Goal: Task Accomplishment & Management: Complete application form

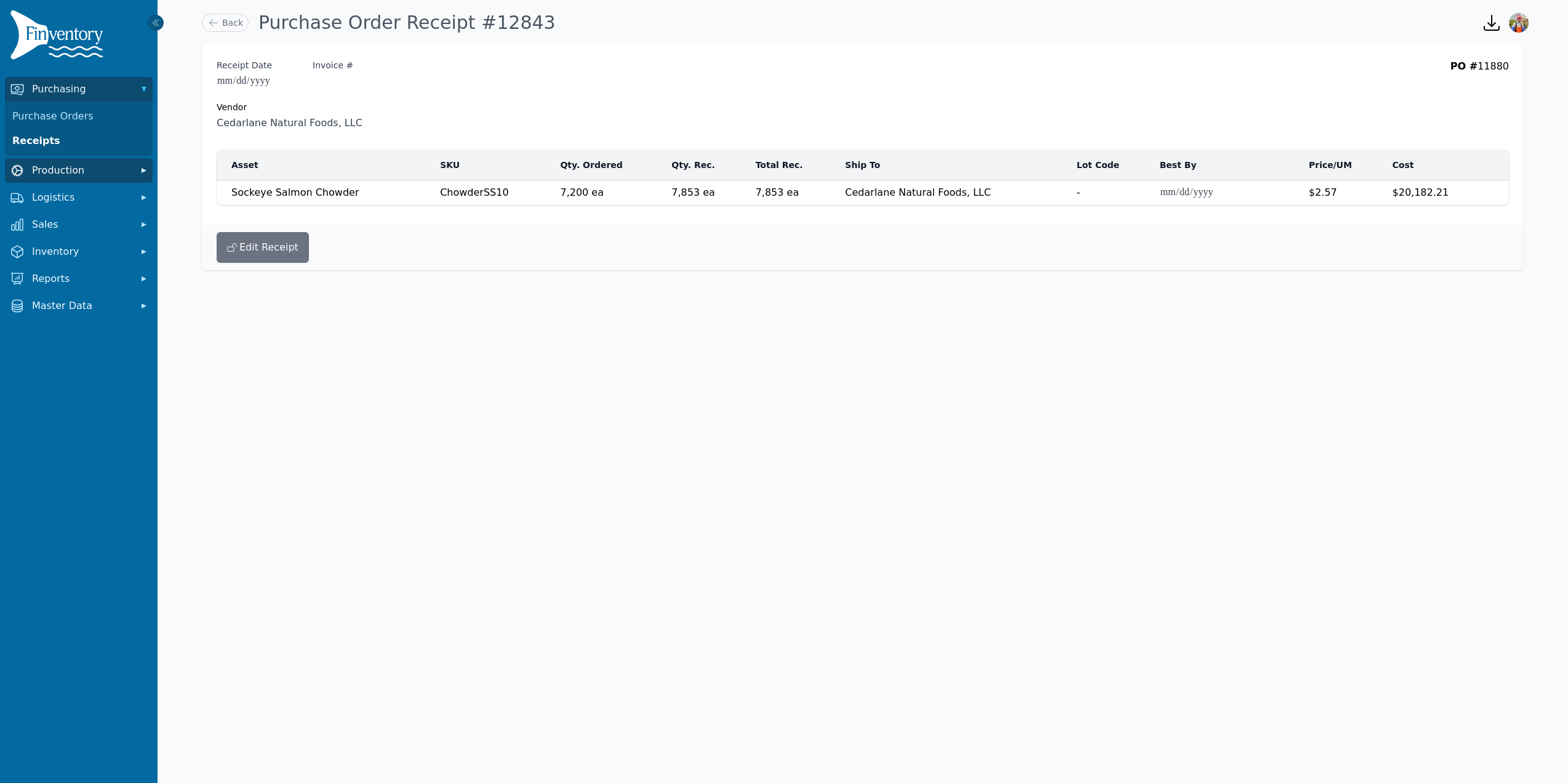
click at [95, 181] on button "Production" at bounding box center [79, 171] width 147 height 25
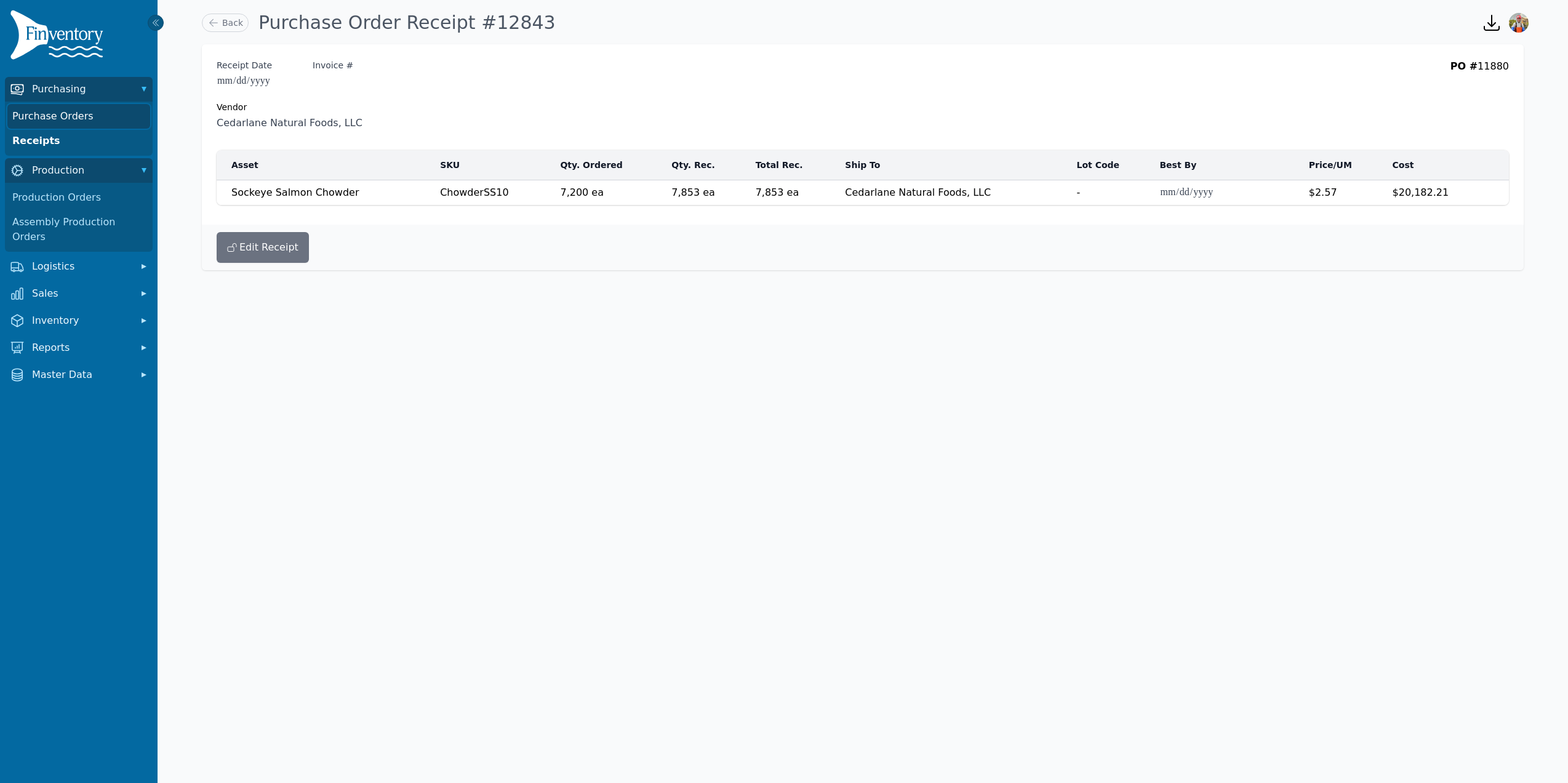
click at [74, 111] on link "Purchase Orders" at bounding box center [79, 116] width 143 height 25
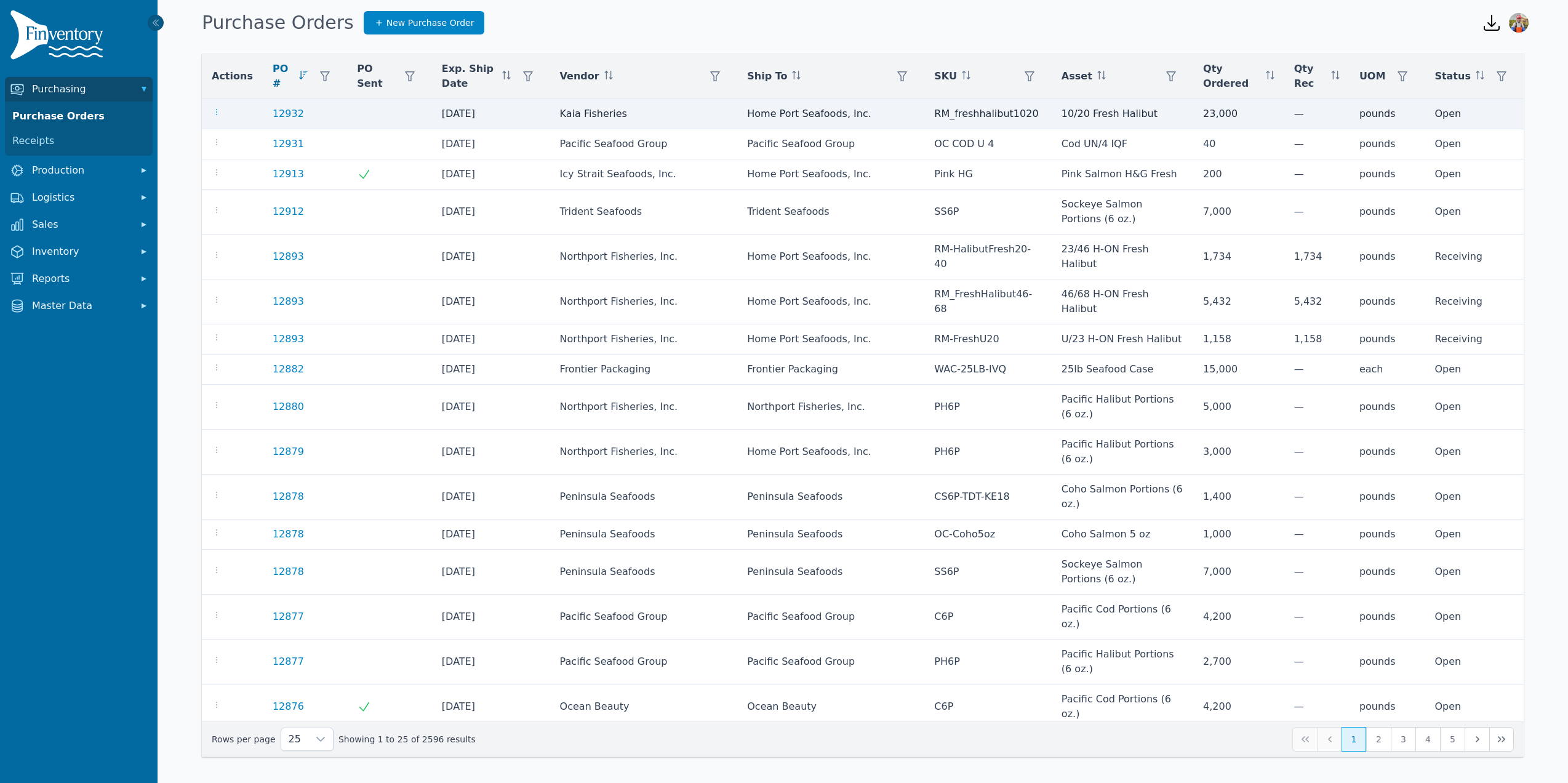
click at [212, 116] on icon "button" at bounding box center [216, 112] width 10 height 10
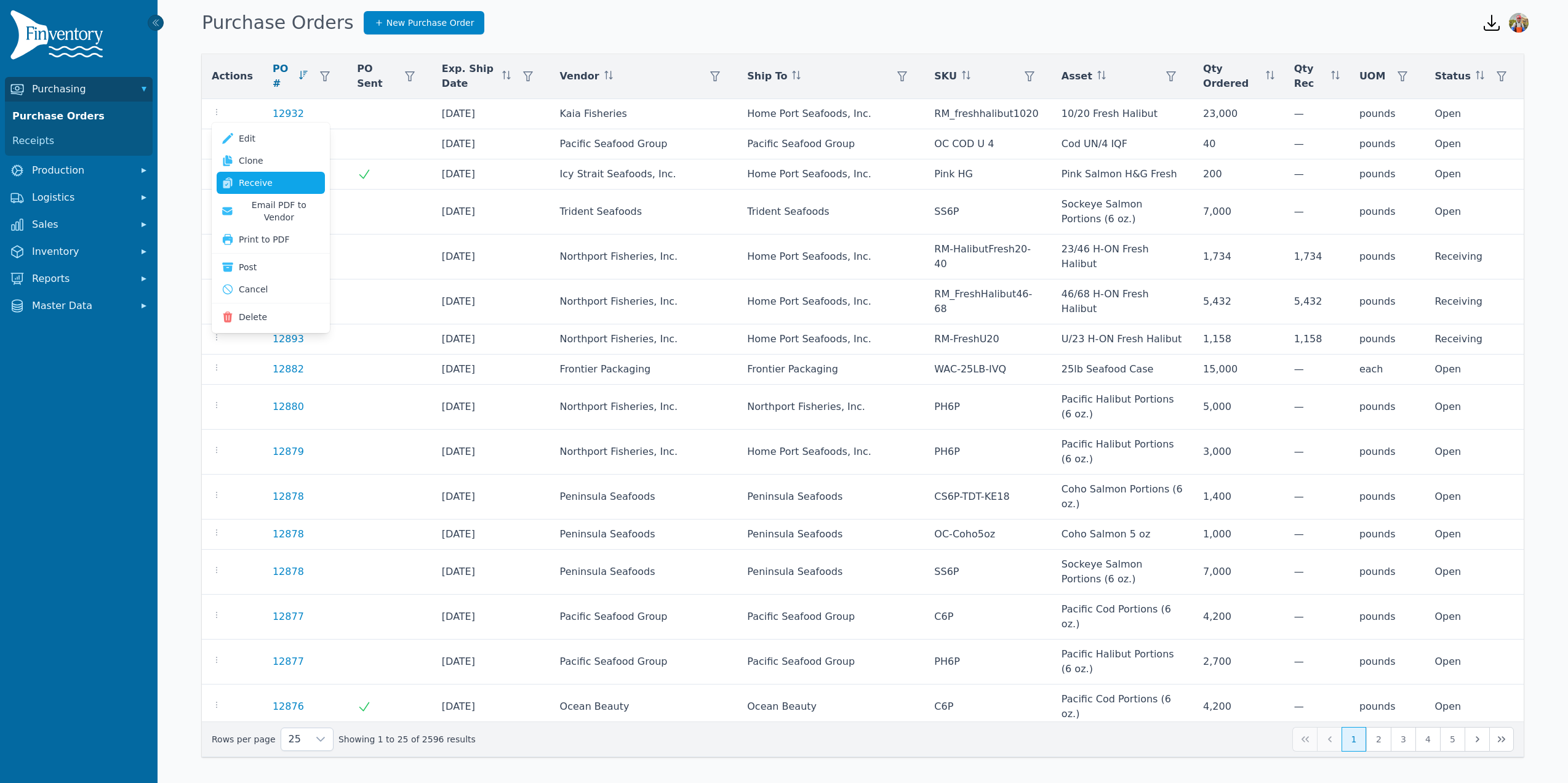
click at [250, 176] on link "Receive" at bounding box center [270, 182] width 108 height 22
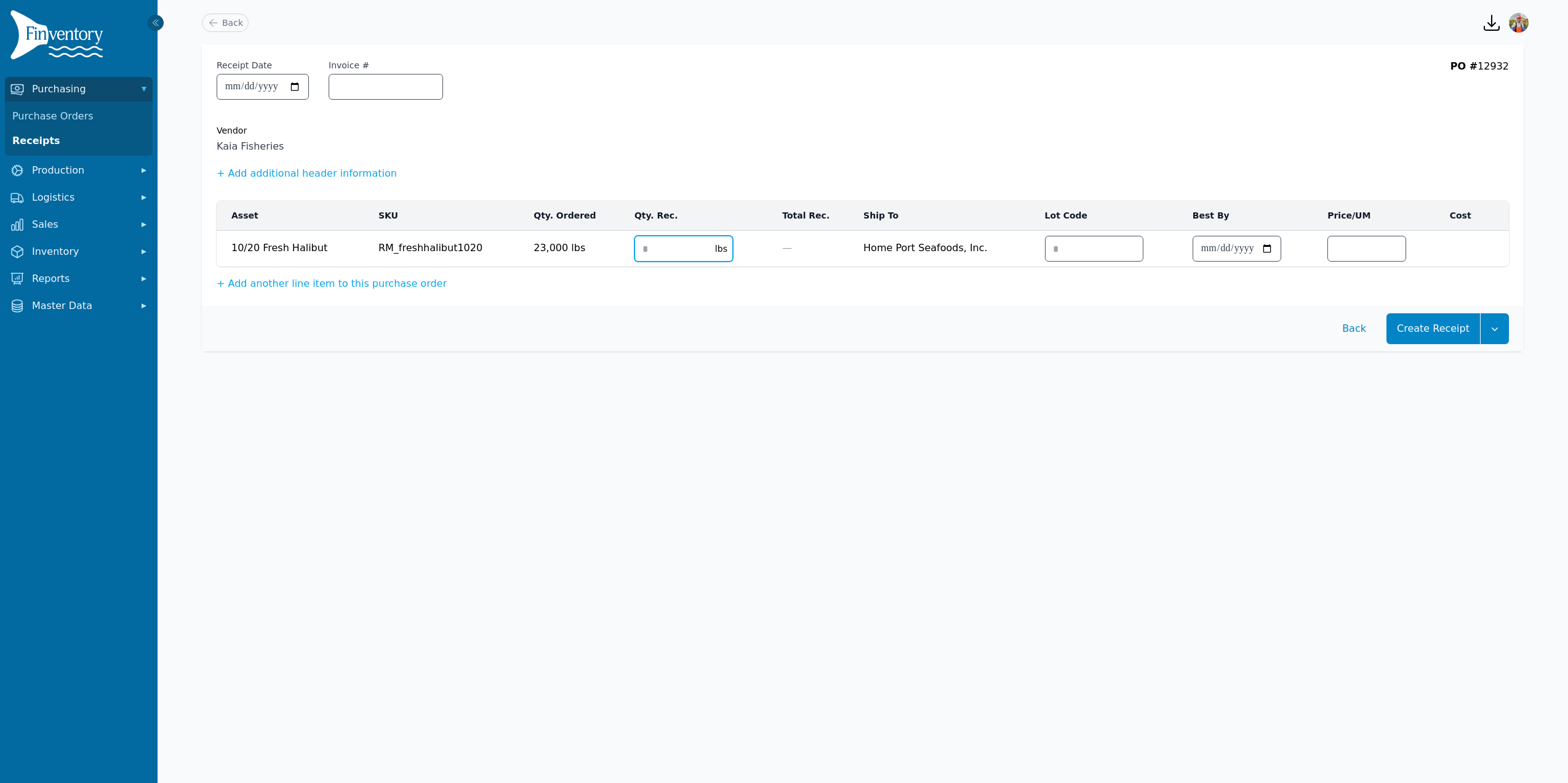
click at [659, 245] on input "number" at bounding box center [671, 249] width 72 height 25
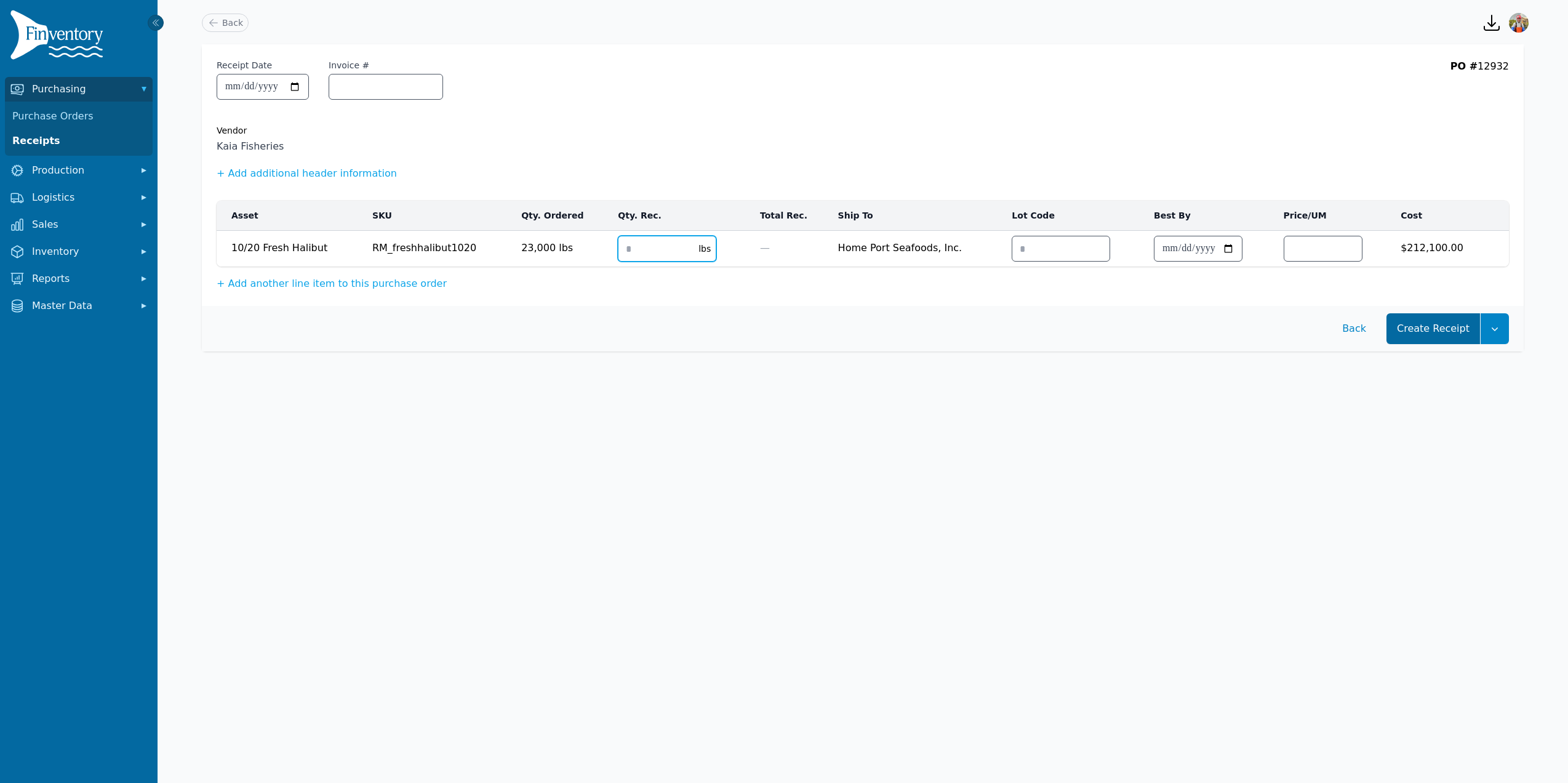
type input "*****"
click at [1438, 331] on button "Create Receipt" at bounding box center [1433, 329] width 94 height 30
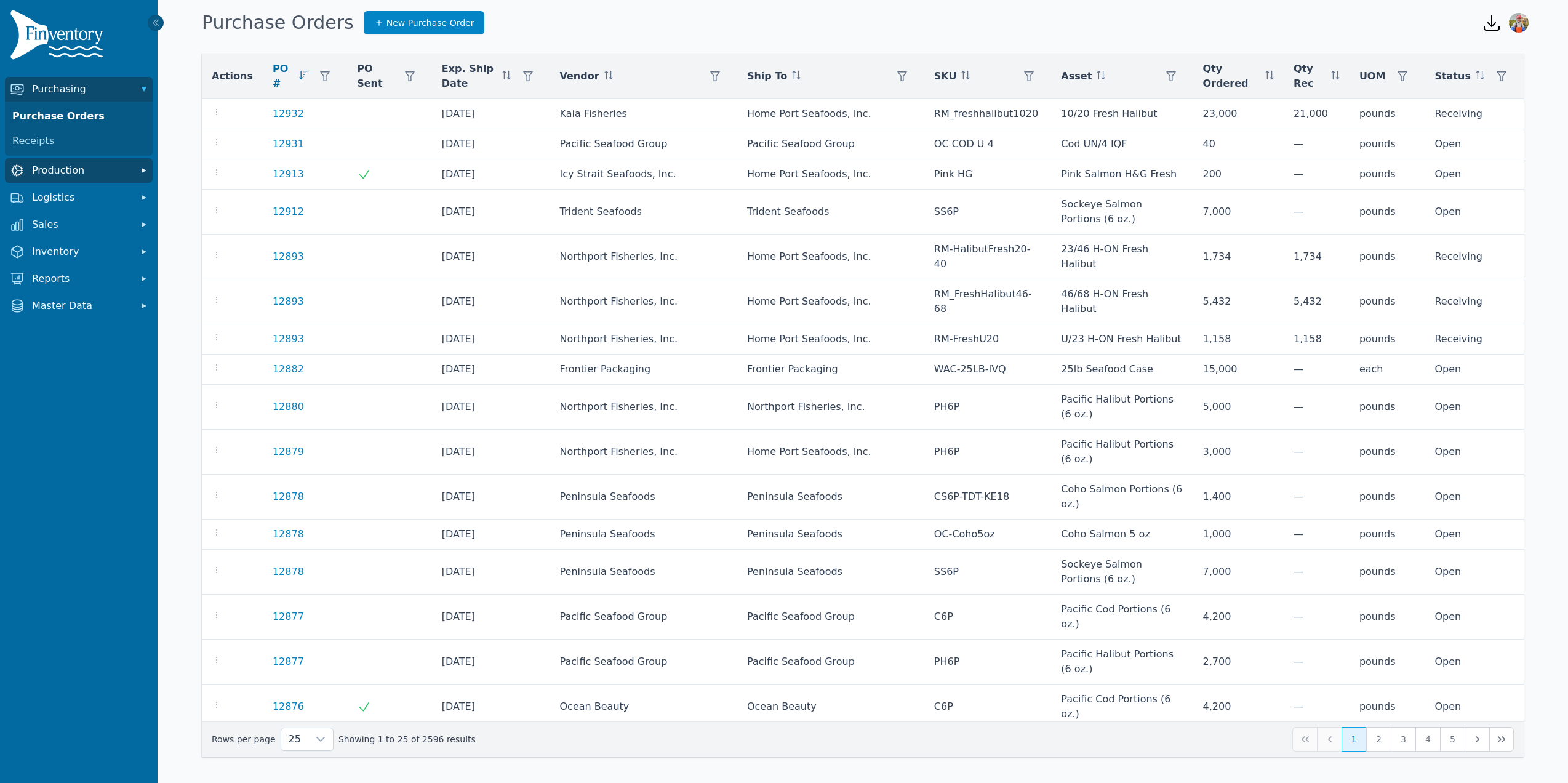
click at [43, 171] on span "Production" at bounding box center [81, 171] width 98 height 15
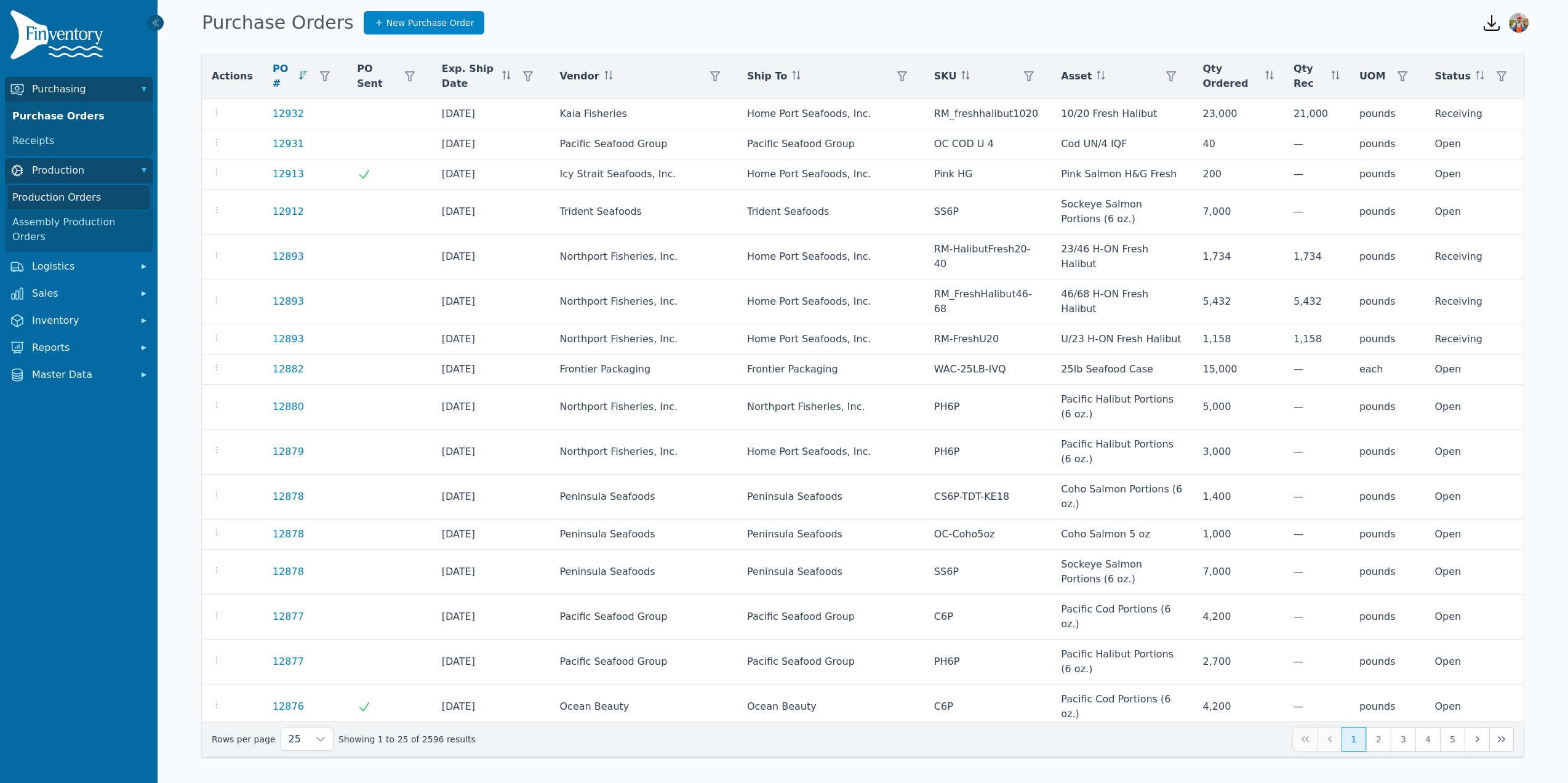
click at [70, 194] on link "Production Orders" at bounding box center [79, 198] width 143 height 25
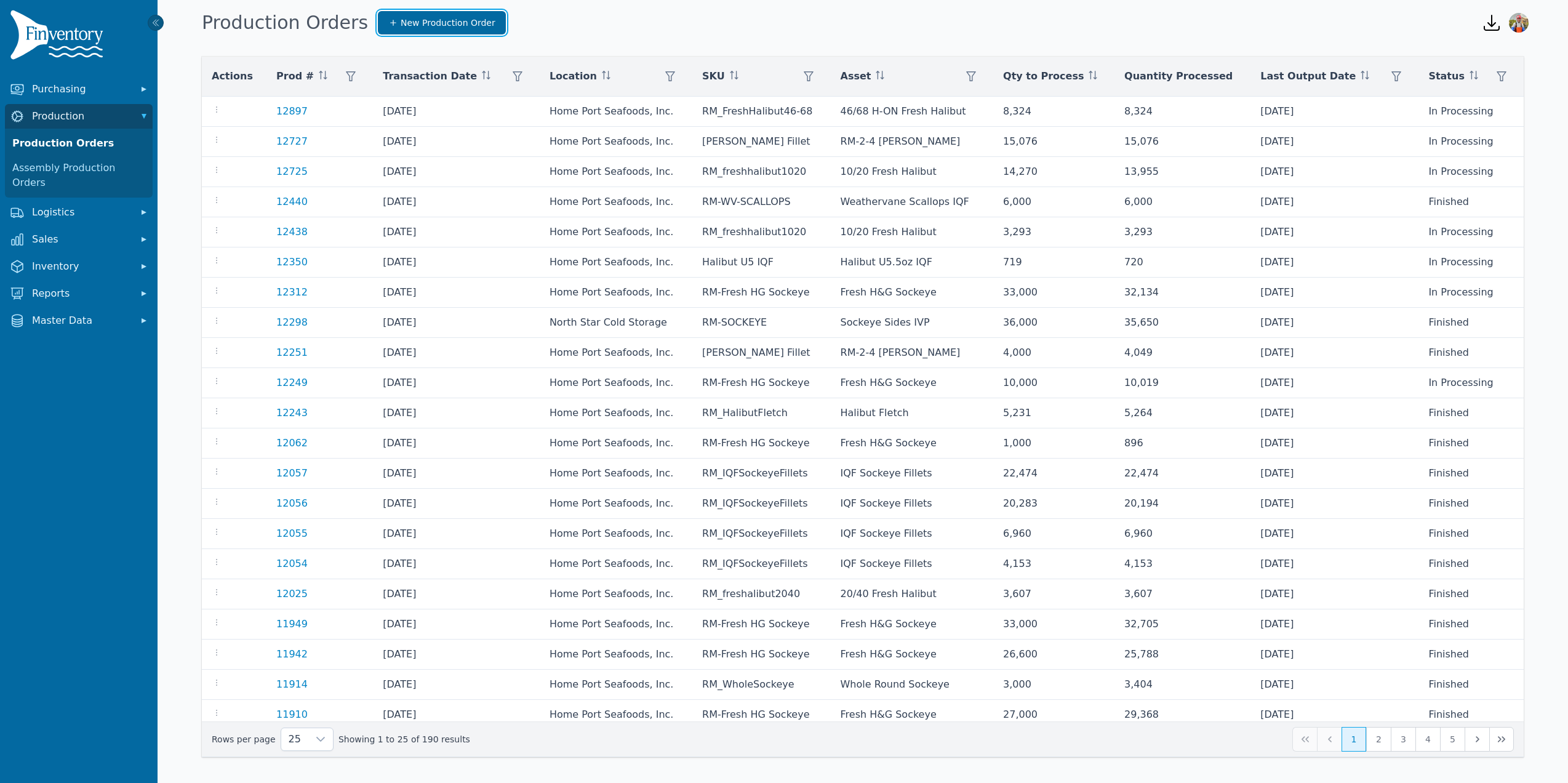
click at [416, 23] on span "New Production Order" at bounding box center [448, 23] width 95 height 13
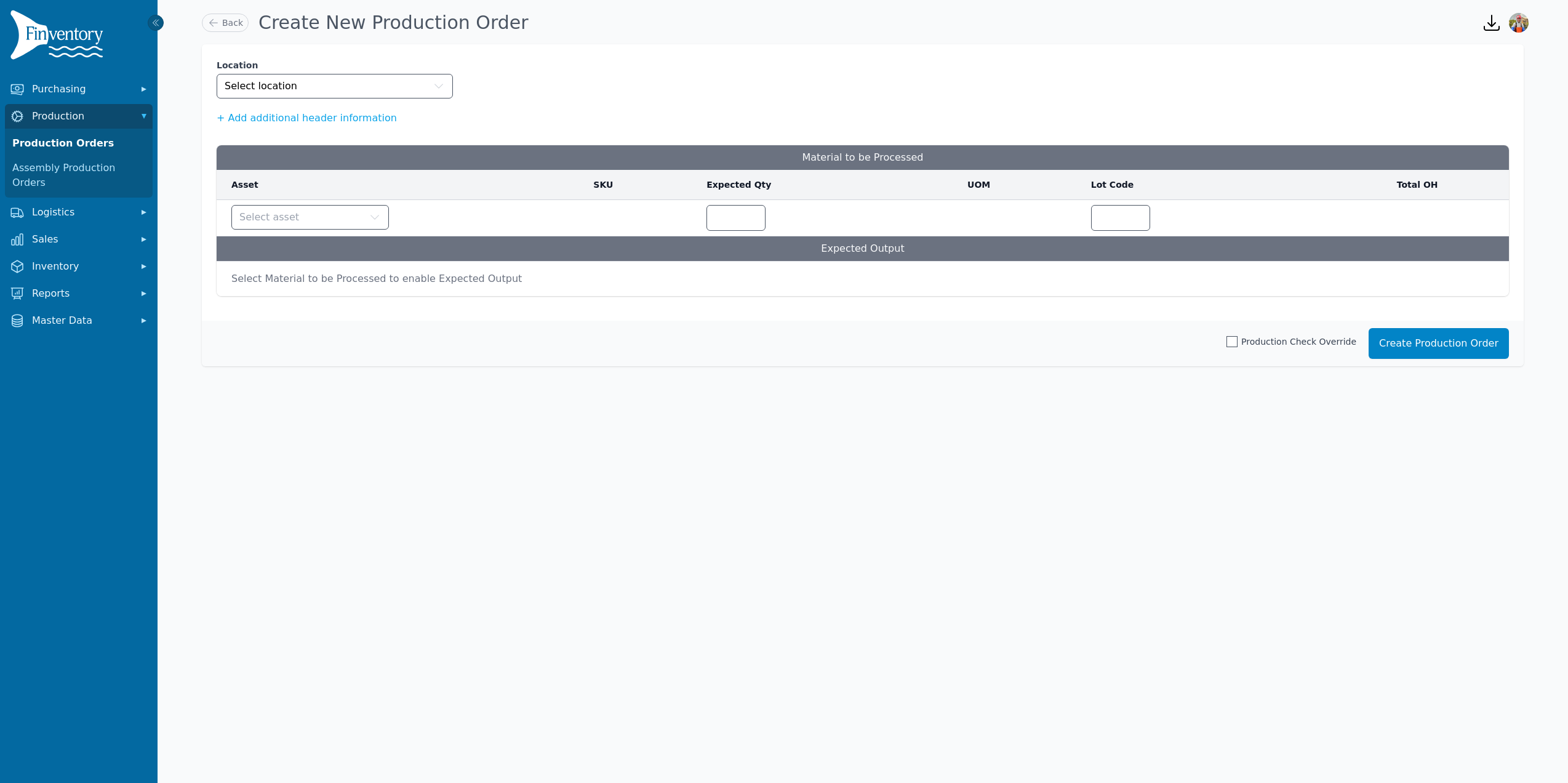
drag, startPoint x: 335, startPoint y: 100, endPoint x: 334, endPoint y: 88, distance: 12.0
click at [335, 100] on div "Location Select location + Add additional header information Material to be Pro…" at bounding box center [863, 182] width 1322 height 276
click at [334, 88] on button "Select location" at bounding box center [334, 87] width 237 height 25
type input "**"
click at [339, 205] on button "Select asset" at bounding box center [310, 217] width 157 height 25
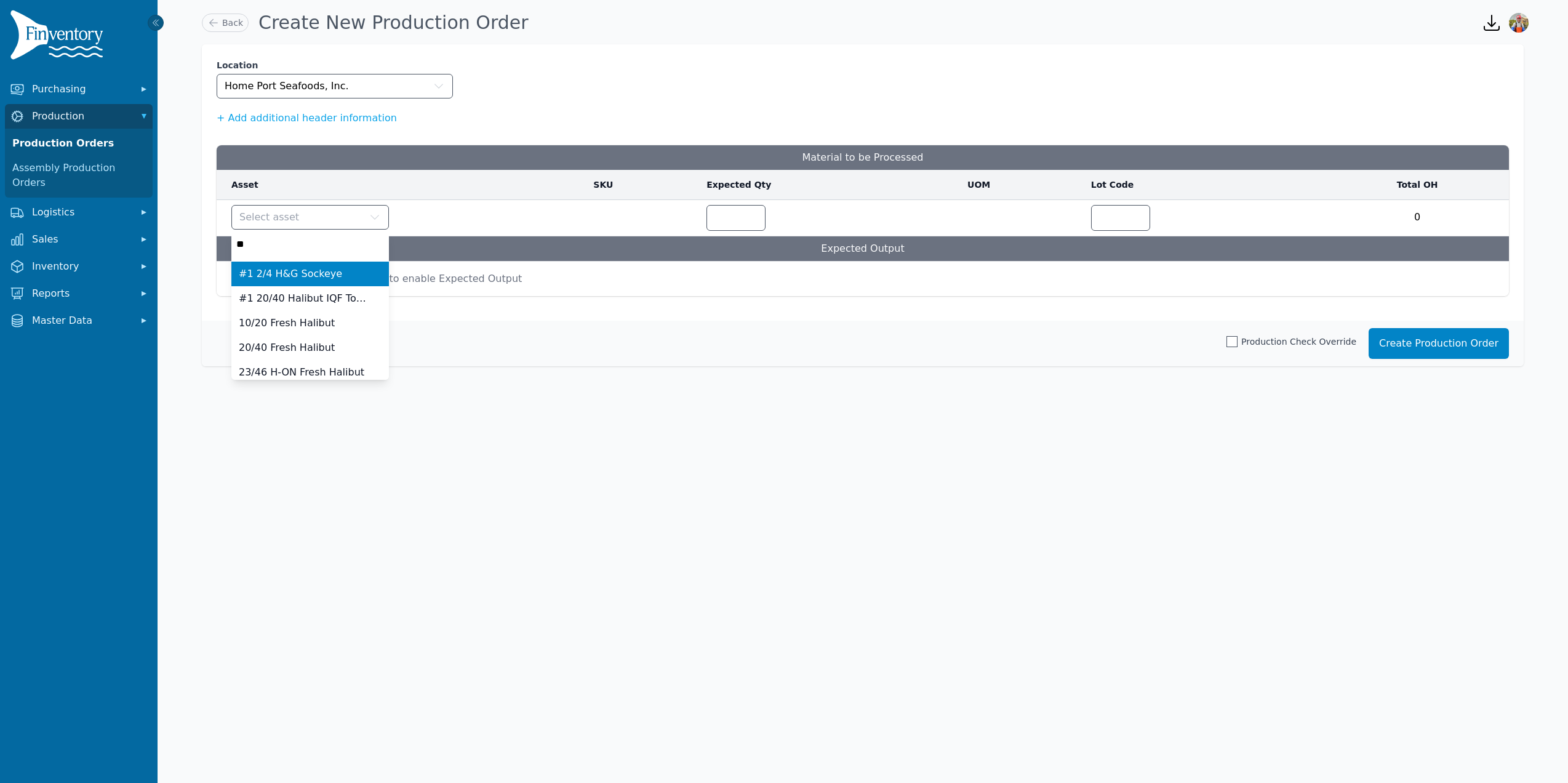
type input "*"
type input "**"
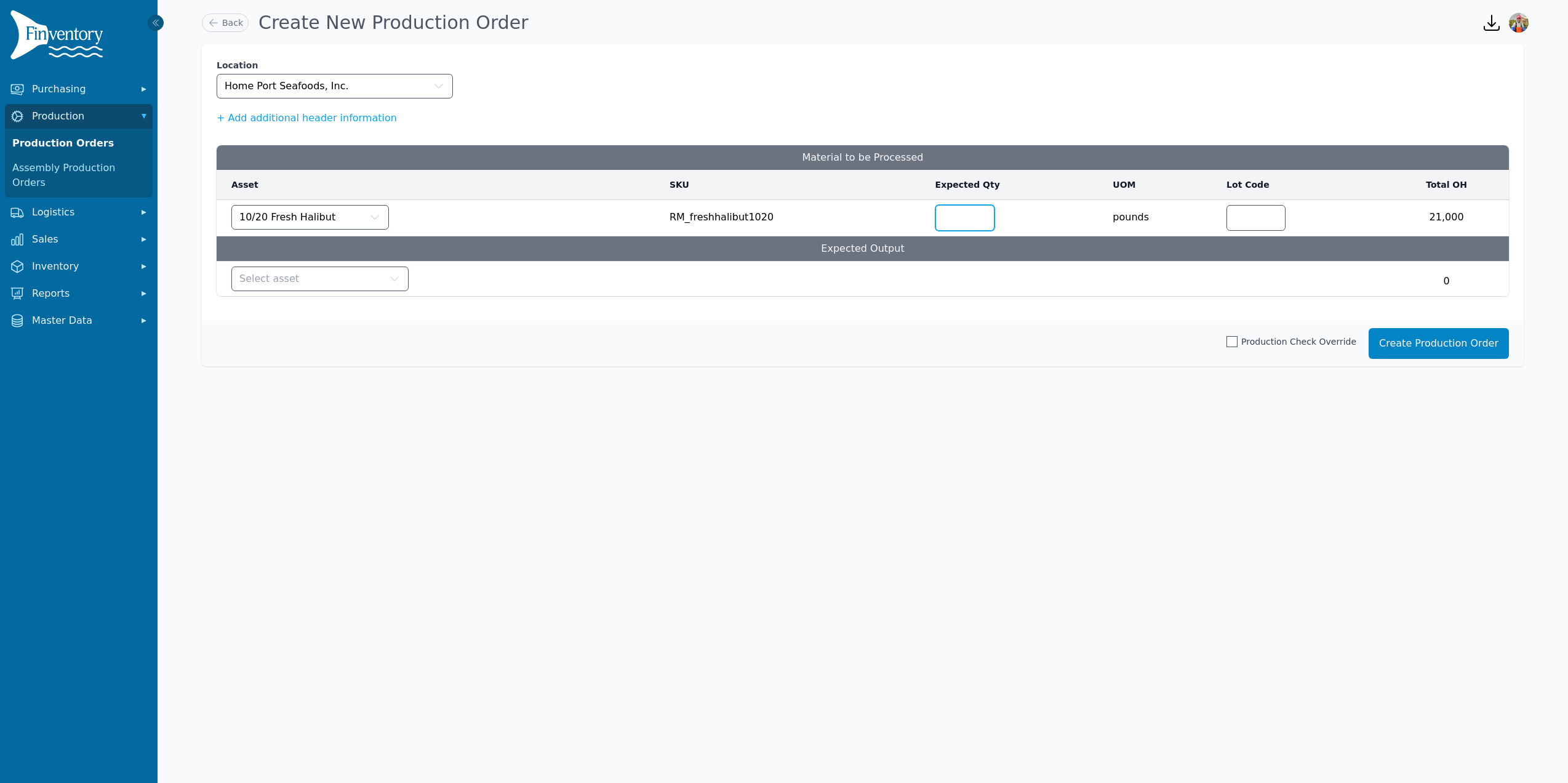
click at [970, 216] on input "number" at bounding box center [965, 218] width 58 height 25
type input "*****"
click at [363, 278] on button "Select asset" at bounding box center [320, 279] width 177 height 25
click at [341, 281] on button "Select asset" at bounding box center [320, 279] width 177 height 25
click at [343, 279] on button "Select asset" at bounding box center [320, 279] width 177 height 25
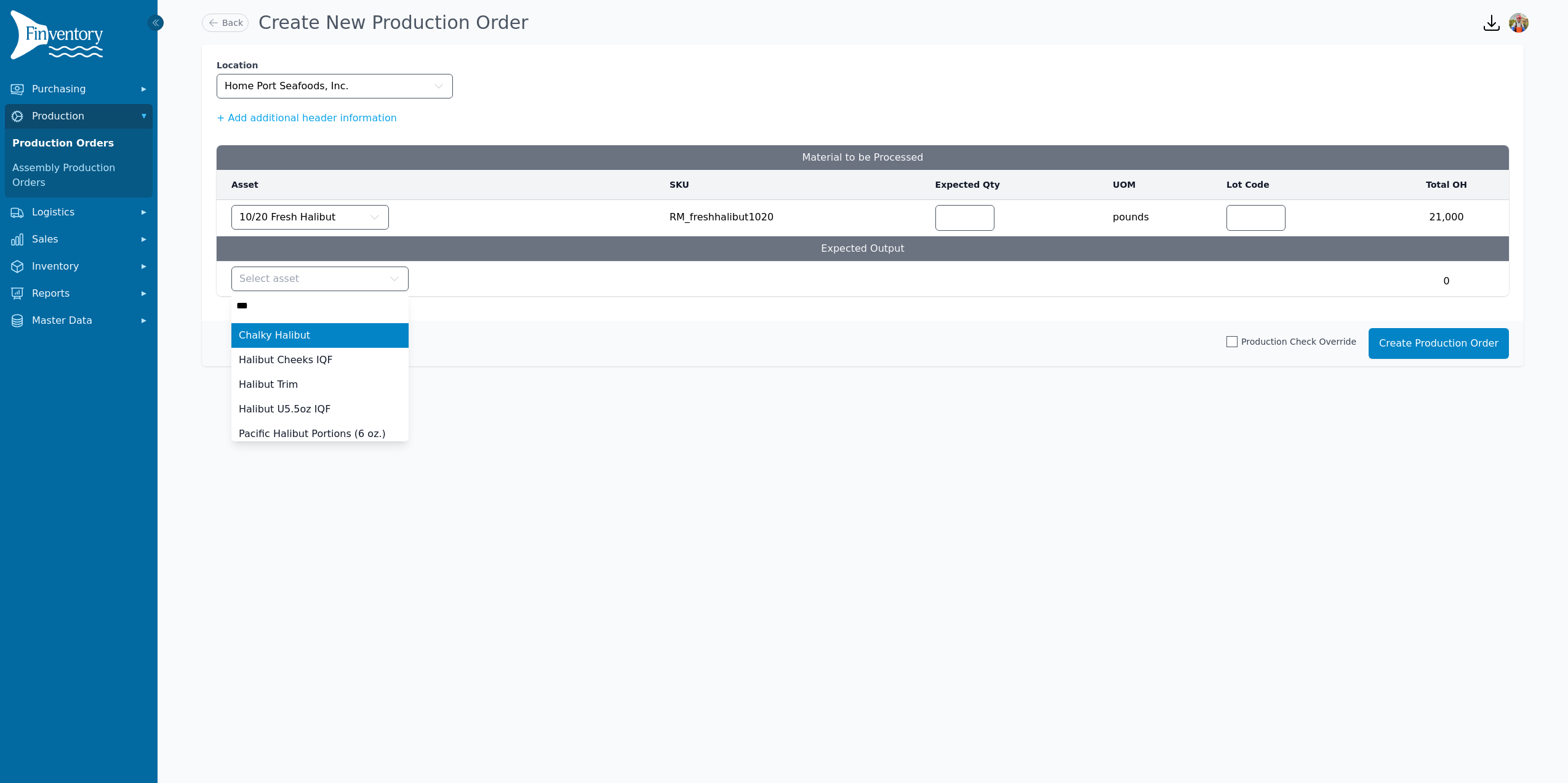
type input "****"
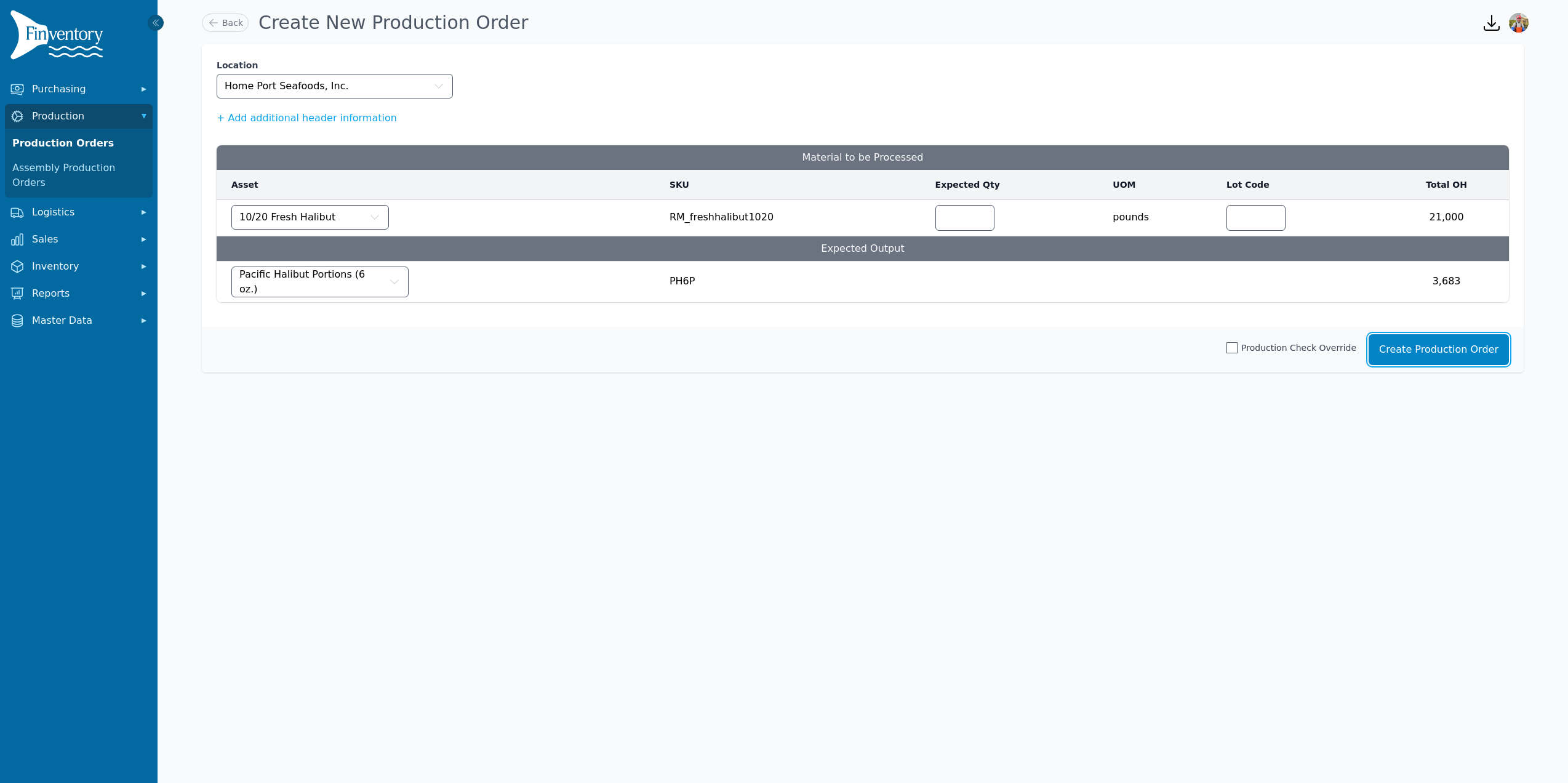
click at [1420, 345] on button "Create Production Order" at bounding box center [1438, 349] width 140 height 30
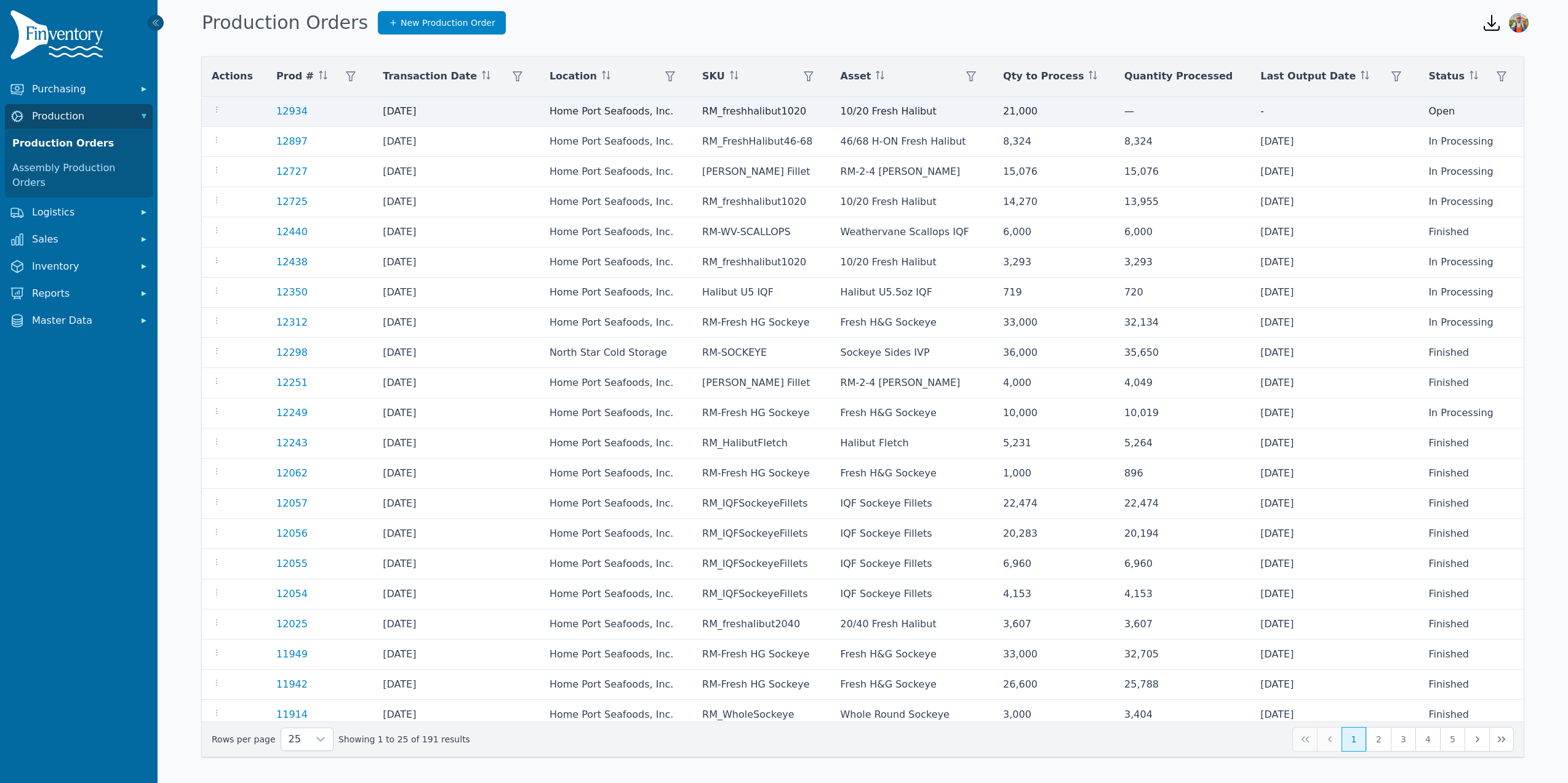
click at [222, 108] on div at bounding box center [234, 111] width 45 height 15
click at [215, 114] on icon "button" at bounding box center [216, 109] width 10 height 10
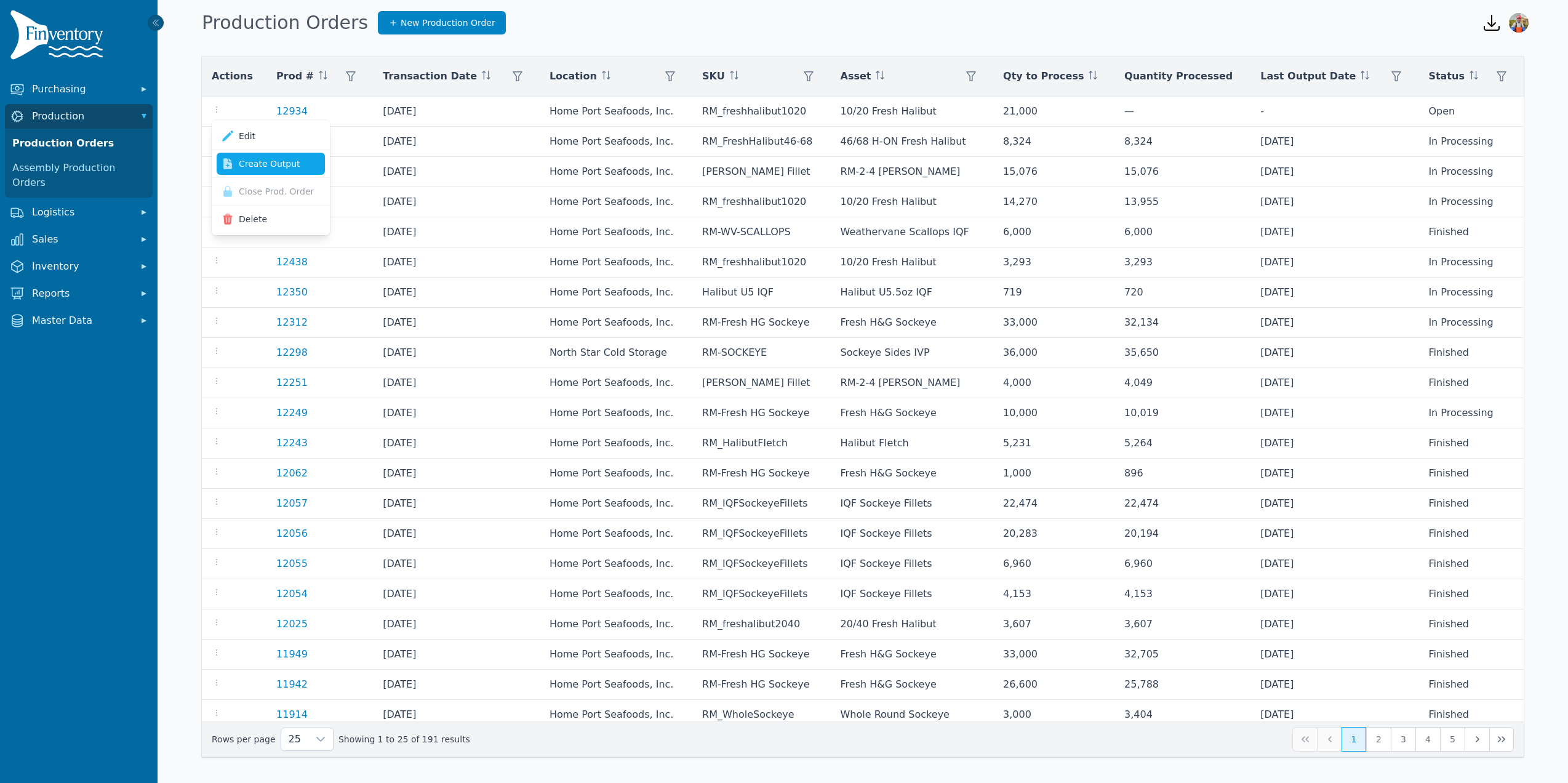
click at [254, 157] on link "Create Output" at bounding box center [270, 164] width 108 height 22
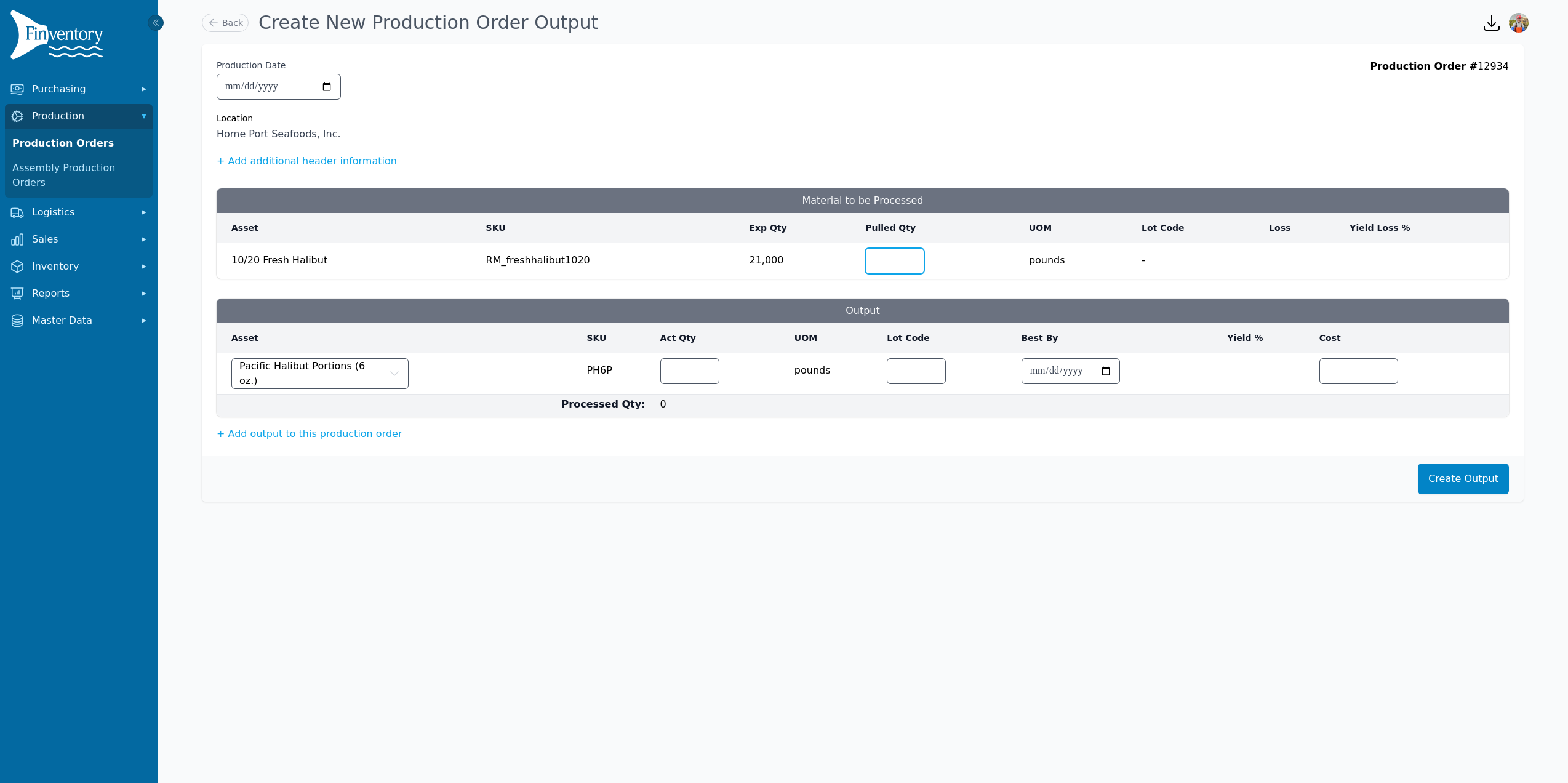
click at [884, 262] on input "number" at bounding box center [894, 261] width 58 height 25
type input "*****"
click at [687, 369] on input "number" at bounding box center [690, 372] width 58 height 25
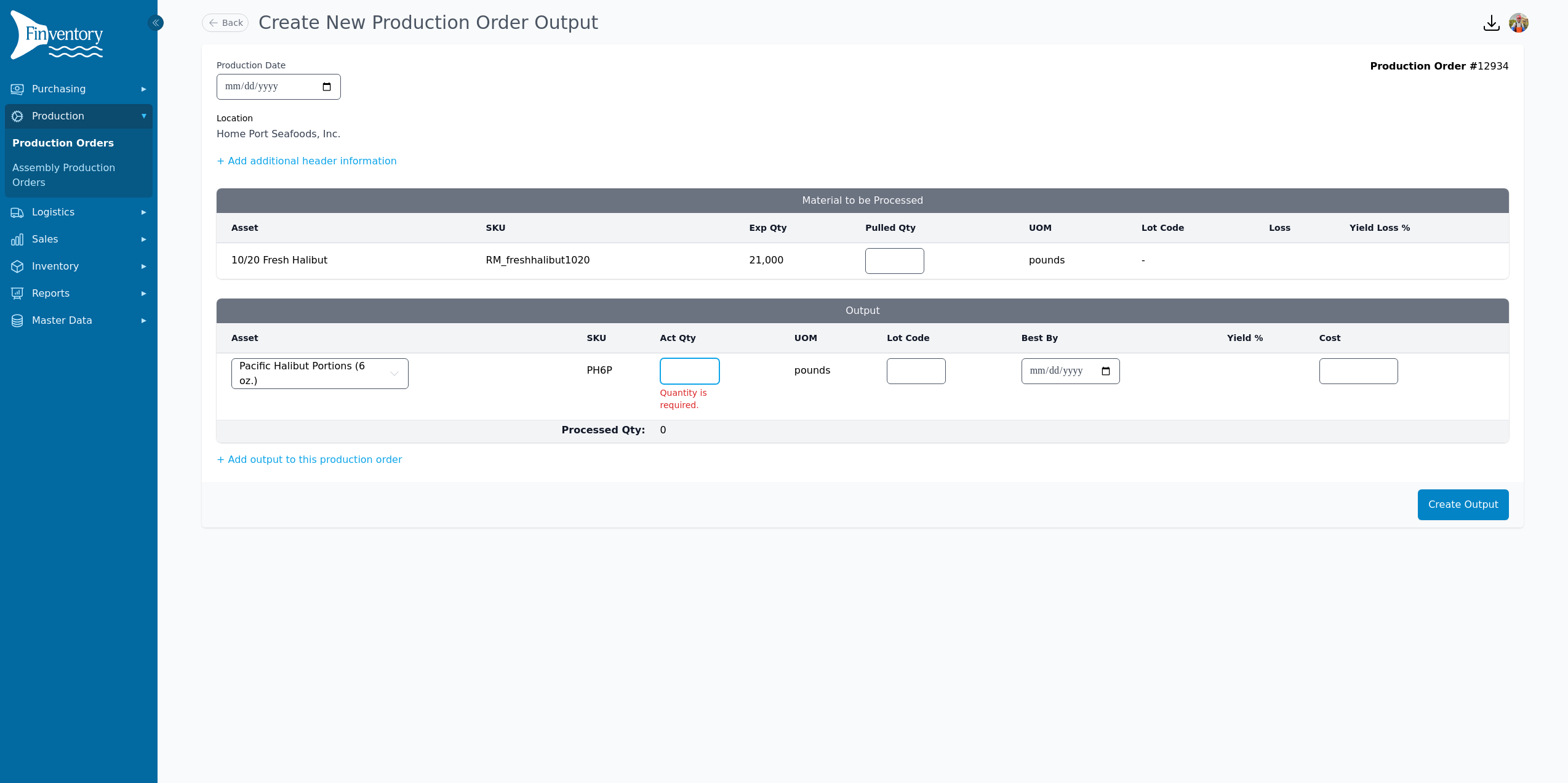
click at [676, 379] on input "number" at bounding box center [690, 372] width 58 height 25
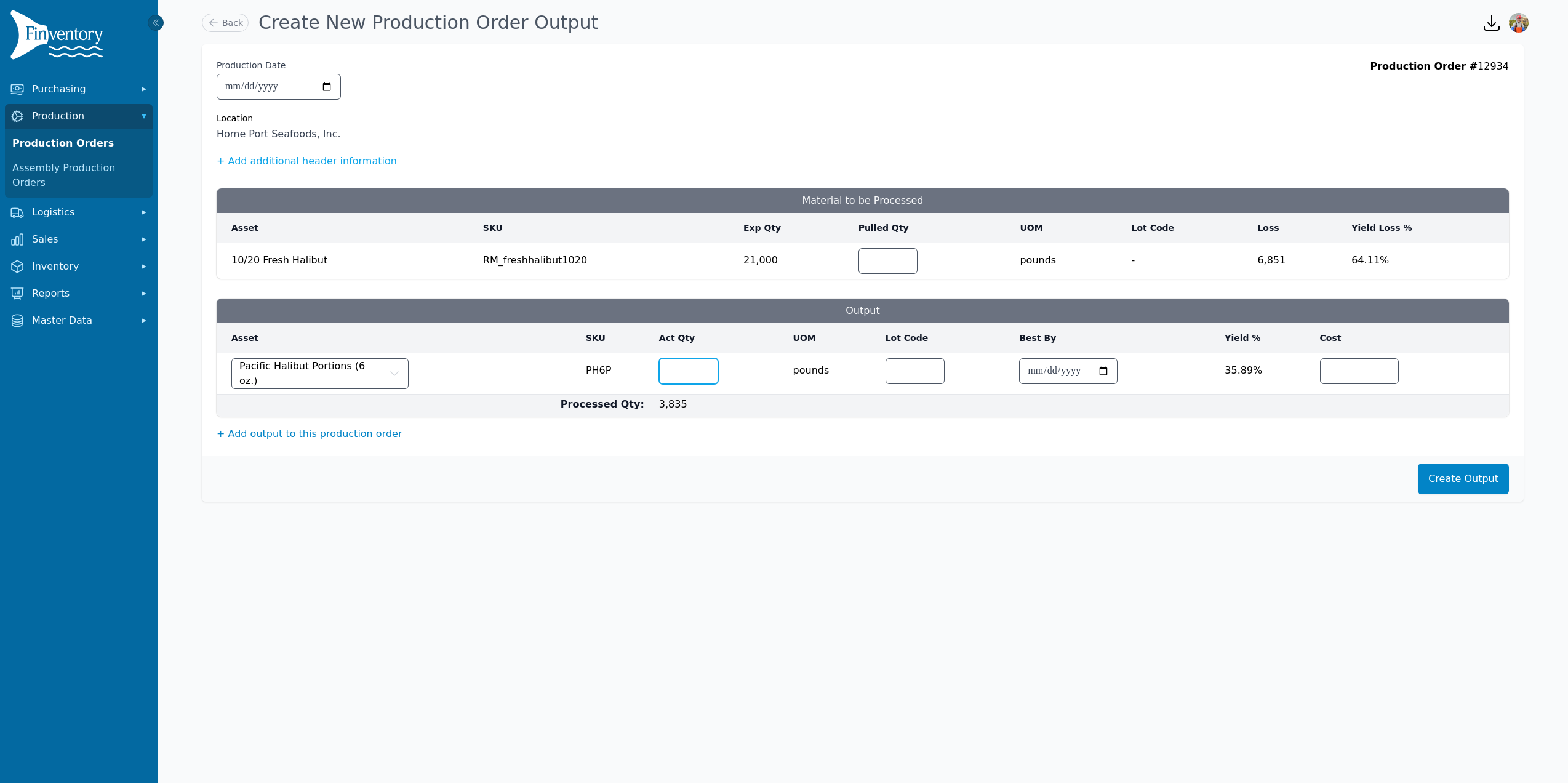
type input "****"
click at [321, 428] on button "+ Add output to this production order" at bounding box center [309, 434] width 186 height 15
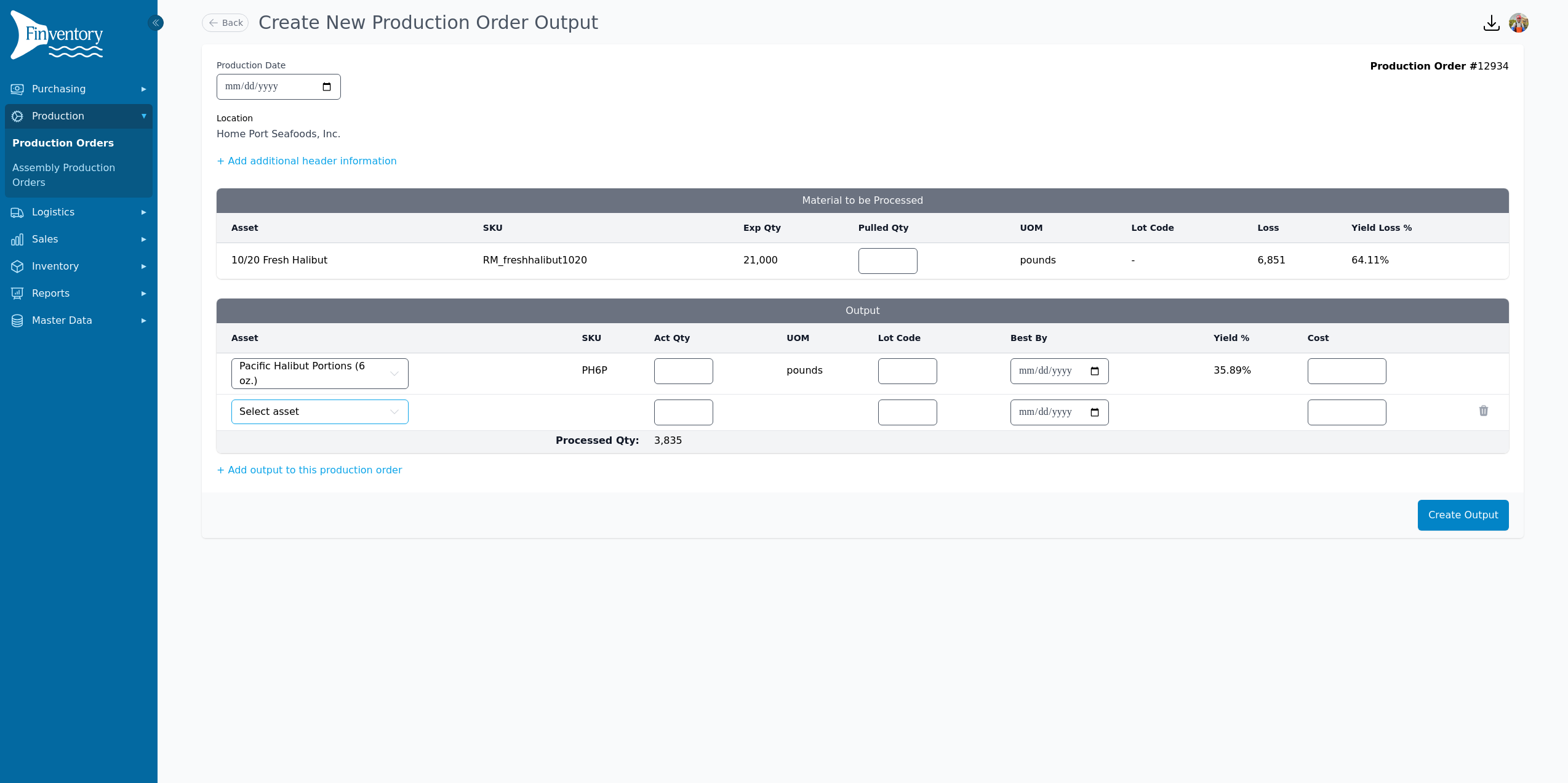
click at [322, 411] on button "Select asset" at bounding box center [320, 412] width 177 height 25
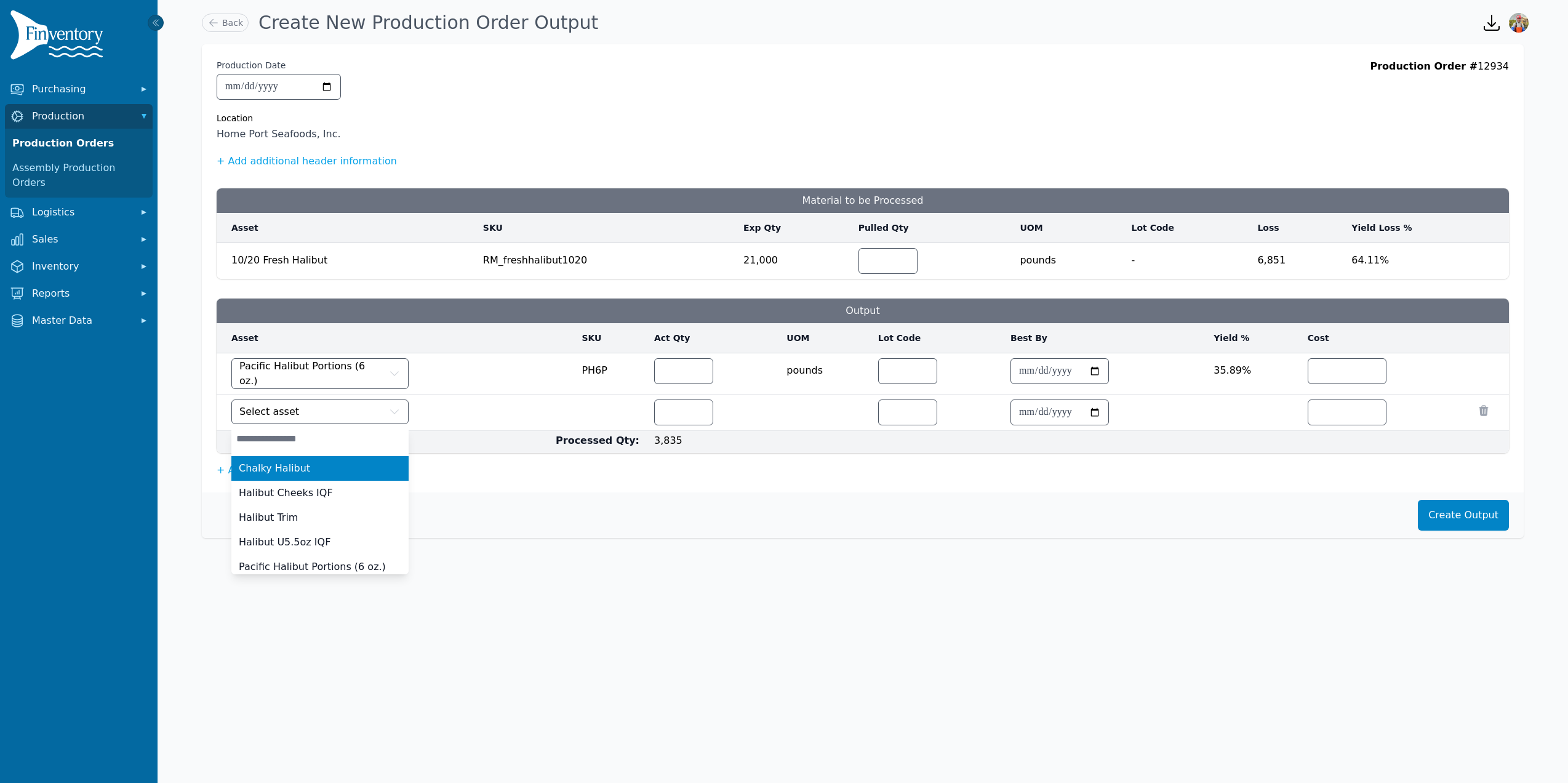
type input "*"
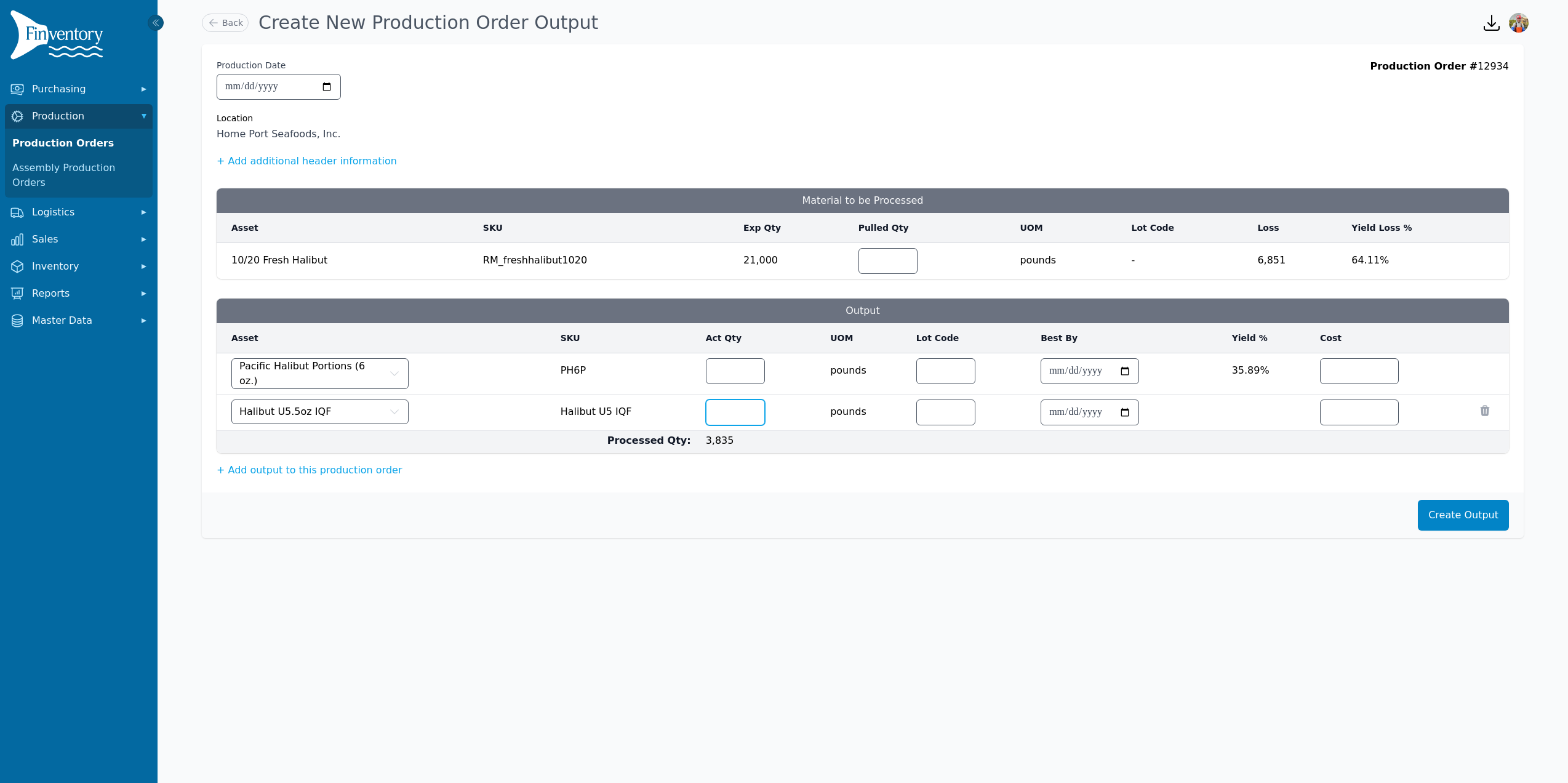
click at [720, 407] on input "number" at bounding box center [735, 413] width 58 height 25
type input "*"
type input "***"
click at [356, 464] on button "+ Add output to this production order" at bounding box center [309, 470] width 186 height 15
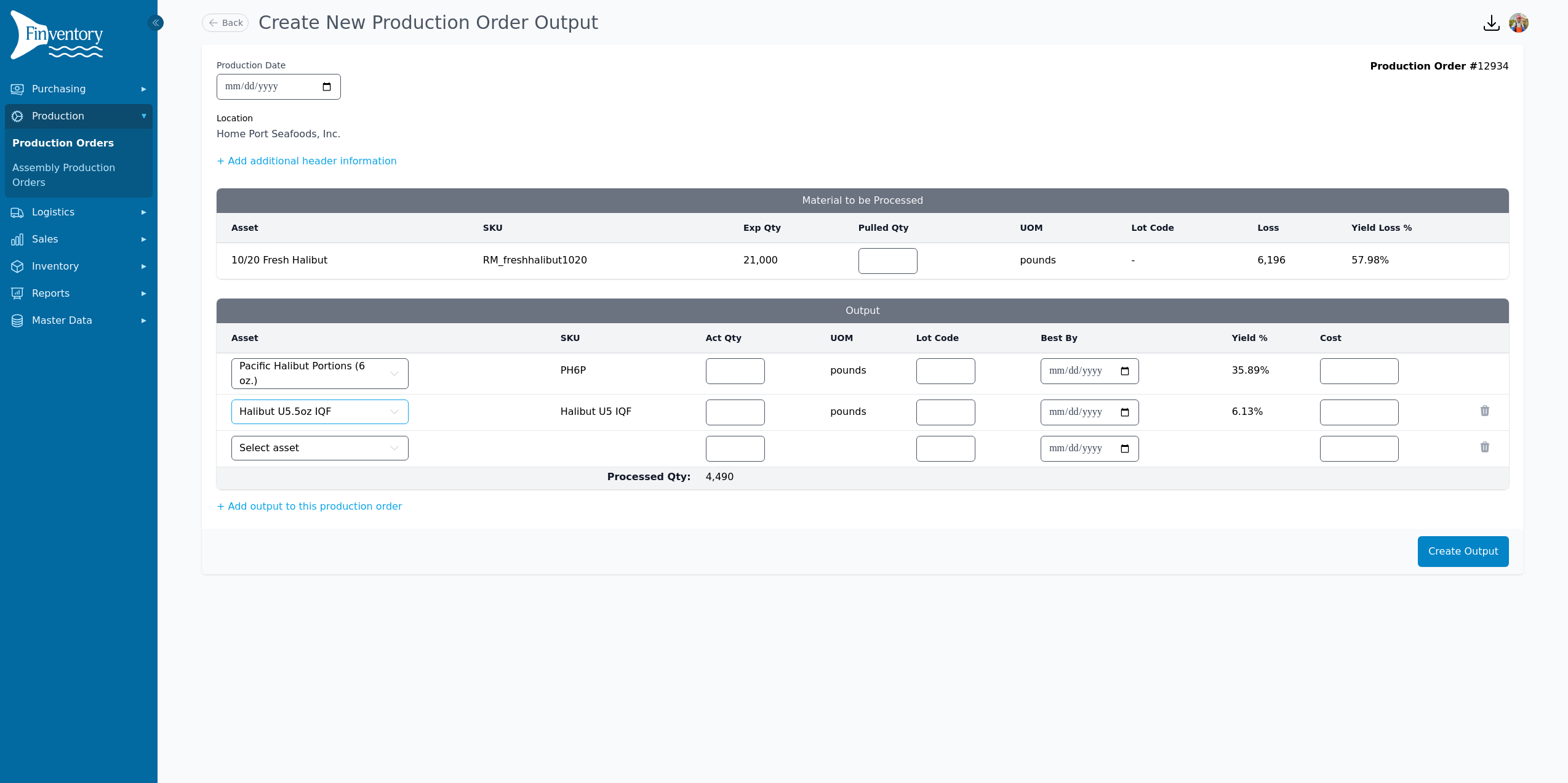
drag, startPoint x: 340, startPoint y: 415, endPoint x: 344, endPoint y: 451, distance: 36.2
click at [341, 418] on button "Halibut U5.5oz IQF" at bounding box center [320, 412] width 177 height 25
click at [499, 436] on div "Select asset" at bounding box center [389, 449] width 314 height 25
click at [281, 442] on span "Select asset" at bounding box center [269, 448] width 60 height 15
click at [725, 444] on input "number" at bounding box center [753, 449] width 58 height 25
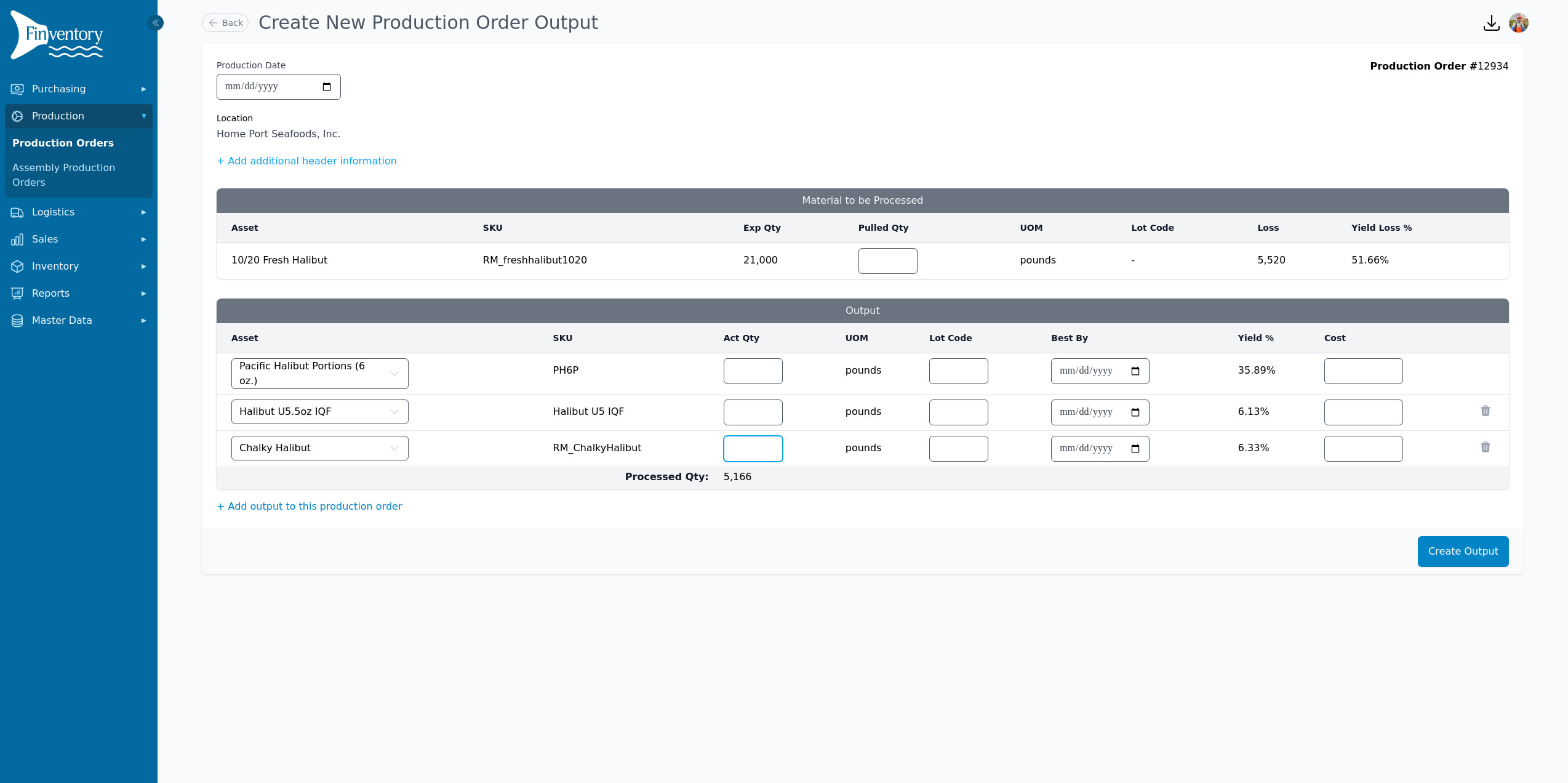
type input "***"
click at [293, 500] on button "+ Add output to this production order" at bounding box center [309, 507] width 186 height 15
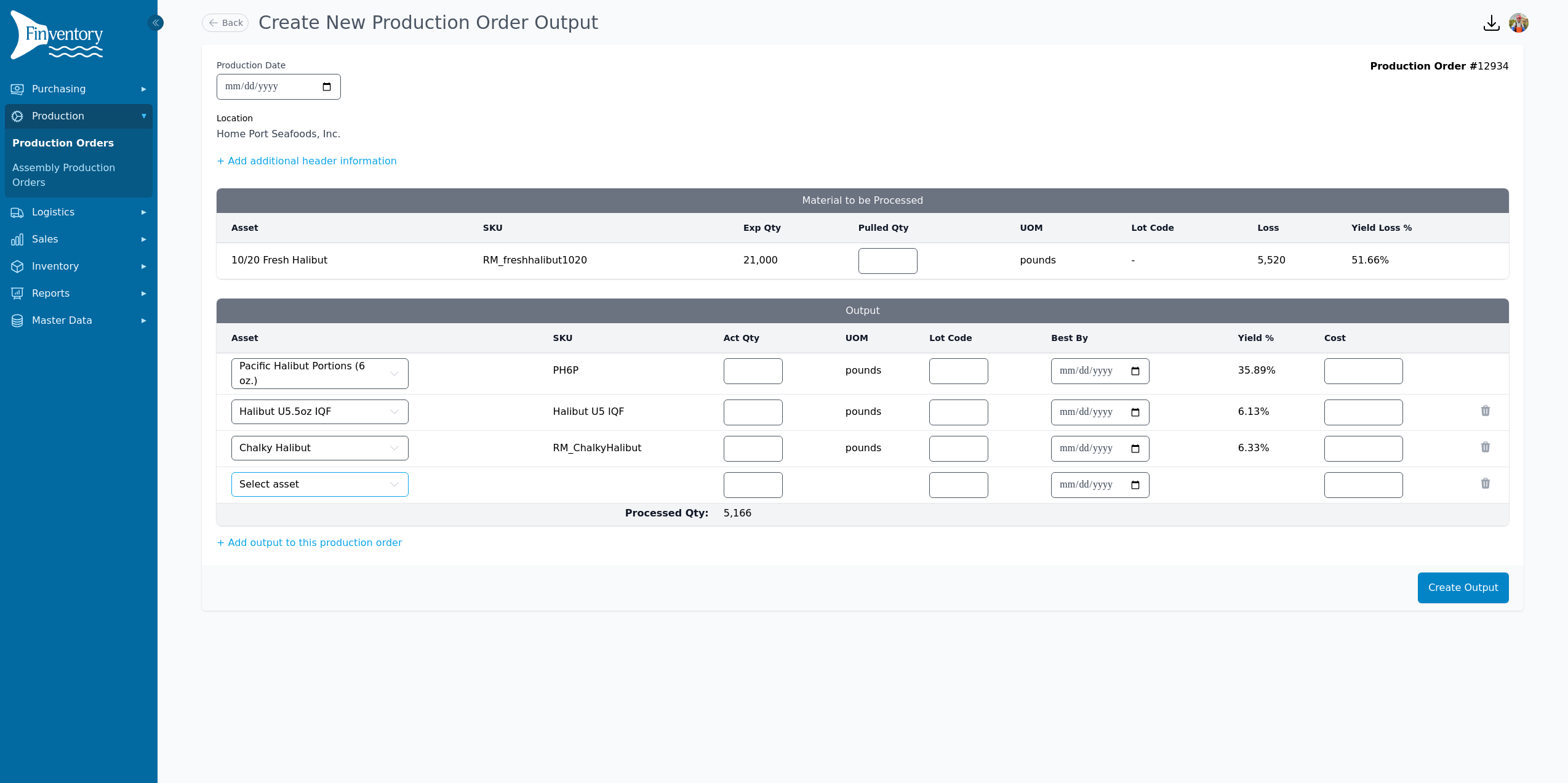
click at [298, 482] on button "Select asset" at bounding box center [320, 484] width 177 height 25
click at [758, 484] on input "number" at bounding box center [765, 485] width 58 height 25
type input "**"
click at [262, 545] on button "+ Add output to this production order" at bounding box center [309, 543] width 186 height 15
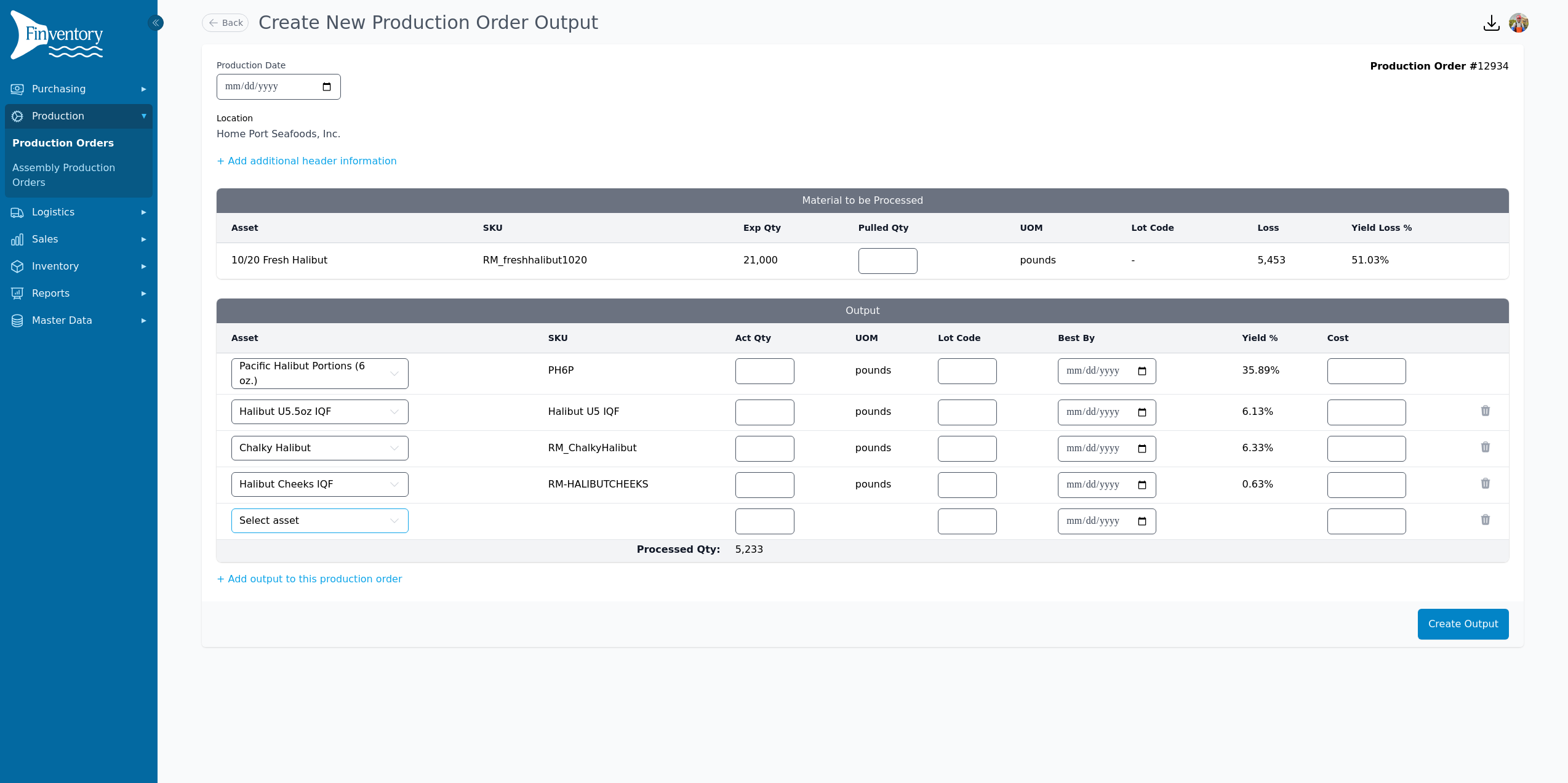
click at [276, 518] on span "Select asset" at bounding box center [269, 520] width 60 height 15
type input "****"
click at [726, 518] on tr "Halibut Trim RM_HalibutTrim pounds % Remove" at bounding box center [862, 521] width 1292 height 37
click at [741, 519] on input "number" at bounding box center [765, 522] width 58 height 25
type input "**"
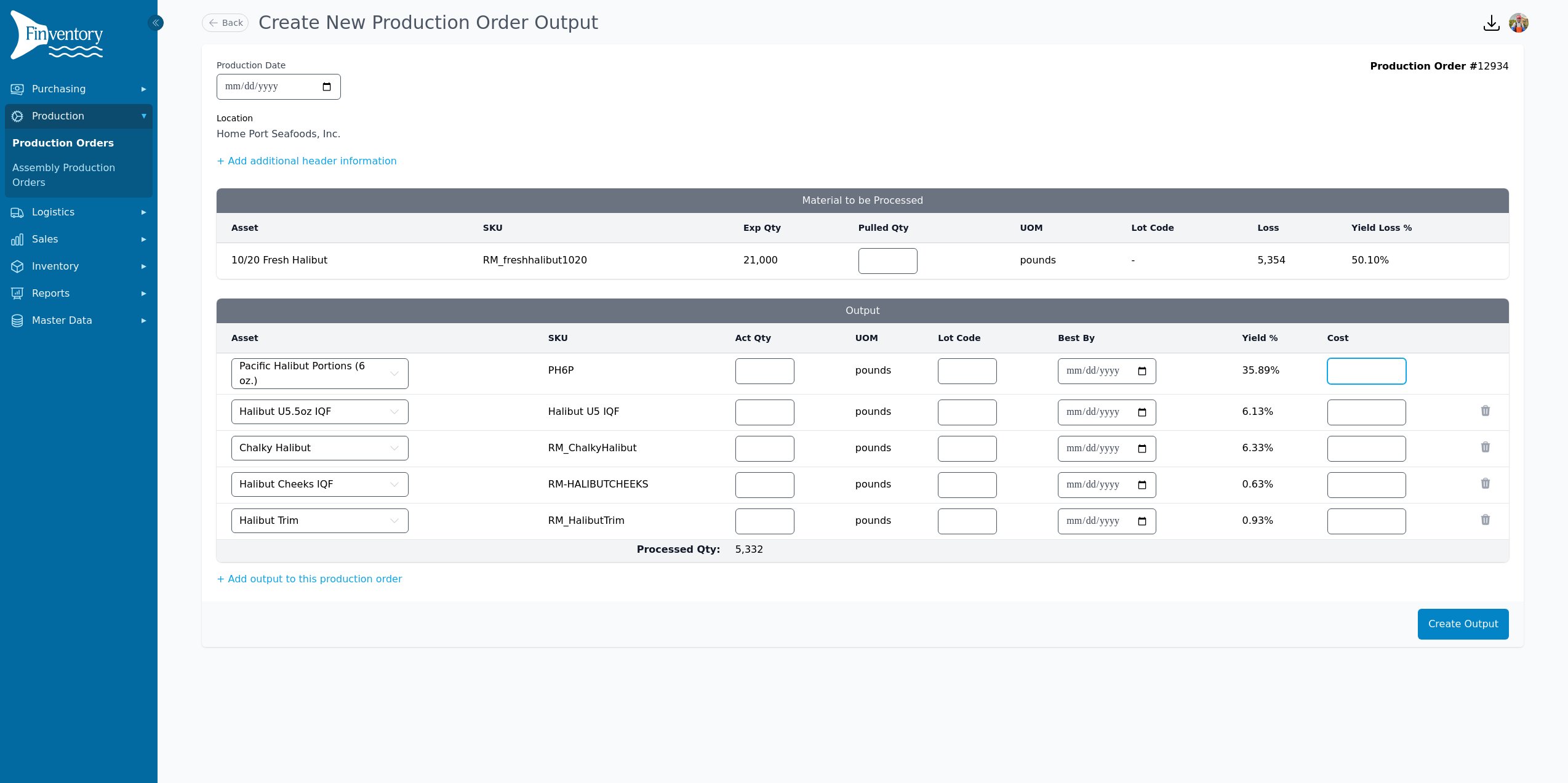
click at [1340, 366] on input "number" at bounding box center [1366, 372] width 78 height 25
type input "*"
click at [1352, 417] on input "number" at bounding box center [1366, 413] width 78 height 25
type input "*"
click at [1359, 442] on input "number" at bounding box center [1366, 449] width 78 height 25
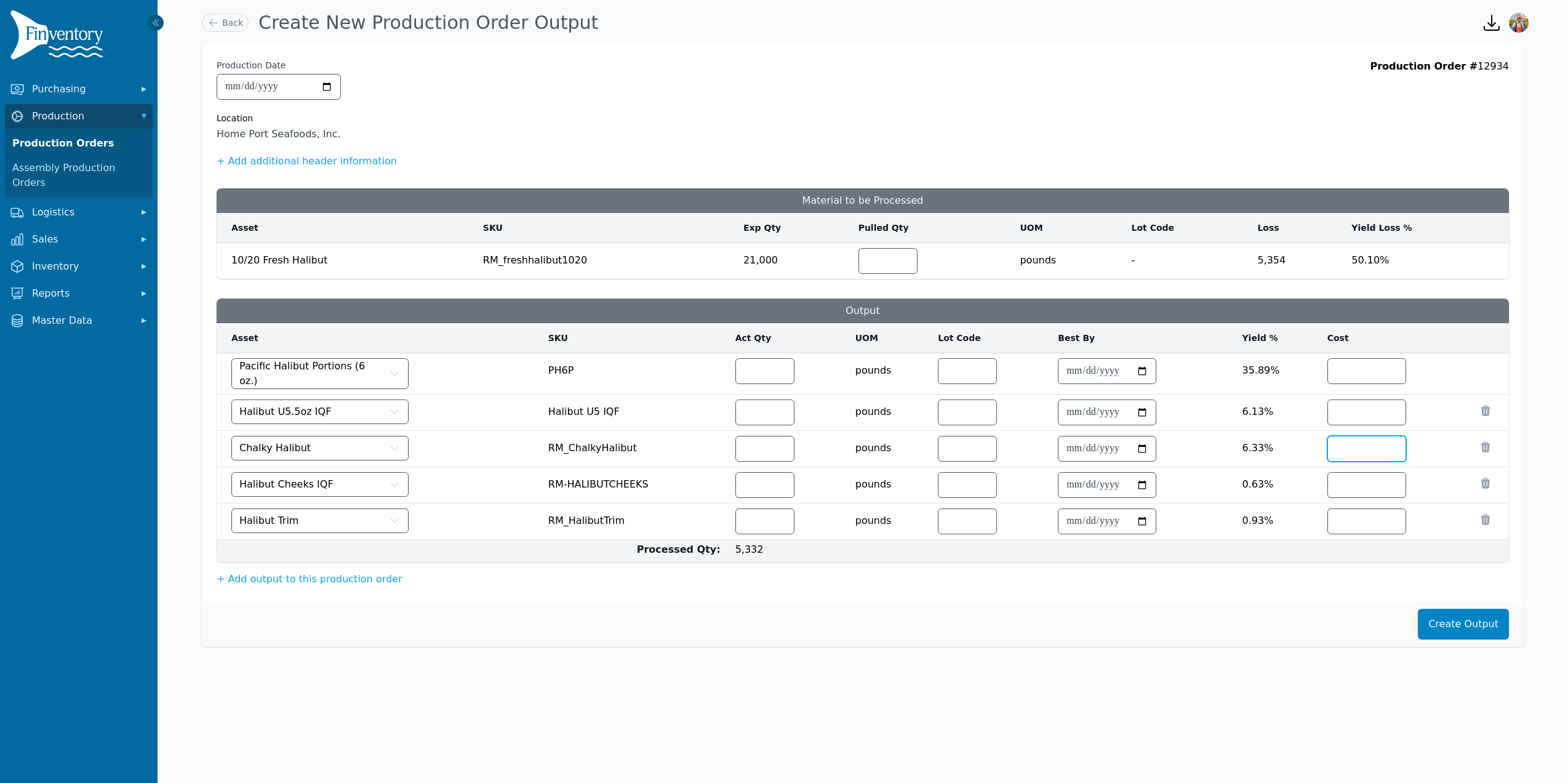
type input "*"
click at [1379, 503] on td at bounding box center [1396, 521] width 152 height 37
click at [1369, 484] on input "number" at bounding box center [1366, 485] width 78 height 25
type input "*"
click at [1375, 525] on input "number" at bounding box center [1366, 522] width 78 height 25
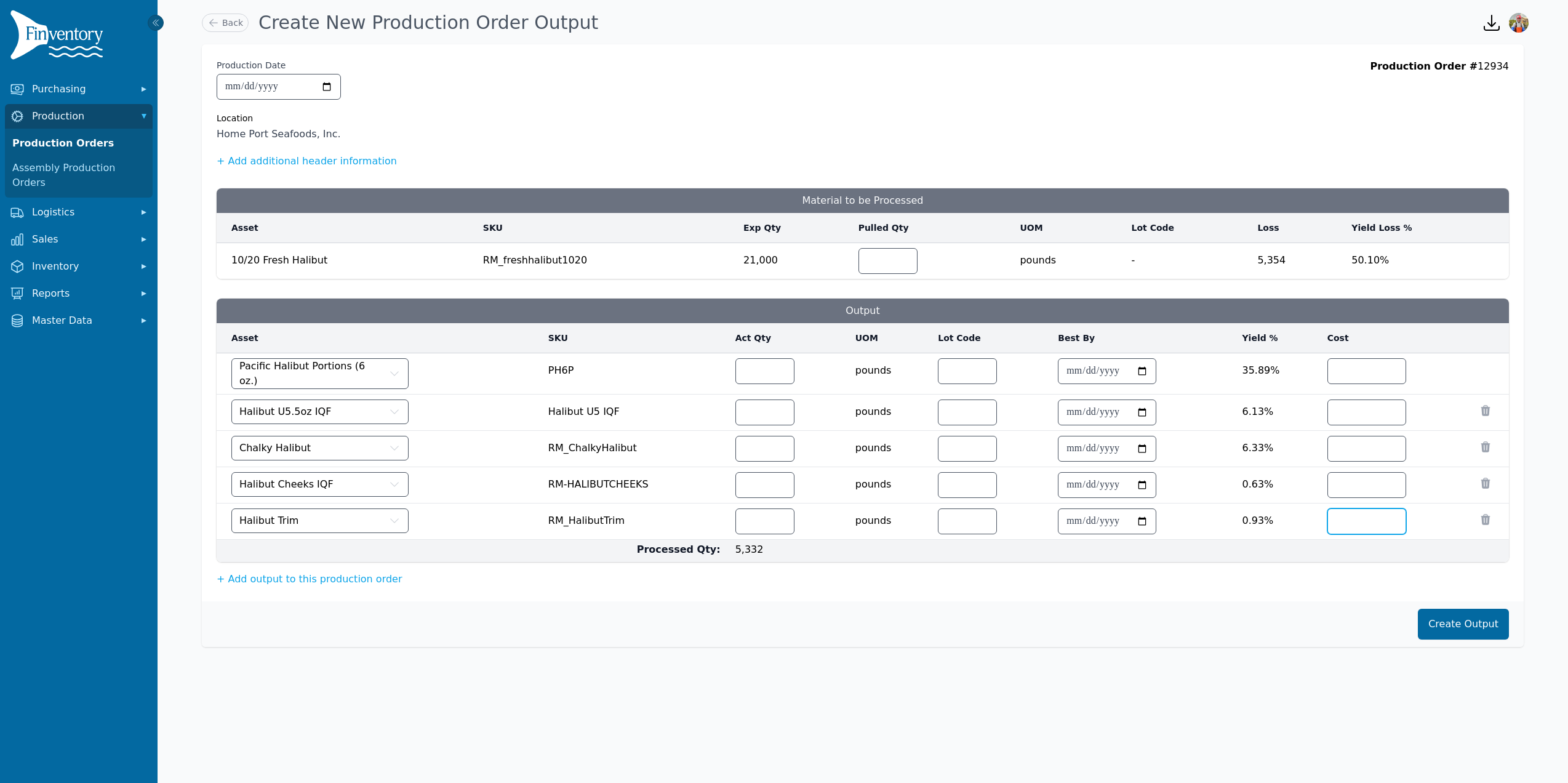
type input "*"
click at [1476, 612] on button "Create Output" at bounding box center [1463, 624] width 91 height 30
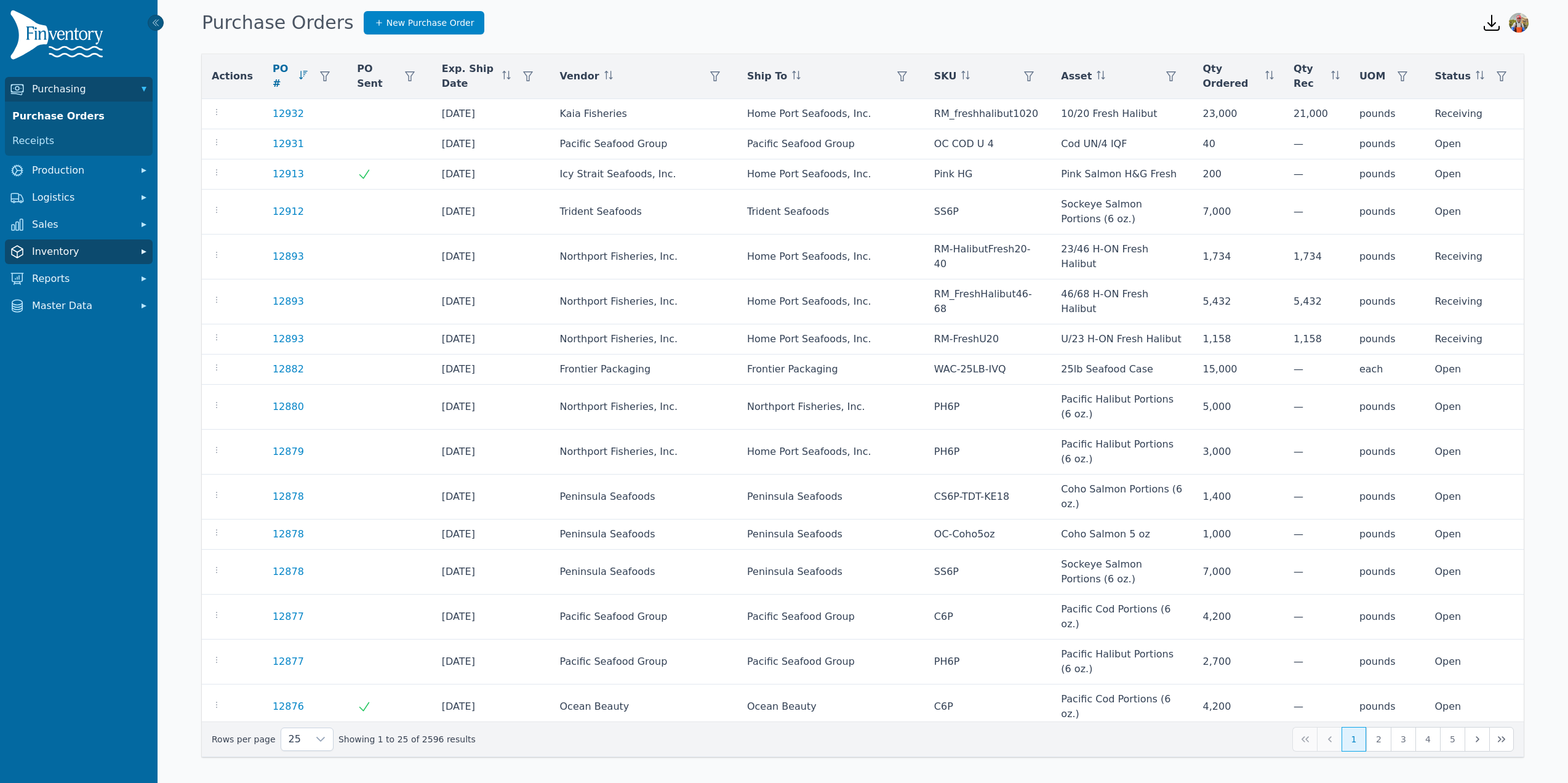
click at [83, 244] on span "Inventory" at bounding box center [81, 251] width 98 height 15
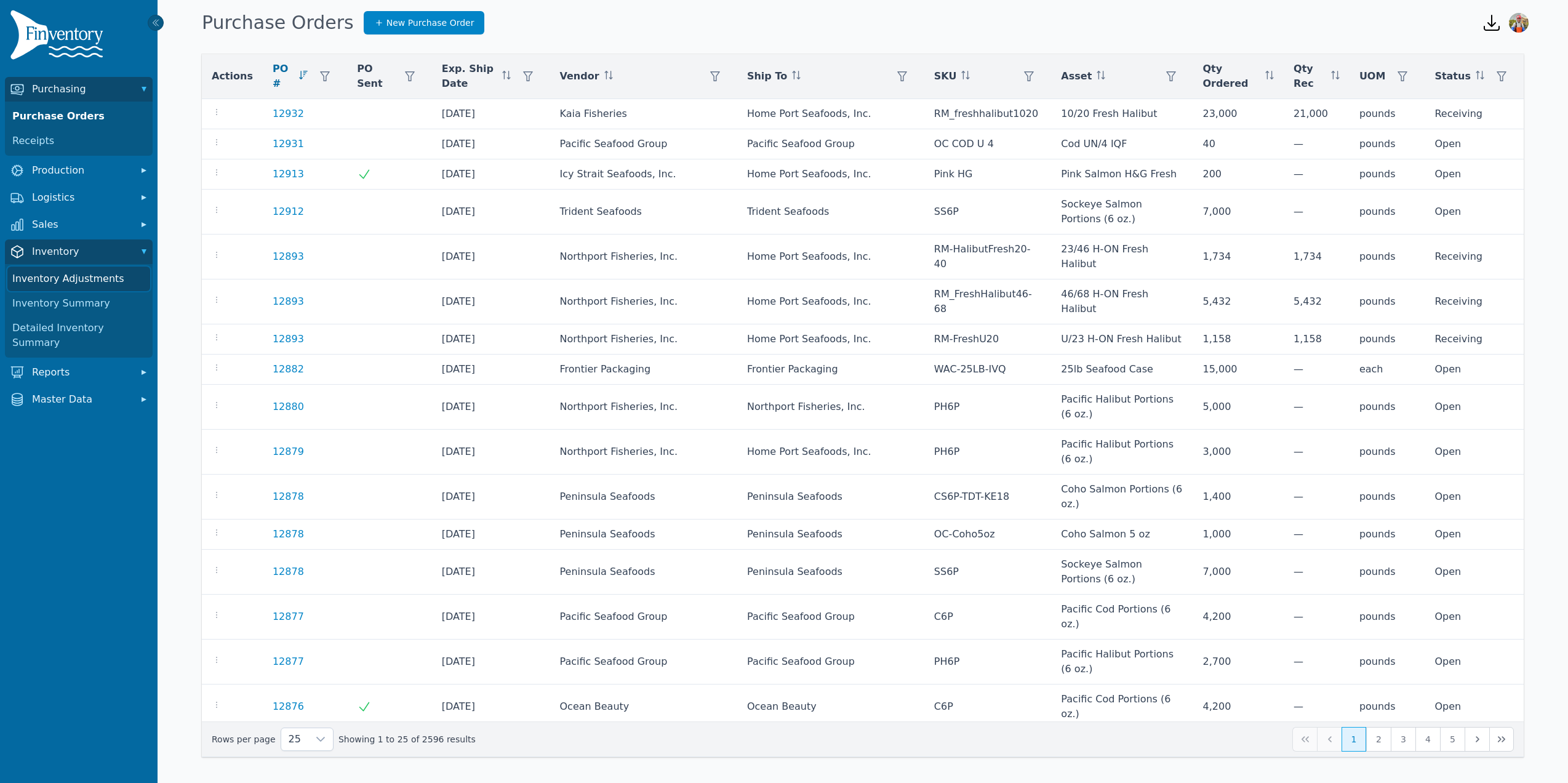
click at [76, 270] on link "Inventory Adjustments" at bounding box center [79, 279] width 143 height 25
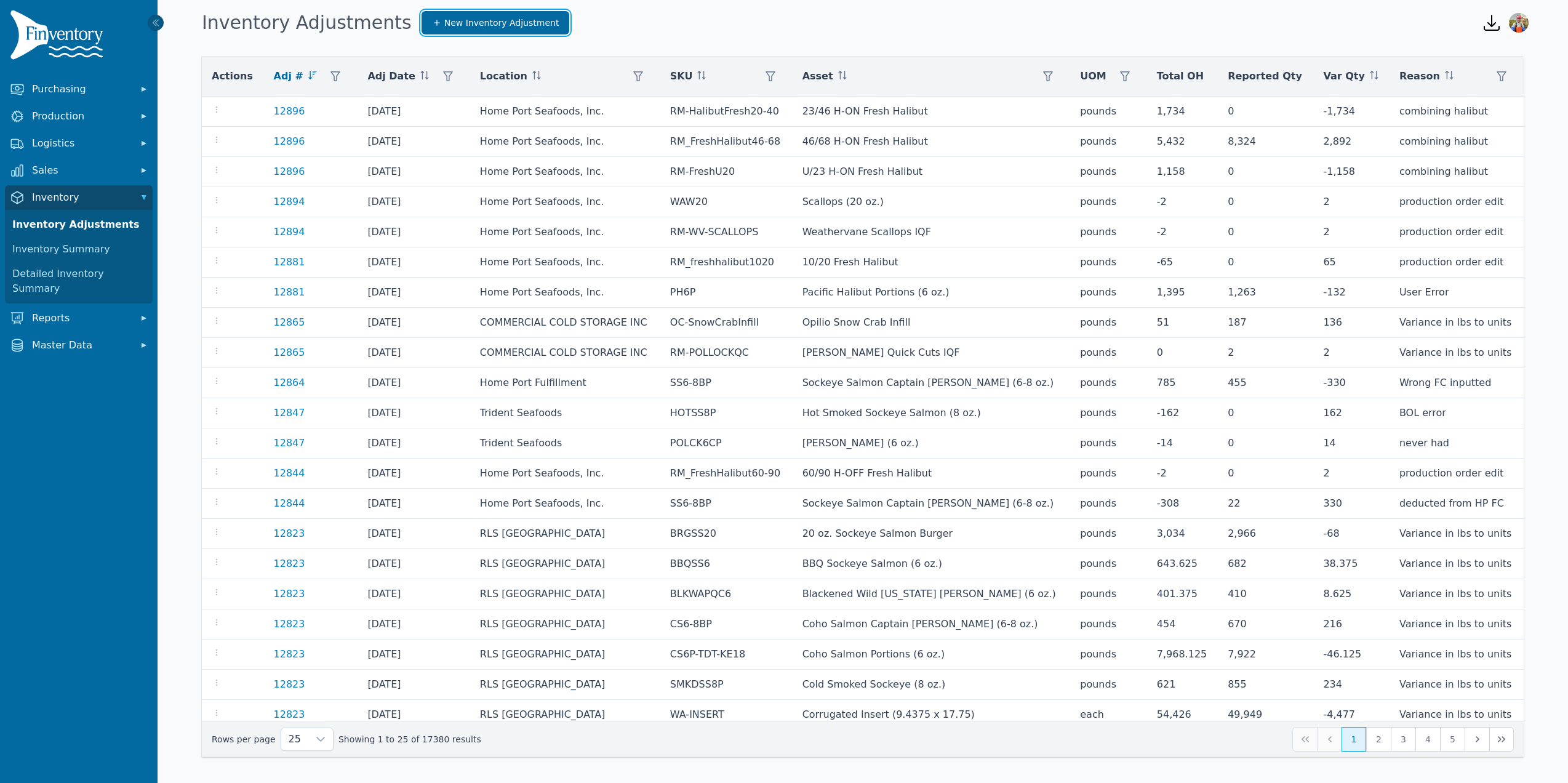
click at [444, 22] on span "New Inventory Adjustment" at bounding box center [501, 23] width 115 height 13
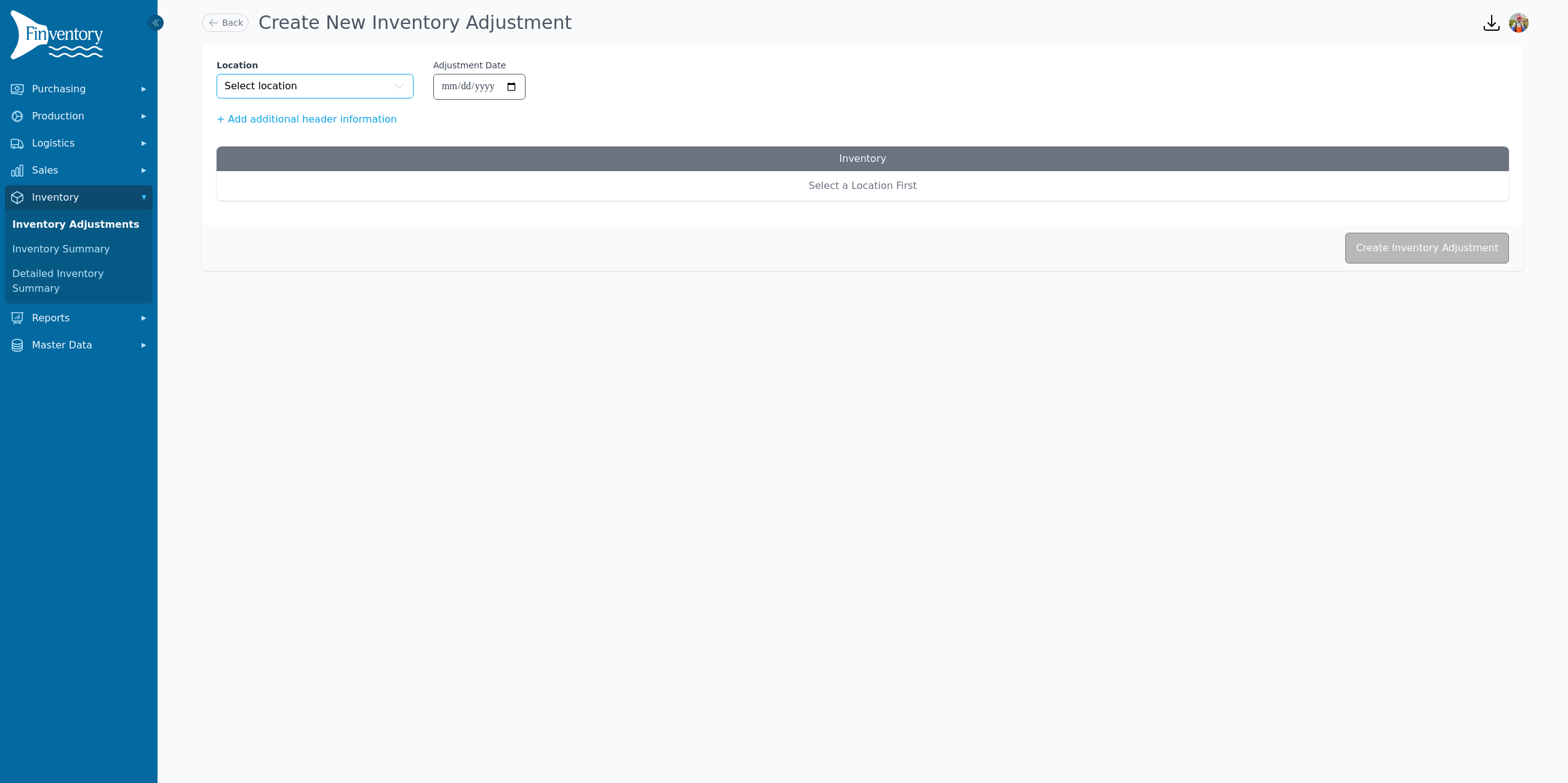
click at [348, 92] on button "Select location" at bounding box center [314, 87] width 197 height 25
type input "****"
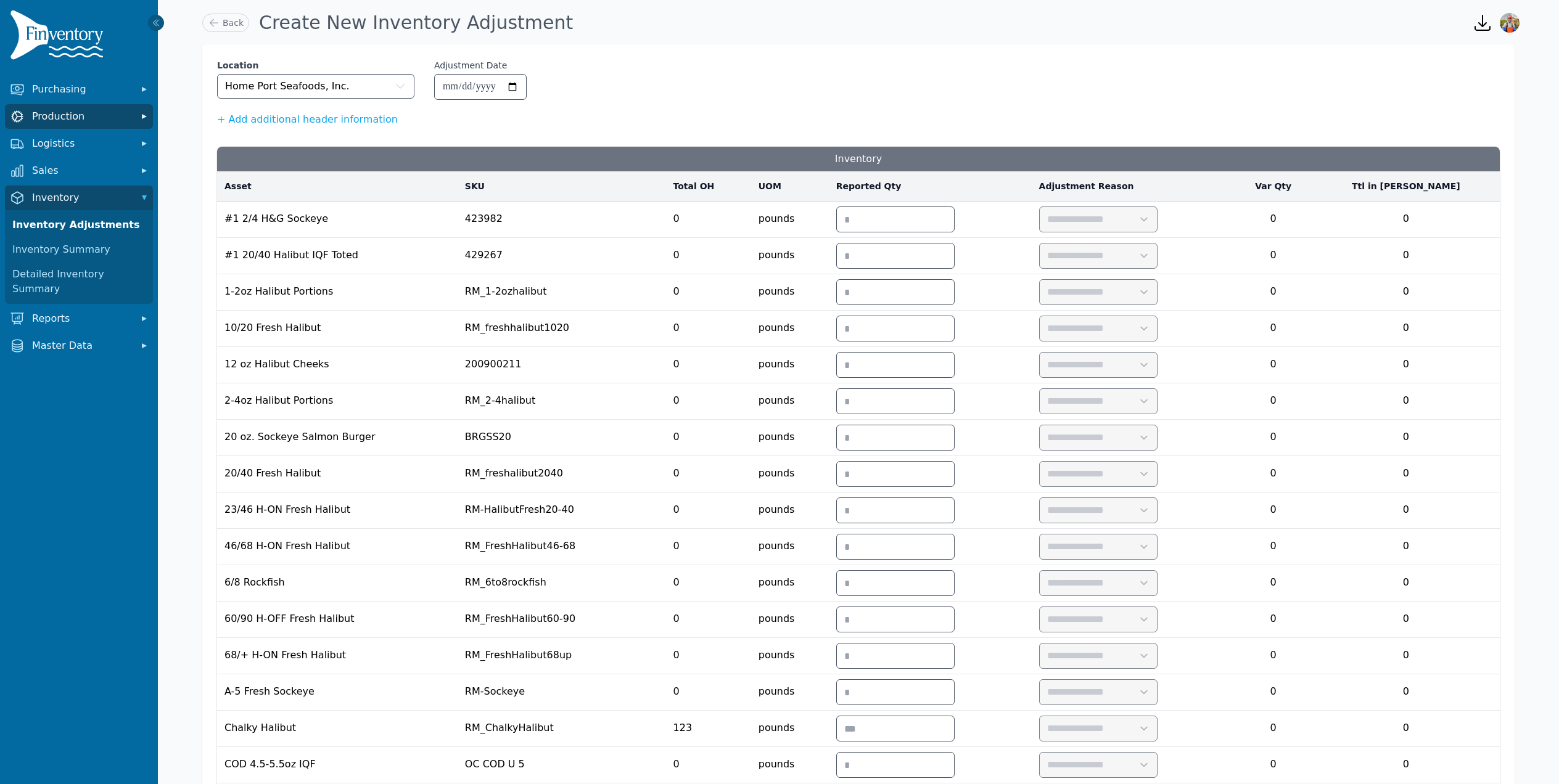
click at [66, 104] on button "Production" at bounding box center [79, 116] width 148 height 25
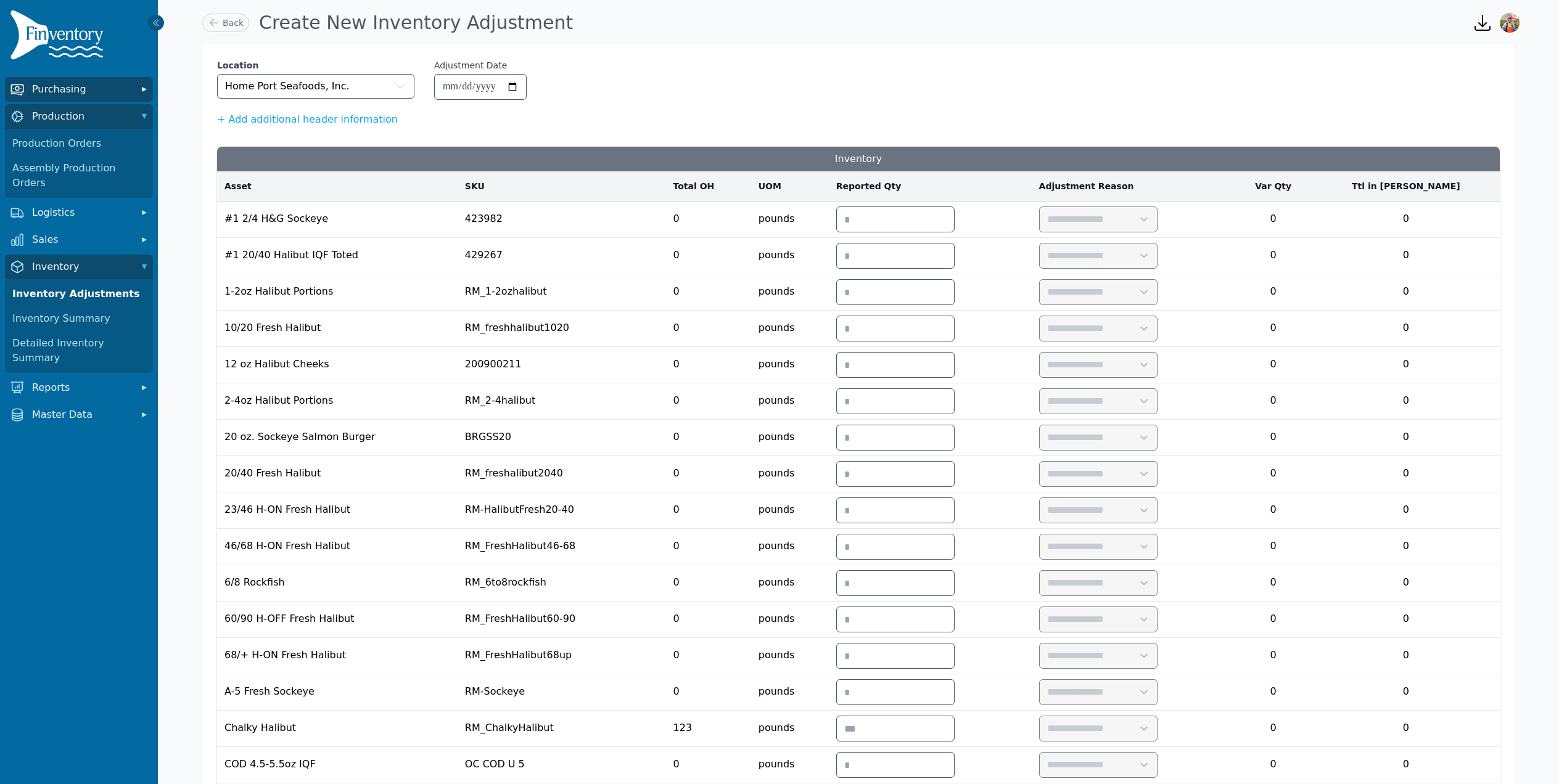
click at [88, 89] on span "Purchasing" at bounding box center [81, 89] width 99 height 15
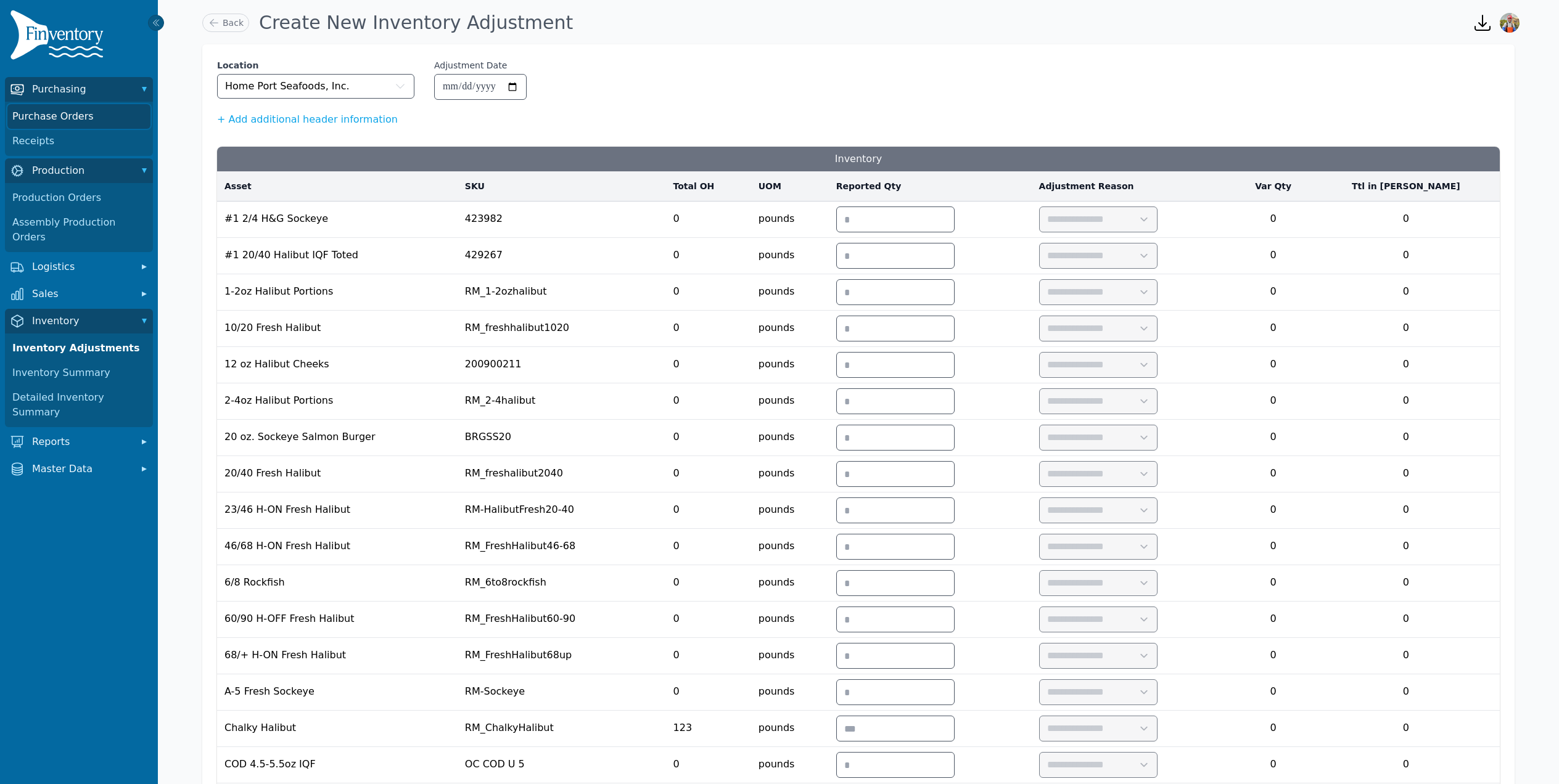
click at [84, 115] on link "Purchase Orders" at bounding box center [79, 116] width 143 height 25
click at [43, 141] on link "Receipts" at bounding box center [79, 141] width 143 height 25
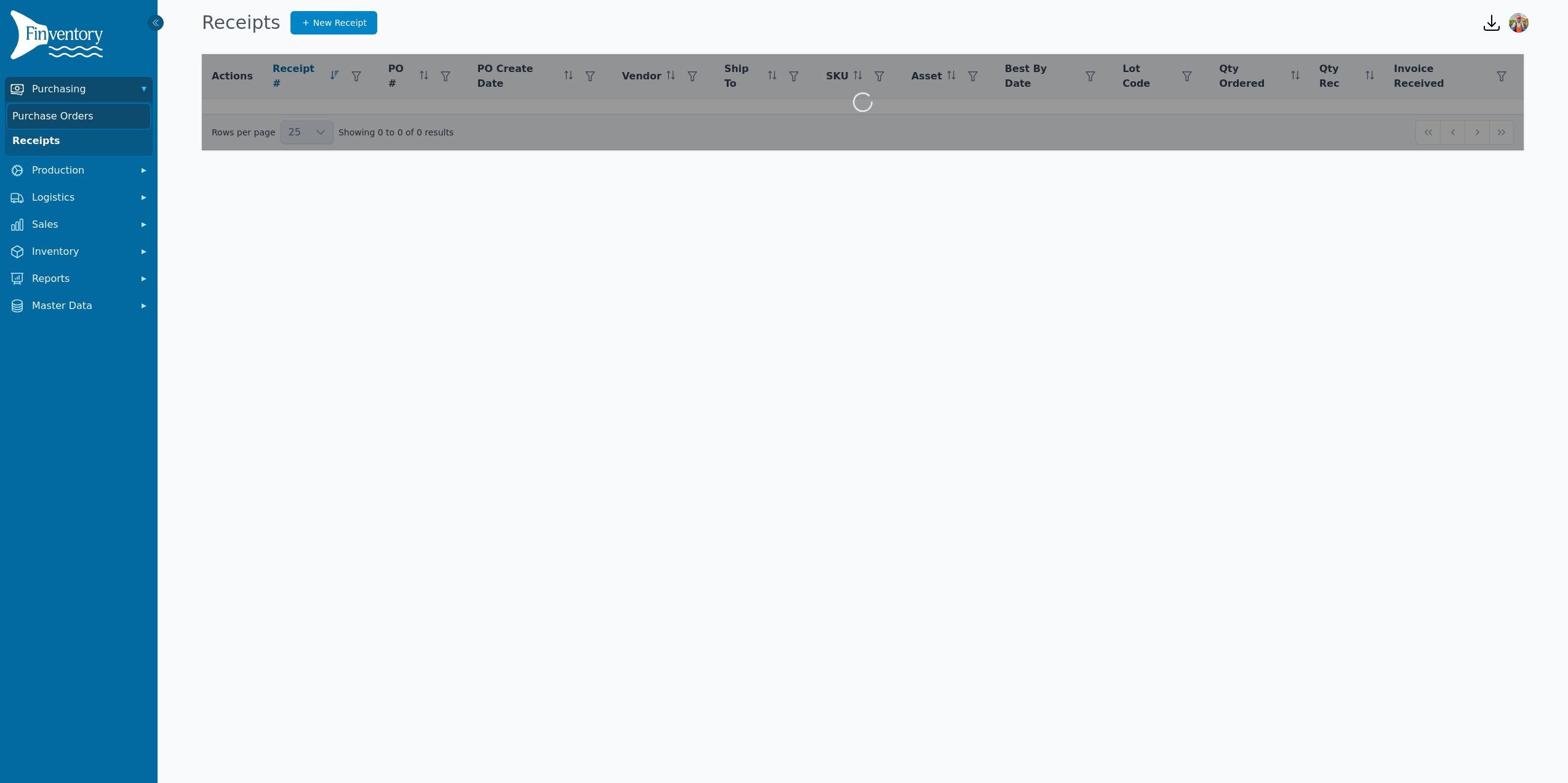
click at [76, 110] on link "Purchase Orders" at bounding box center [79, 116] width 143 height 25
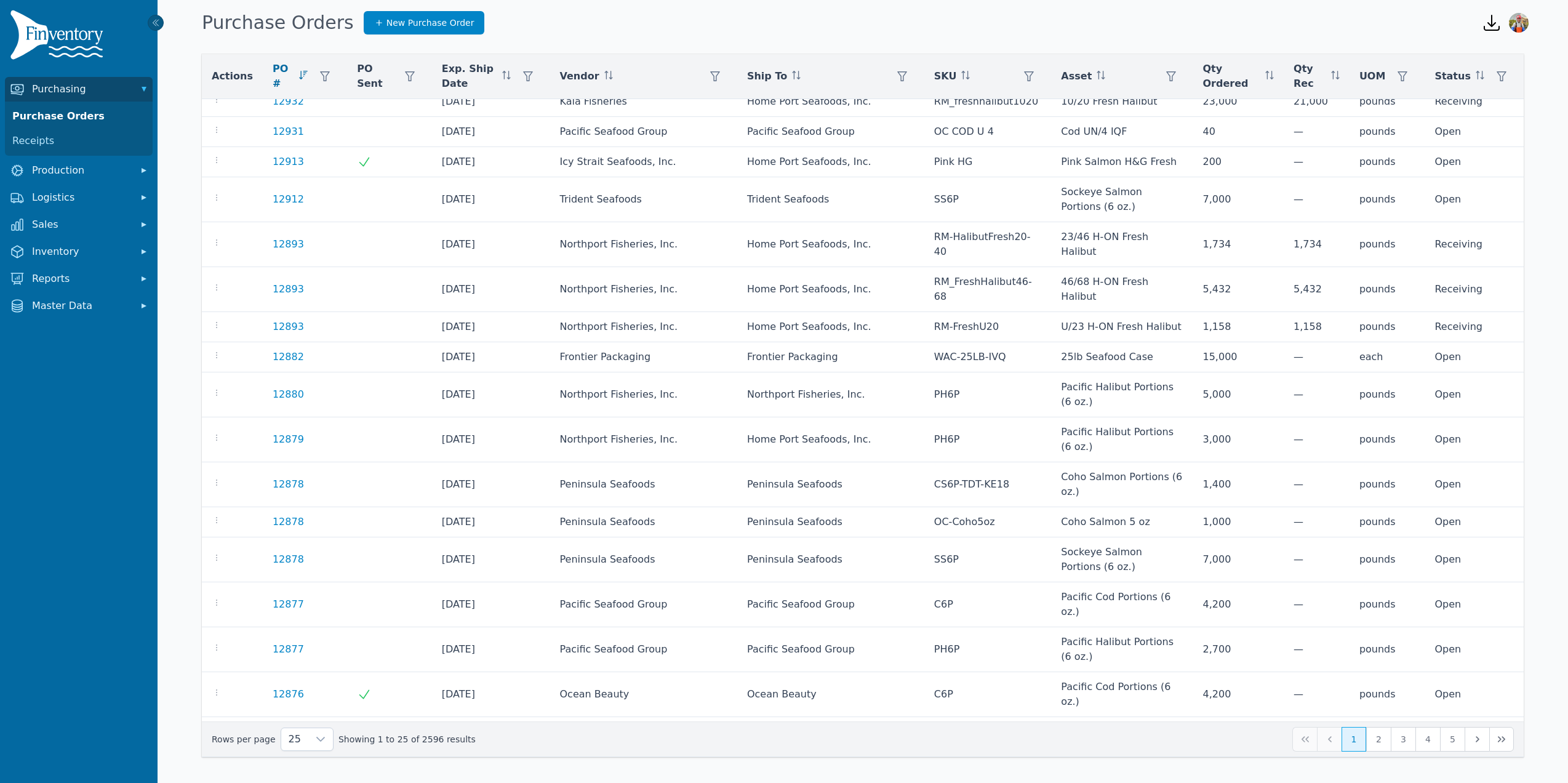
scroll to position [15, 0]
drag, startPoint x: 714, startPoint y: 80, endPoint x: 717, endPoint y: 86, distance: 6.7
click at [716, 80] on icon "button" at bounding box center [715, 76] width 10 height 10
click at [744, 104] on div "Any" at bounding box center [762, 110] width 105 height 25
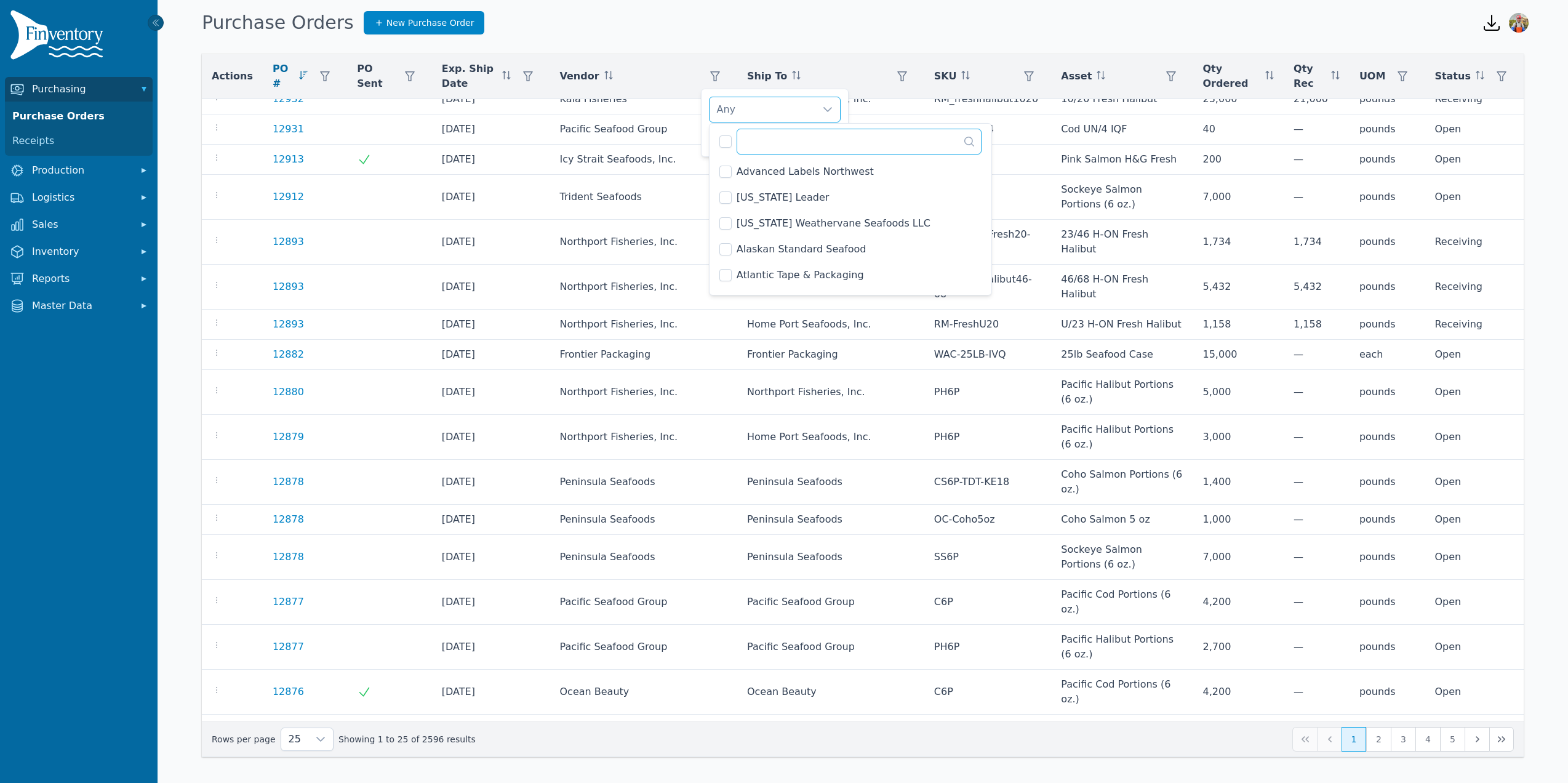
click at [749, 139] on input "text" at bounding box center [859, 141] width 245 height 26
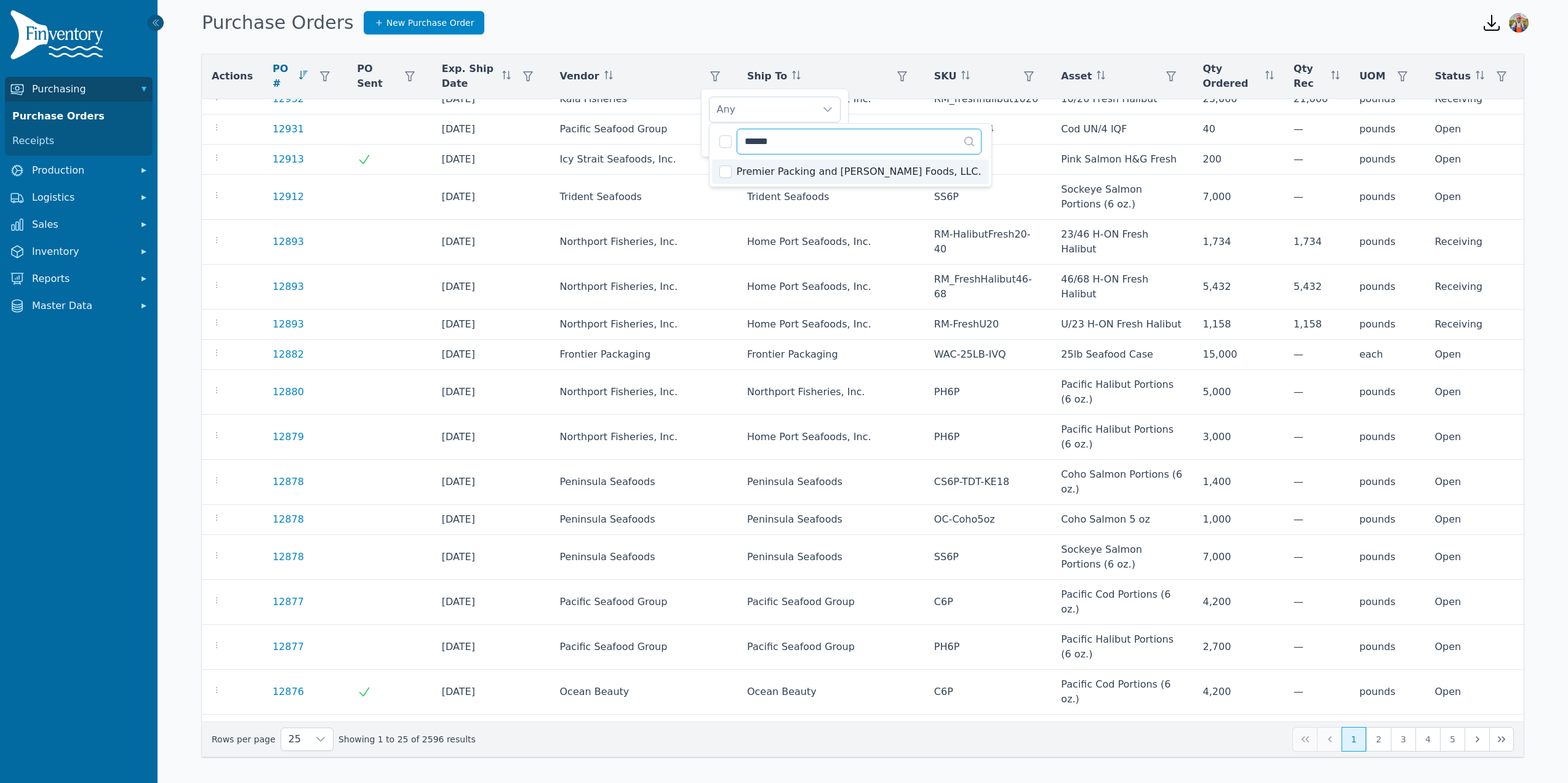
type input "******"
click at [704, 143] on div "Premier Packing and Fairweather Foods, LLC. Clear Apply" at bounding box center [775, 122] width 147 height 68
click at [821, 138] on span "Apply" at bounding box center [822, 138] width 25 height 13
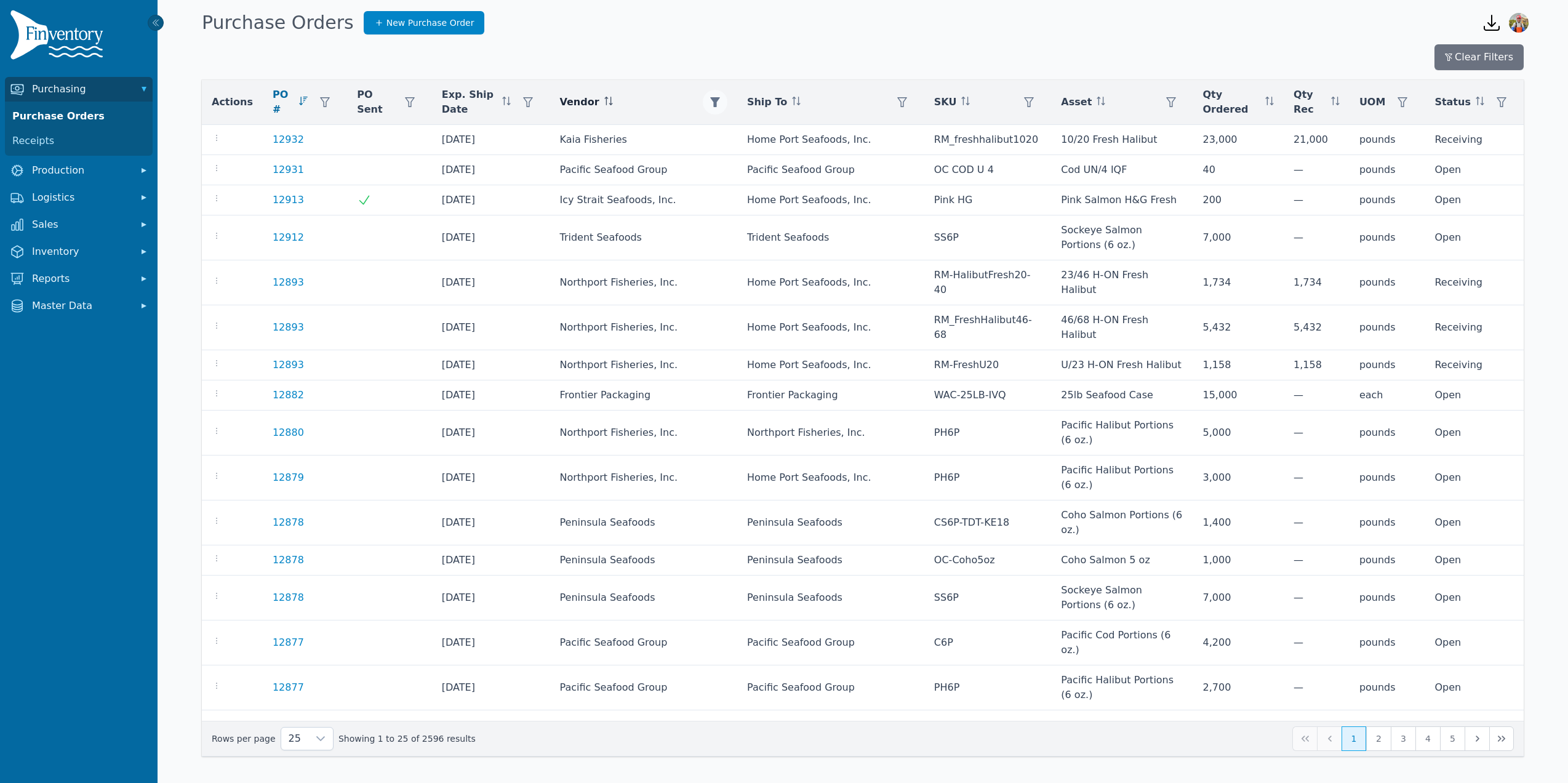
click at [717, 100] on icon "button" at bounding box center [715, 102] width 10 height 10
click at [767, 136] on div "Premier Packing and Fairweather Foods, LLC." at bounding box center [762, 136] width 105 height 25
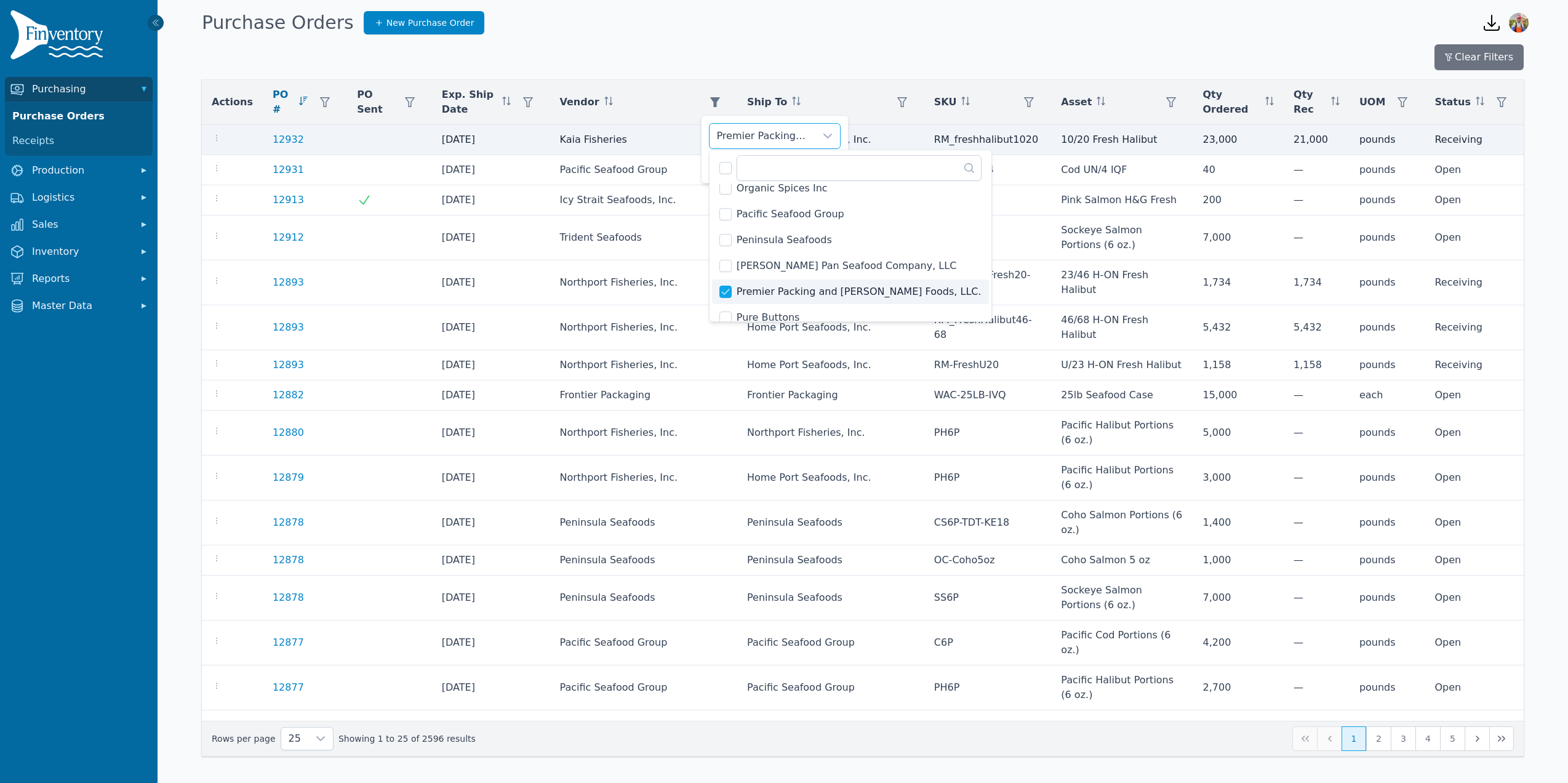
scroll to position [1515, 0]
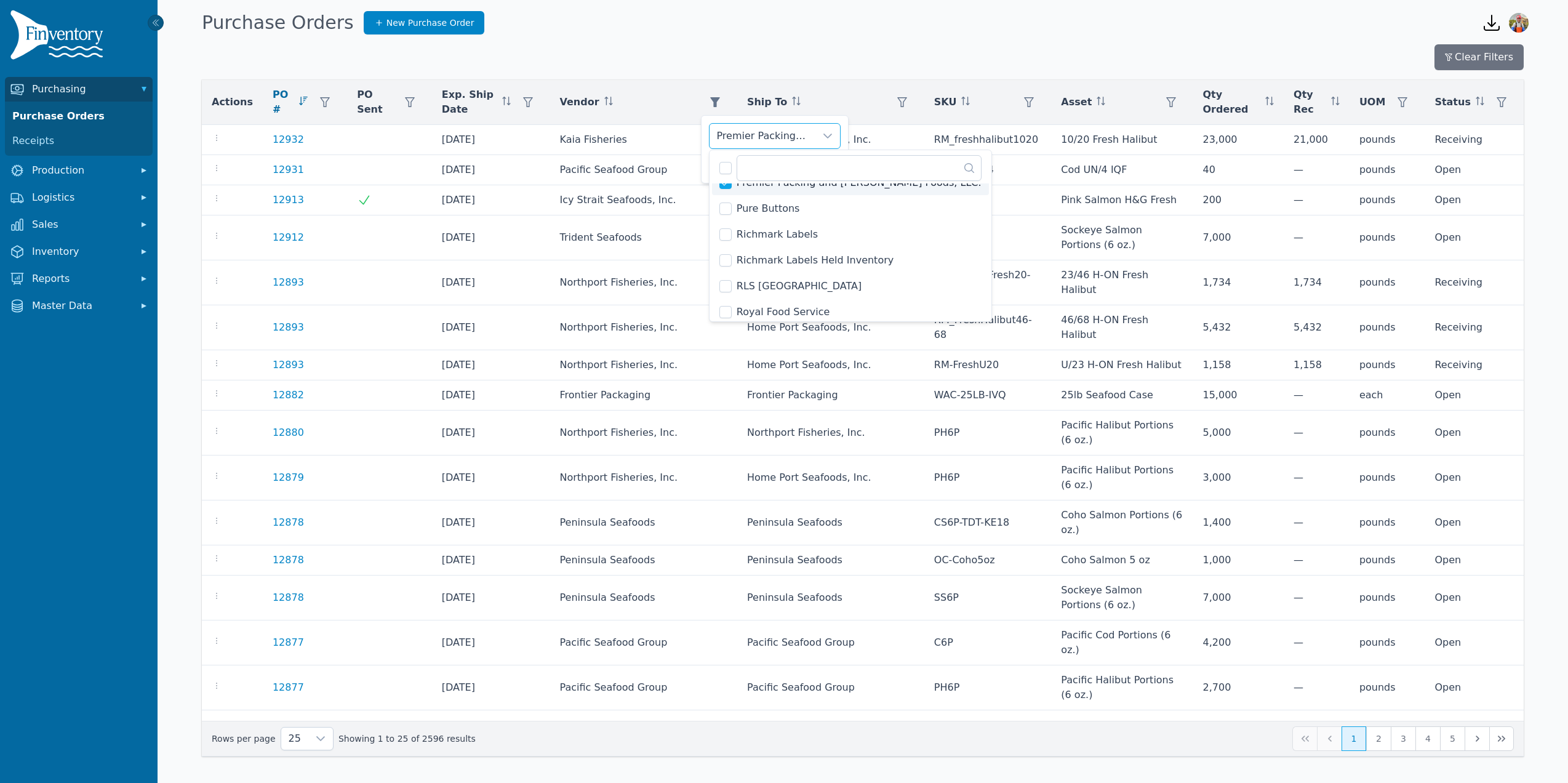
click at [705, 165] on div "Premier Packing and Fairweather Foods, LLC. Clear Apply" at bounding box center [775, 149] width 147 height 68
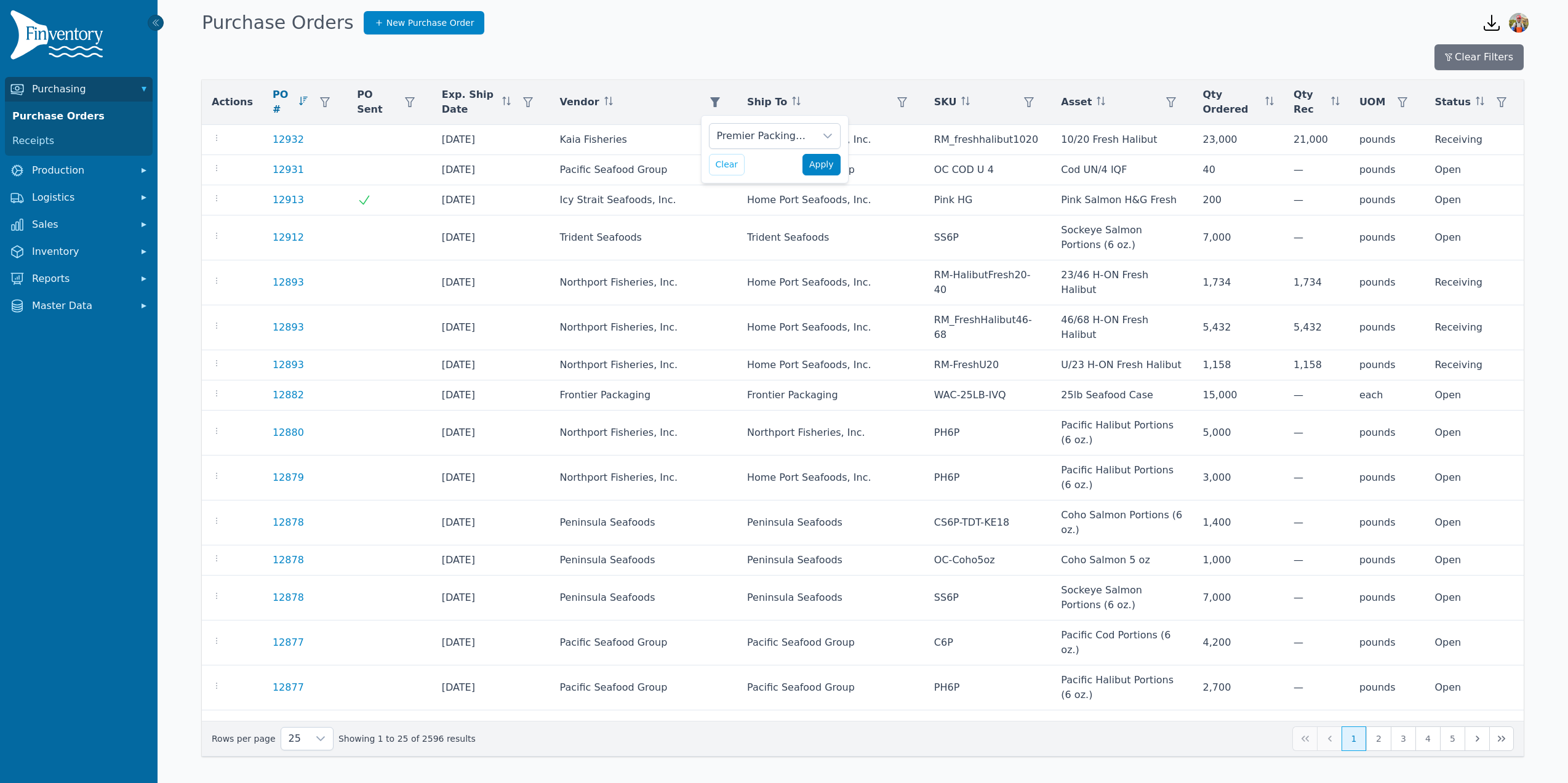
click at [826, 168] on span "Apply" at bounding box center [822, 164] width 25 height 13
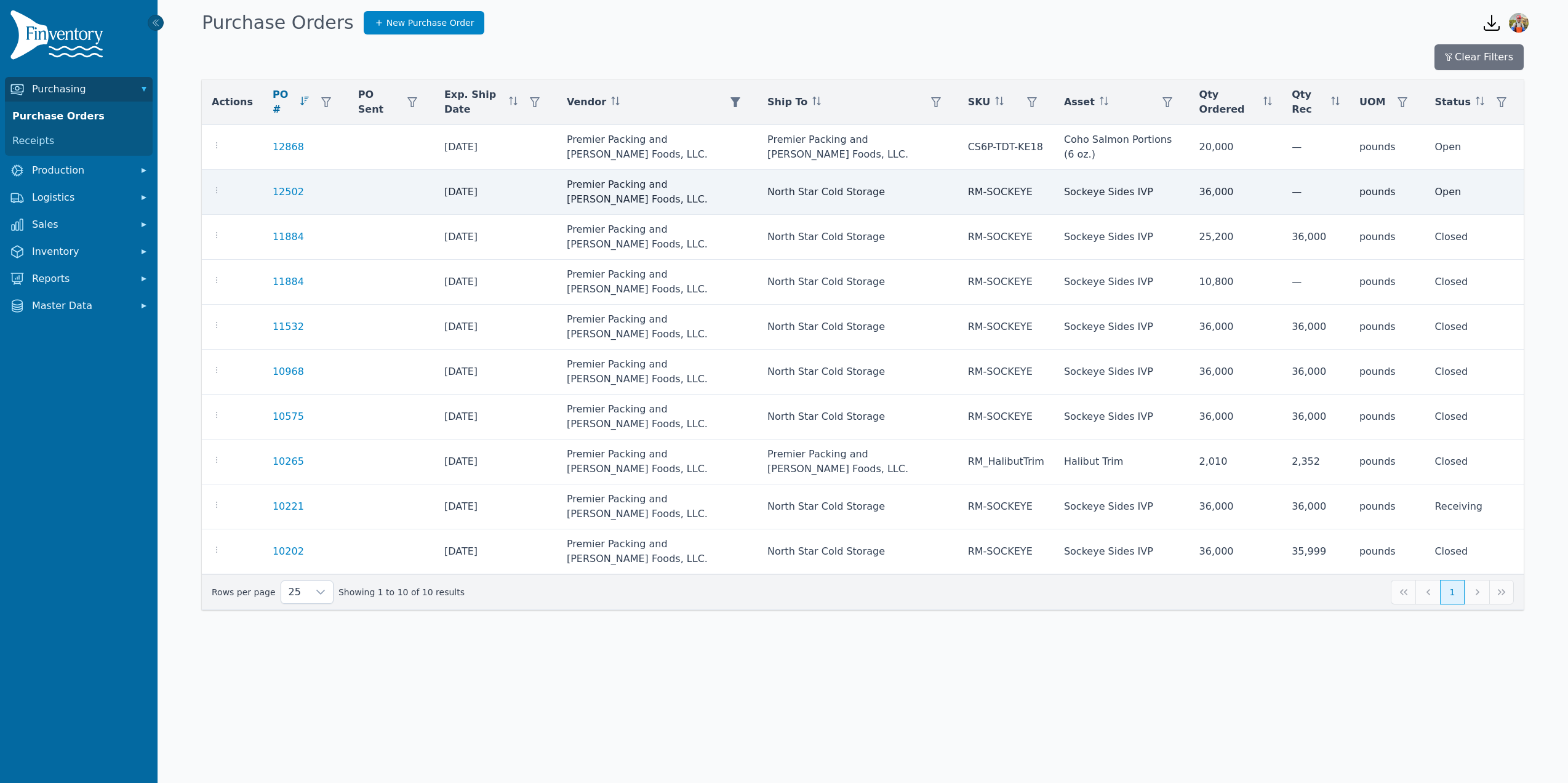
click at [206, 191] on td at bounding box center [232, 192] width 61 height 45
click at [212, 189] on icon "button" at bounding box center [216, 189] width 10 height 10
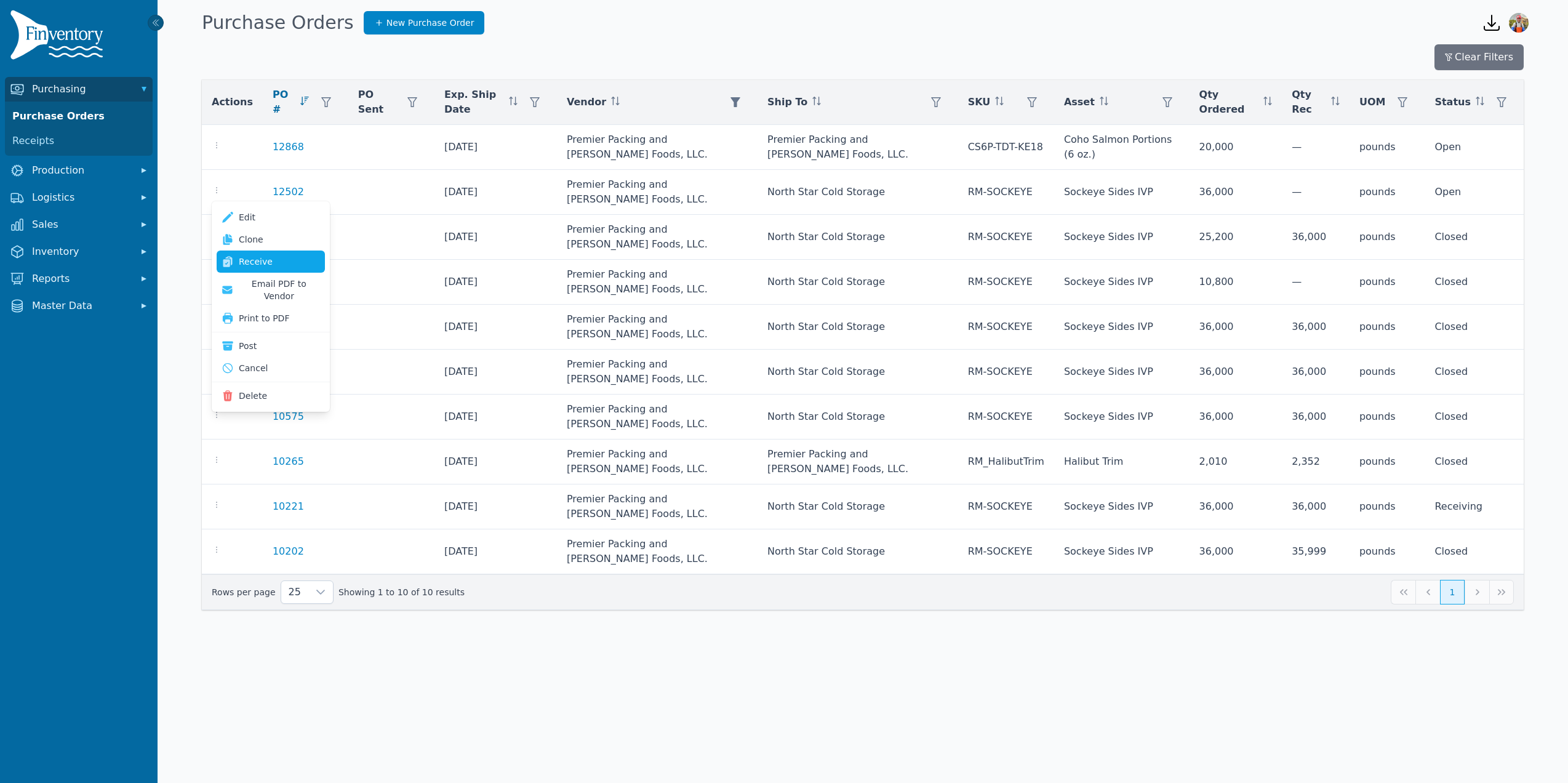
click at [235, 257] on link "Receive" at bounding box center [270, 261] width 108 height 22
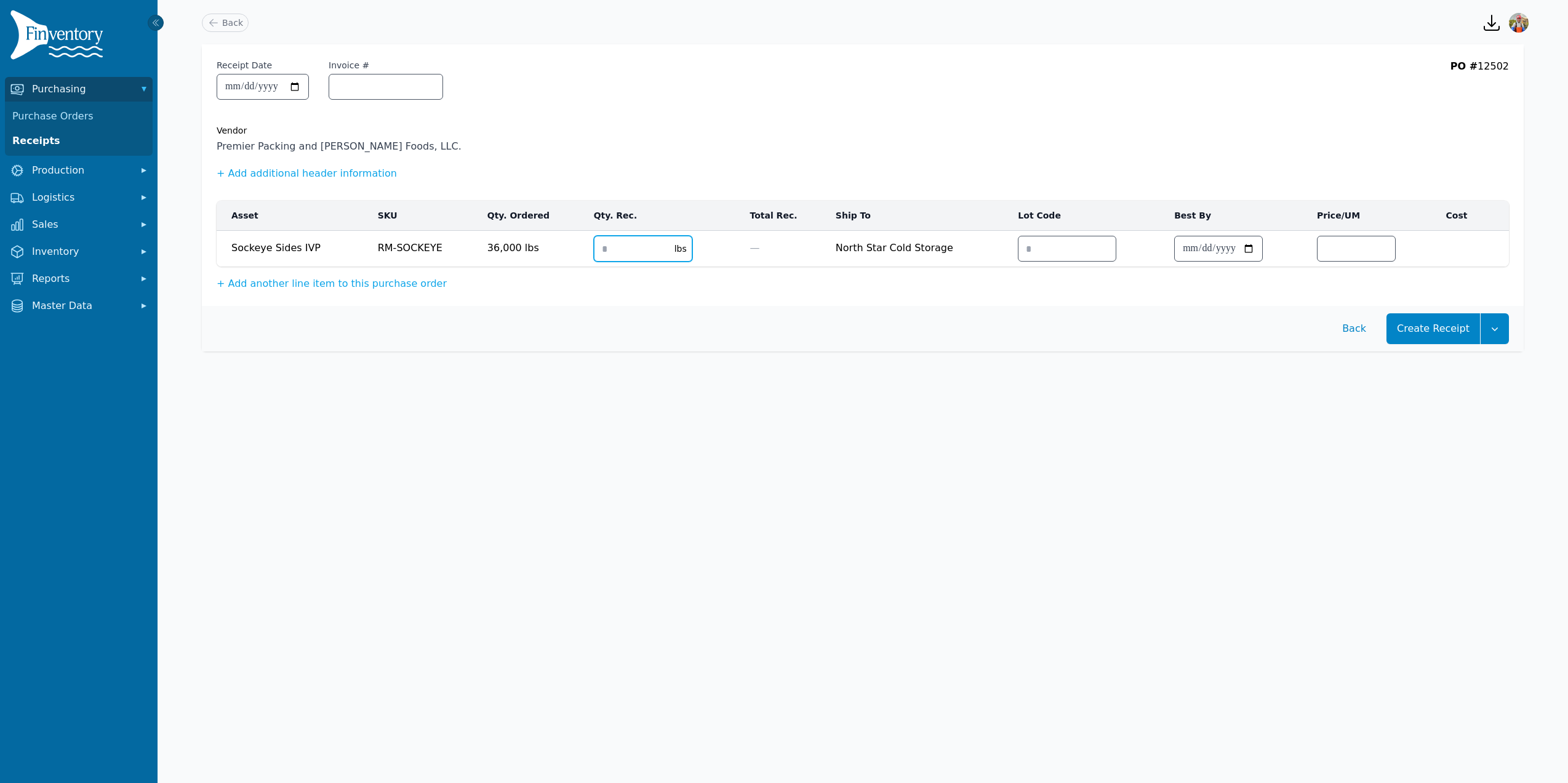
click at [616, 241] on input "number" at bounding box center [630, 249] width 72 height 25
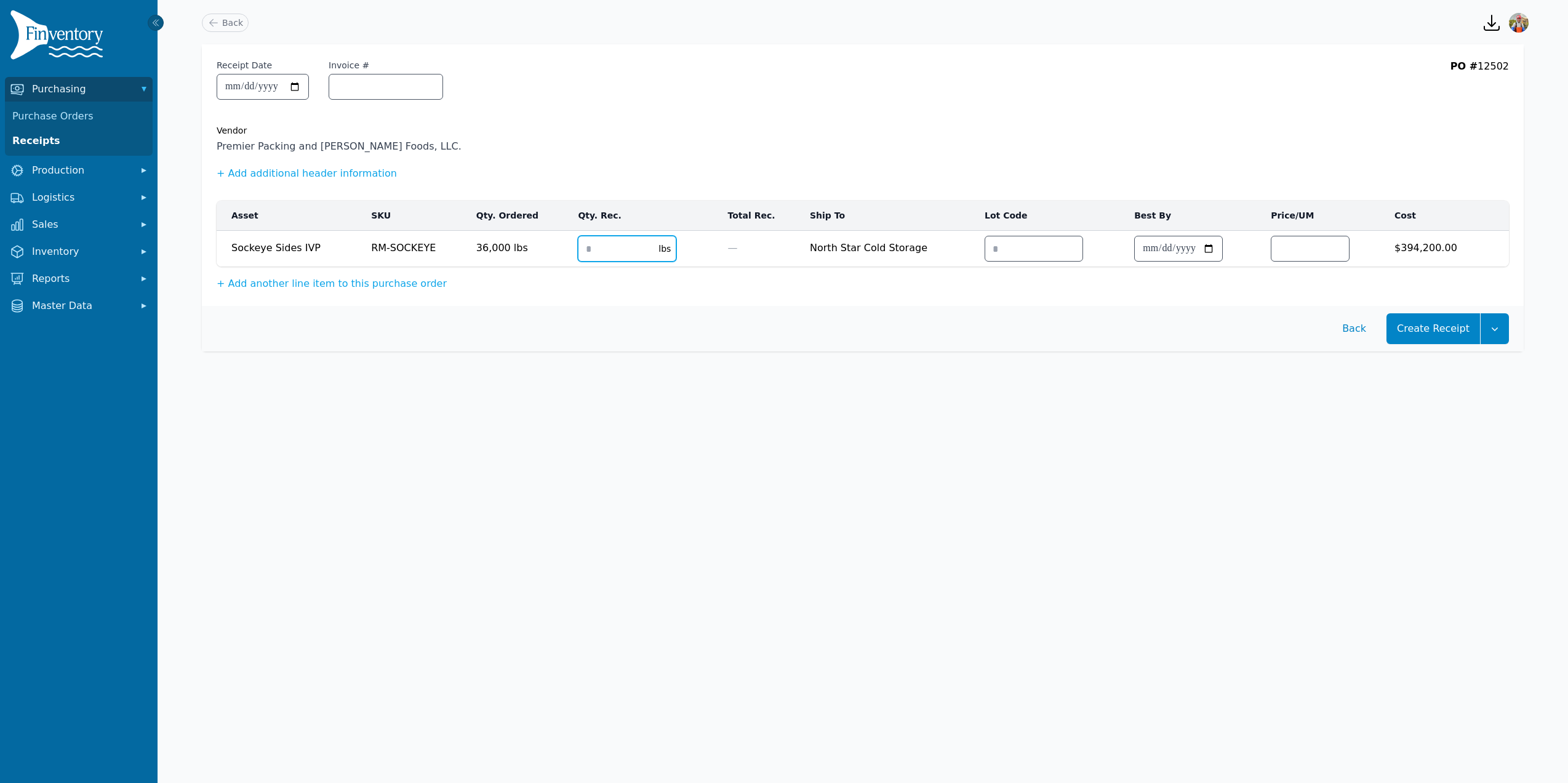
type input "*****"
click at [373, 84] on input "Invoice #" at bounding box center [386, 87] width 113 height 25
type input "******"
click at [1446, 332] on button "Create Receipt" at bounding box center [1433, 329] width 94 height 30
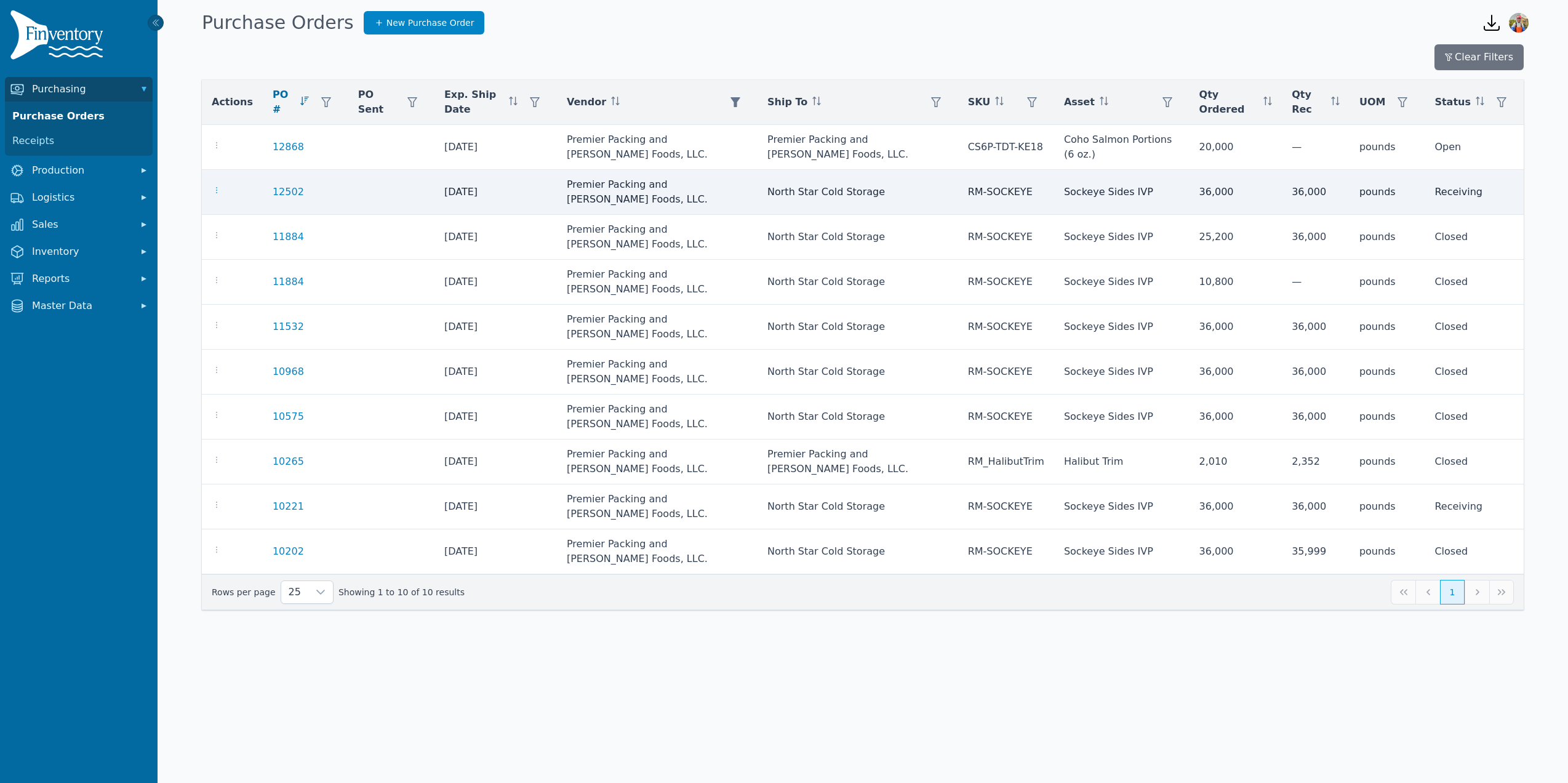
click at [215, 189] on icon "button" at bounding box center [216, 189] width 10 height 10
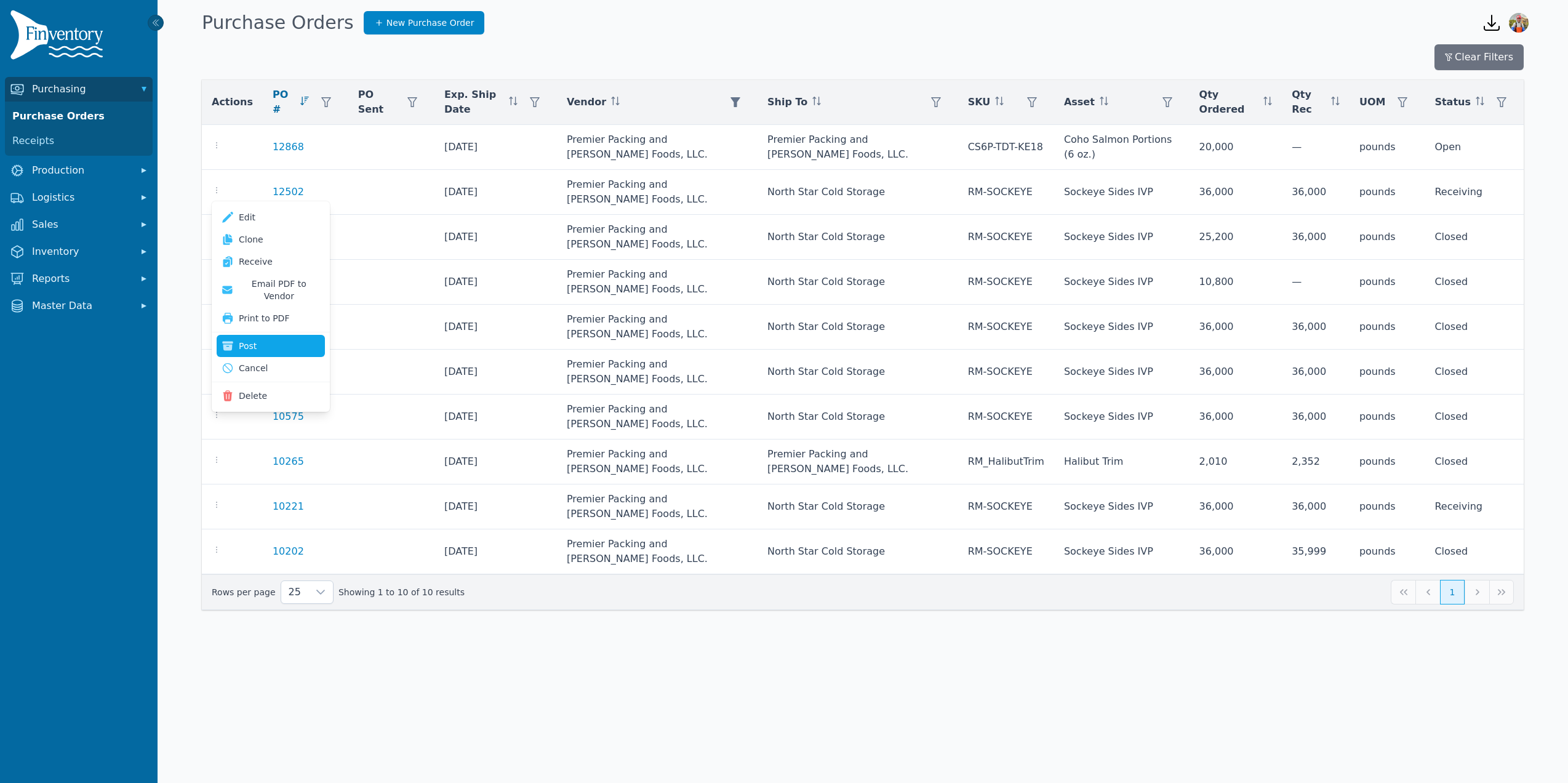
click at [250, 335] on button "Post" at bounding box center [270, 346] width 108 height 22
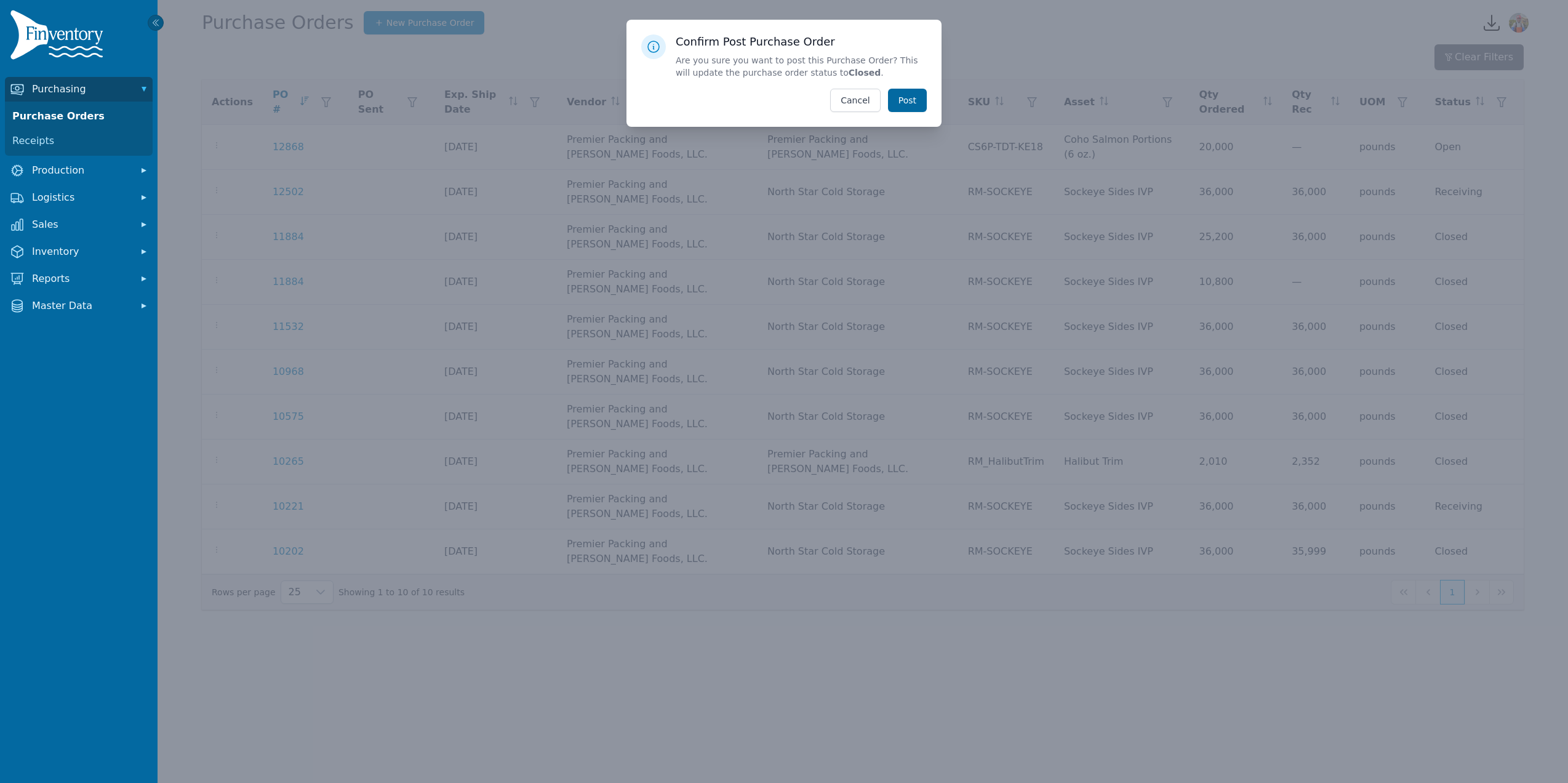
click at [920, 102] on button "Post" at bounding box center [907, 100] width 38 height 23
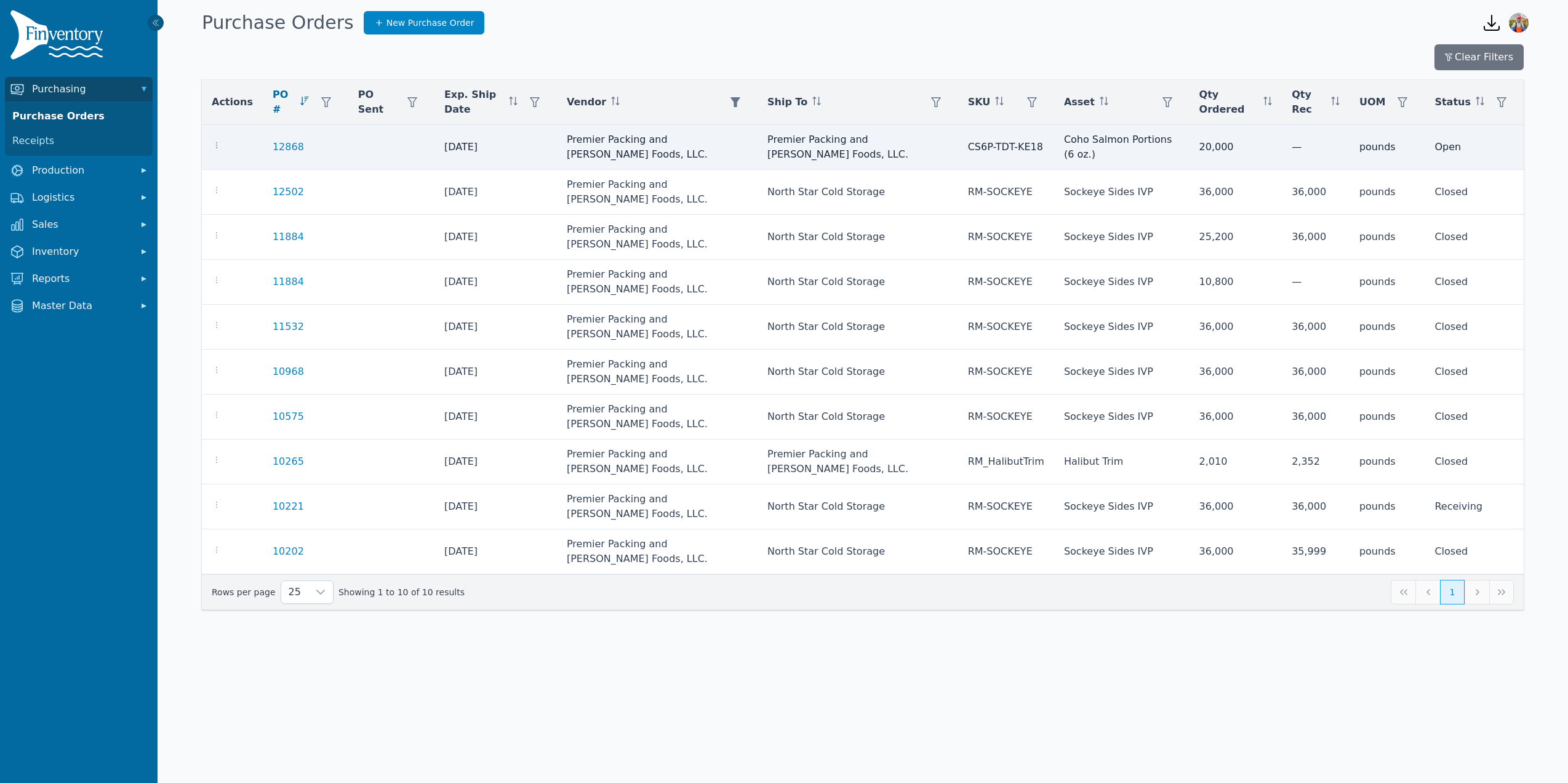
click at [217, 149] on icon "button" at bounding box center [216, 145] width 10 height 10
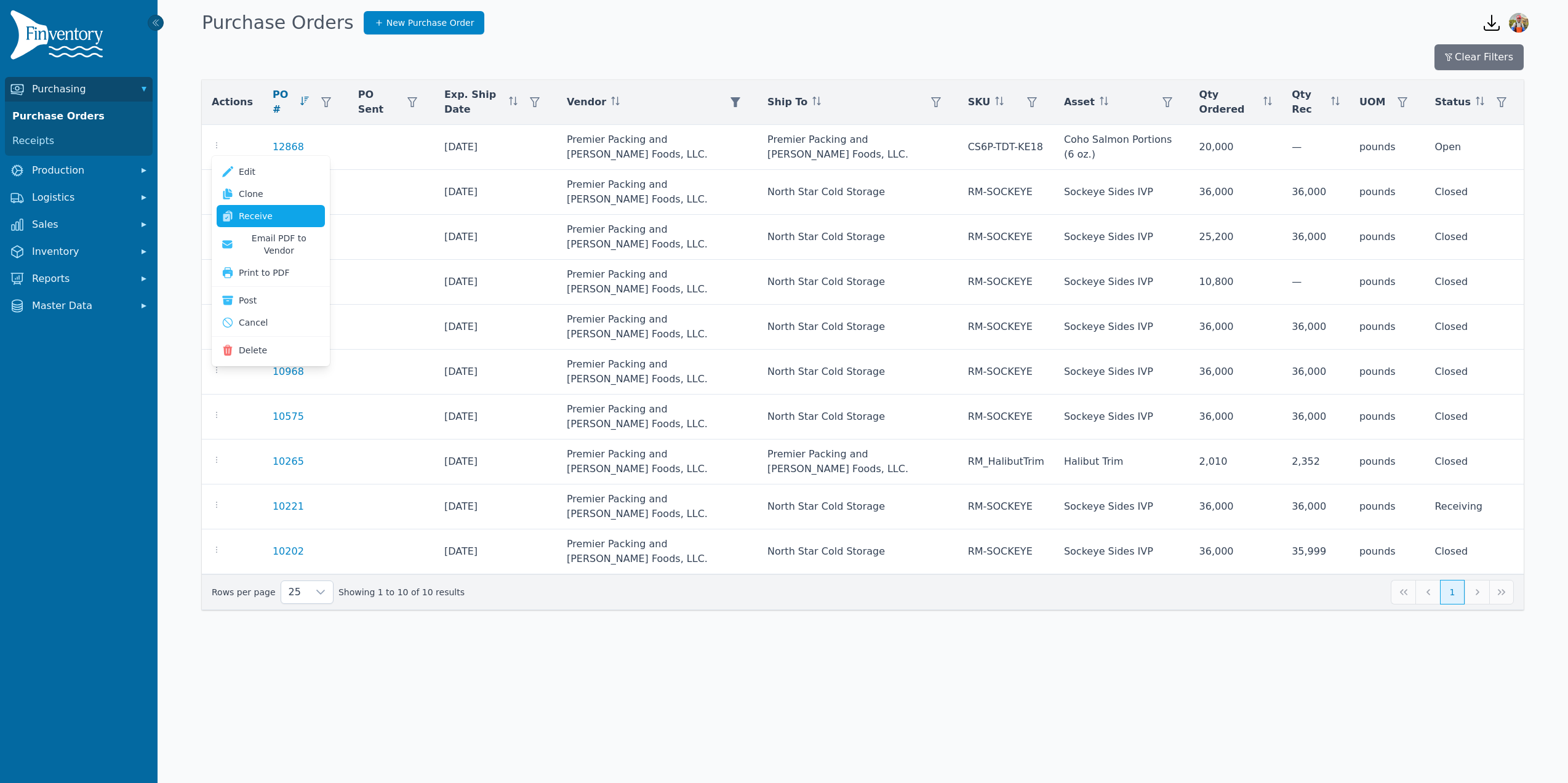
click at [277, 212] on link "Receive" at bounding box center [270, 215] width 108 height 22
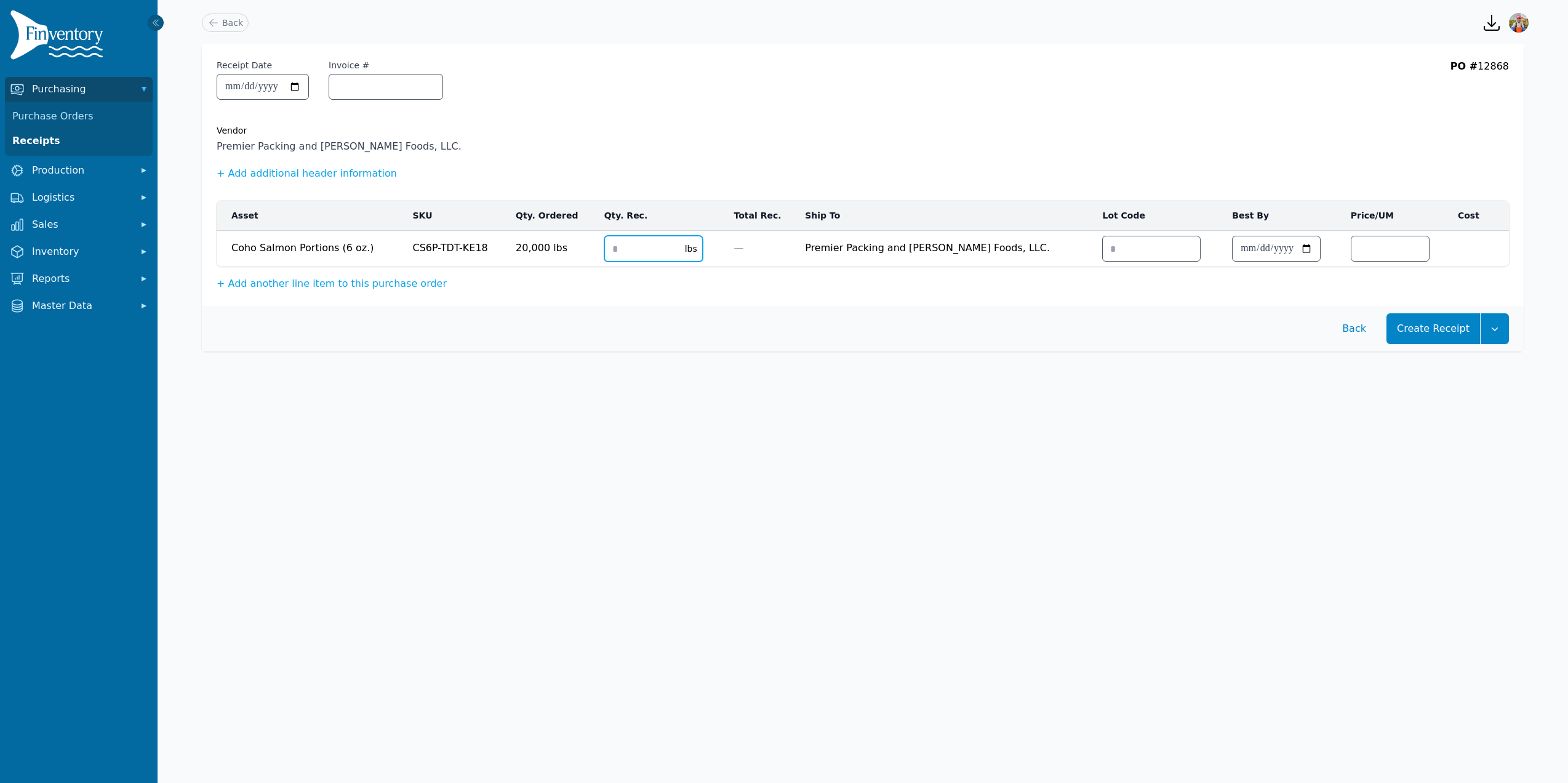
click at [636, 257] on input "number" at bounding box center [641, 249] width 72 height 25
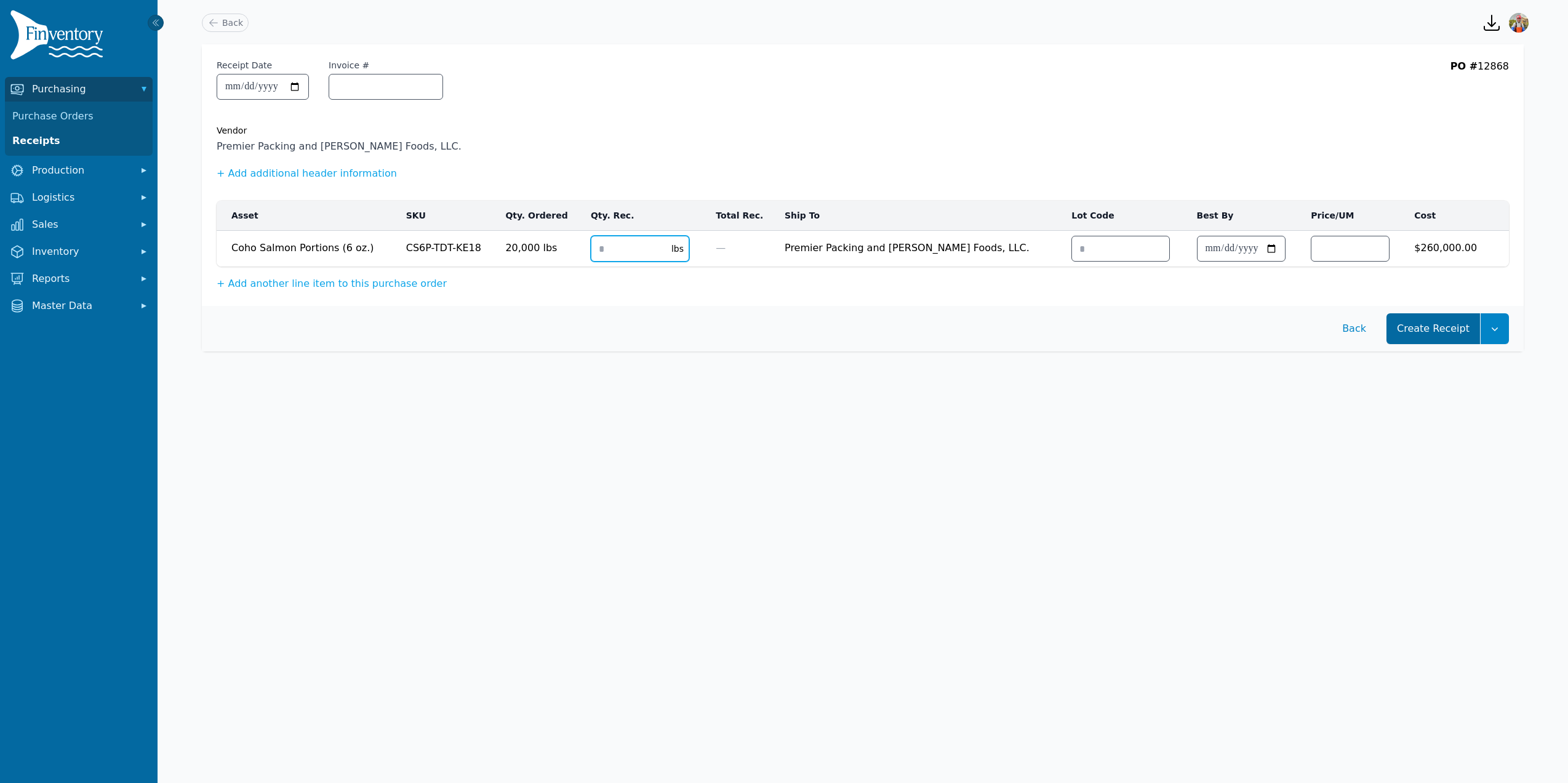
type input "*****"
click at [1455, 335] on button "Create Receipt" at bounding box center [1433, 329] width 94 height 30
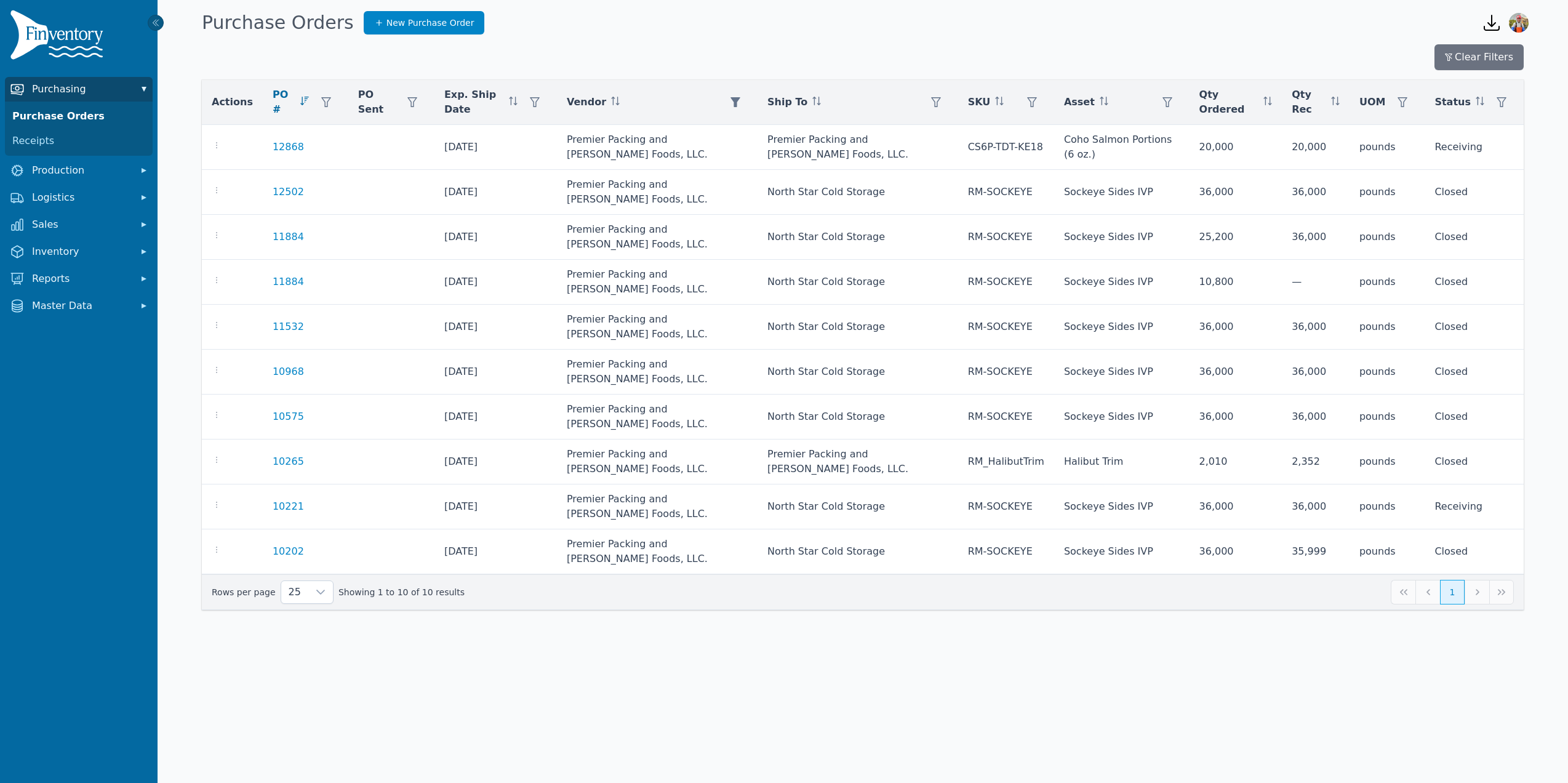
click at [90, 95] on span "Purchasing" at bounding box center [81, 89] width 98 height 15
click at [83, 122] on span "Production" at bounding box center [81, 116] width 98 height 15
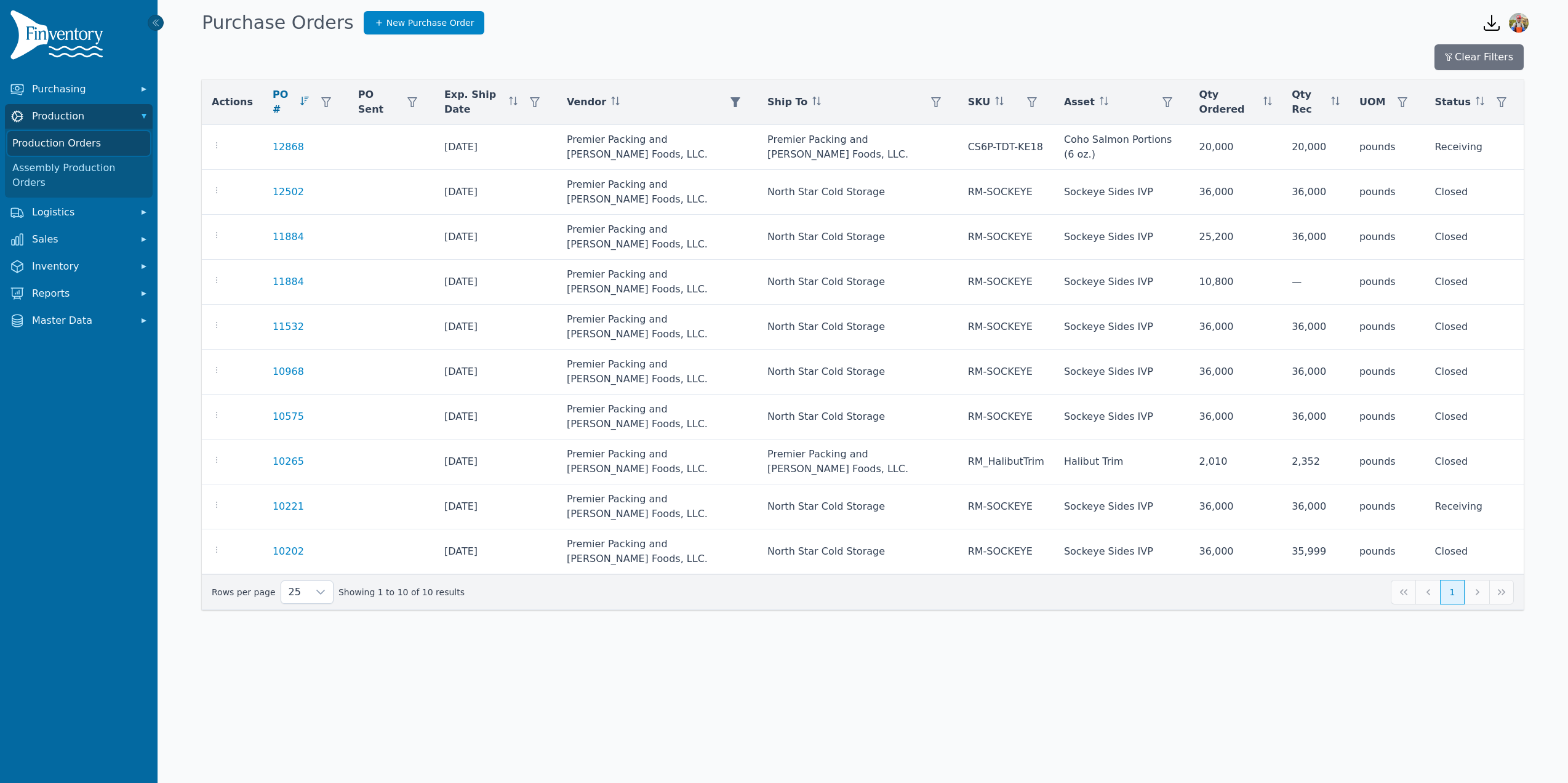
click at [90, 147] on link "Production Orders" at bounding box center [79, 144] width 143 height 25
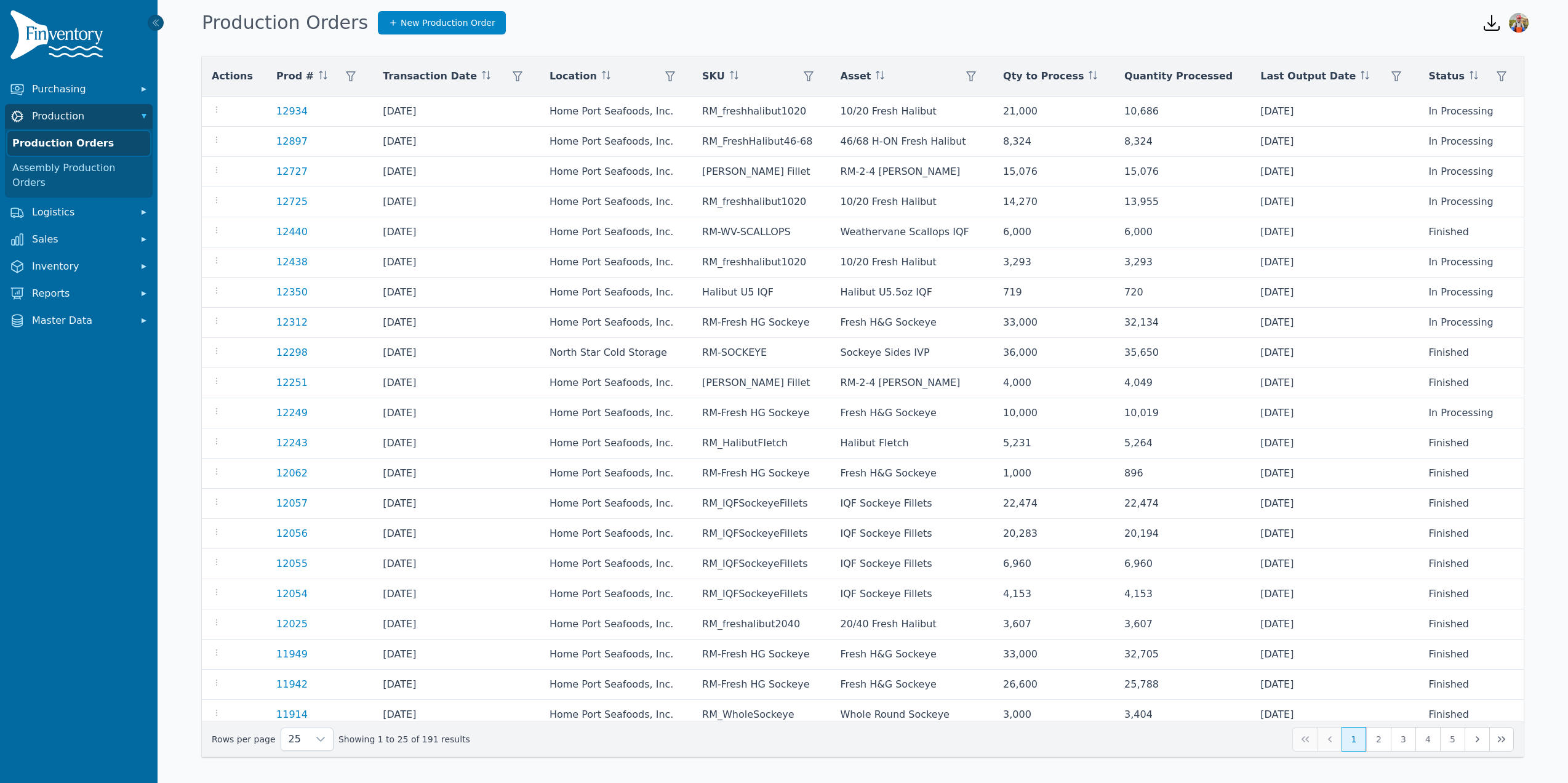
click at [80, 141] on link "Production Orders" at bounding box center [79, 144] width 143 height 25
click at [400, 20] on span "New Production Order" at bounding box center [448, 23] width 95 height 13
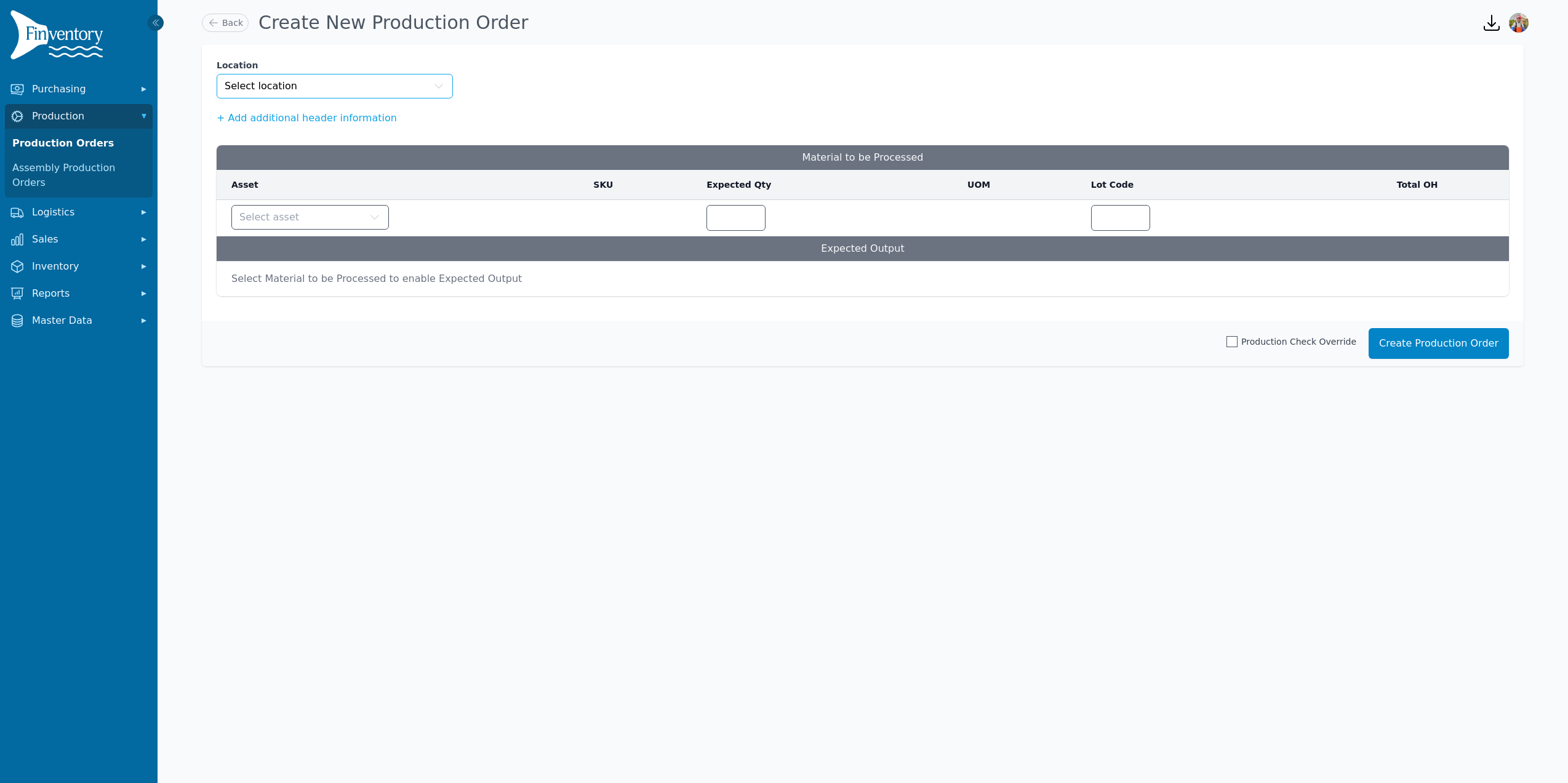
click at [357, 76] on button "Select location" at bounding box center [334, 87] width 237 height 25
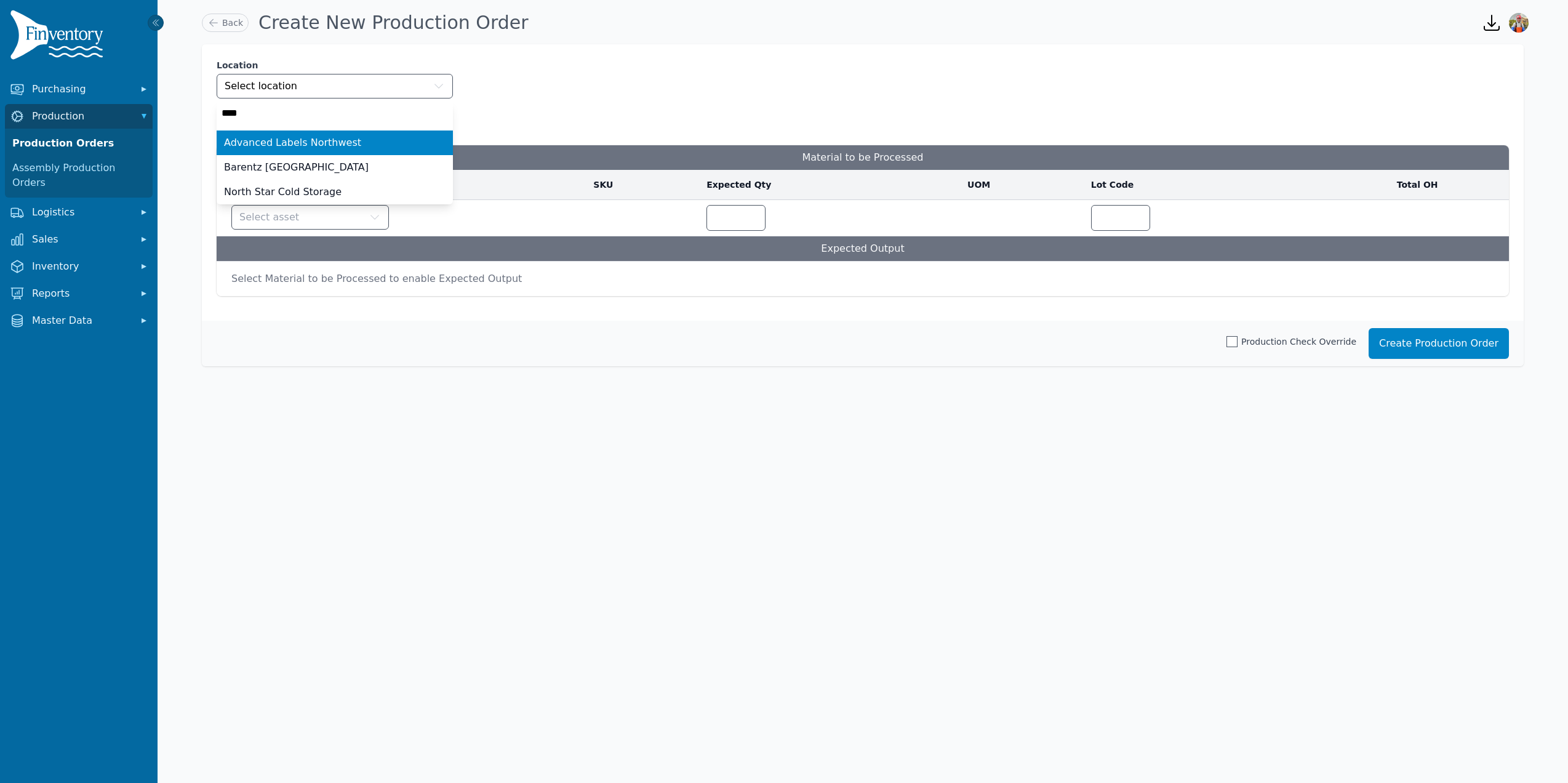
type input "*****"
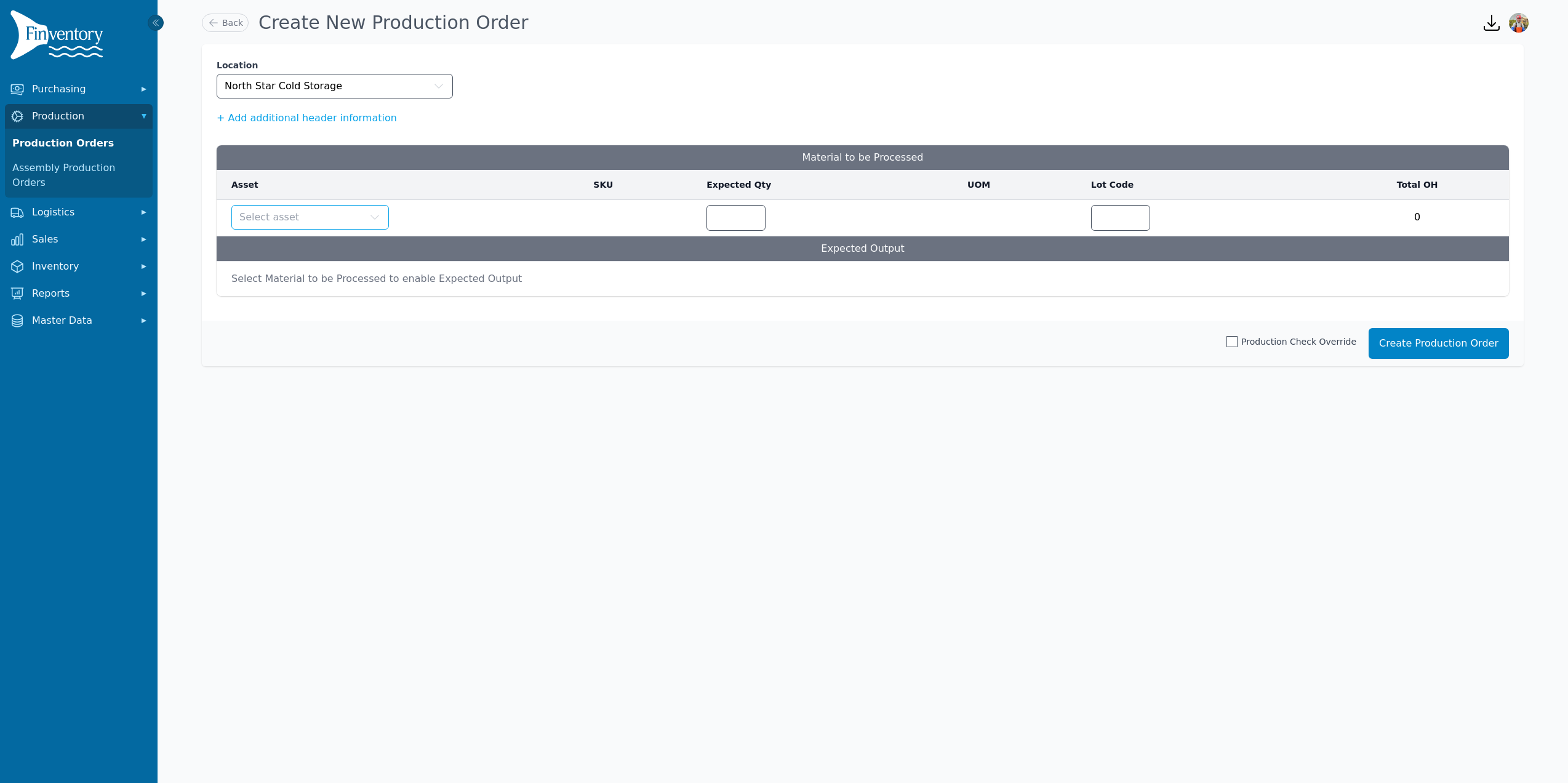
click at [361, 211] on button "Select asset" at bounding box center [310, 217] width 157 height 25
type input "*****"
click at [918, 219] on input "number" at bounding box center [921, 218] width 58 height 25
type input "*****"
click at [335, 280] on button "Select asset" at bounding box center [320, 279] width 177 height 25
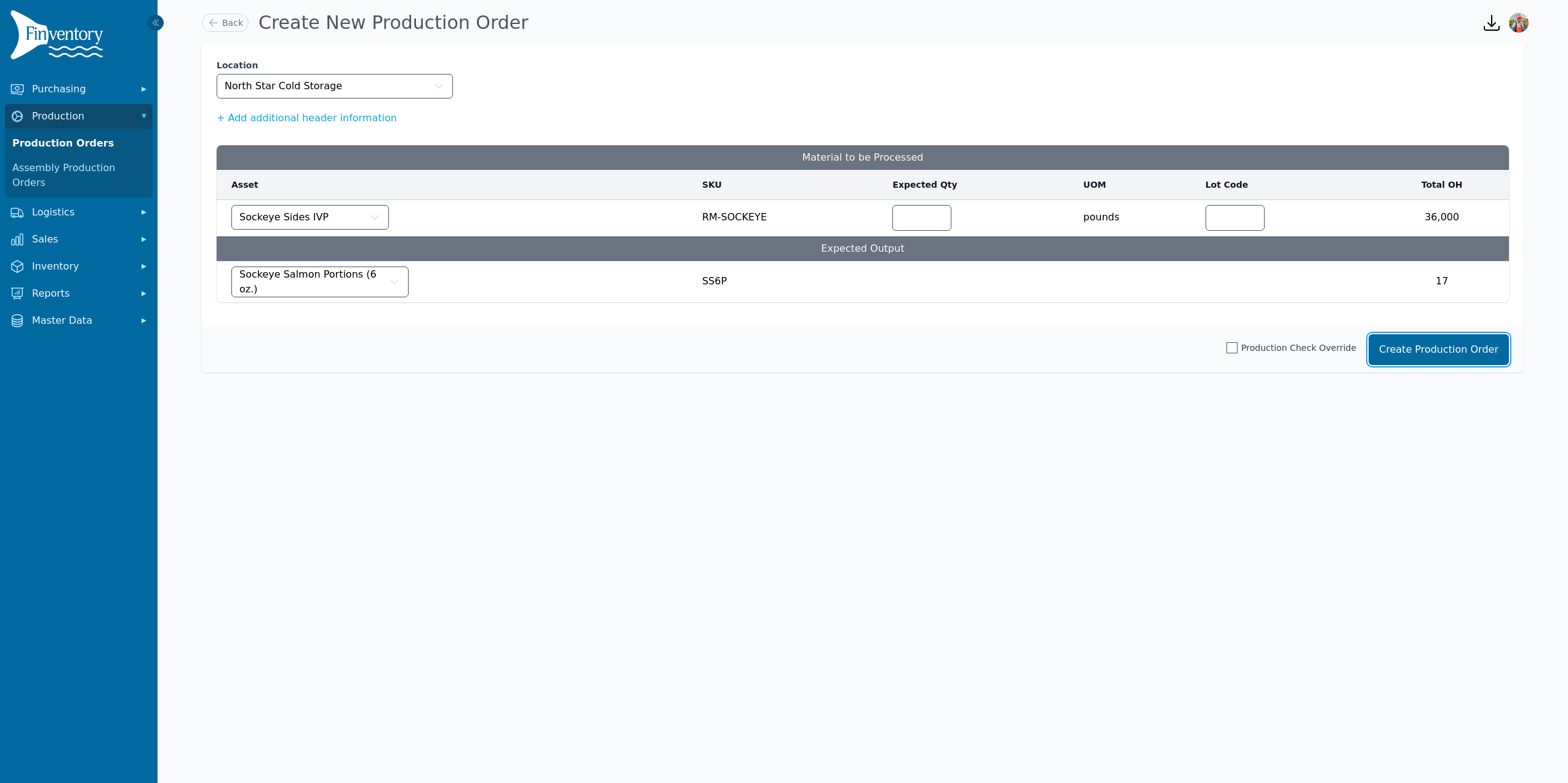
click at [1411, 343] on button "Create Production Order" at bounding box center [1438, 349] width 140 height 30
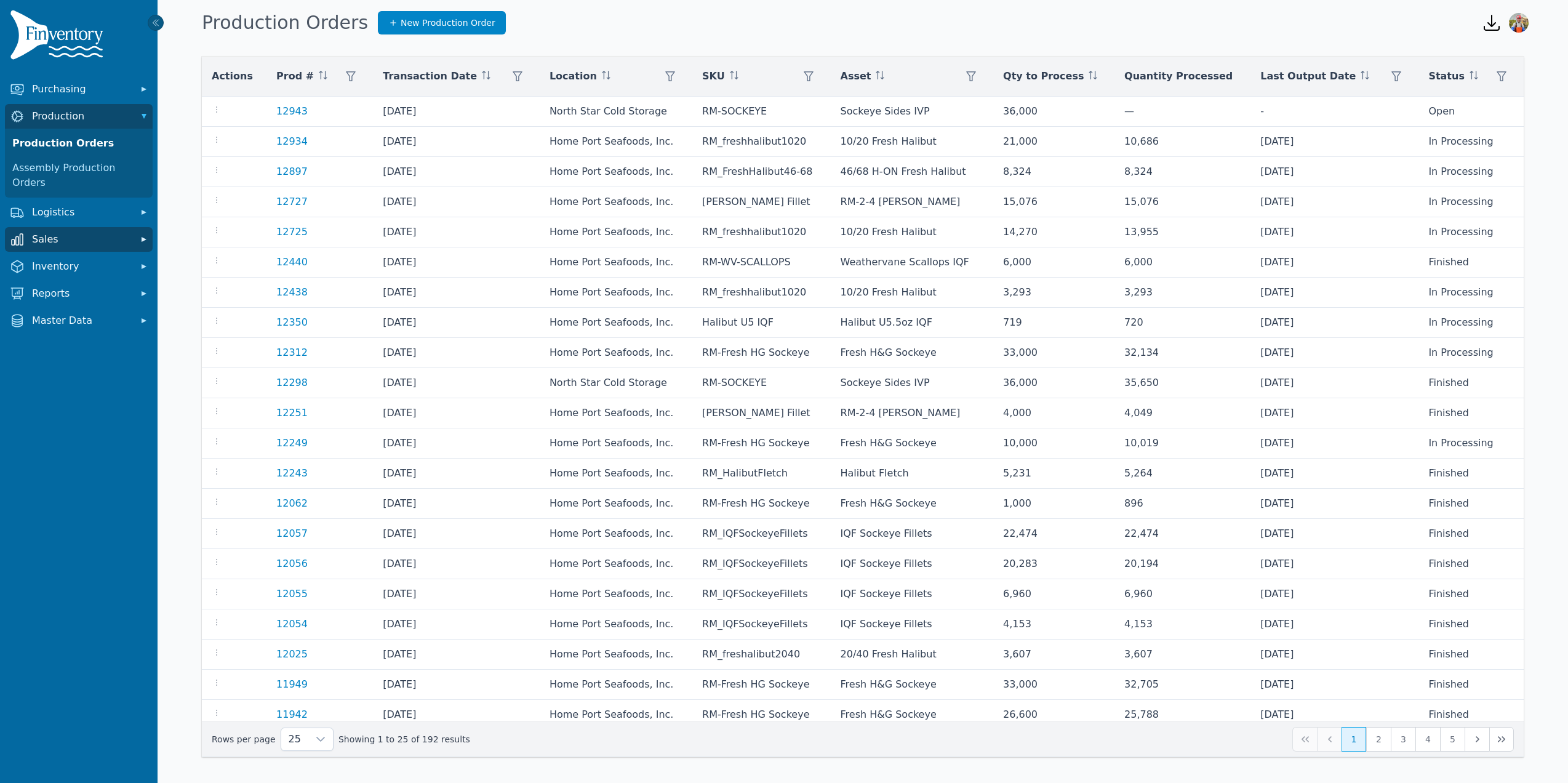
click at [71, 232] on button "Sales" at bounding box center [79, 240] width 147 height 25
click at [68, 289] on span "Inventory" at bounding box center [81, 296] width 98 height 15
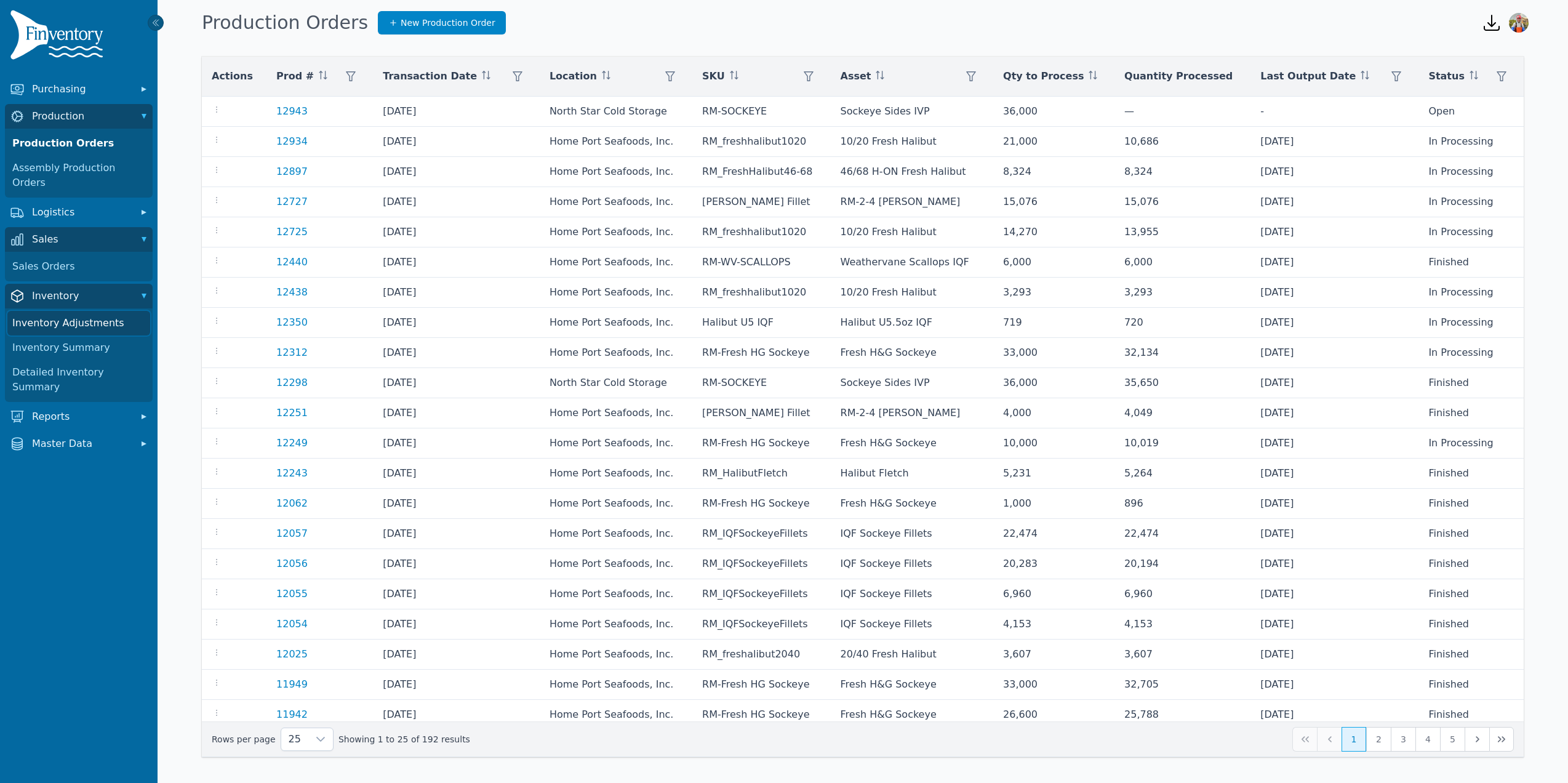
click at [80, 311] on link "Inventory Adjustments" at bounding box center [79, 324] width 143 height 25
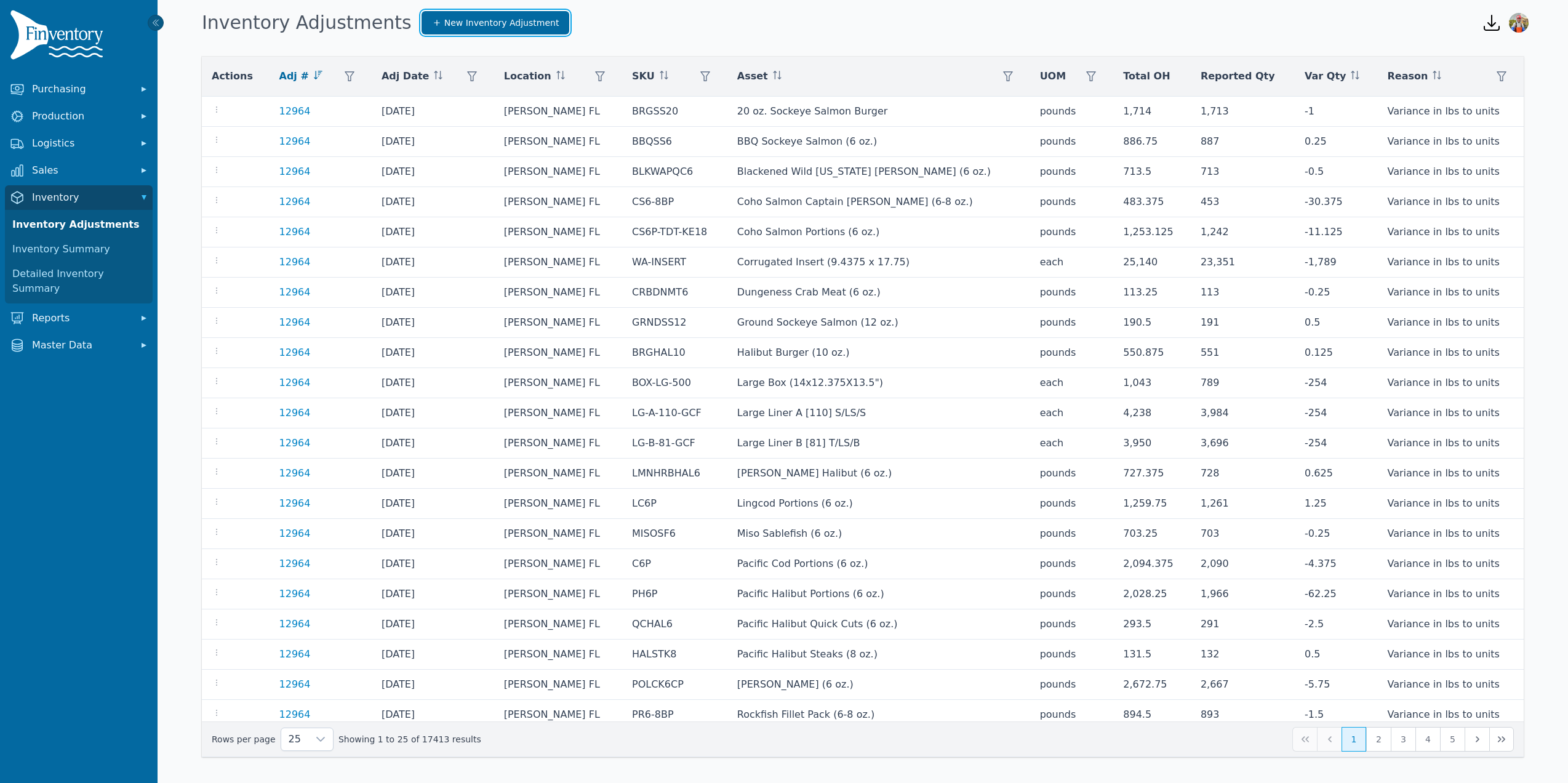
click at [493, 22] on span "New Inventory Adjustment" at bounding box center [501, 23] width 115 height 13
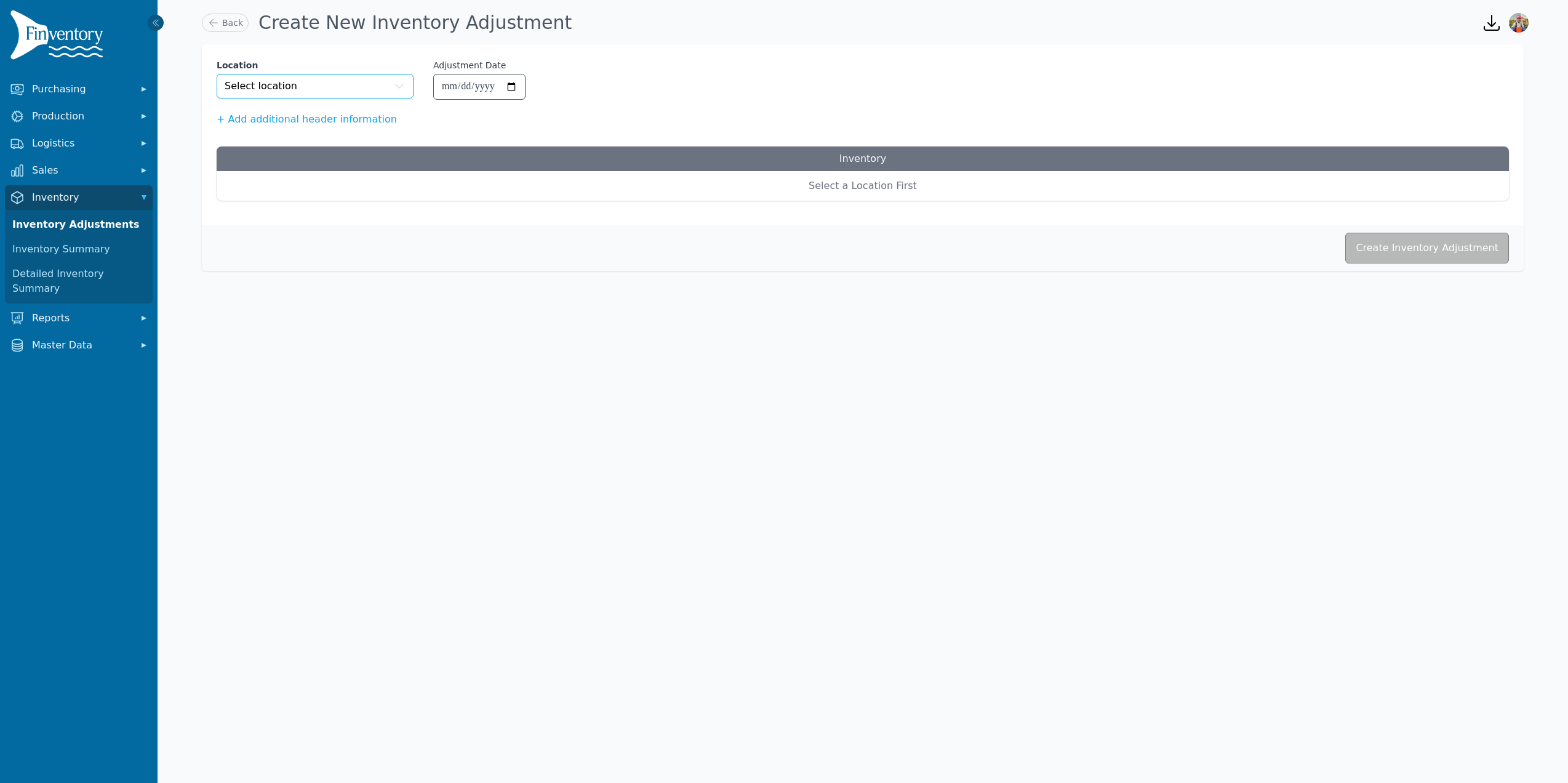
click at [317, 88] on button "Select location" at bounding box center [314, 87] width 197 height 25
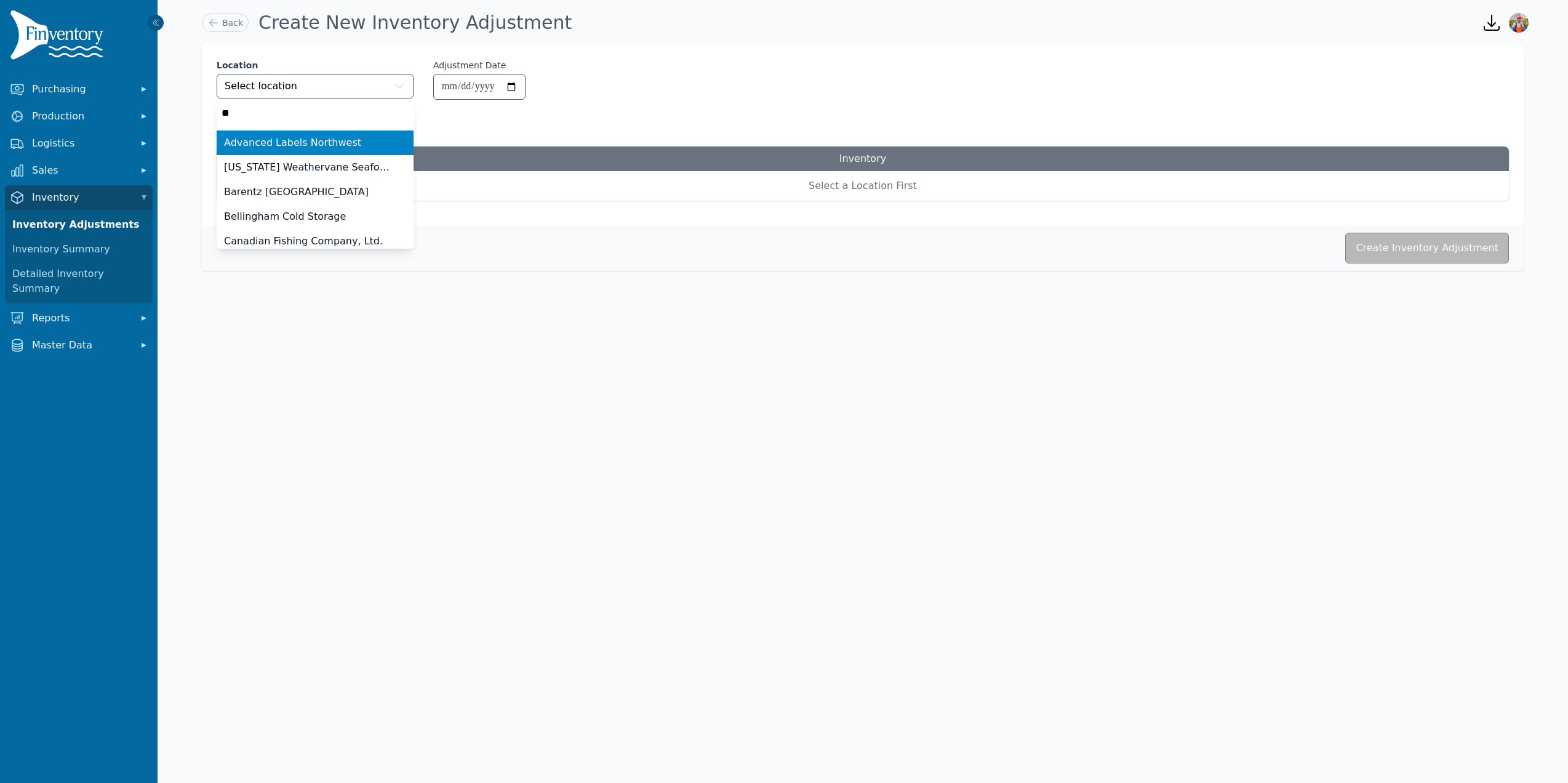
type input "***"
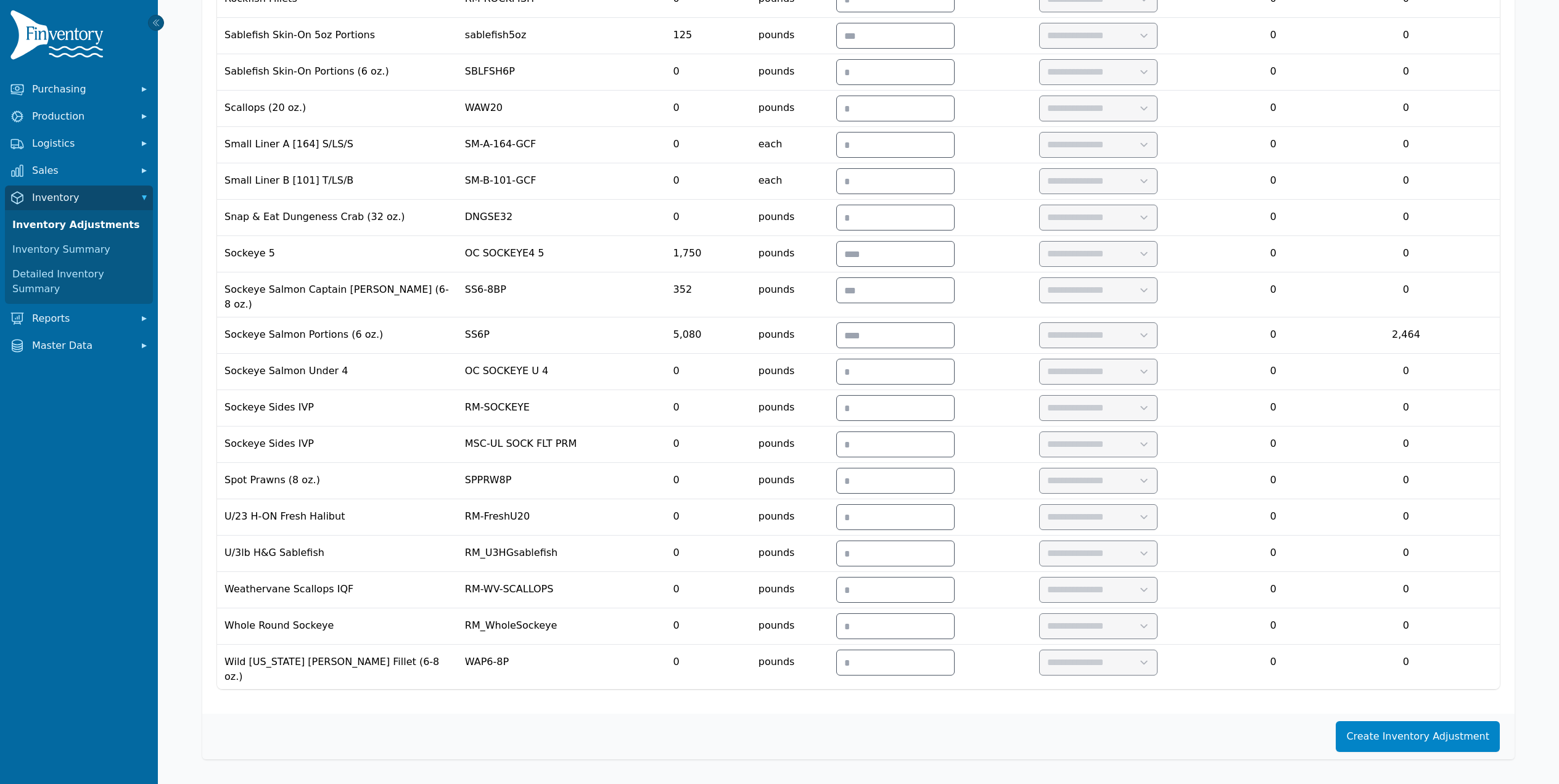
scroll to position [2620, 0]
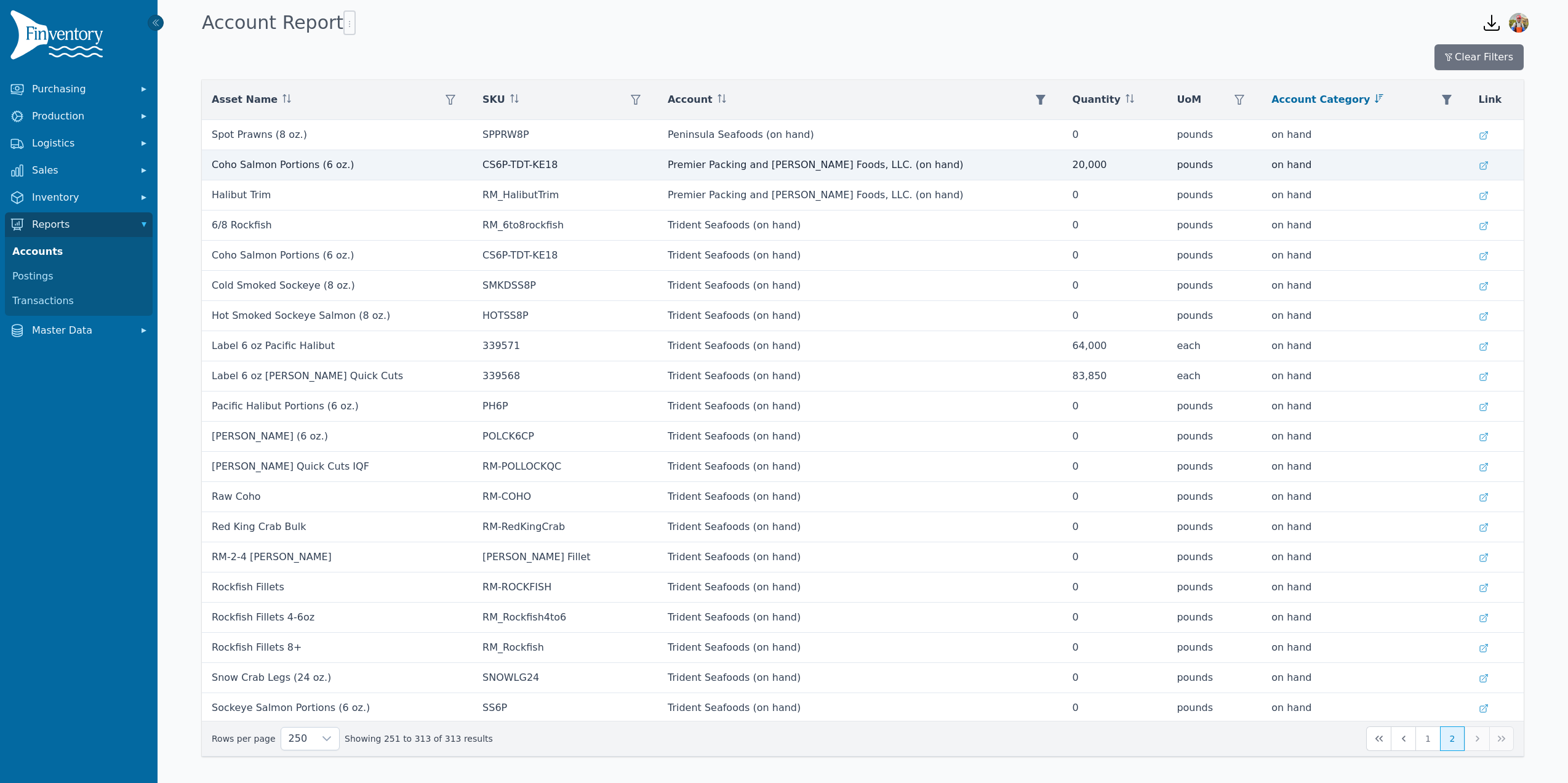
click at [458, 178] on td "Coho Salmon Portions (6 oz.)" at bounding box center [337, 165] width 271 height 30
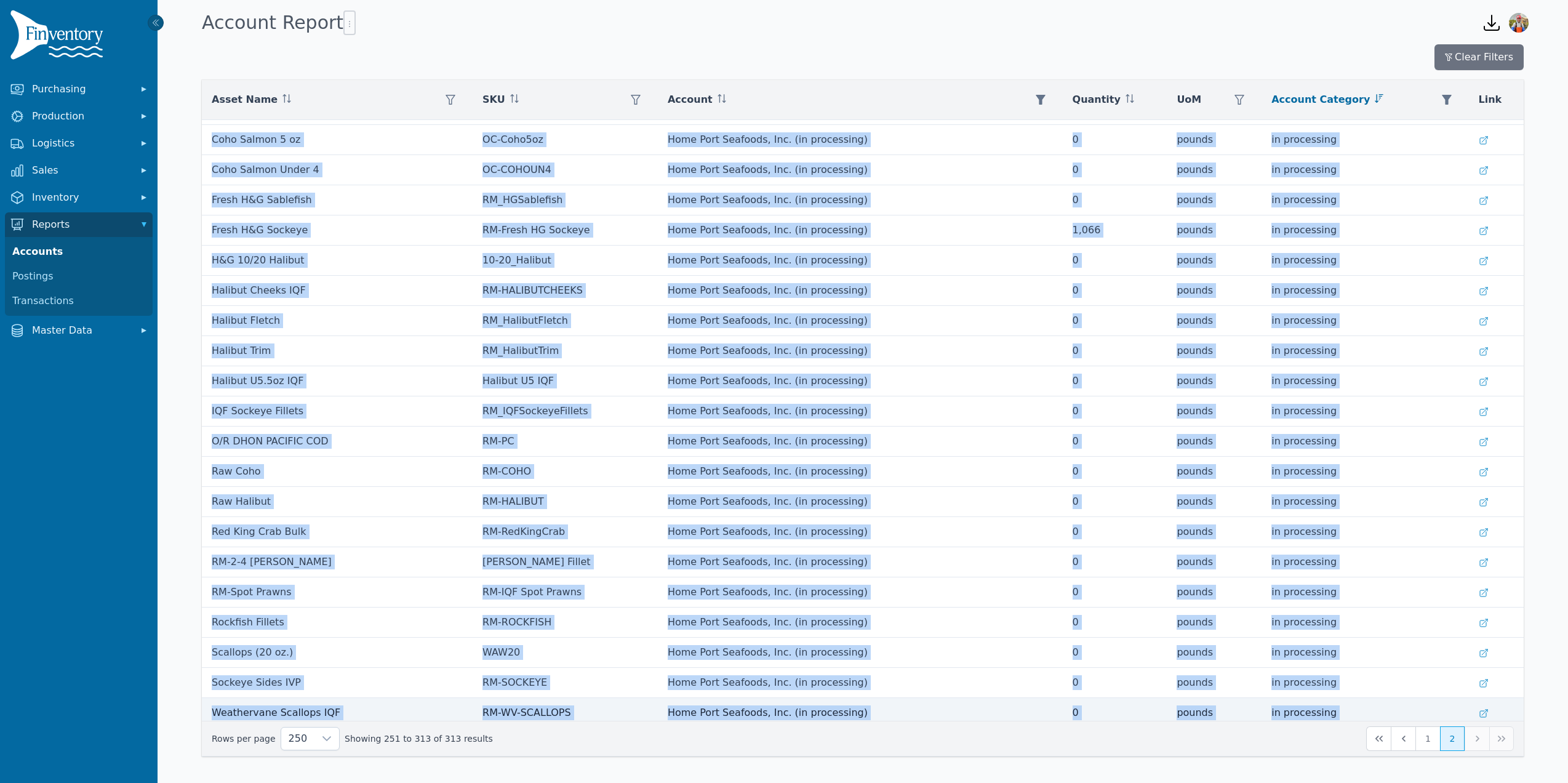
scroll to position [1313, 0]
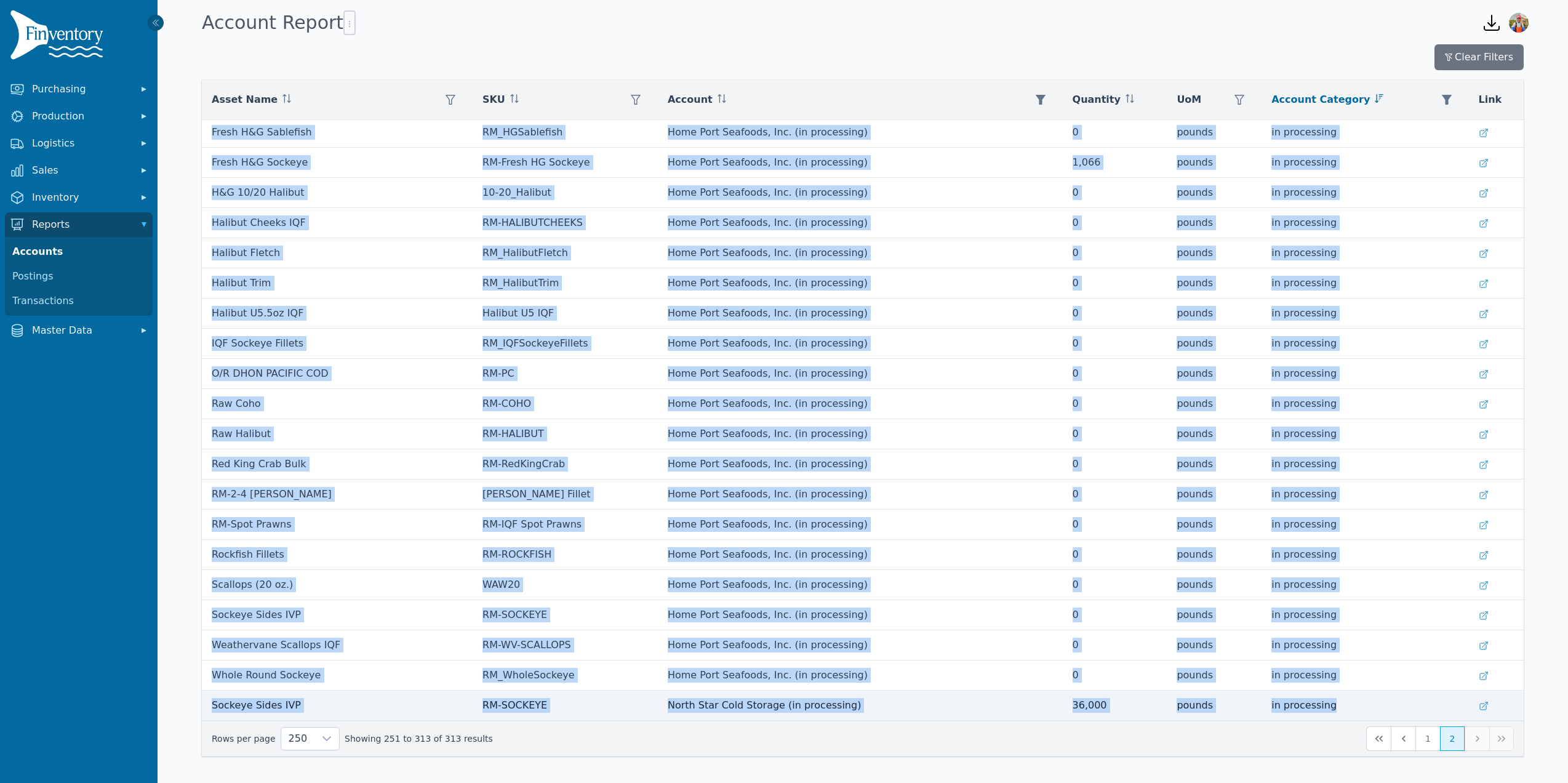
drag, startPoint x: 213, startPoint y: 133, endPoint x: 1317, endPoint y: 706, distance: 1243.8
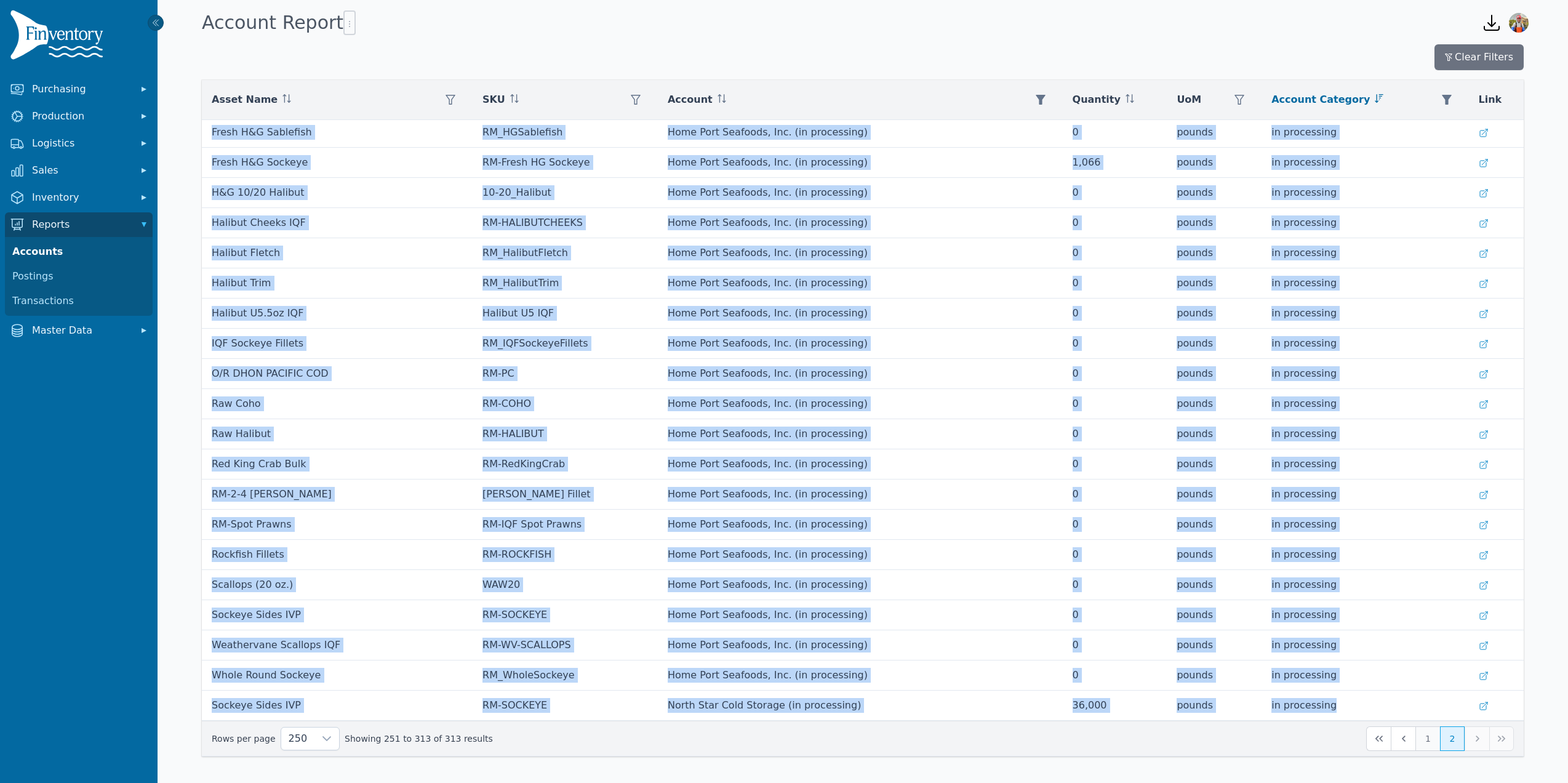
click at [1424, 741] on button "1" at bounding box center [1428, 739] width 25 height 25
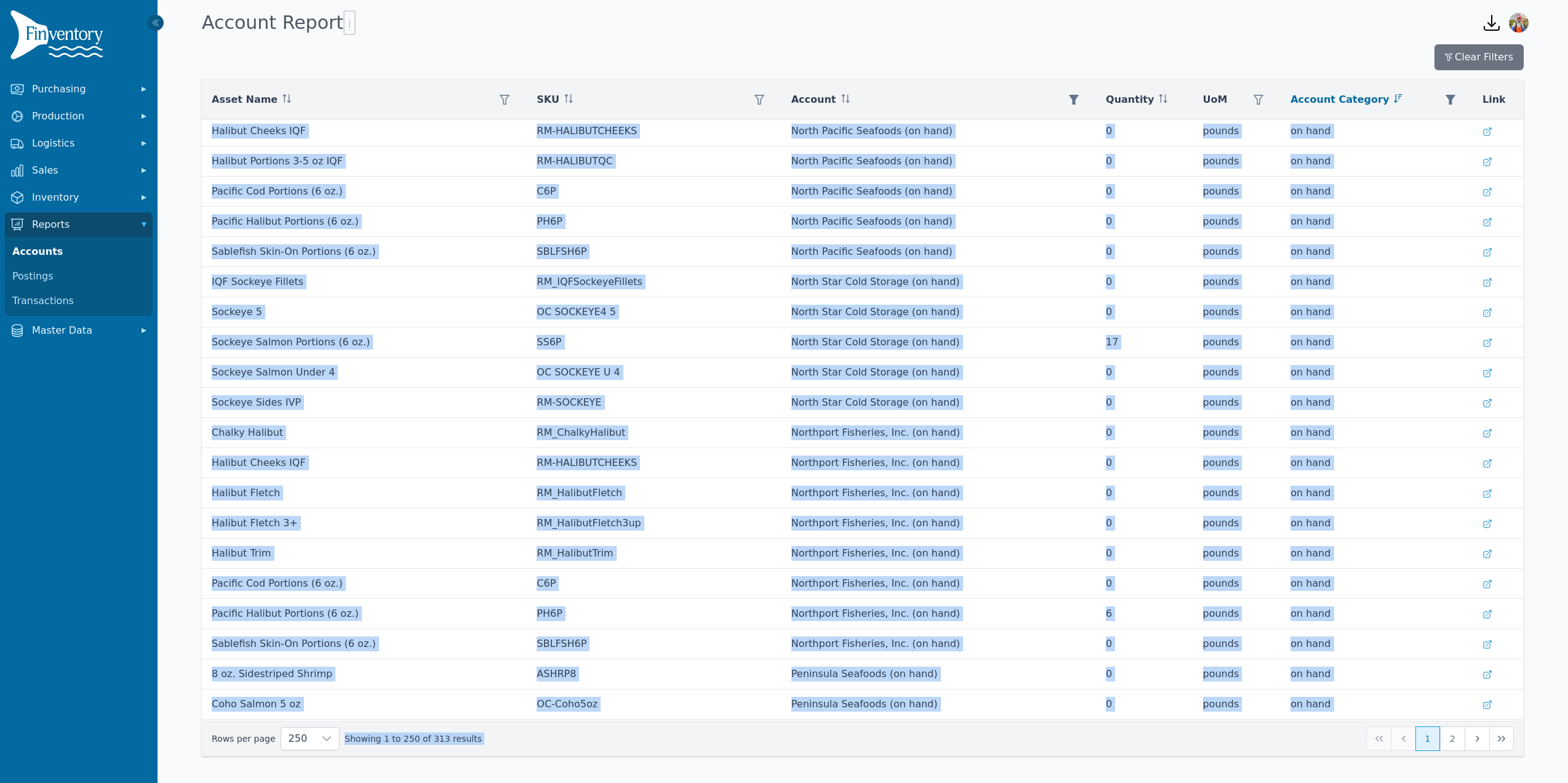
scroll to position [6992, 0]
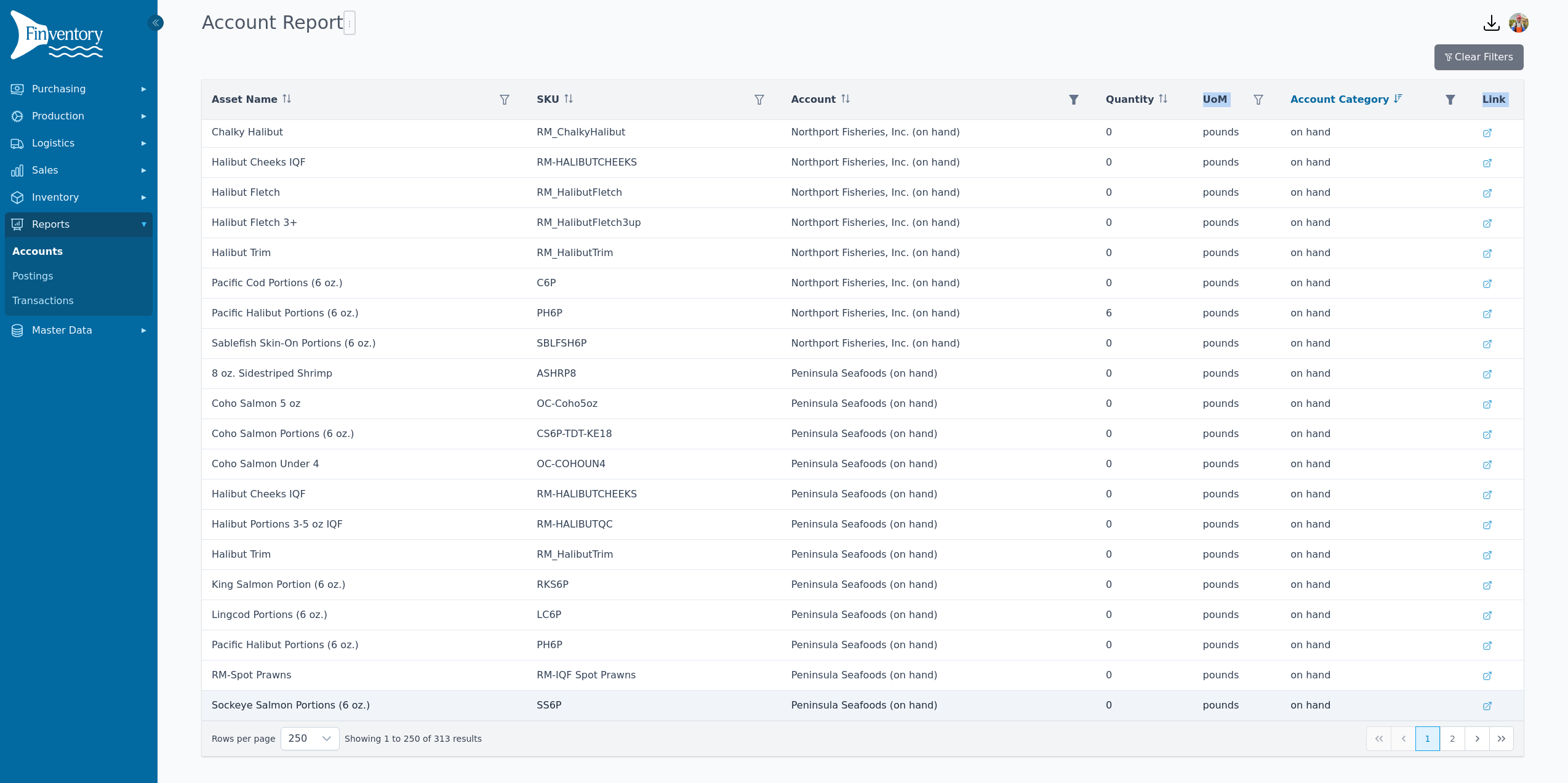
drag, startPoint x: 208, startPoint y: 135, endPoint x: 1463, endPoint y: 718, distance: 1383.8
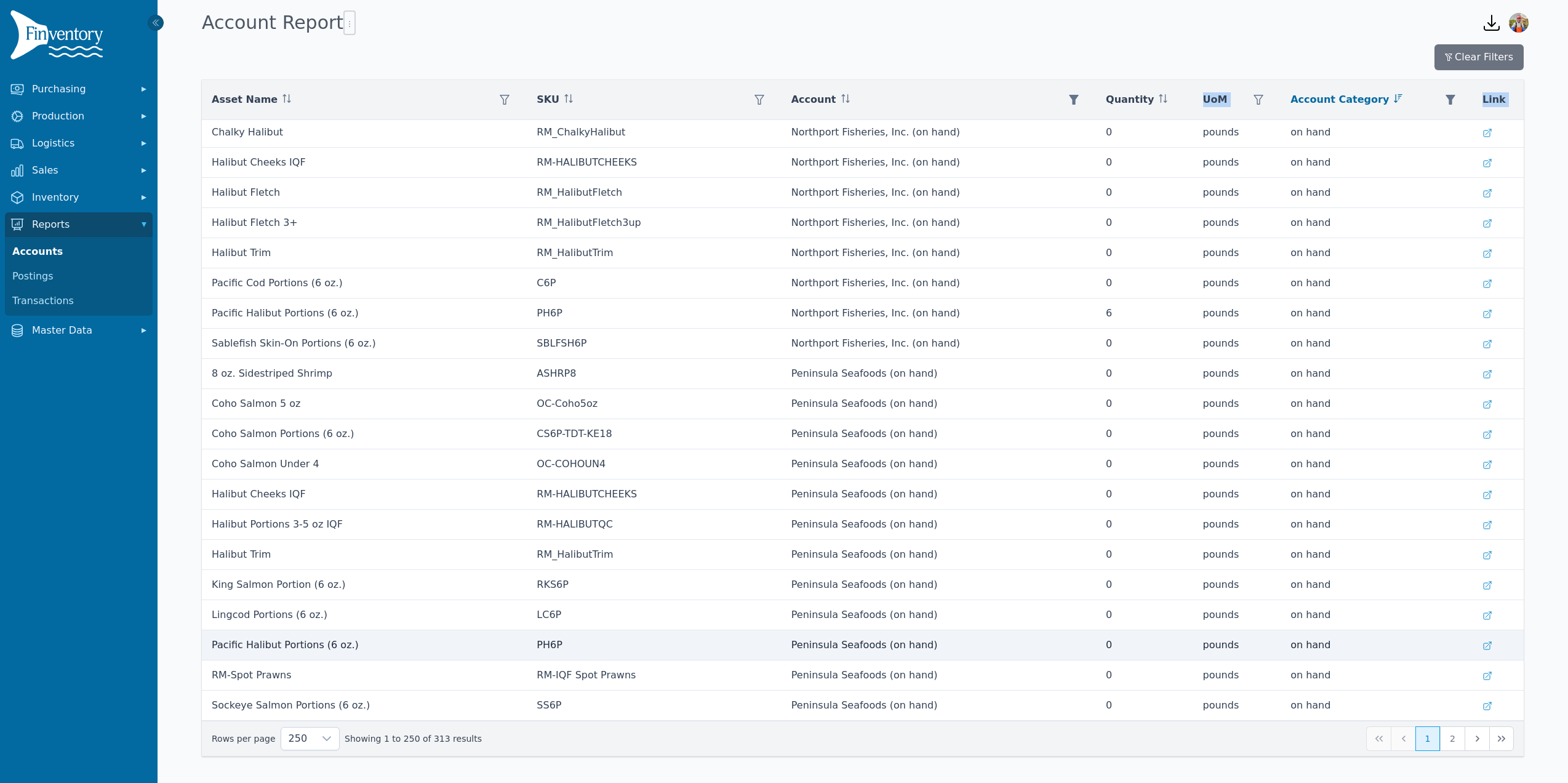
copy table "Asset Name SKU Account Quantity UoM Account Category Link"
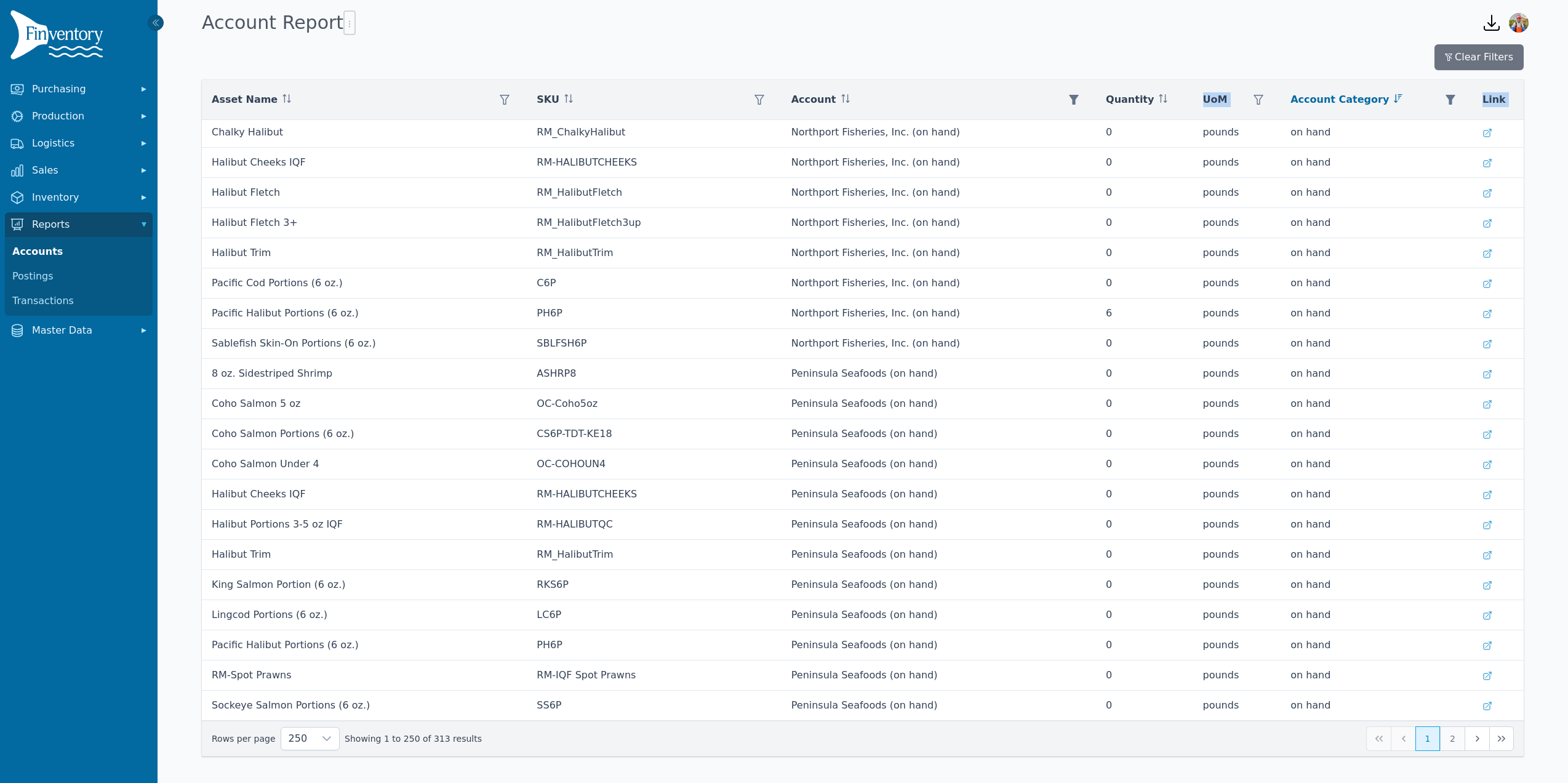
click at [1451, 735] on button "2" at bounding box center [1453, 739] width 25 height 25
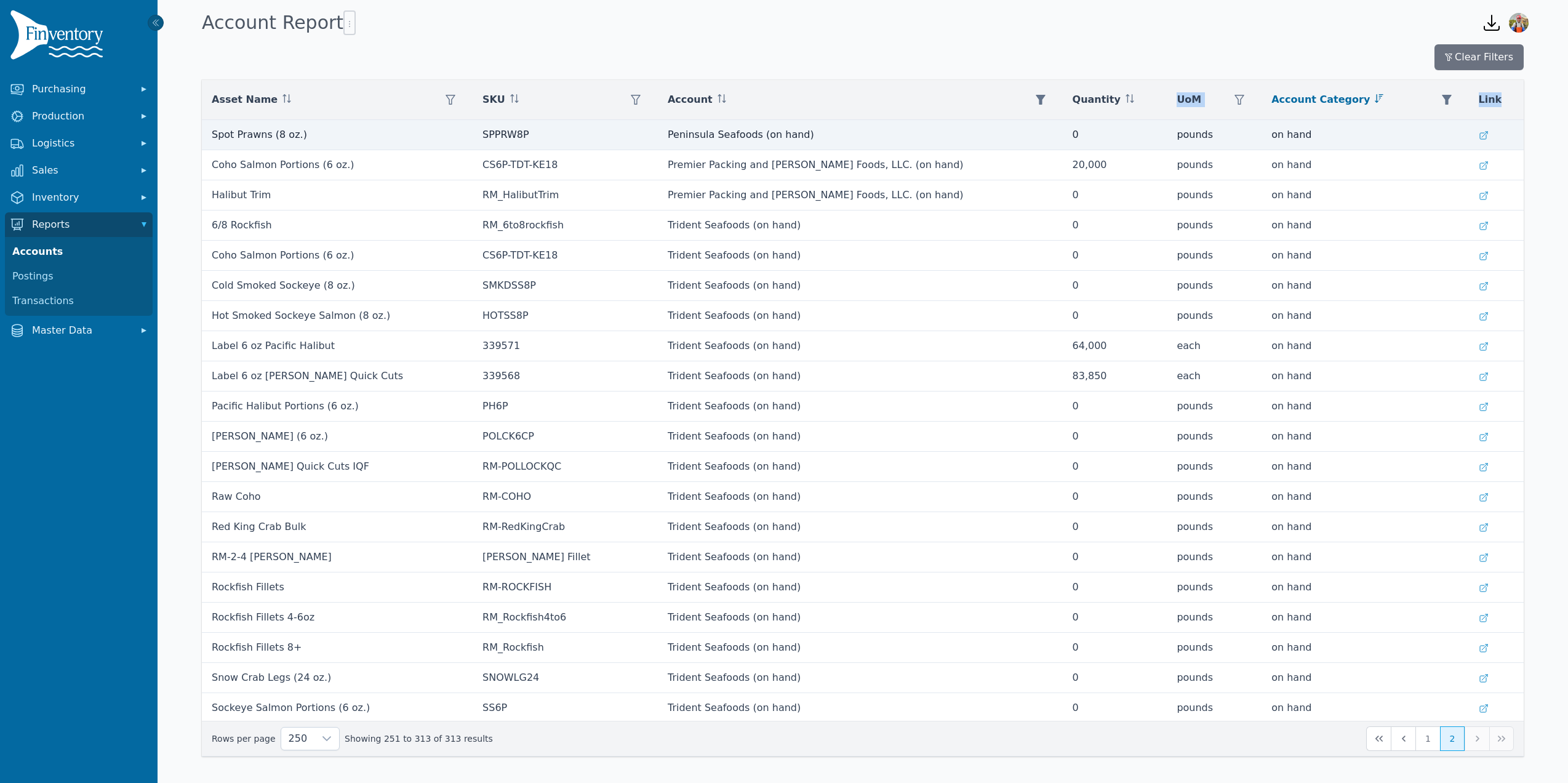
click at [381, 133] on td "Spot Prawns (8 oz.)" at bounding box center [337, 135] width 271 height 30
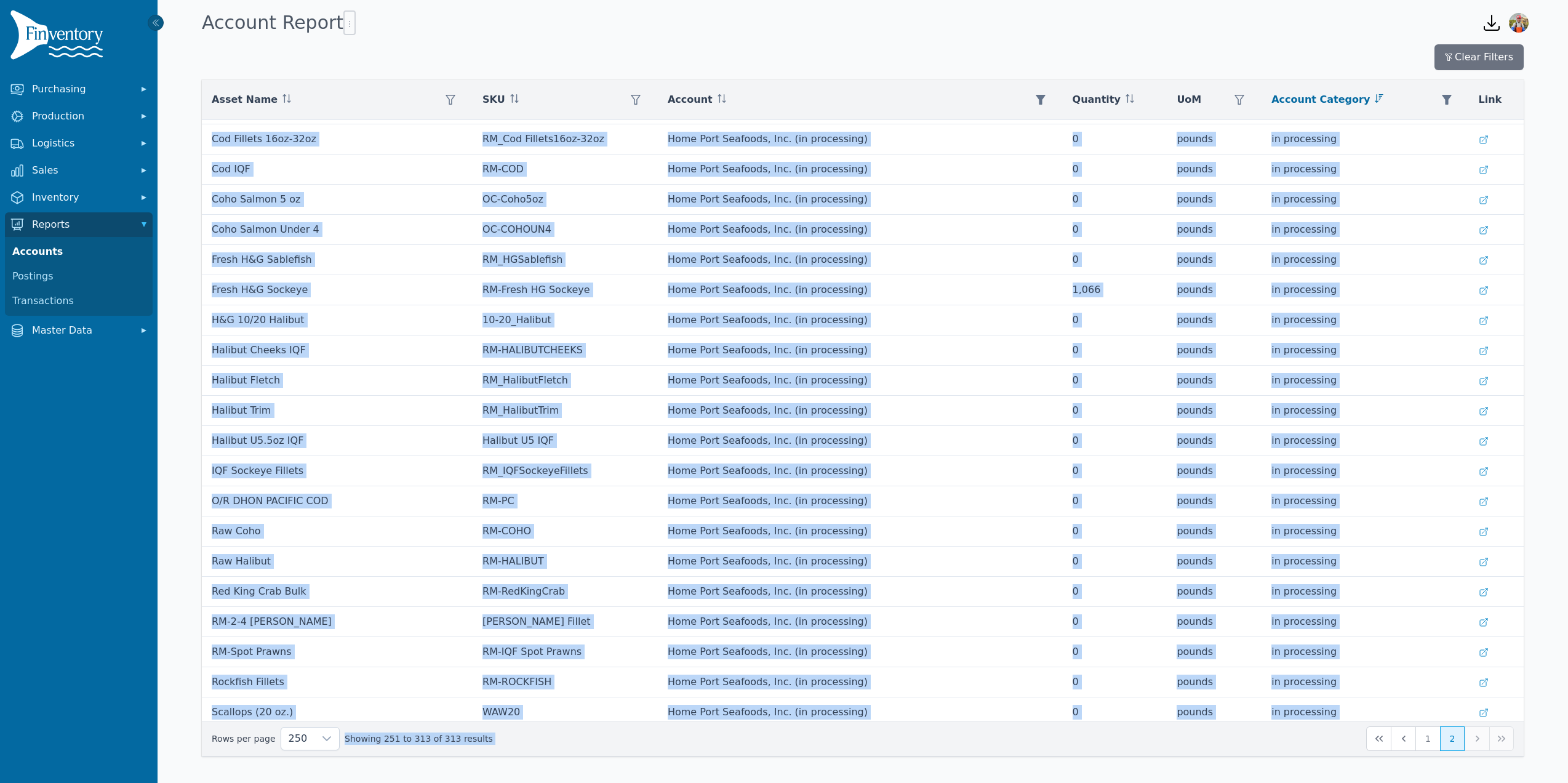
scroll to position [1313, 0]
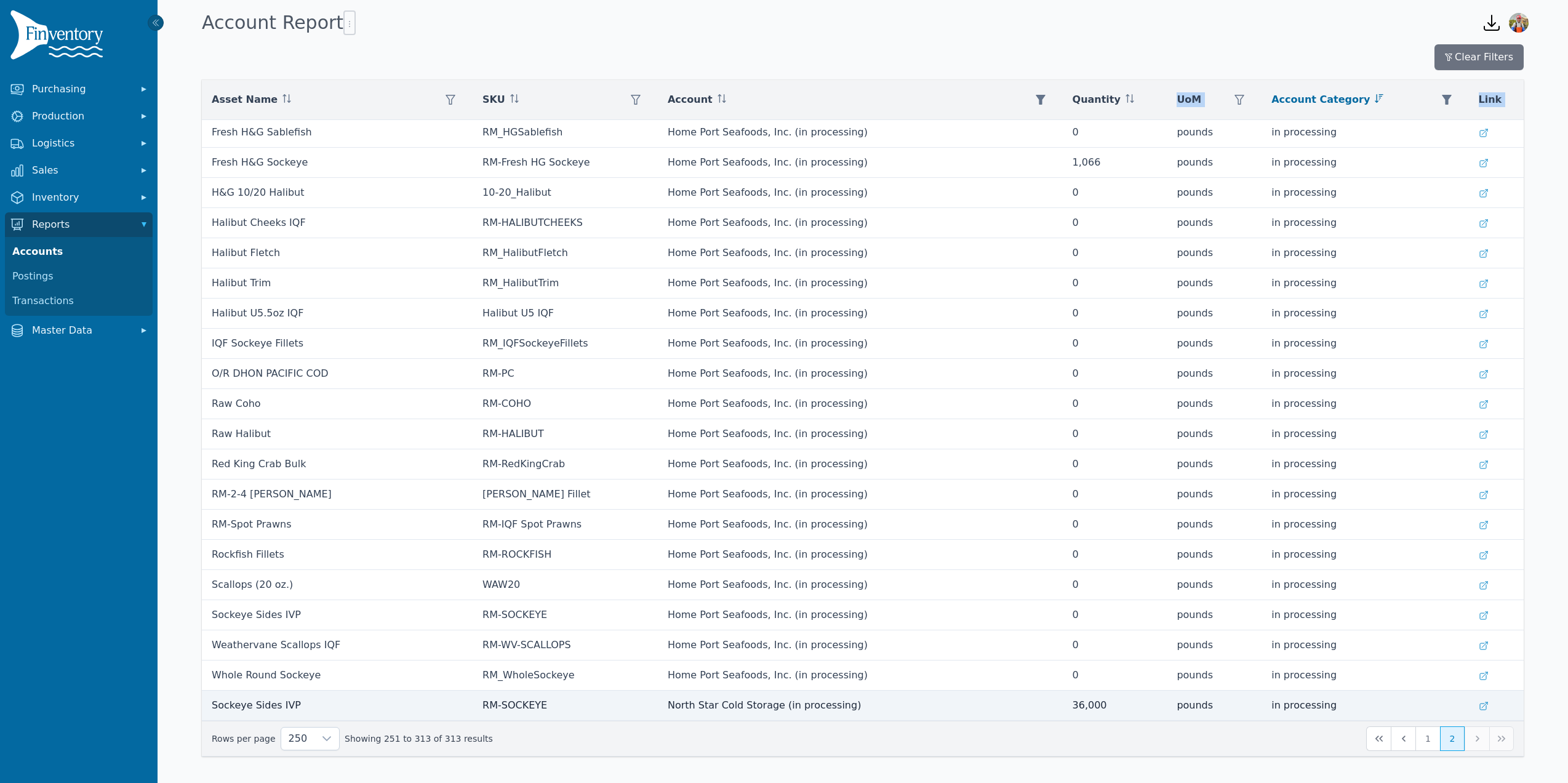
drag, startPoint x: 270, startPoint y: 141, endPoint x: 1498, endPoint y: 708, distance: 1352.6
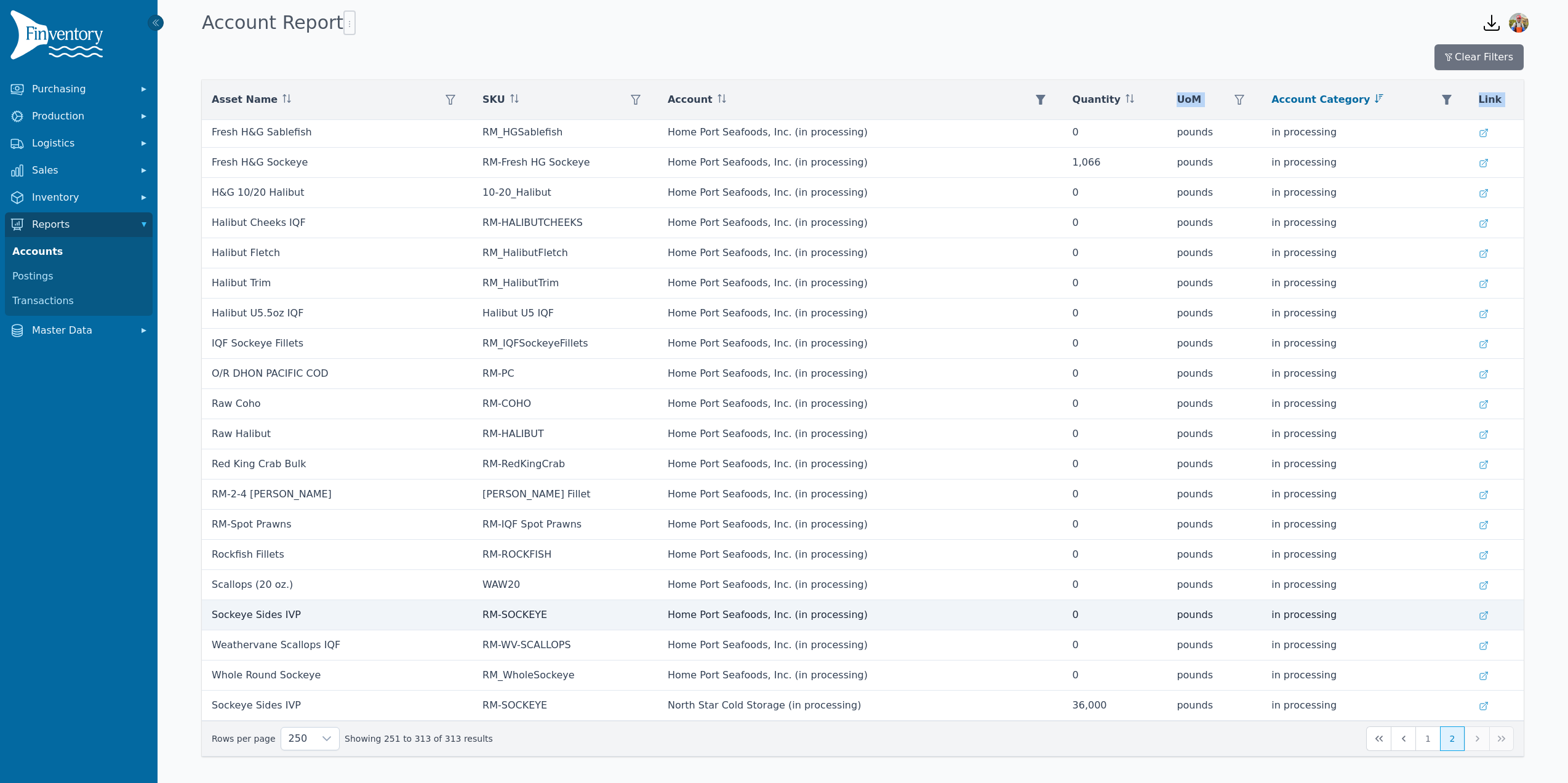
copy table "Asset Name SKU Account Quantity UoM Account Category Link"
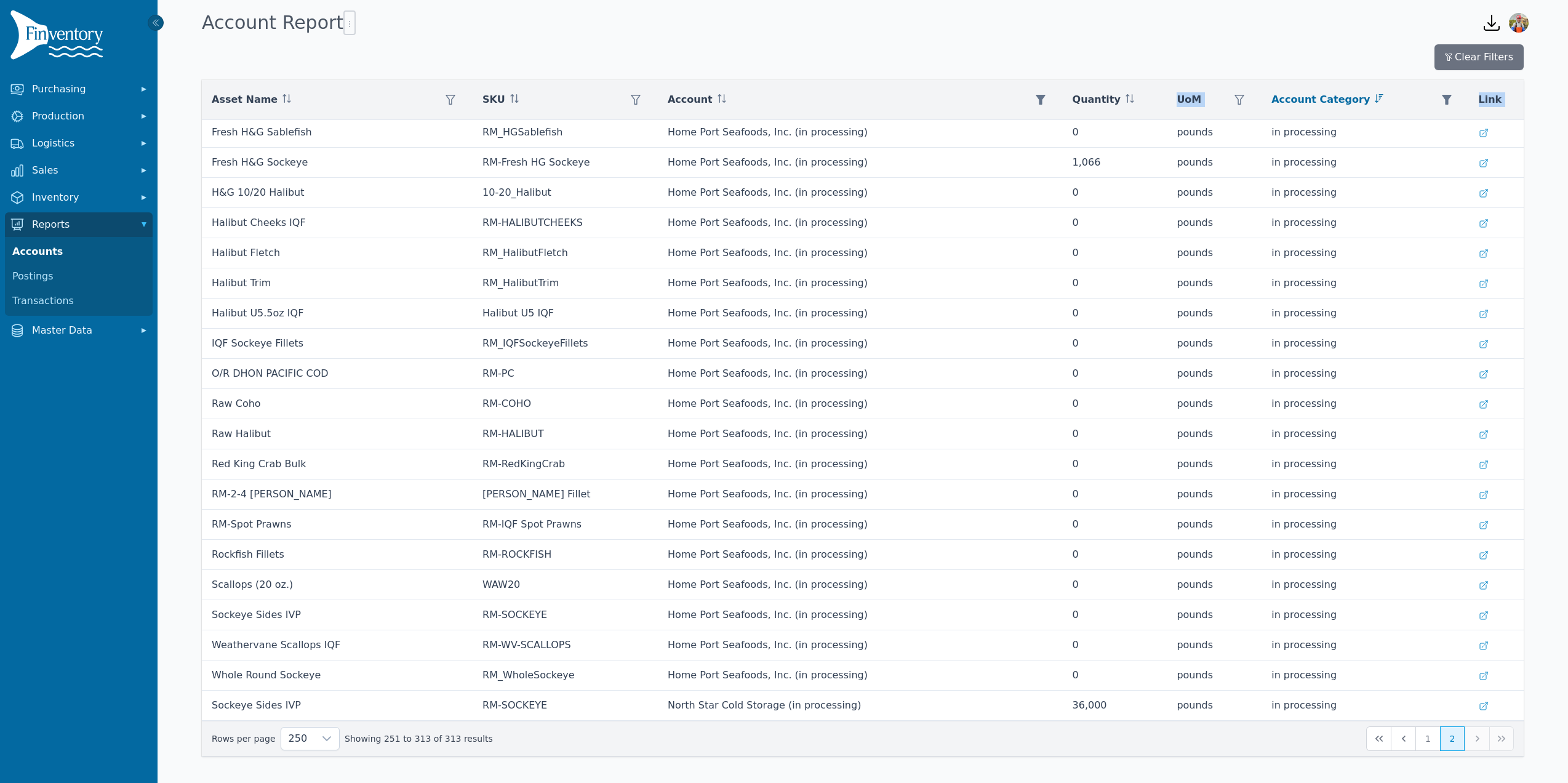
scroll to position [0, 0]
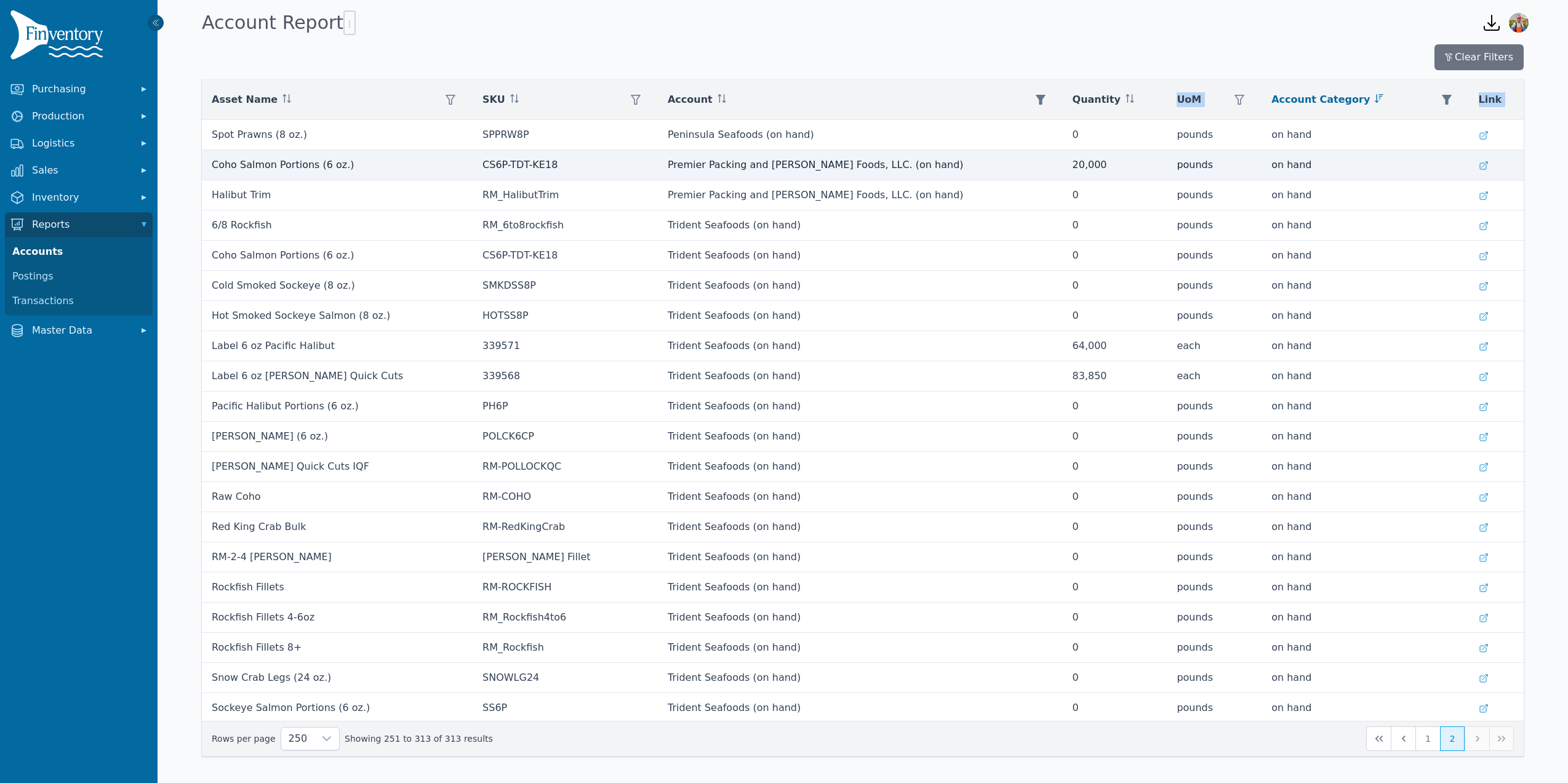
copy table "Asset Name SKU Account Quantity UoM Account Category Link"
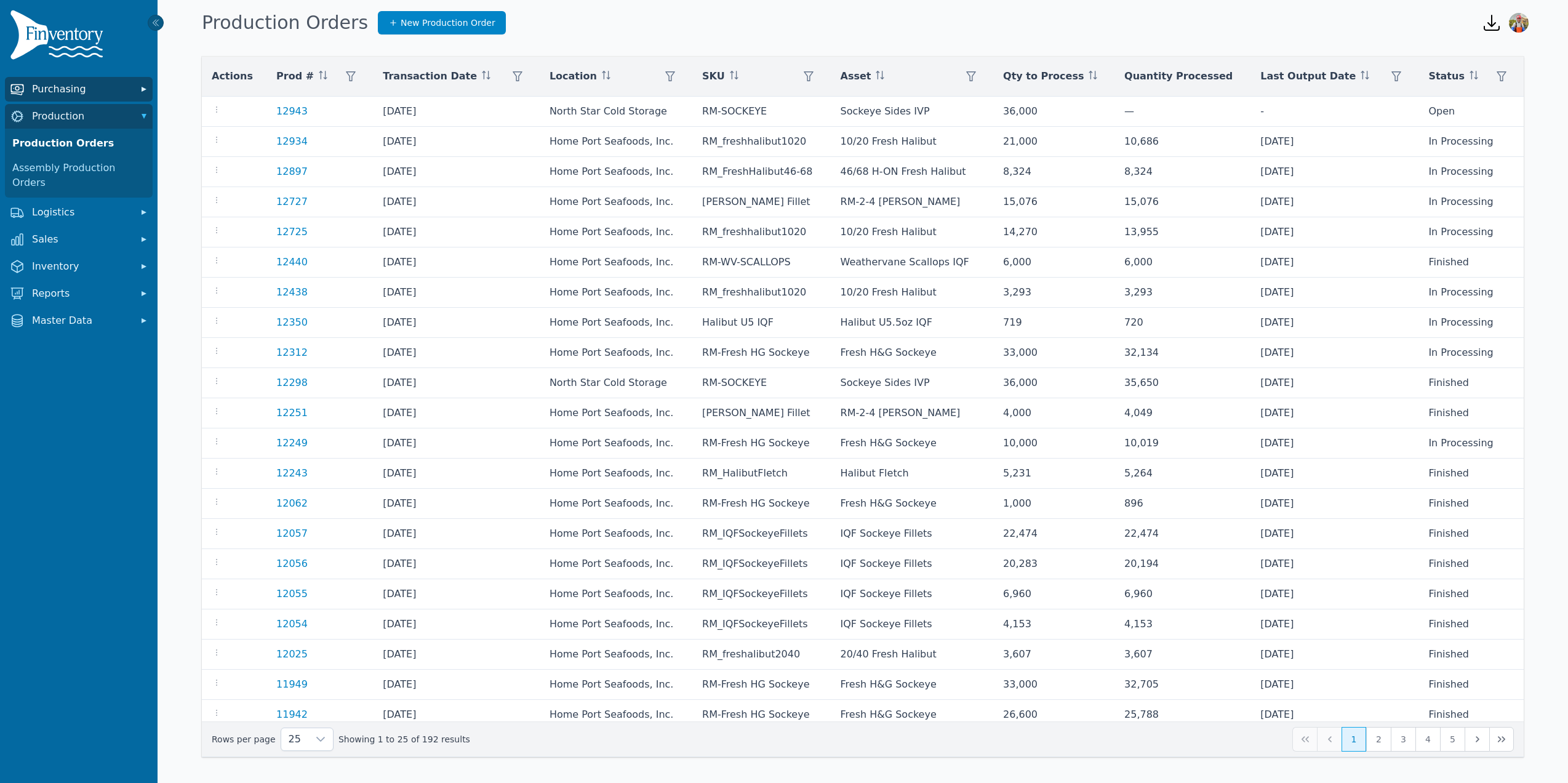
click at [83, 86] on span "Purchasing" at bounding box center [81, 89] width 98 height 15
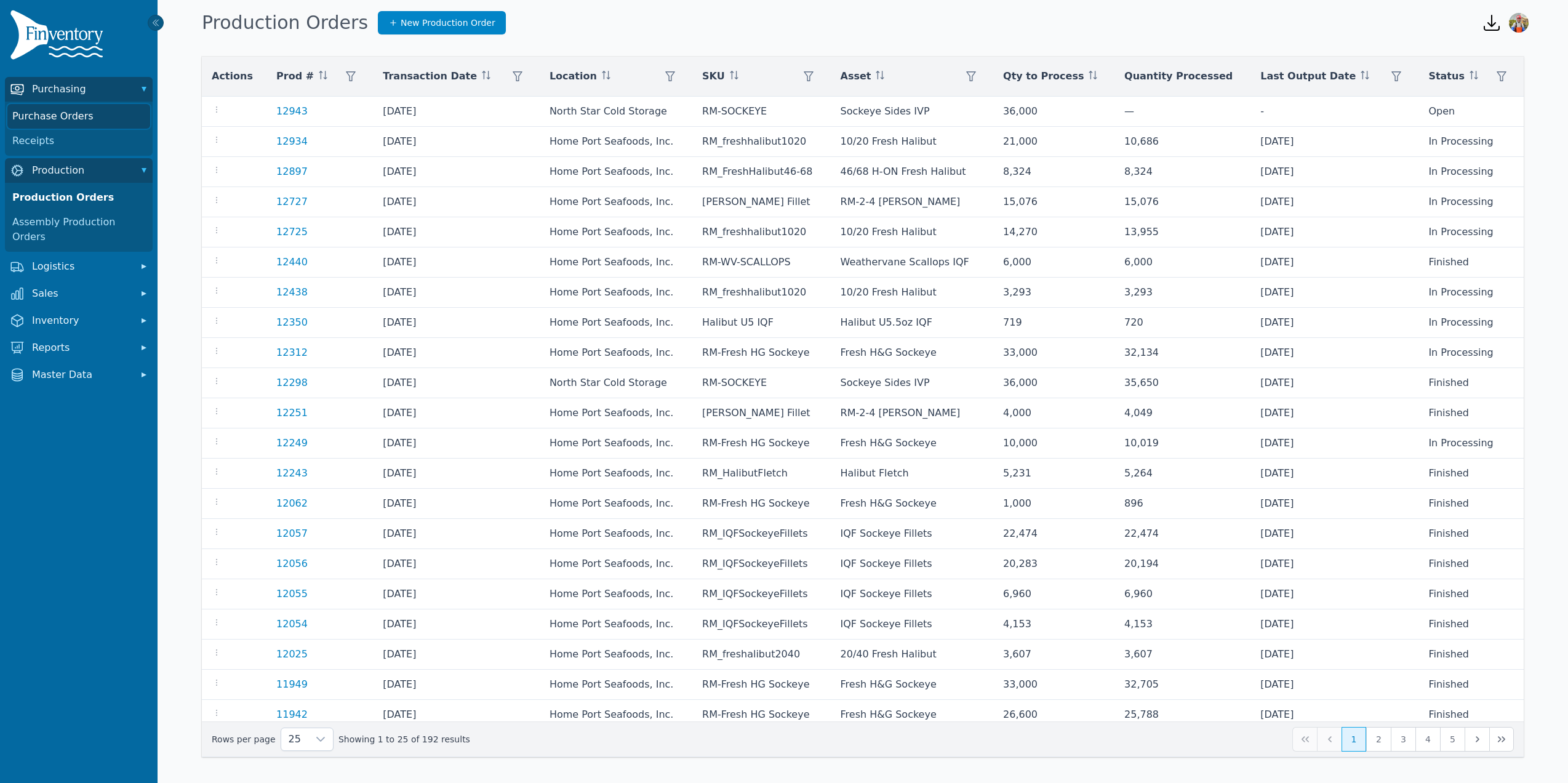
click at [80, 109] on link "Purchase Orders" at bounding box center [79, 116] width 143 height 25
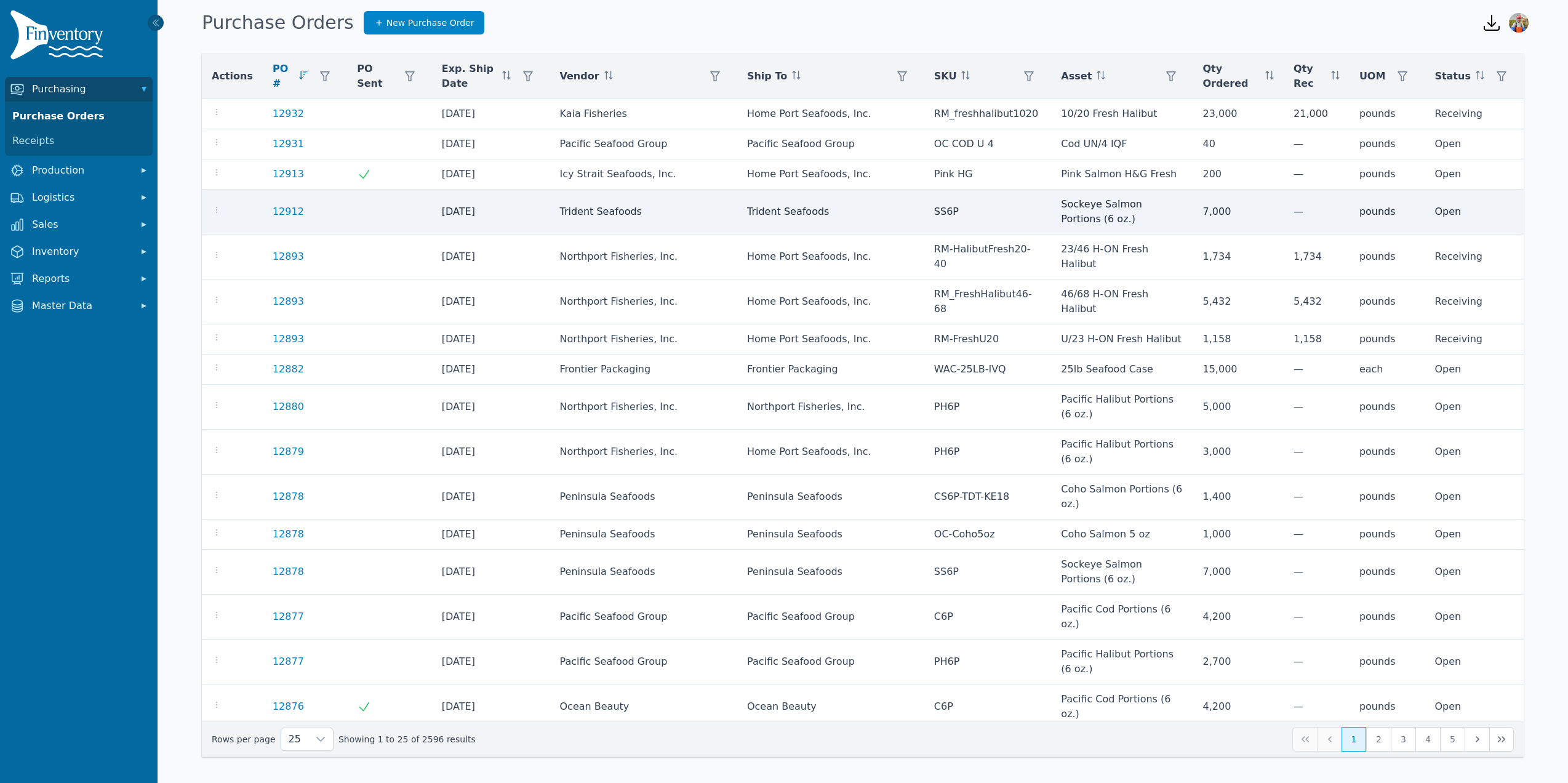
drag, startPoint x: 214, startPoint y: 208, endPoint x: 216, endPoint y: 218, distance: 10.2
click at [214, 208] on icon "button" at bounding box center [216, 209] width 10 height 10
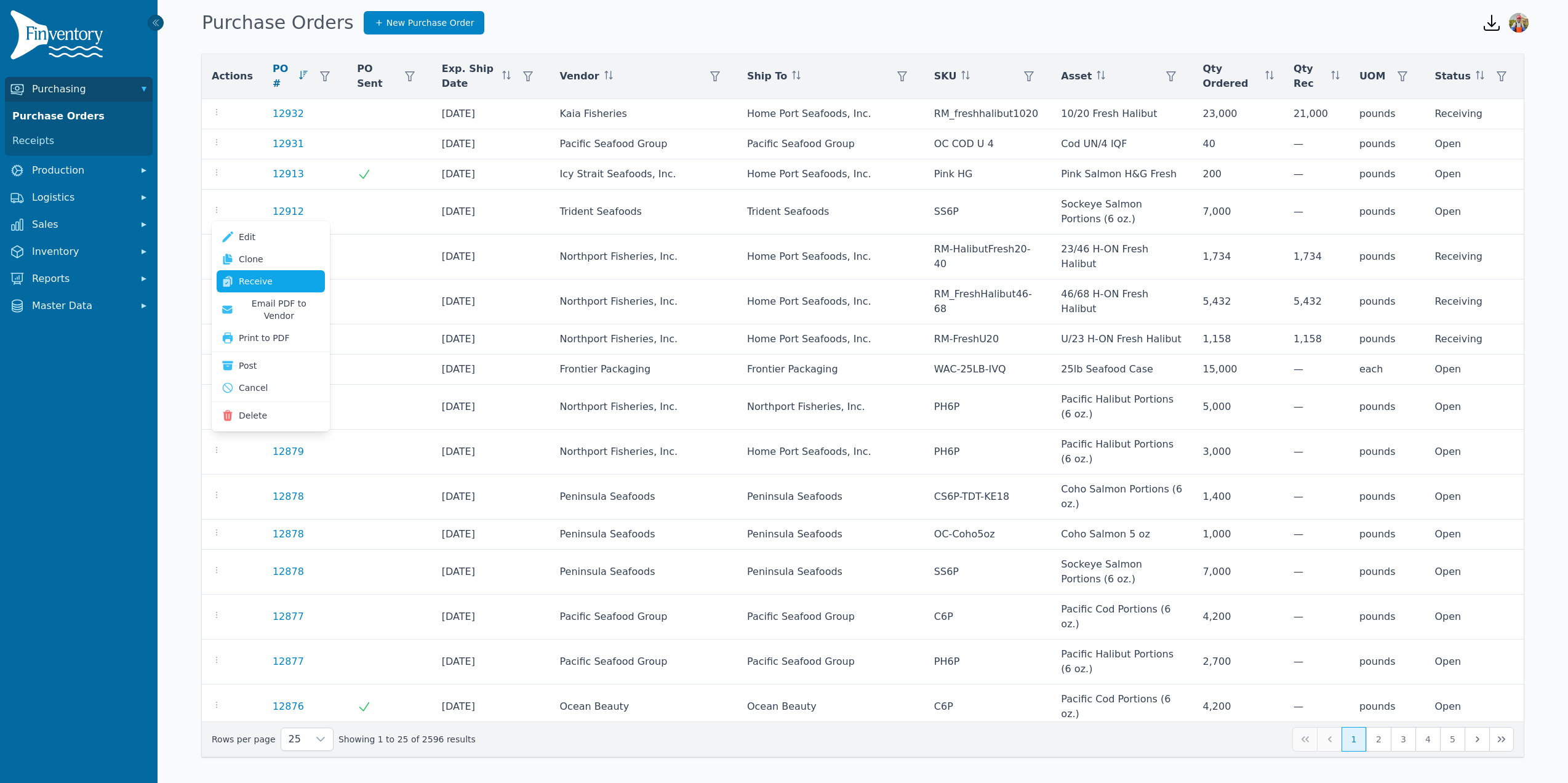
click at [241, 283] on link "Receive" at bounding box center [270, 281] width 108 height 22
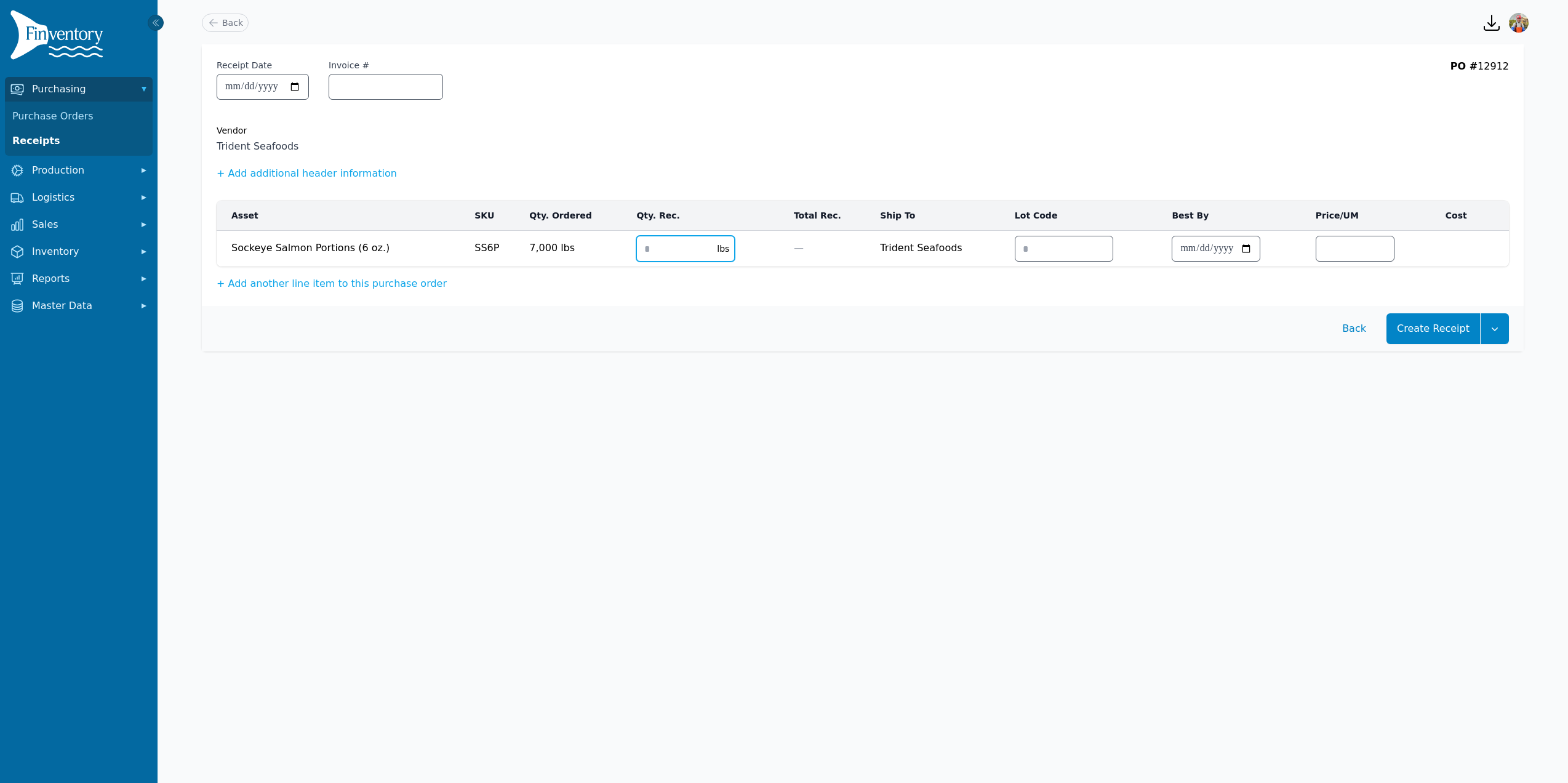
click at [651, 242] on input "number" at bounding box center [673, 249] width 72 height 25
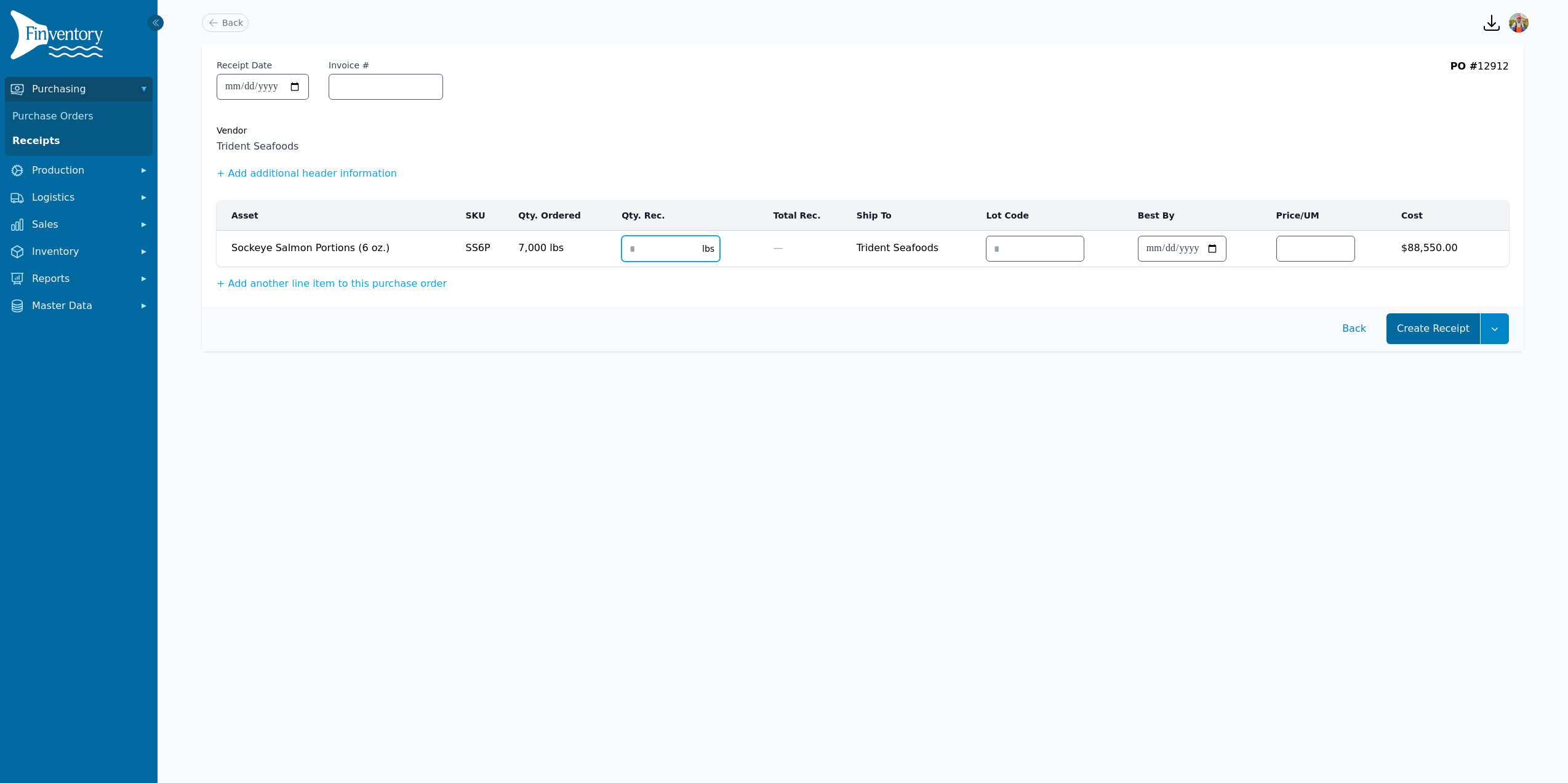
type input "****"
click at [1447, 343] on button "Create Receipt" at bounding box center [1433, 329] width 94 height 30
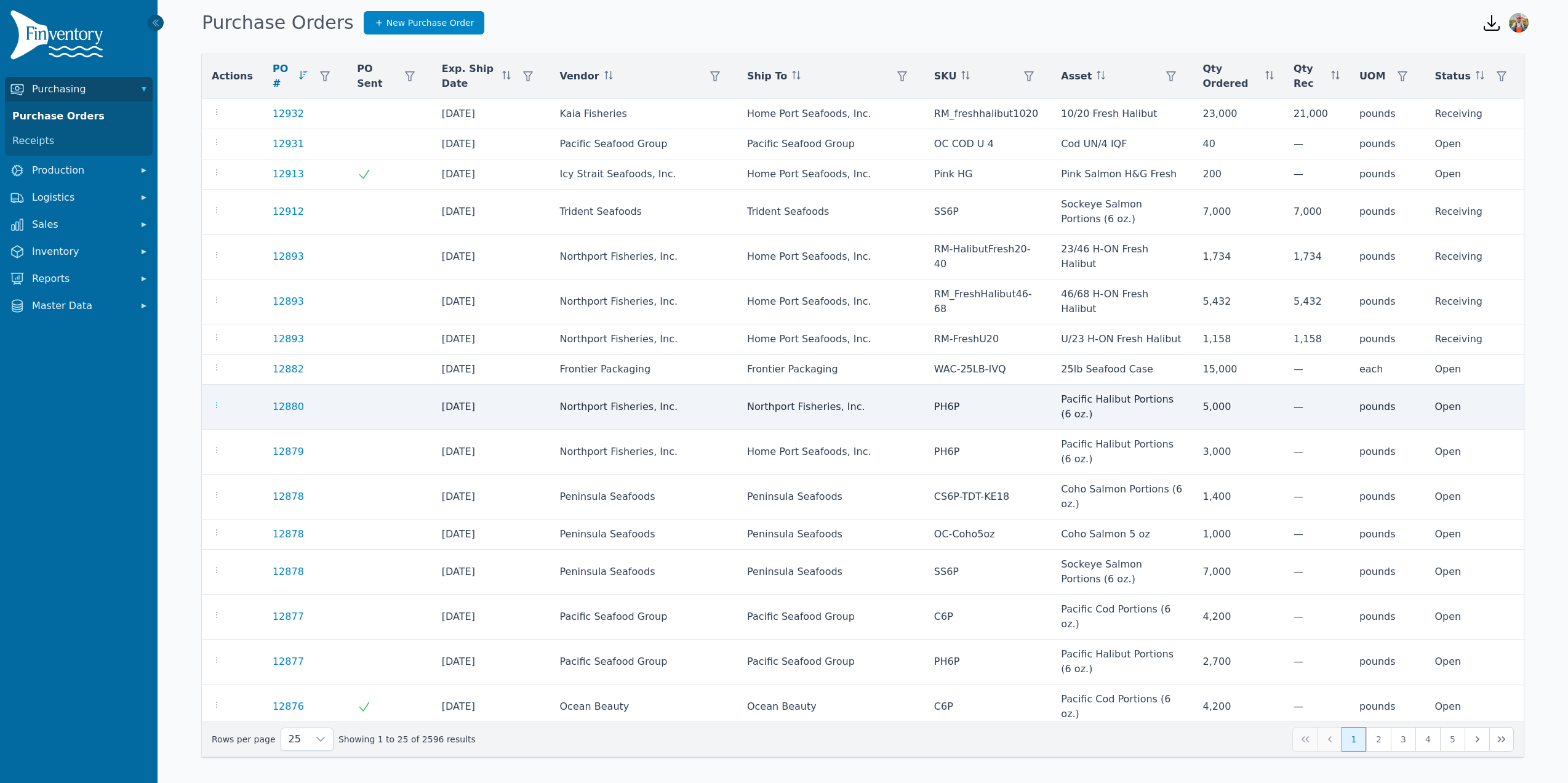
click at [218, 409] on icon "button" at bounding box center [216, 405] width 10 height 10
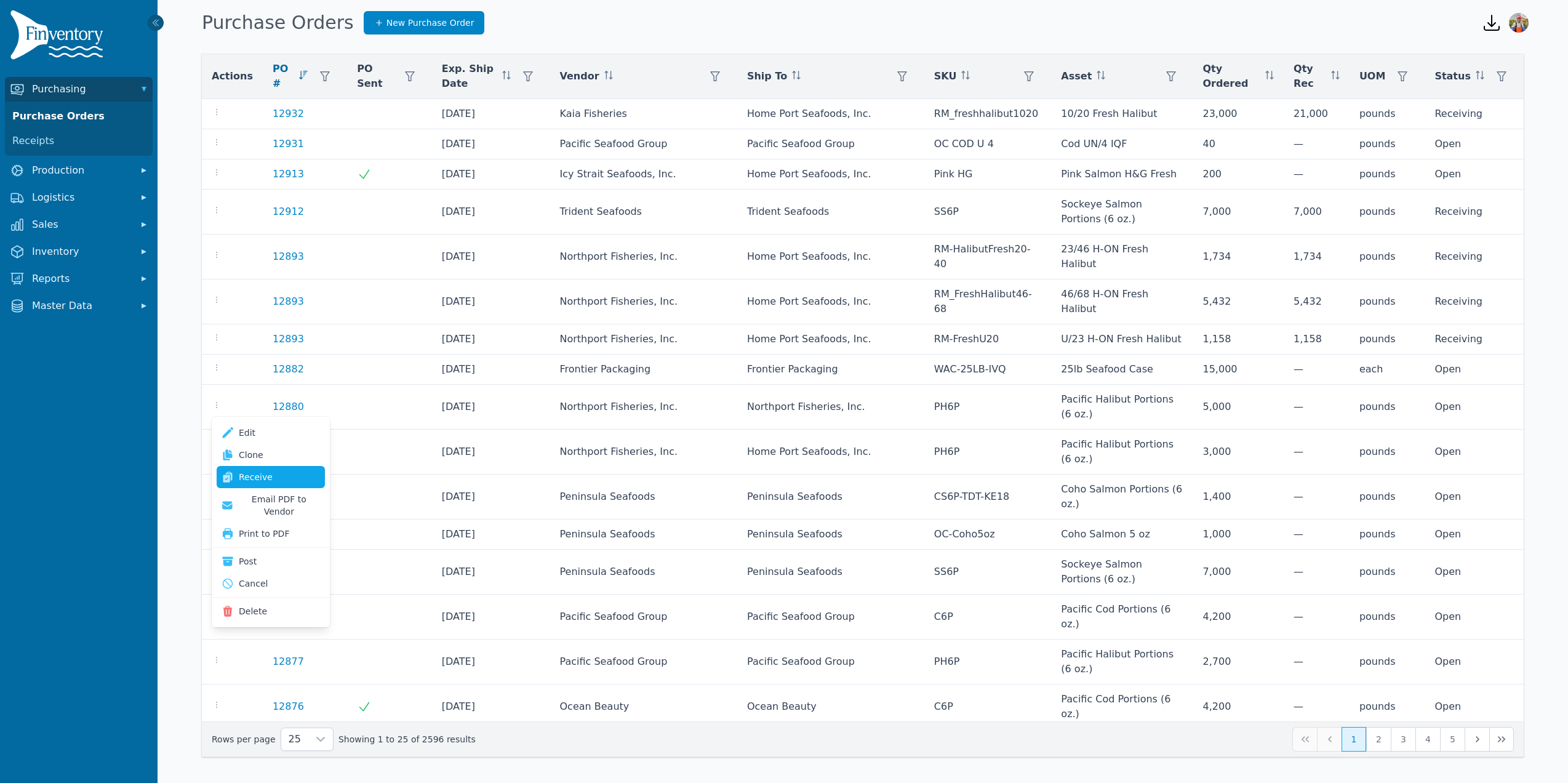
click at [240, 478] on link "Receive" at bounding box center [270, 476] width 108 height 22
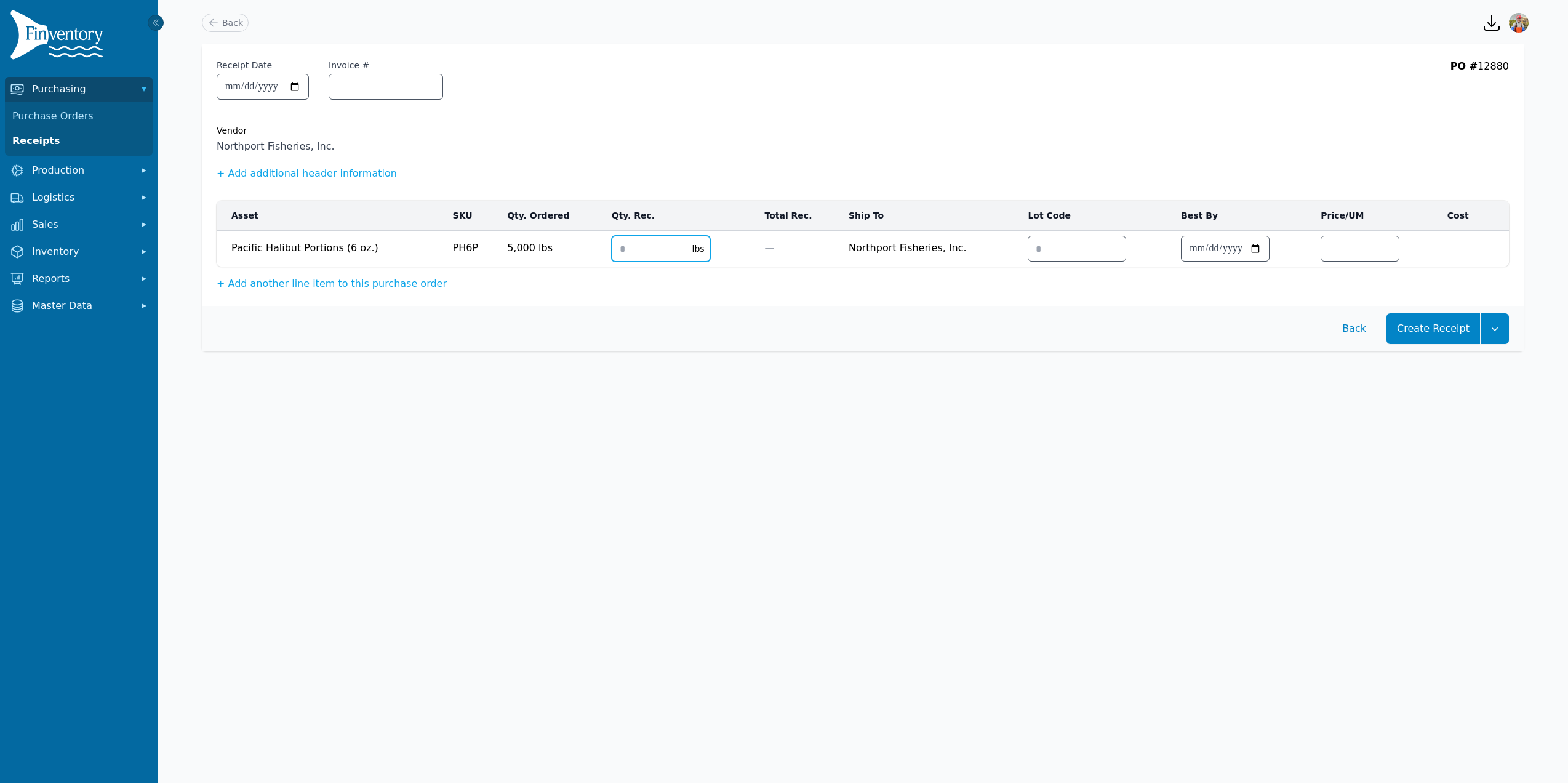
drag, startPoint x: 659, startPoint y: 247, endPoint x: 654, endPoint y: 250, distance: 5.8
type input "*"
click at [659, 247] on input "*" at bounding box center [648, 249] width 72 height 25
click at [634, 251] on input "*" at bounding box center [642, 249] width 72 height 25
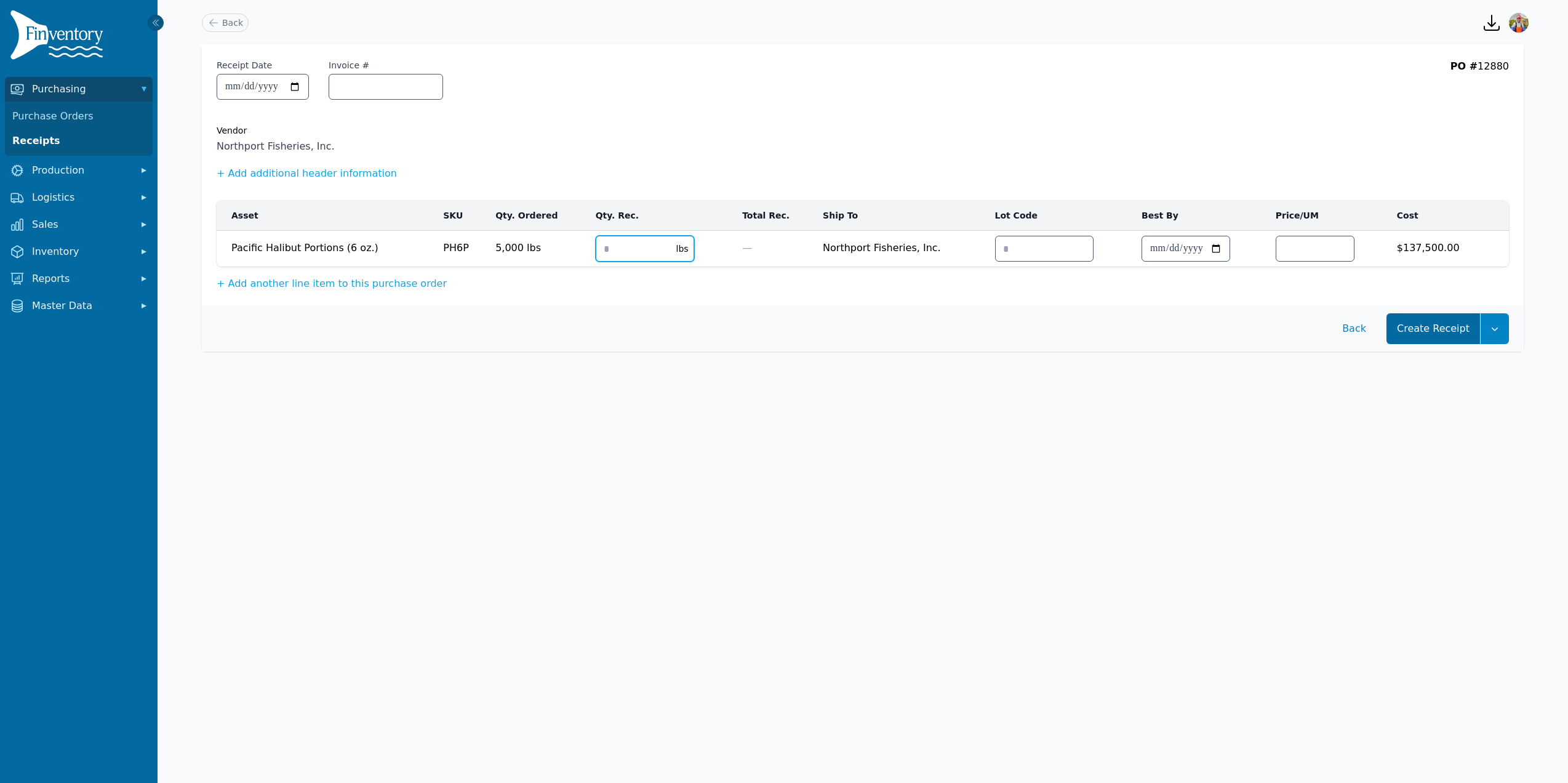
type input "****"
click at [1417, 338] on button "Create Receipt" at bounding box center [1433, 329] width 94 height 30
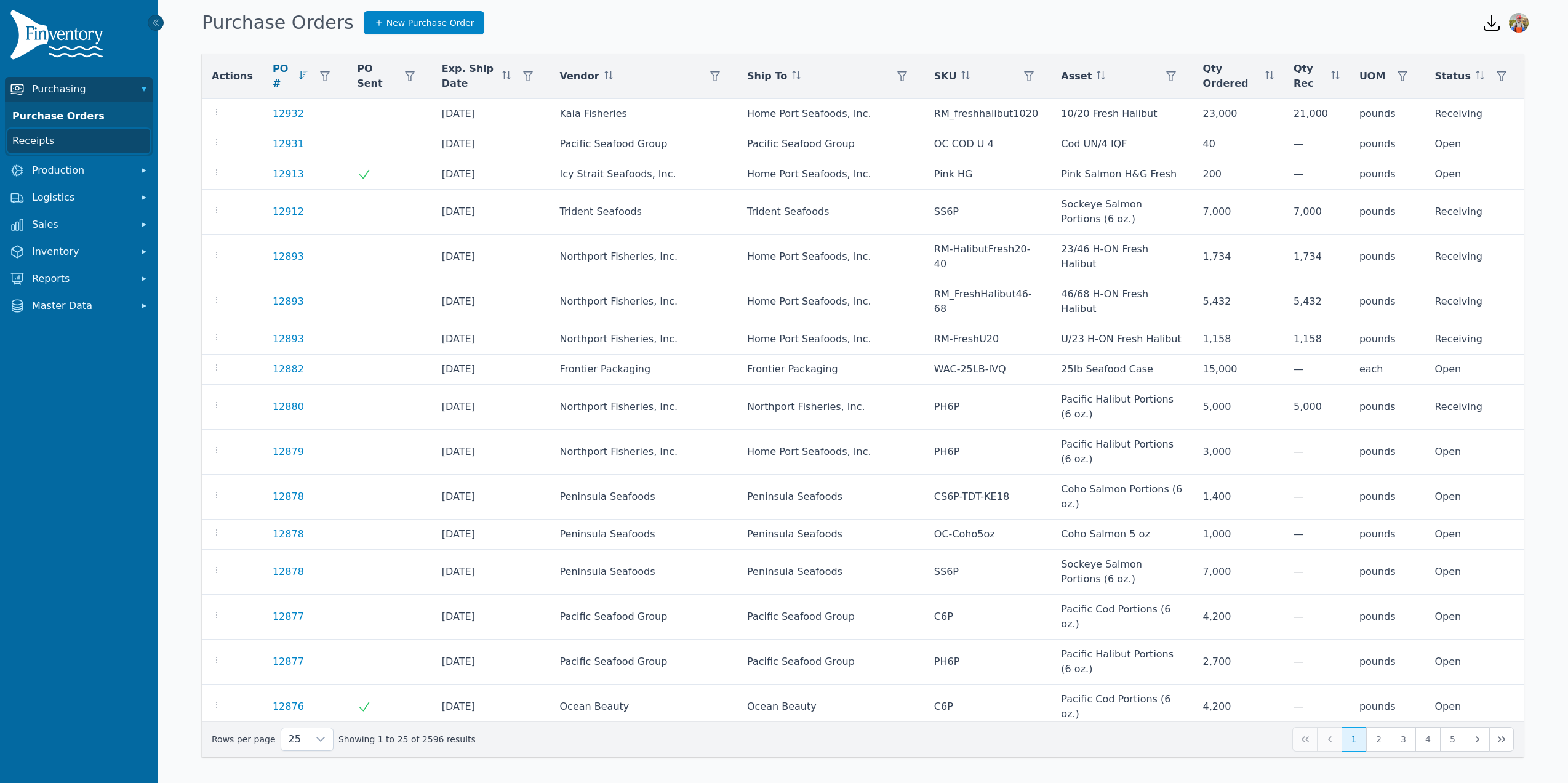
click at [80, 130] on link "Receipts" at bounding box center [79, 141] width 143 height 25
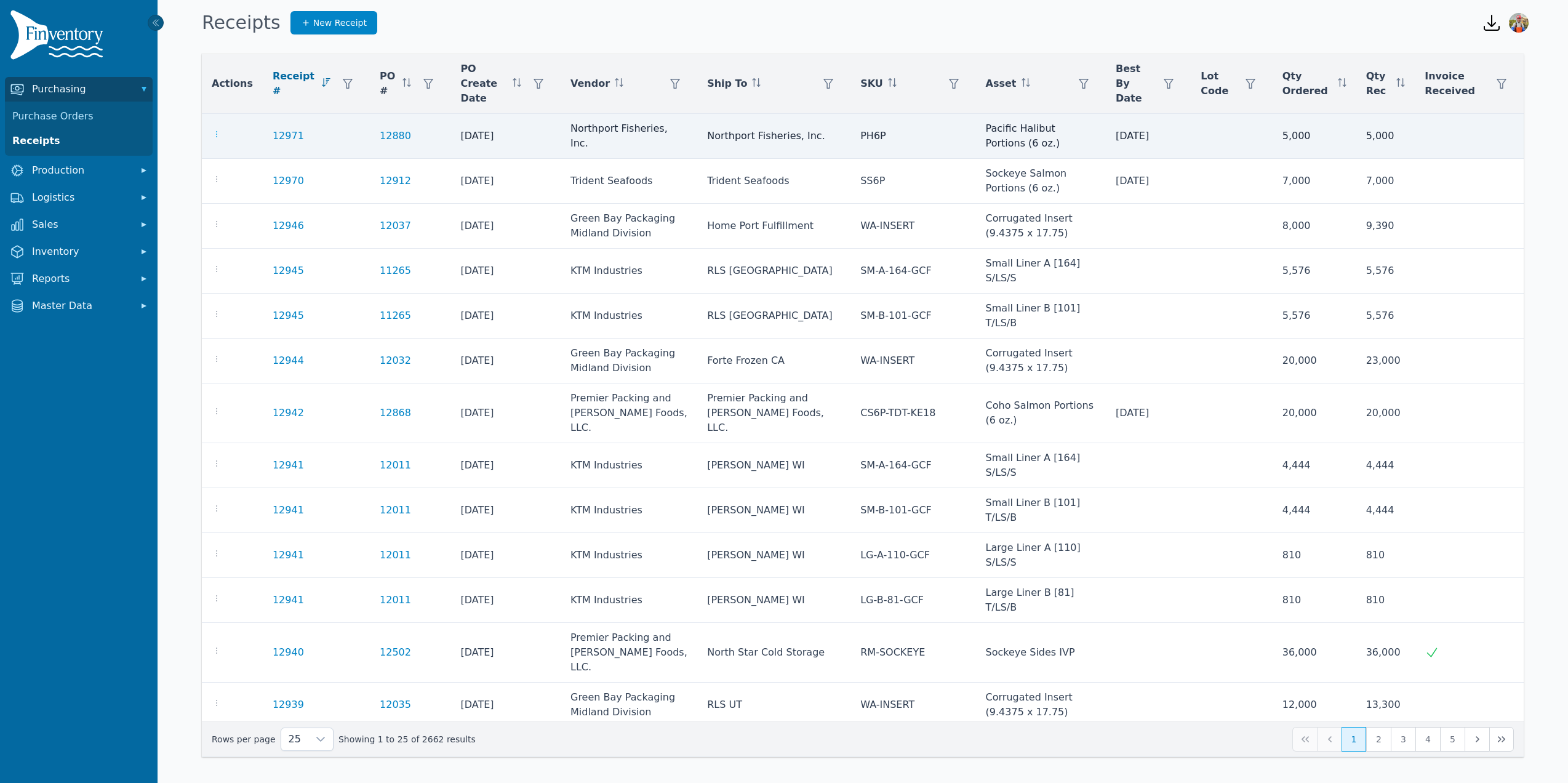
click at [213, 130] on icon "button" at bounding box center [216, 134] width 10 height 10
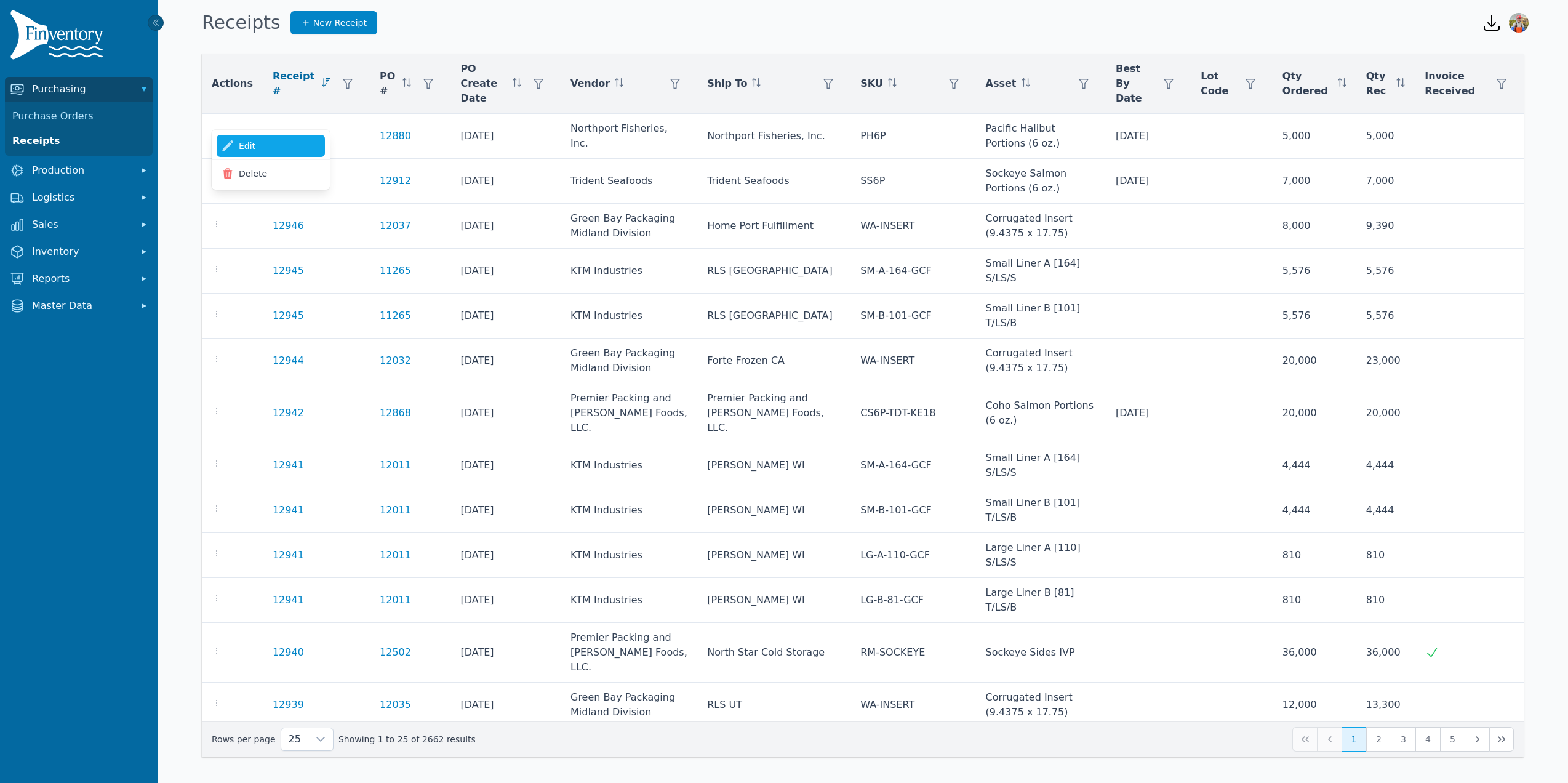
click at [237, 146] on link "Edit" at bounding box center [270, 146] width 108 height 22
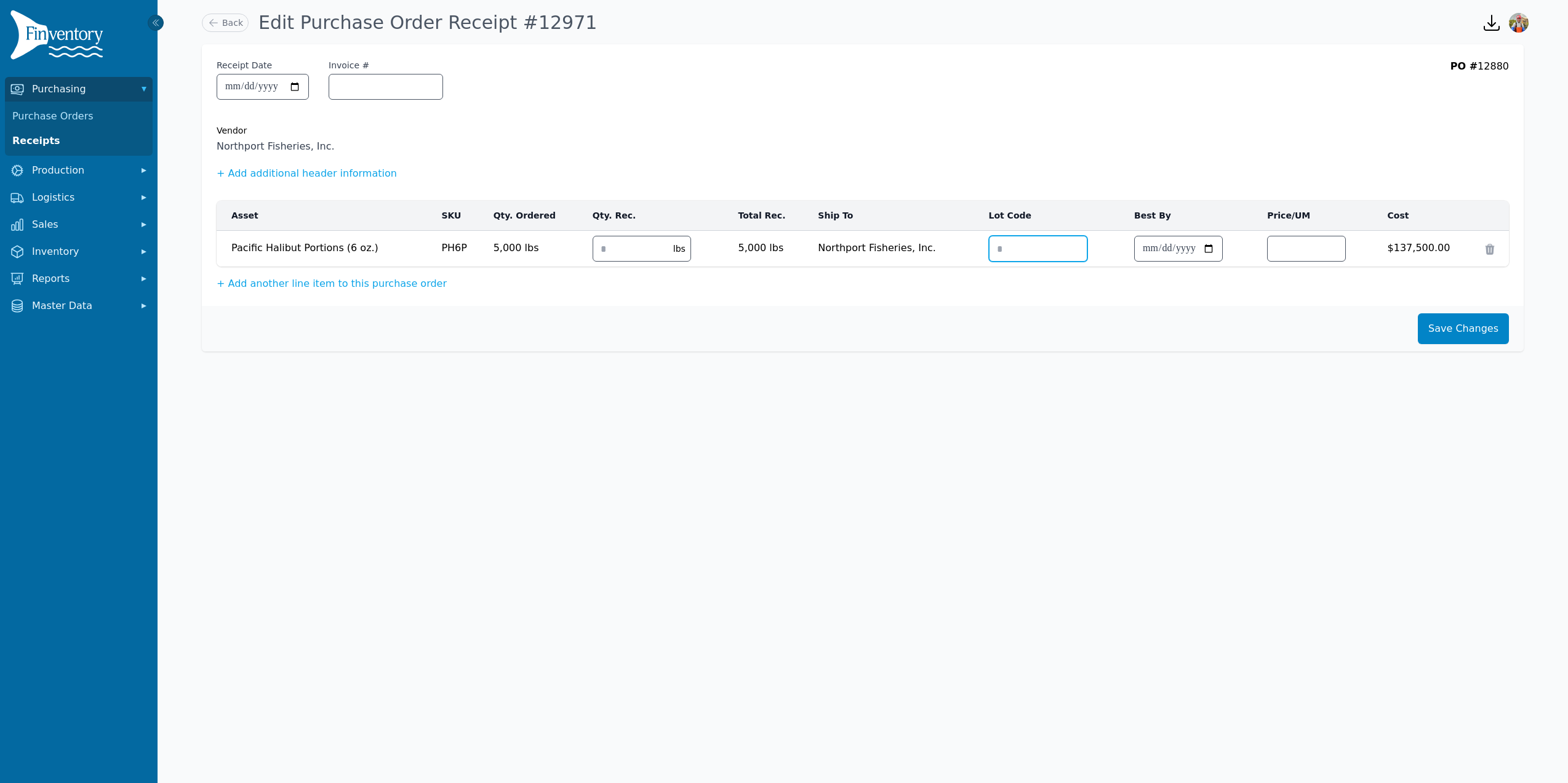
click at [1010, 249] on input "text" at bounding box center [1038, 249] width 97 height 25
drag, startPoint x: 620, startPoint y: 246, endPoint x: 507, endPoint y: 213, distance: 117.7
click at [568, 234] on tr "**********" at bounding box center [862, 248] width 1292 height 37
type input "****"
click at [1433, 312] on div "Save Changes" at bounding box center [863, 328] width 1322 height 46
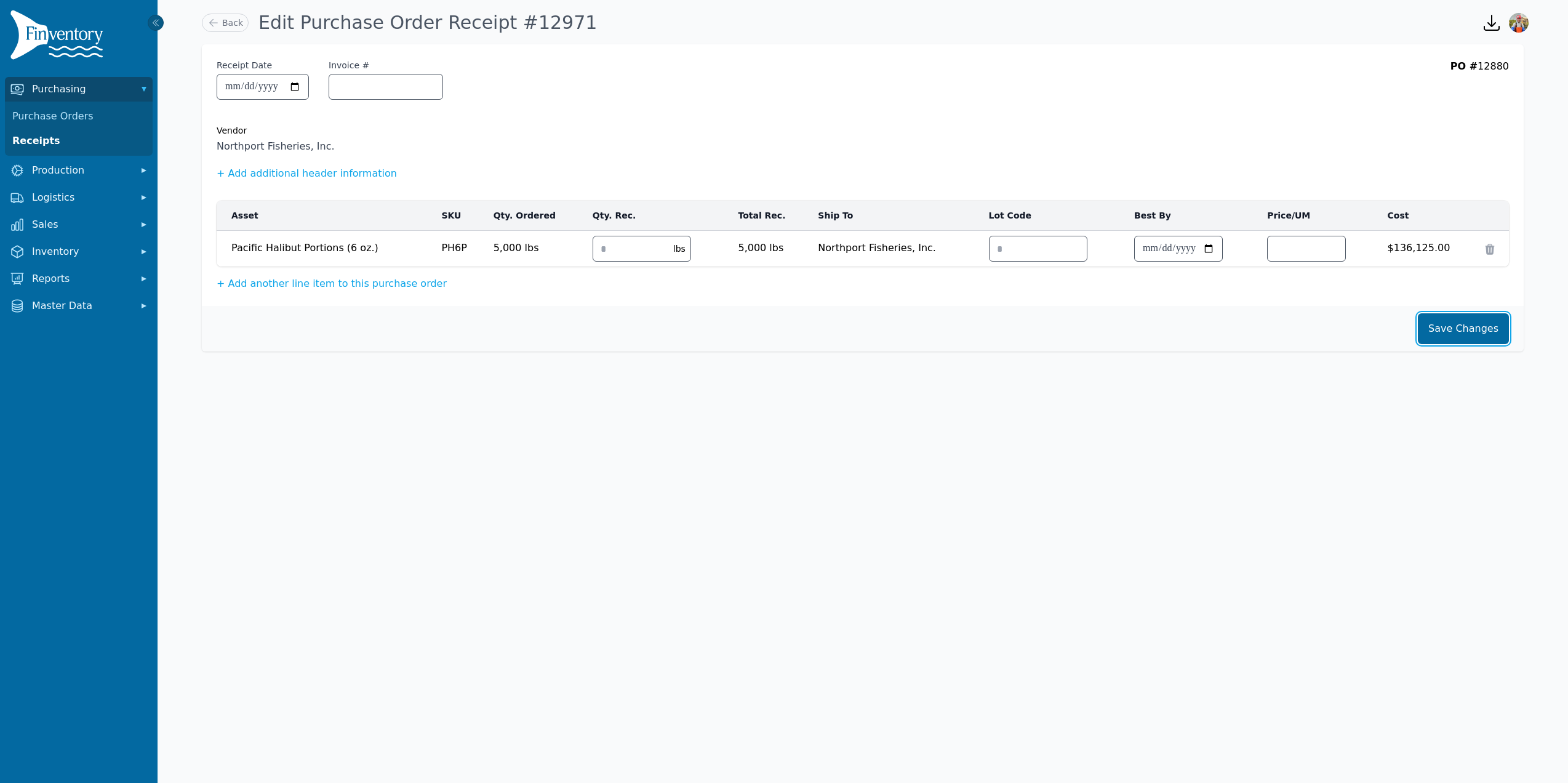
click at [1446, 326] on button "Save Changes" at bounding box center [1463, 329] width 91 height 30
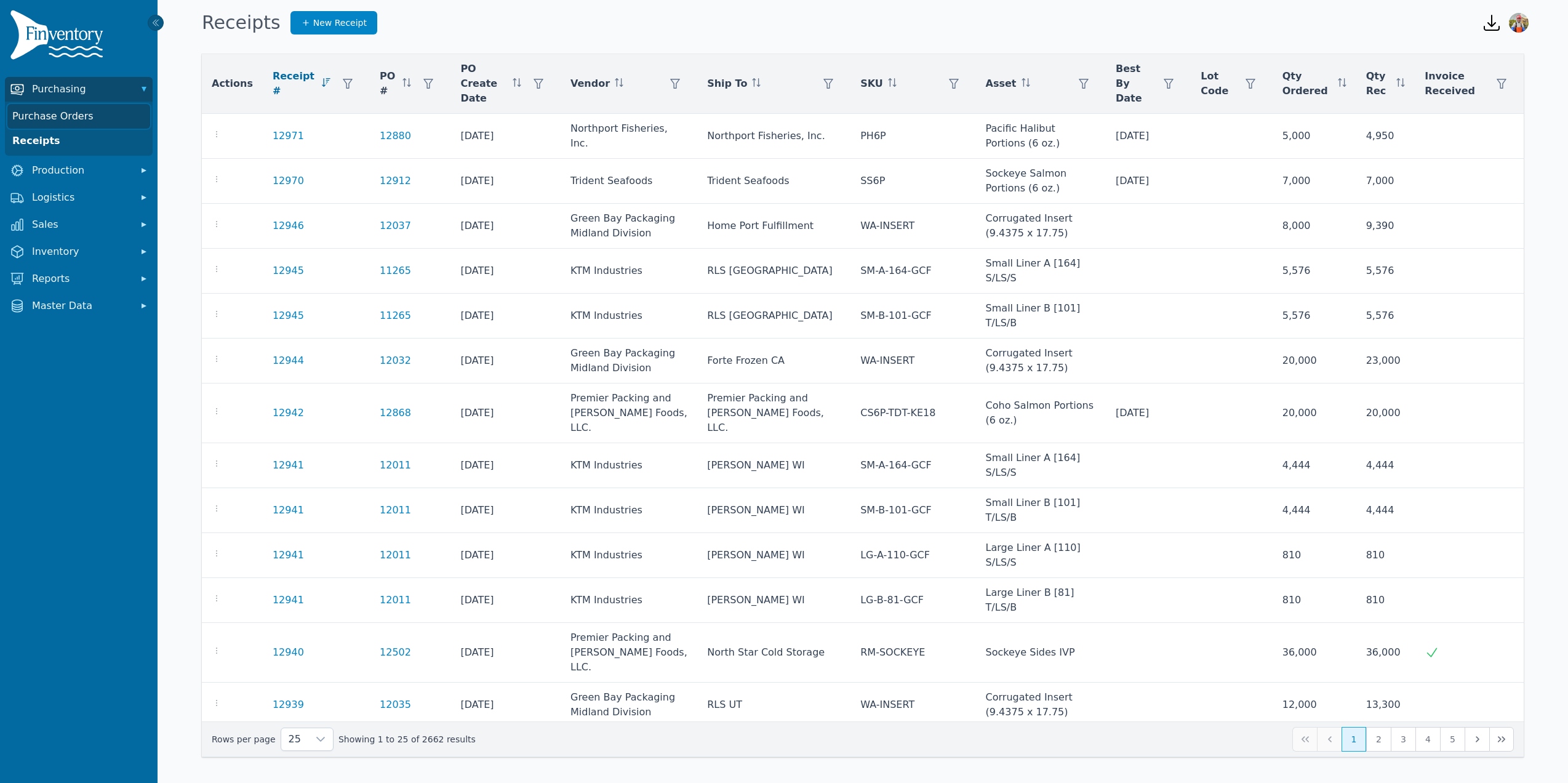
click at [76, 108] on link "Purchase Orders" at bounding box center [79, 116] width 143 height 25
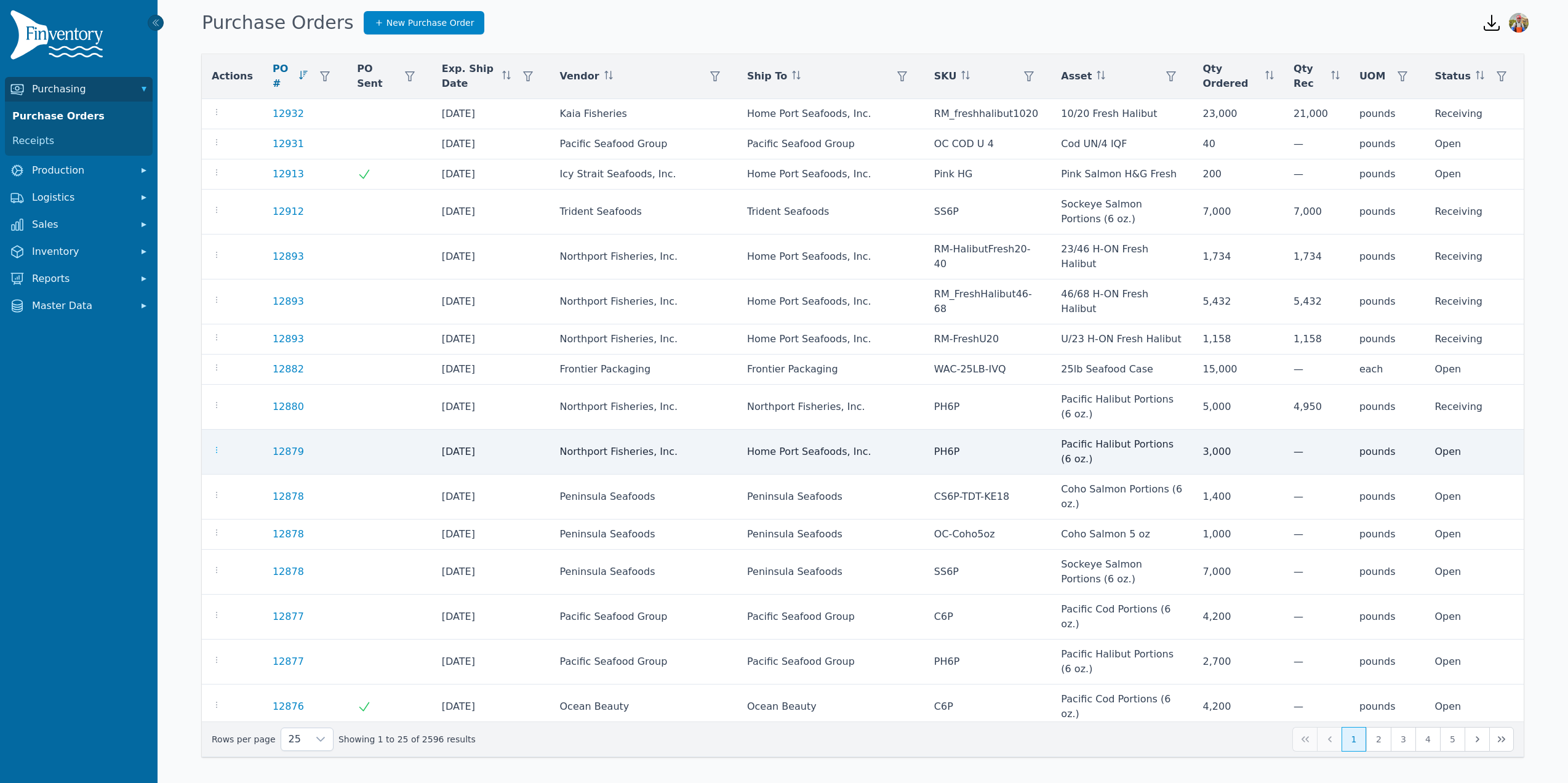
click at [214, 451] on icon "button" at bounding box center [216, 450] width 10 height 10
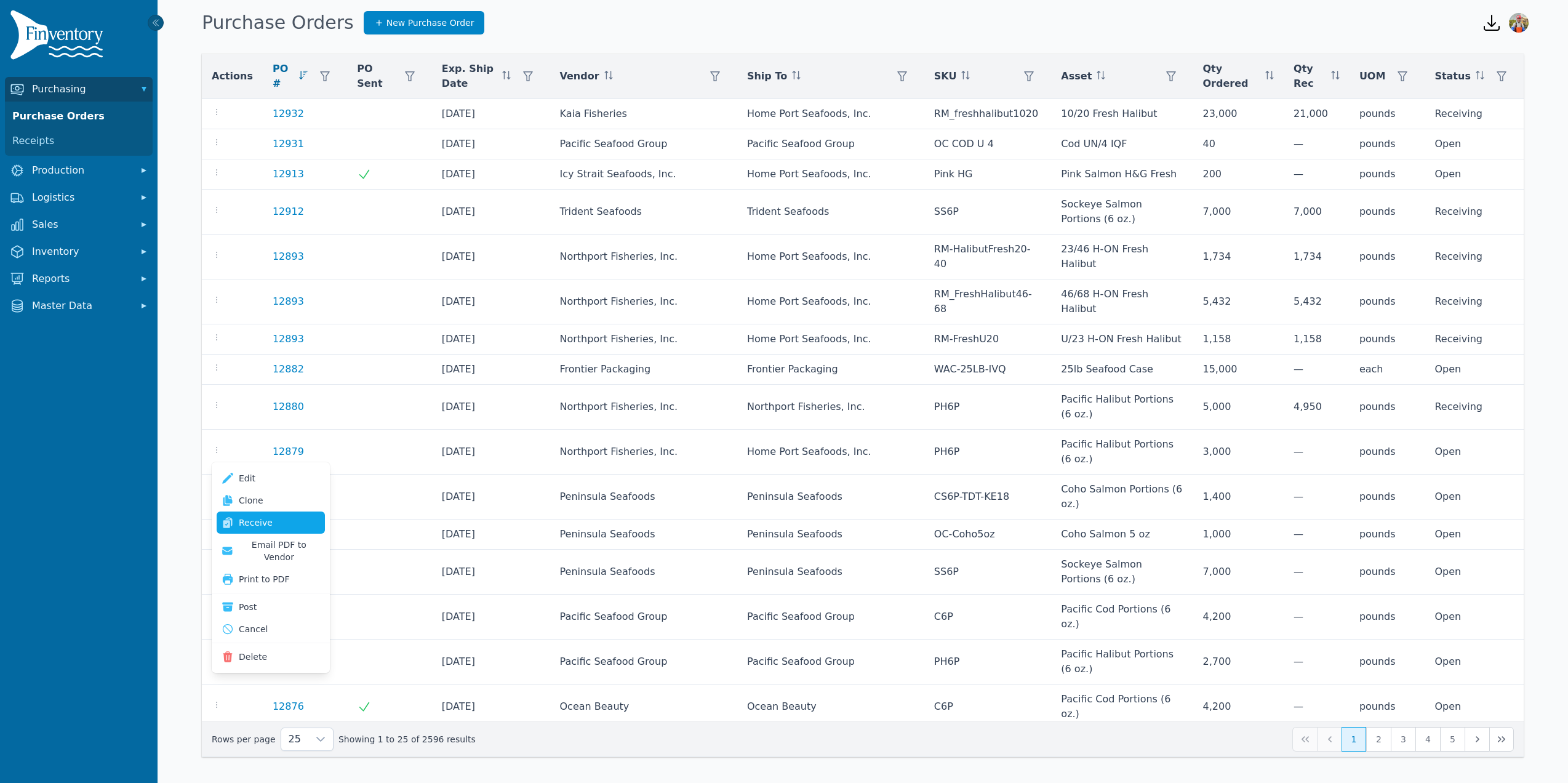
click at [254, 521] on link "Receive" at bounding box center [270, 522] width 108 height 22
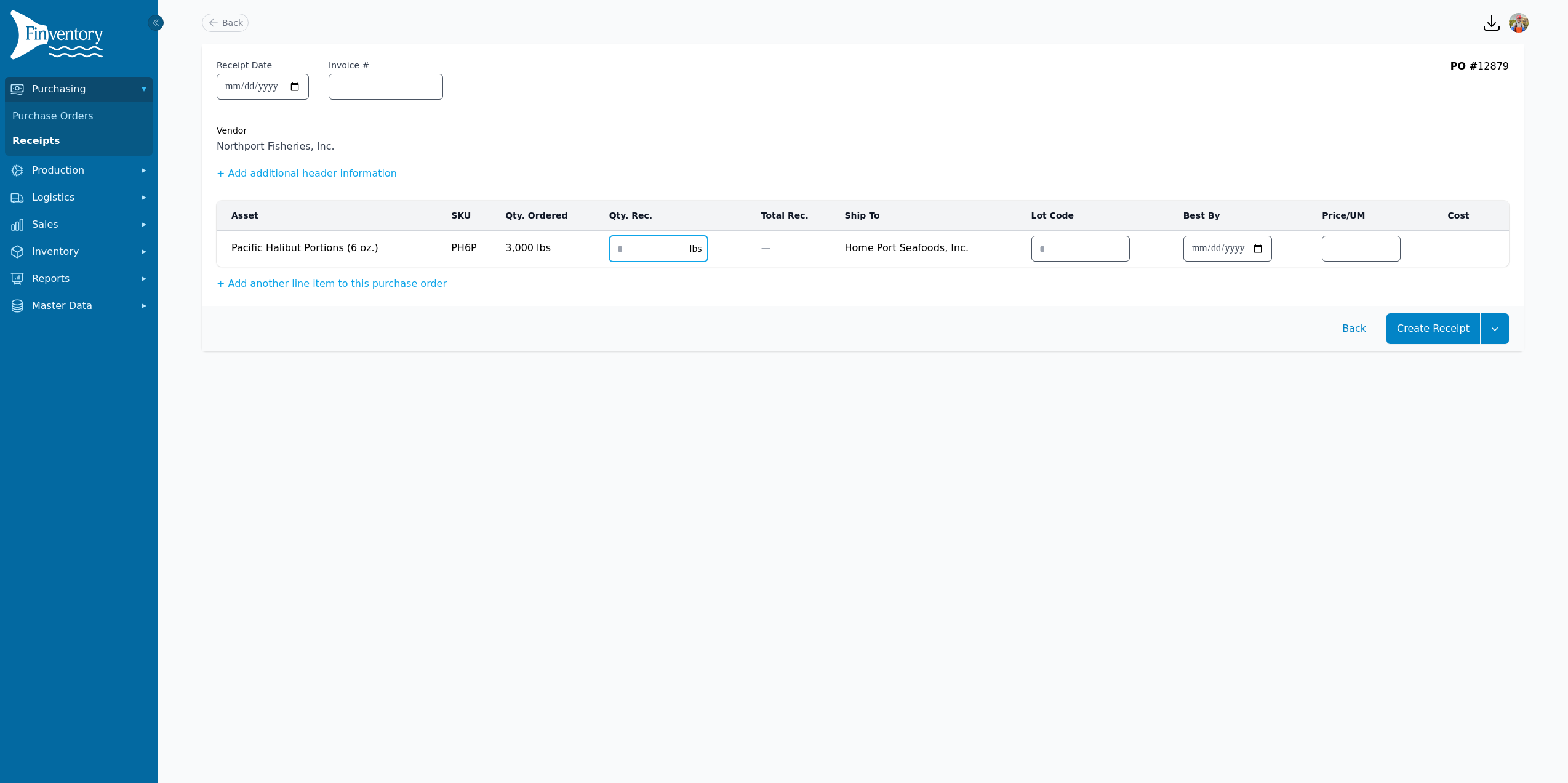
click at [613, 256] on input "number" at bounding box center [646, 249] width 72 height 25
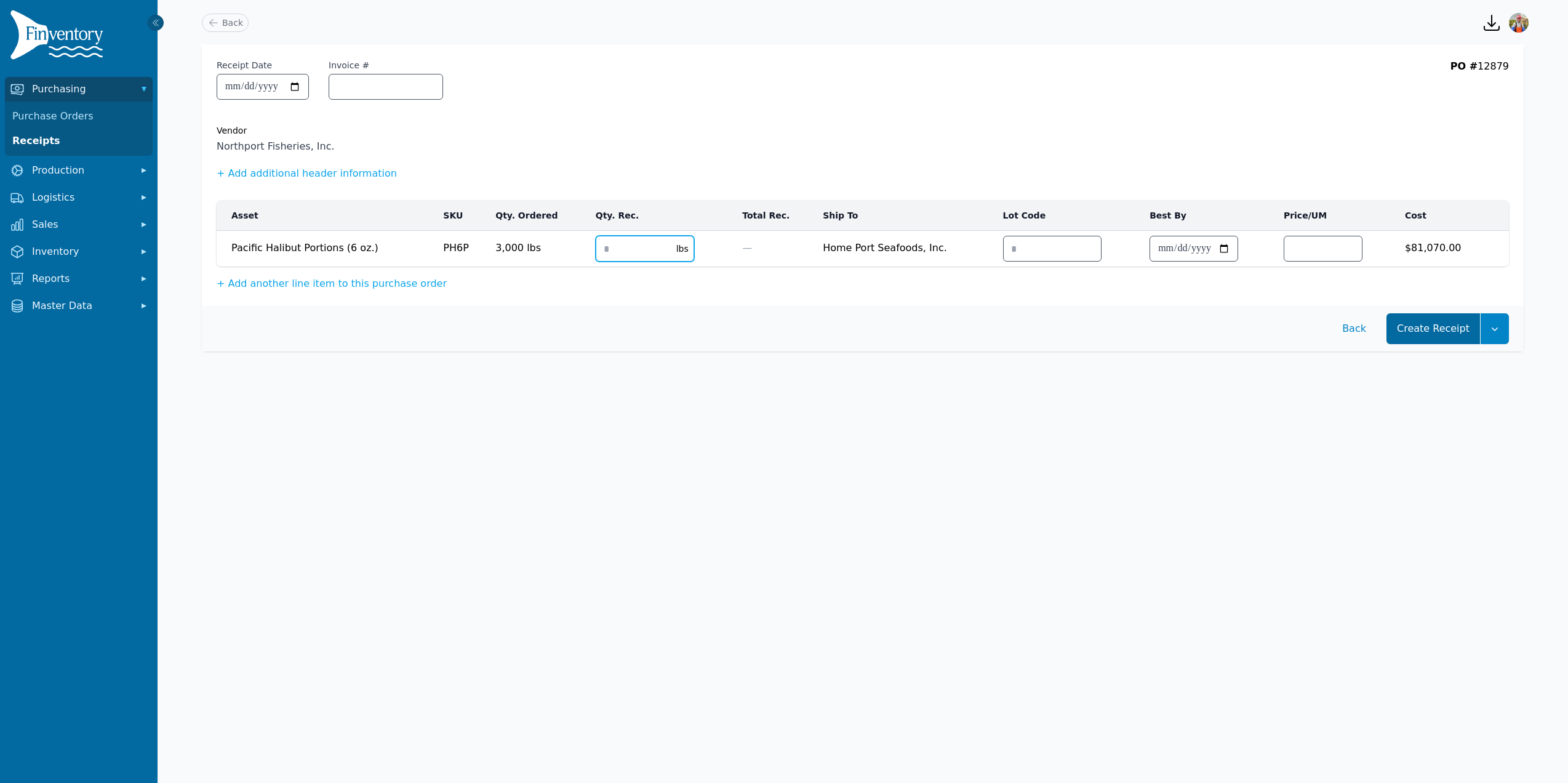
type input "****"
click at [1423, 327] on button "Create Receipt" at bounding box center [1433, 329] width 94 height 30
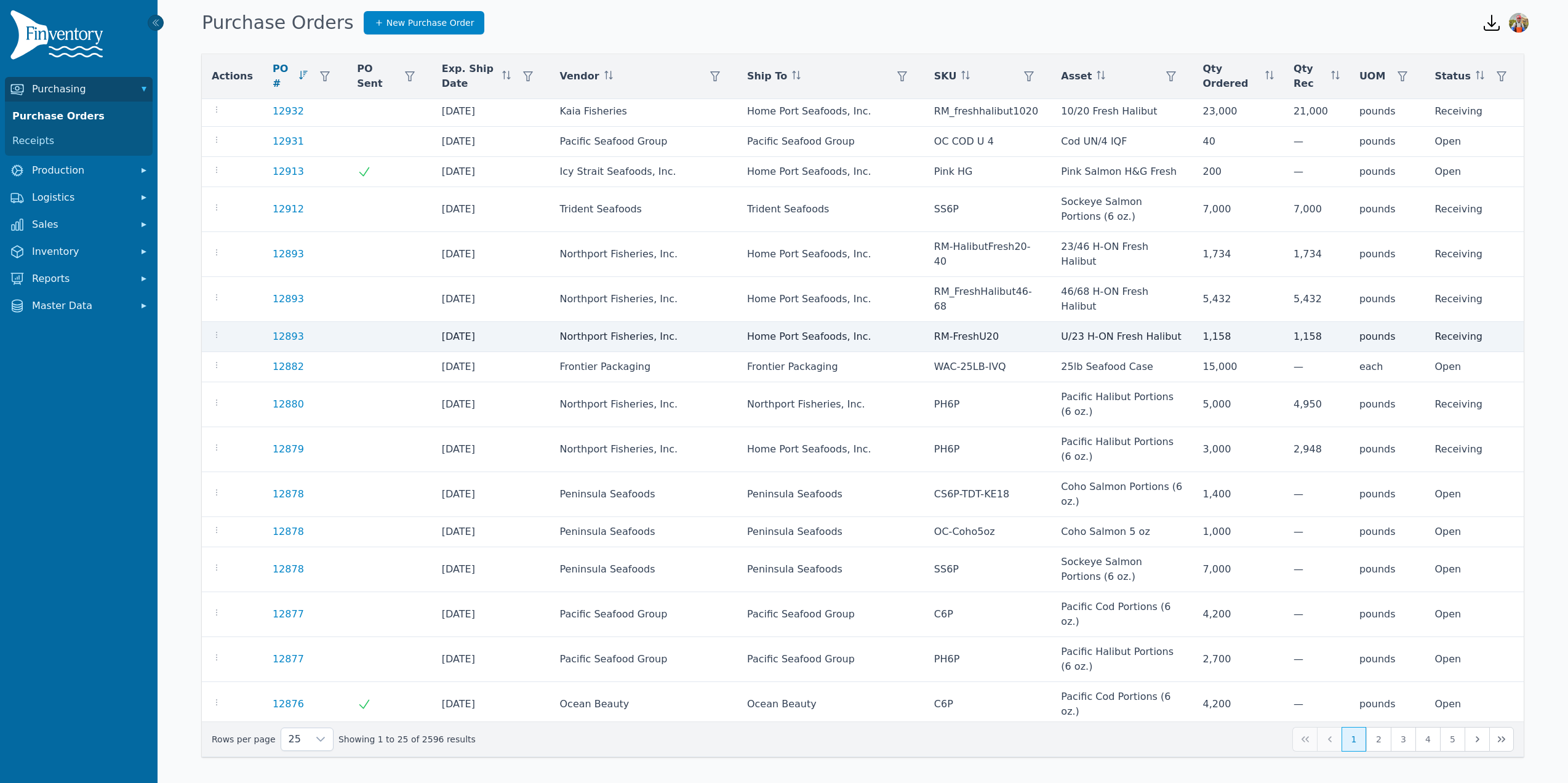
scroll to position [3, 0]
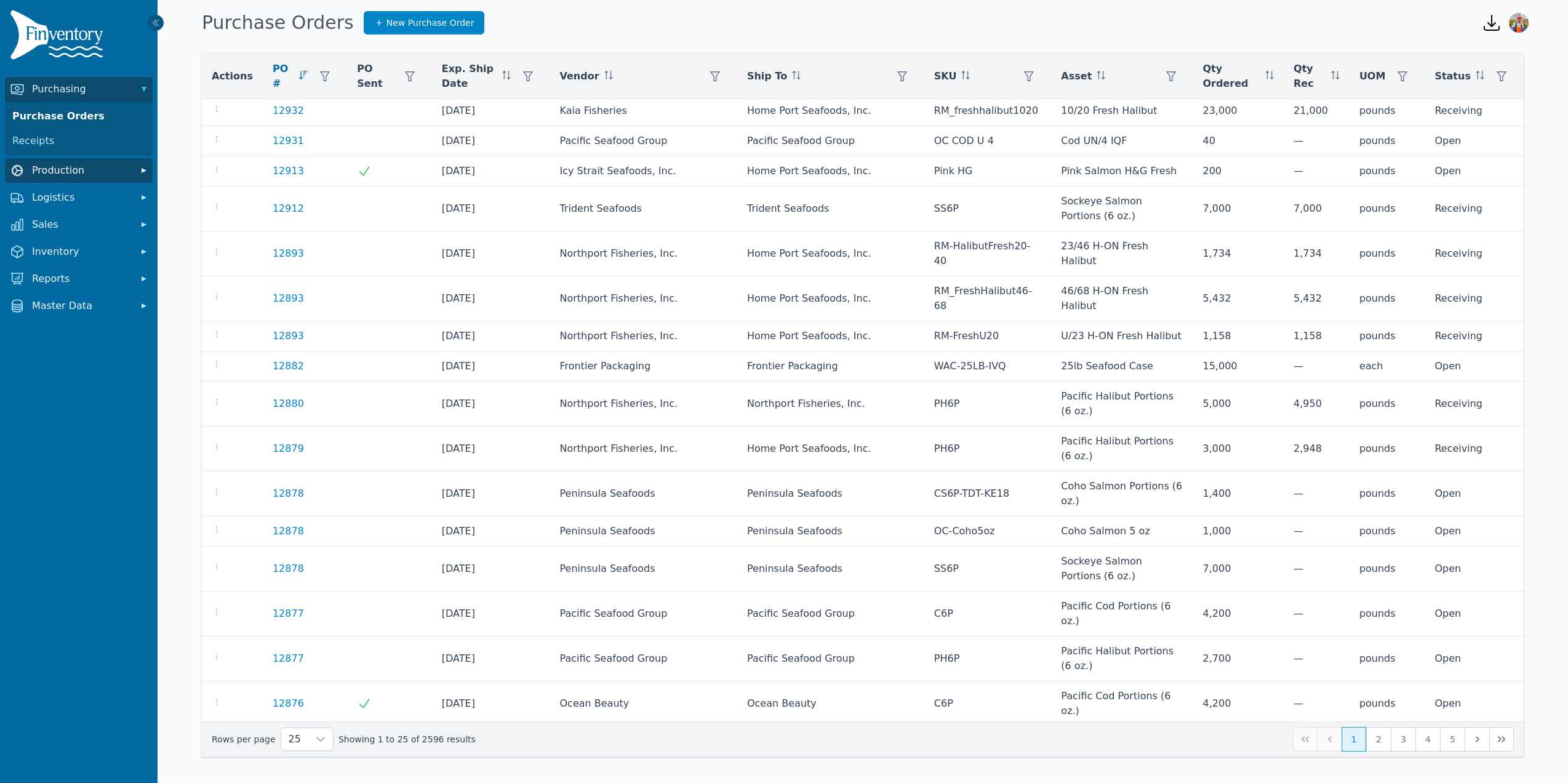
click at [68, 165] on span "Production" at bounding box center [81, 171] width 98 height 15
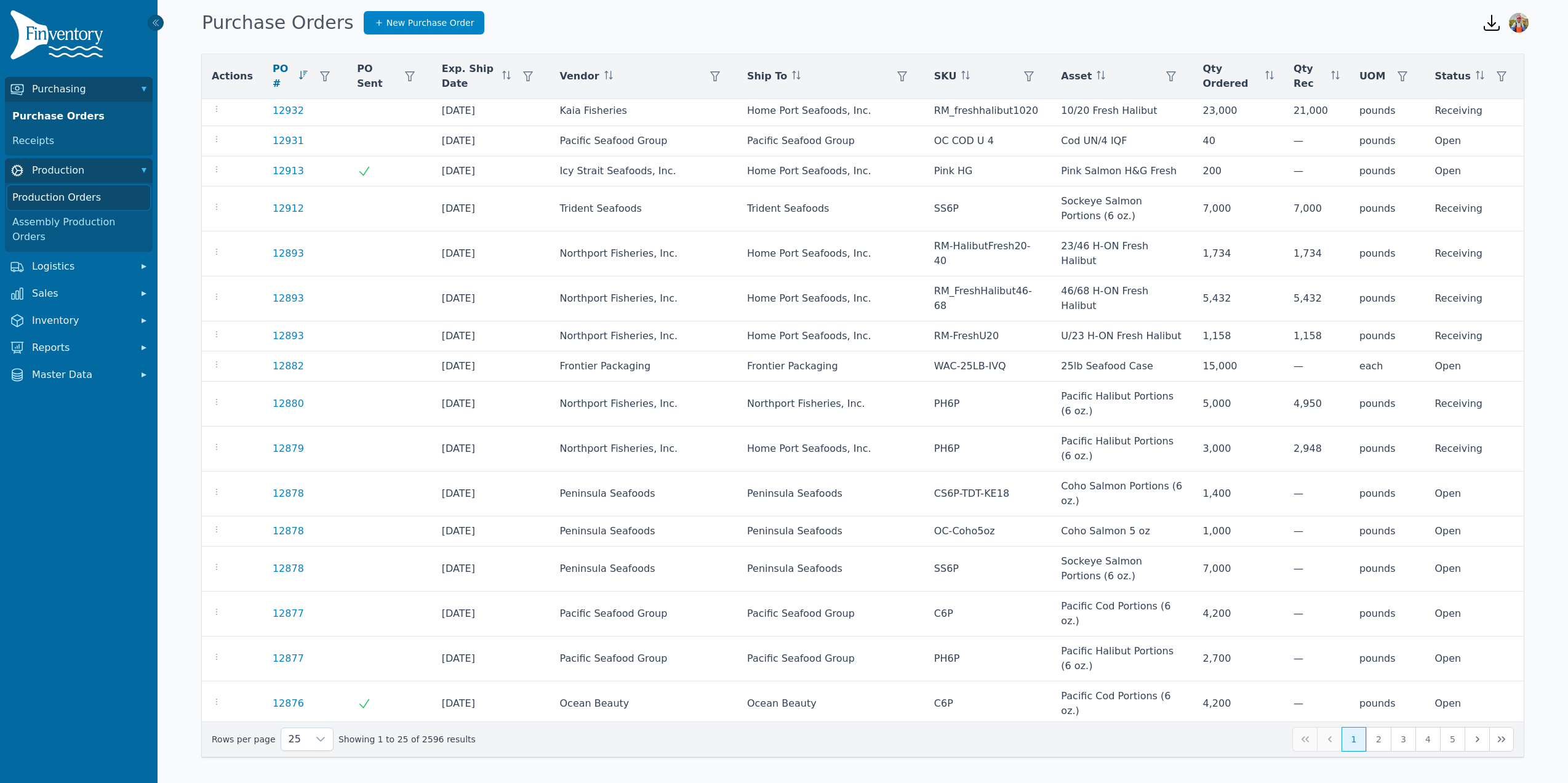
click at [83, 200] on link "Production Orders" at bounding box center [79, 198] width 143 height 25
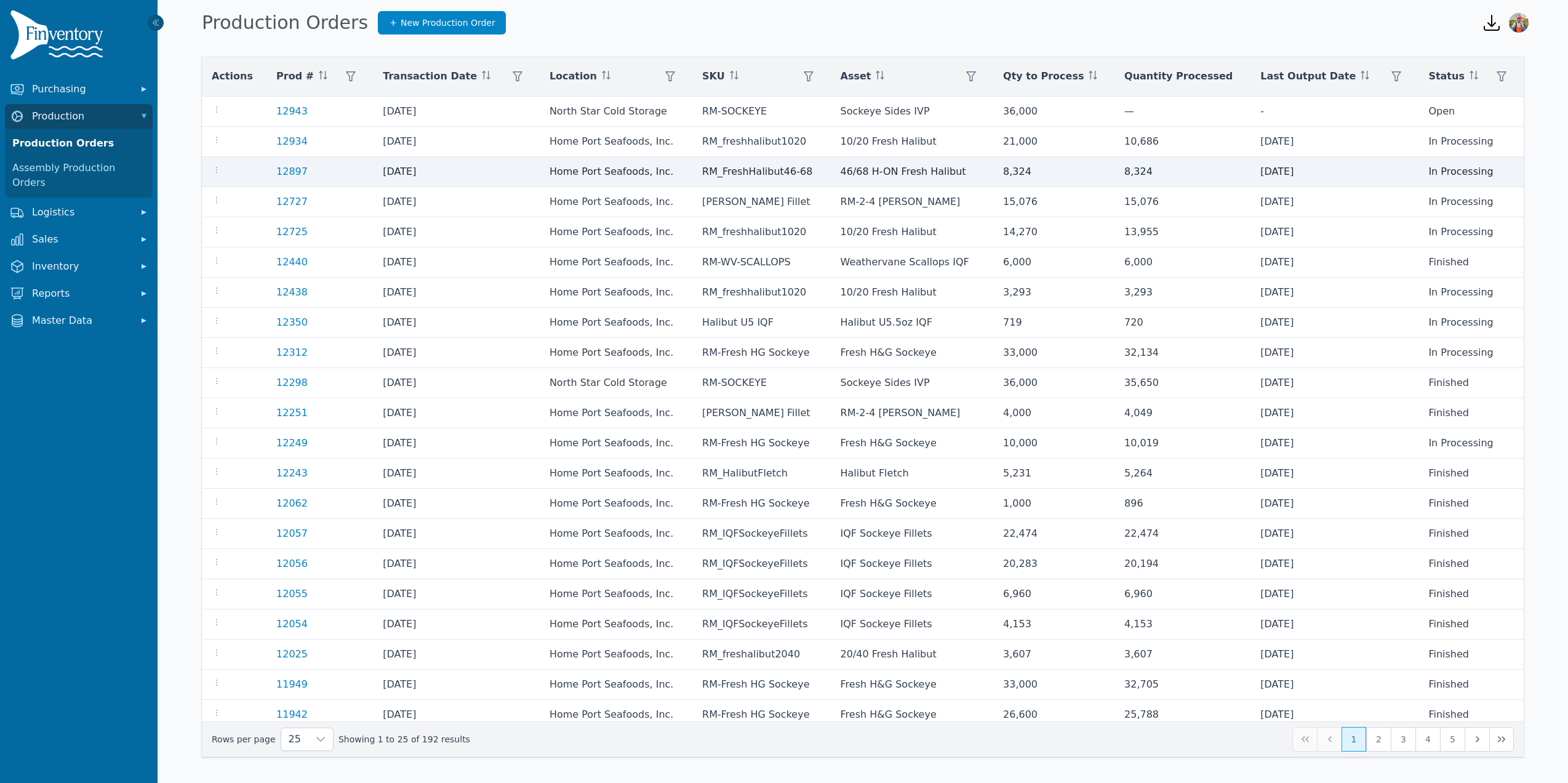
click at [303, 171] on td "12897" at bounding box center [319, 173] width 106 height 30
click at [292, 173] on link "12897" at bounding box center [291, 171] width 31 height 12
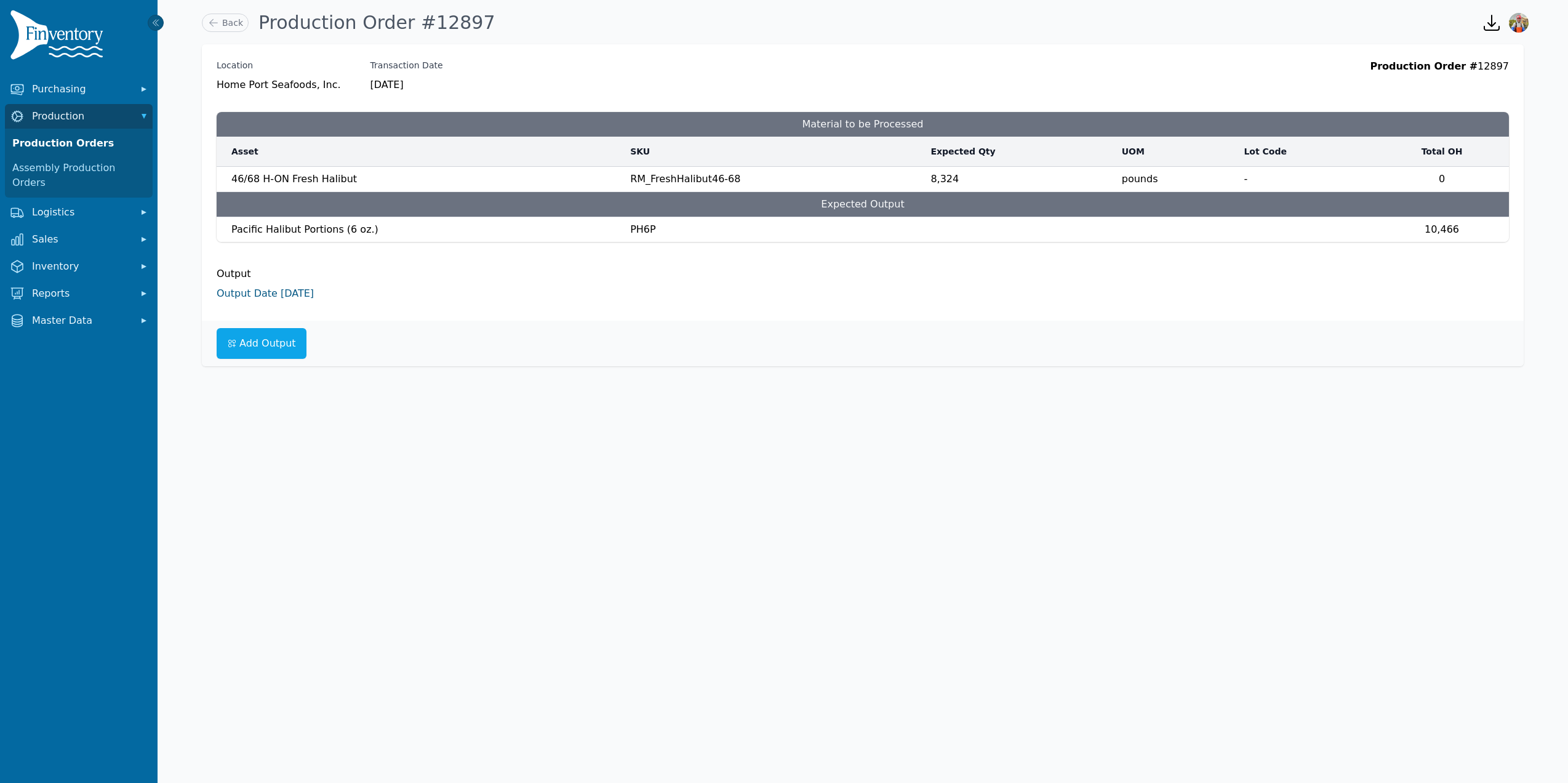
click at [244, 294] on link "Output Date 9/3/2025" at bounding box center [264, 293] width 97 height 12
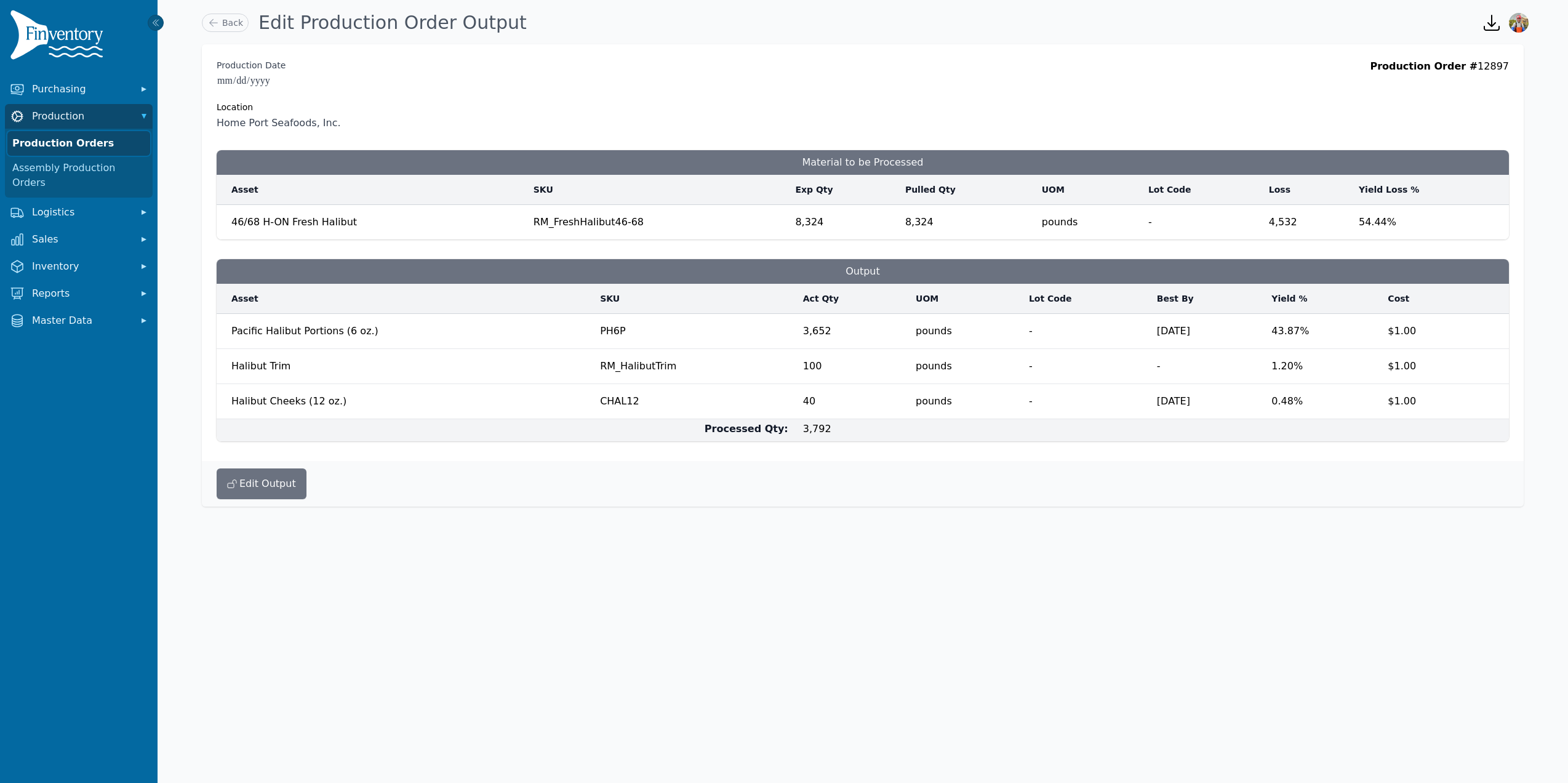
click at [100, 143] on link "Production Orders" at bounding box center [79, 144] width 143 height 25
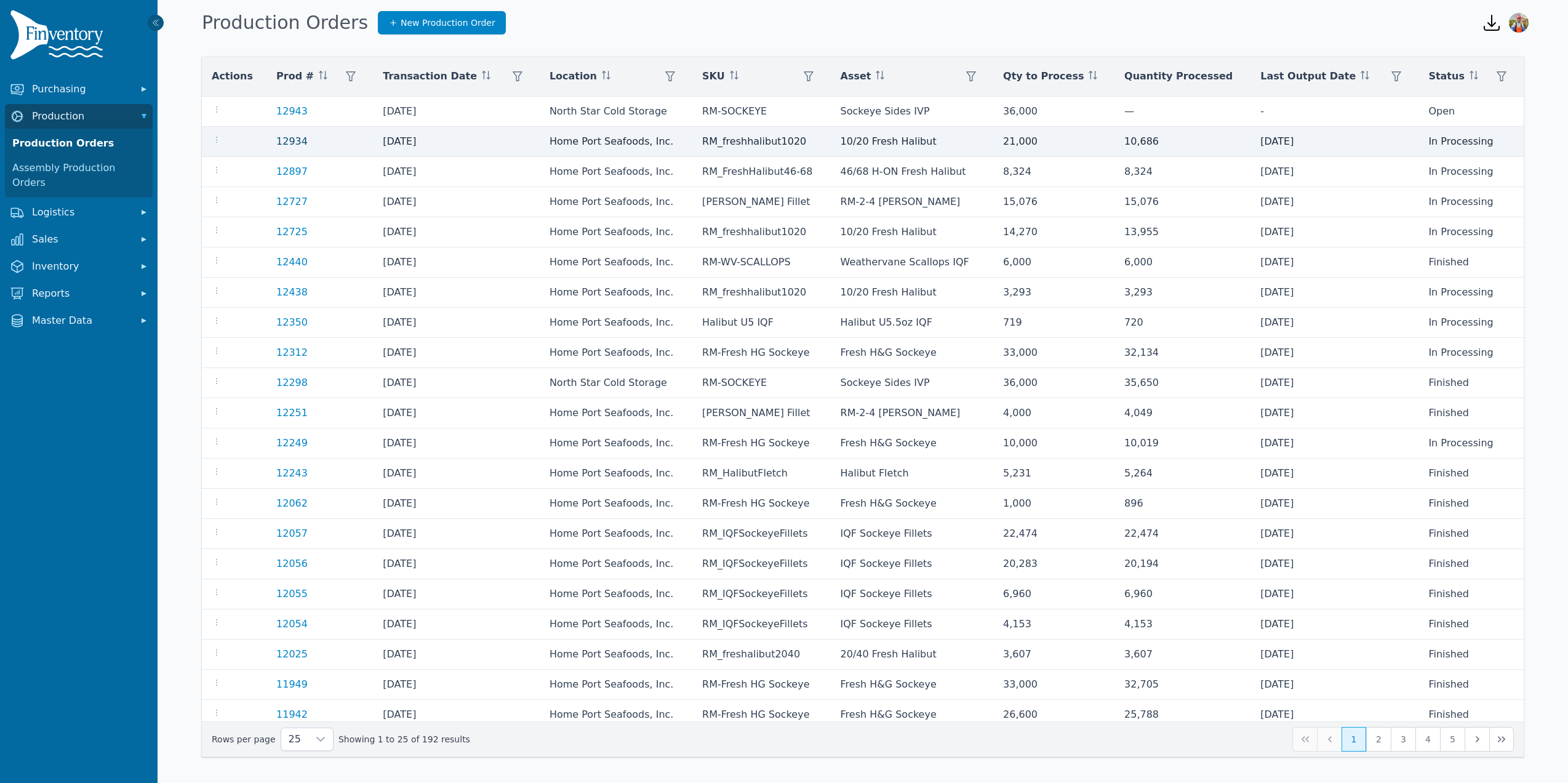
click at [286, 147] on link "12934" at bounding box center [291, 141] width 31 height 12
click at [288, 146] on link "12934" at bounding box center [291, 141] width 31 height 12
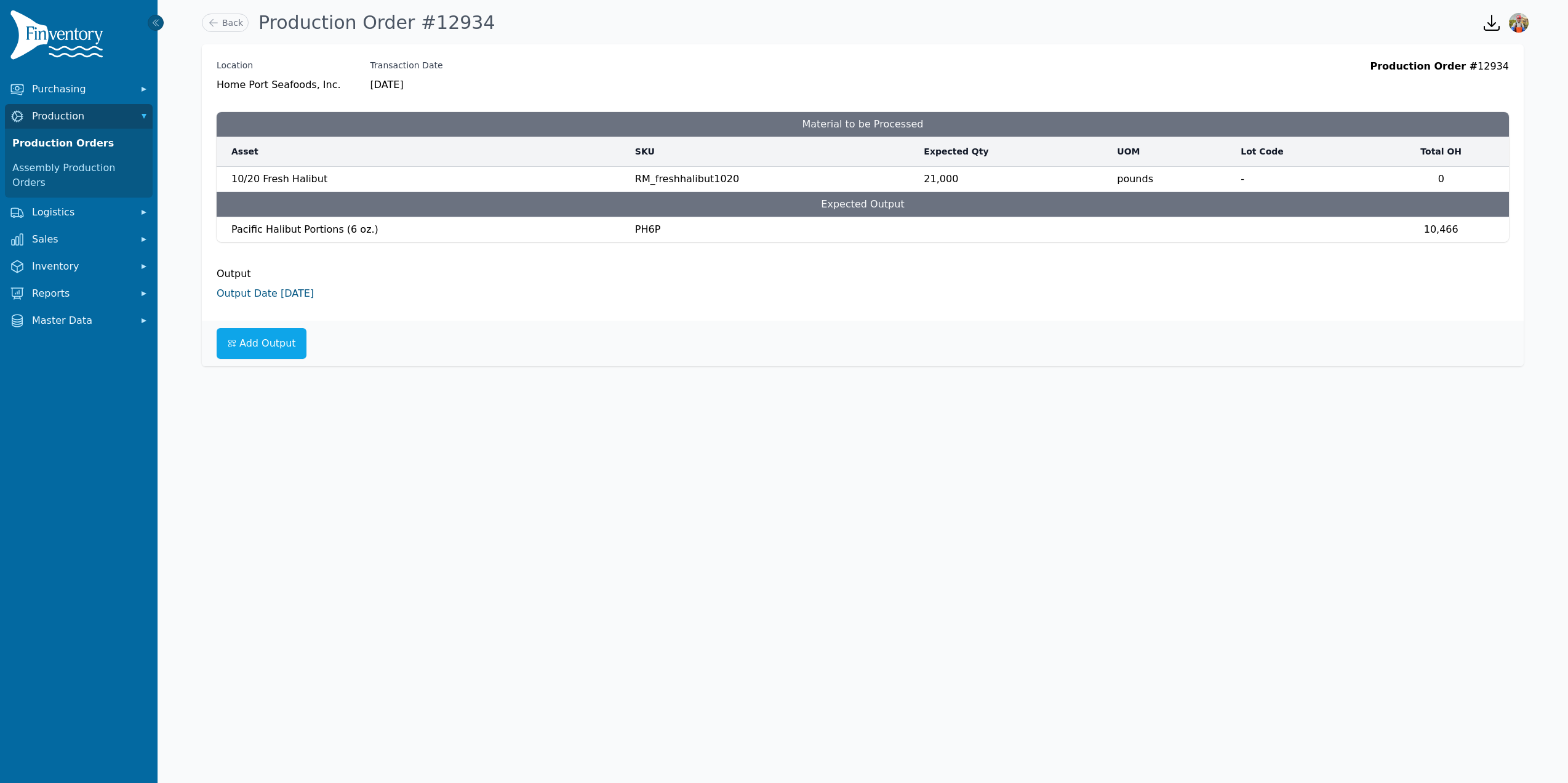
click at [240, 295] on link "Output Date 9/5/2025" at bounding box center [264, 293] width 97 height 12
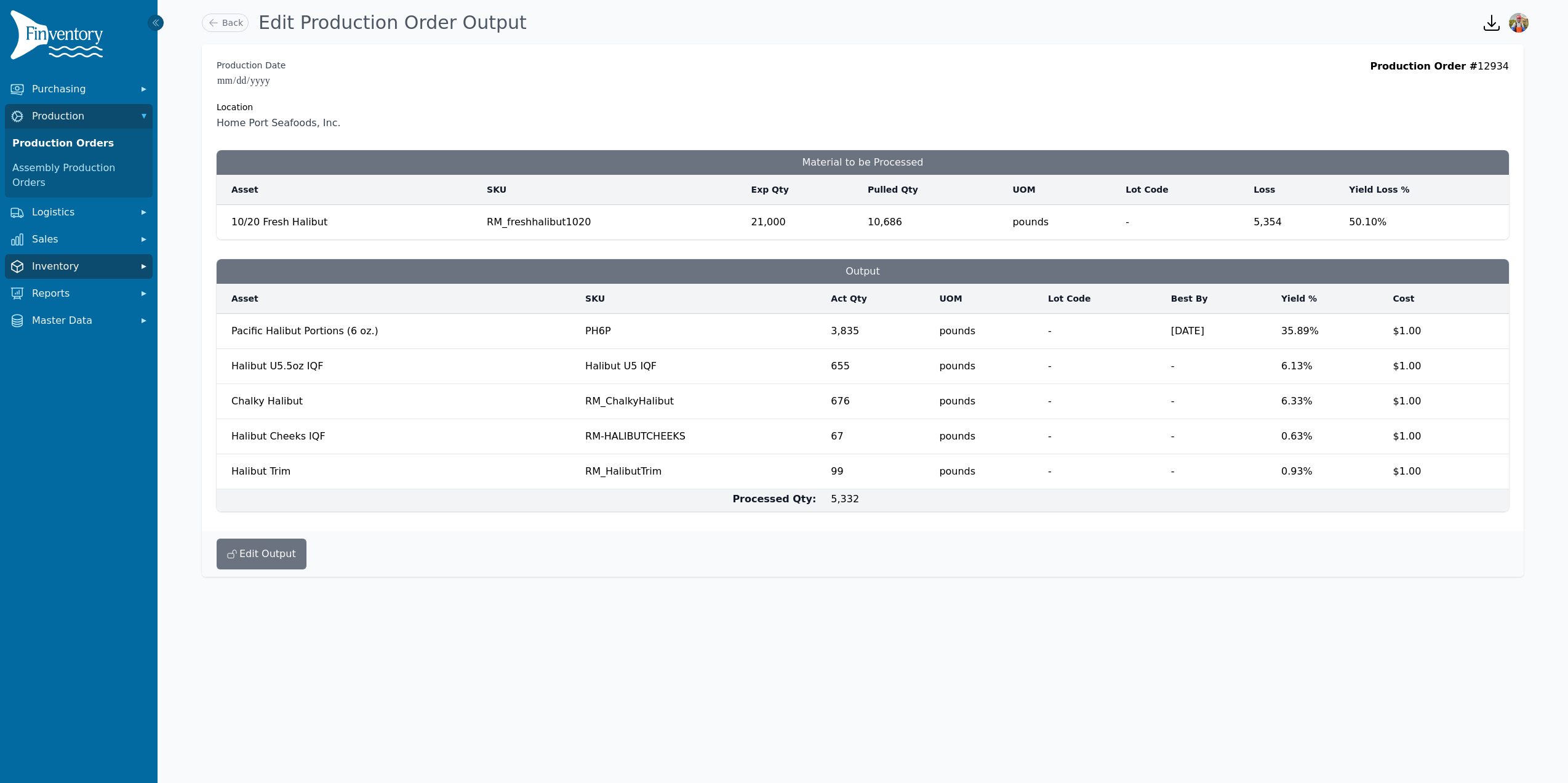
click at [85, 260] on button "Inventory" at bounding box center [79, 266] width 147 height 25
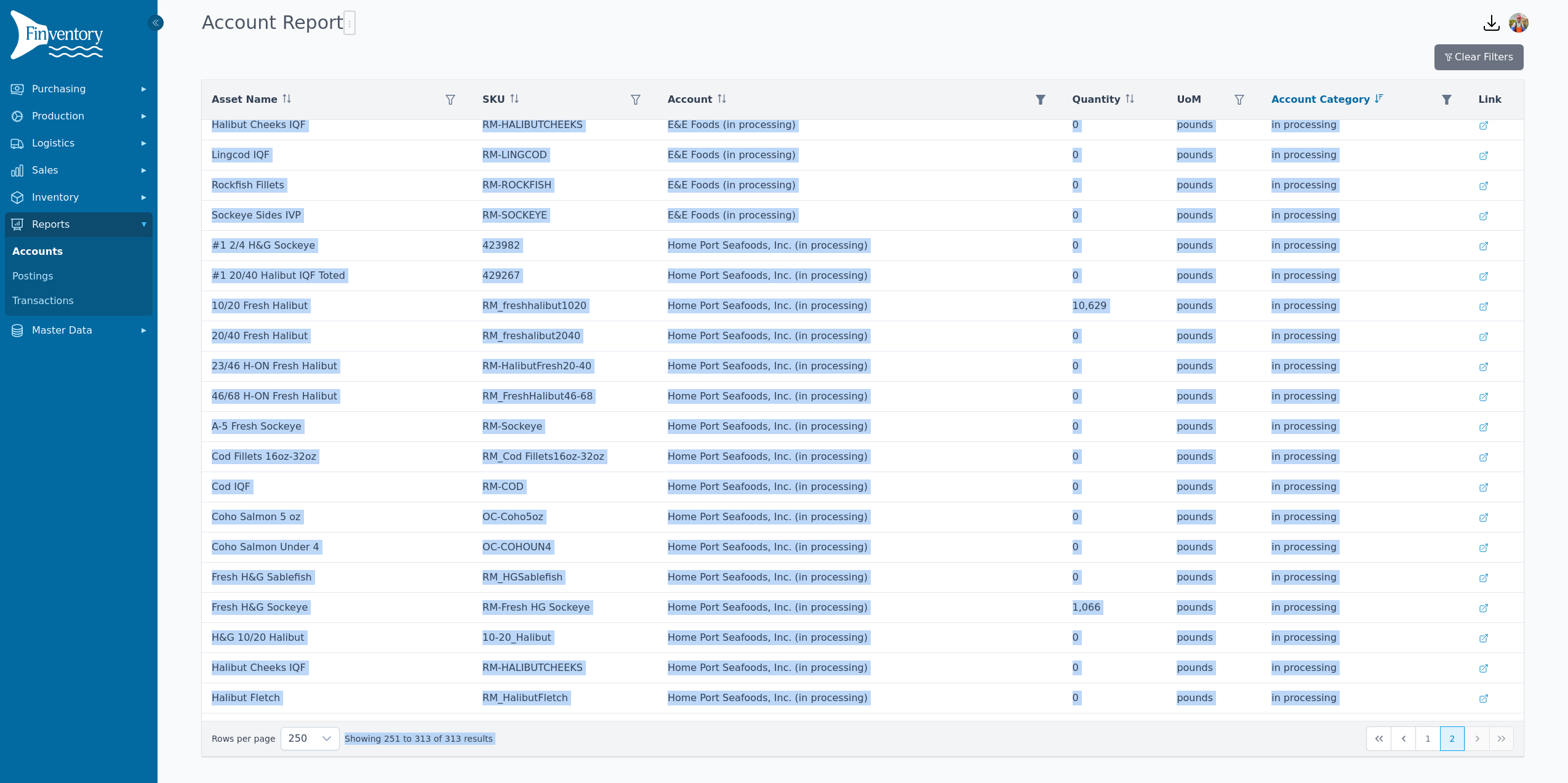
scroll to position [1313, 0]
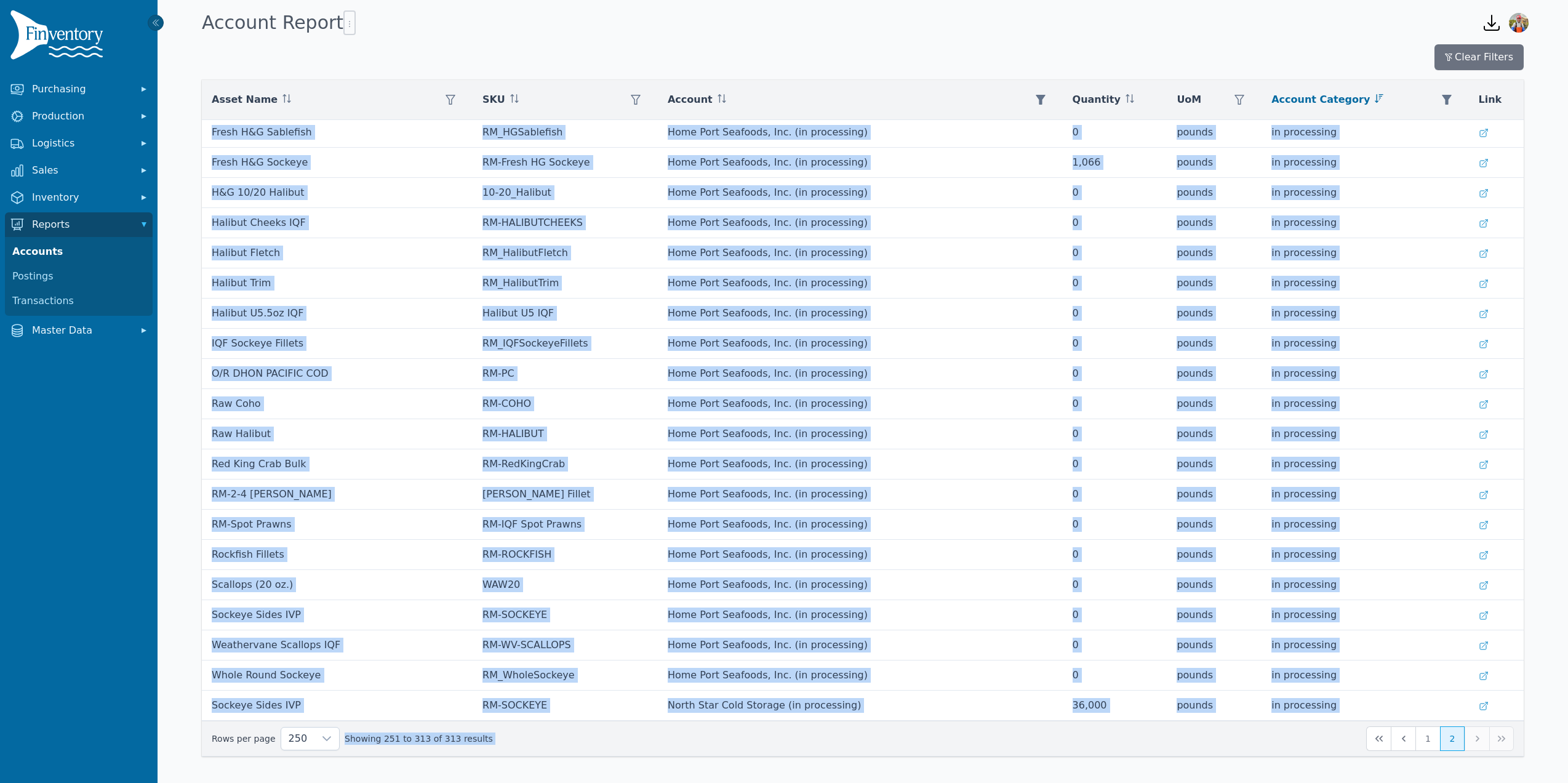
drag, startPoint x: 211, startPoint y: 135, endPoint x: 1101, endPoint y: 776, distance: 1096.8
click at [1101, 776] on div "Clear Filters Asset Name SKU Account Quantity UoM Account Category Link Spot Pr…" at bounding box center [862, 408] width 1411 height 737
click at [1427, 739] on button "1" at bounding box center [1428, 739] width 25 height 25
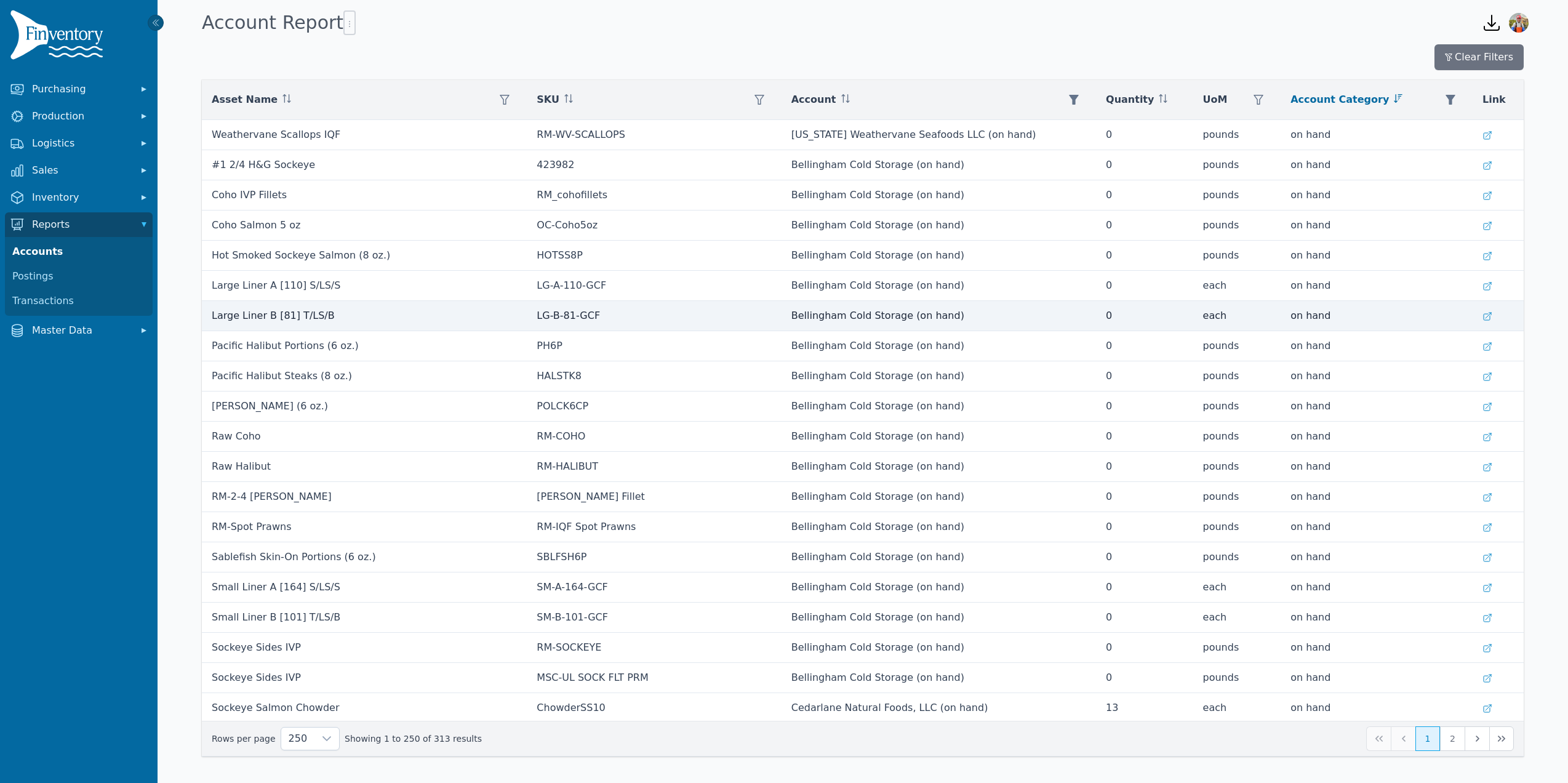
click at [1051, 312] on td "Bellingham Cold Storage (on hand)" at bounding box center [939, 316] width 314 height 30
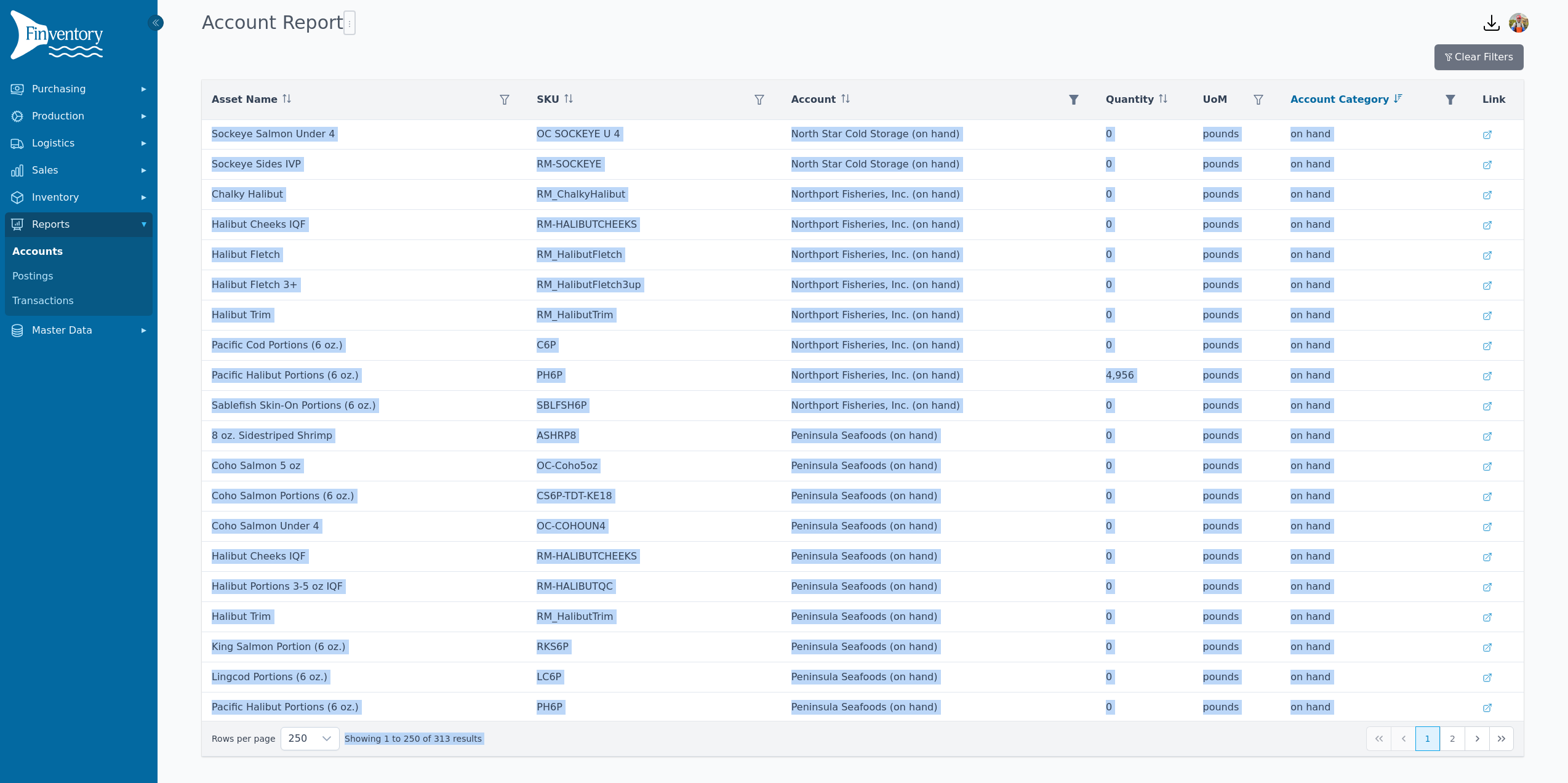
scroll to position [6992, 0]
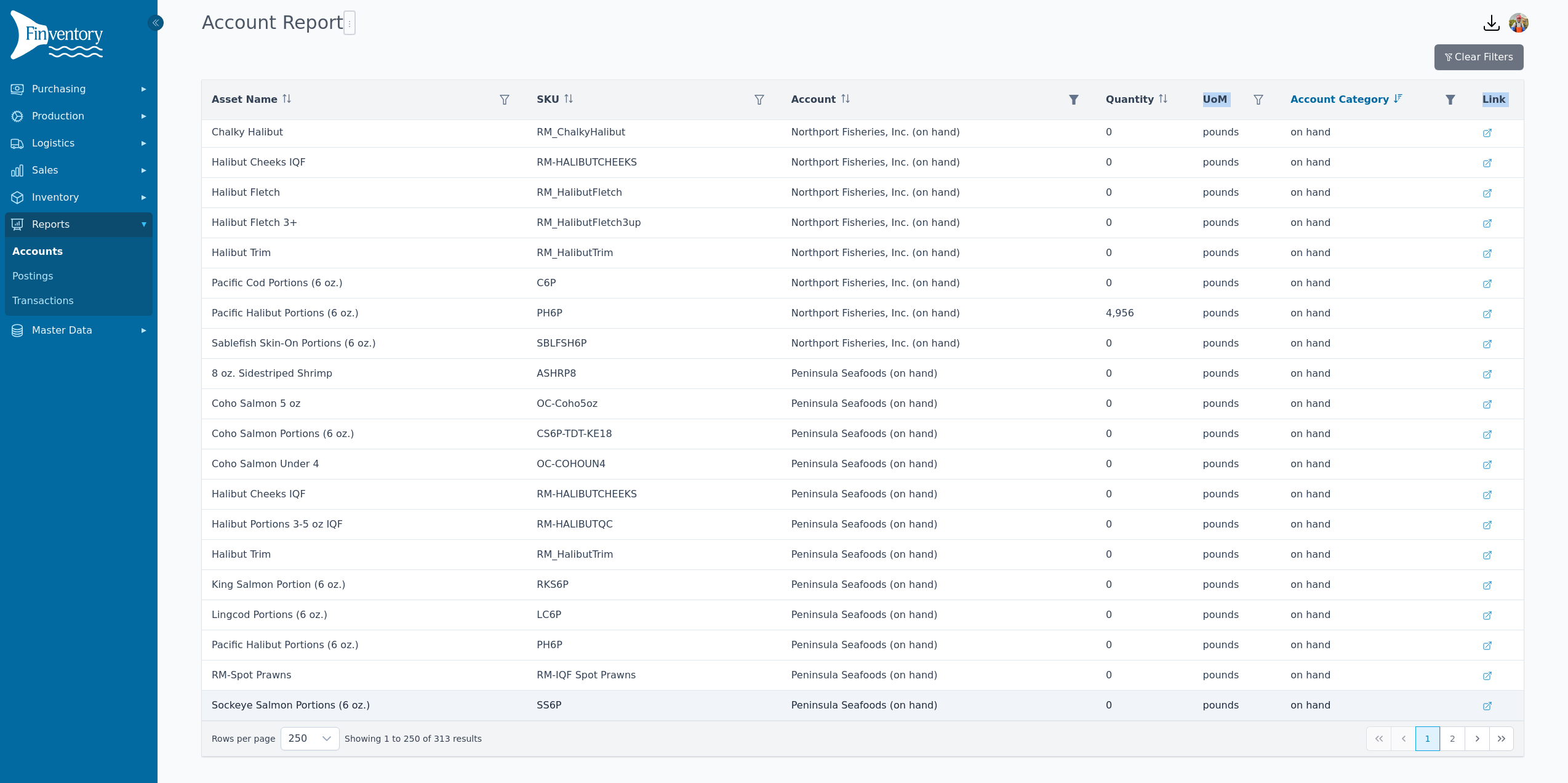
drag, startPoint x: 216, startPoint y: 138, endPoint x: 1499, endPoint y: 697, distance: 1399.5
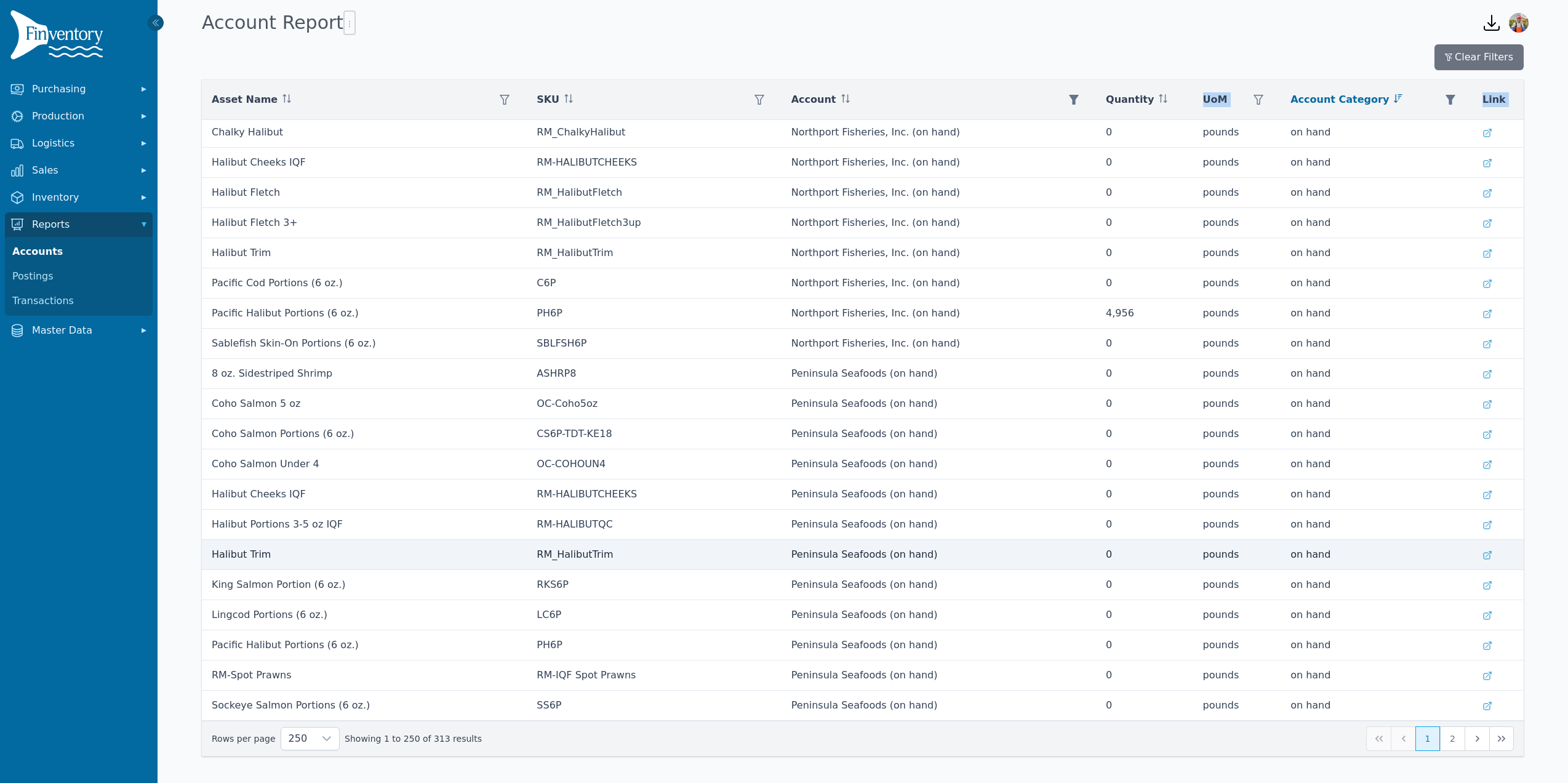
copy table "Asset Name SKU Account Quantity UoM Account Category Link"
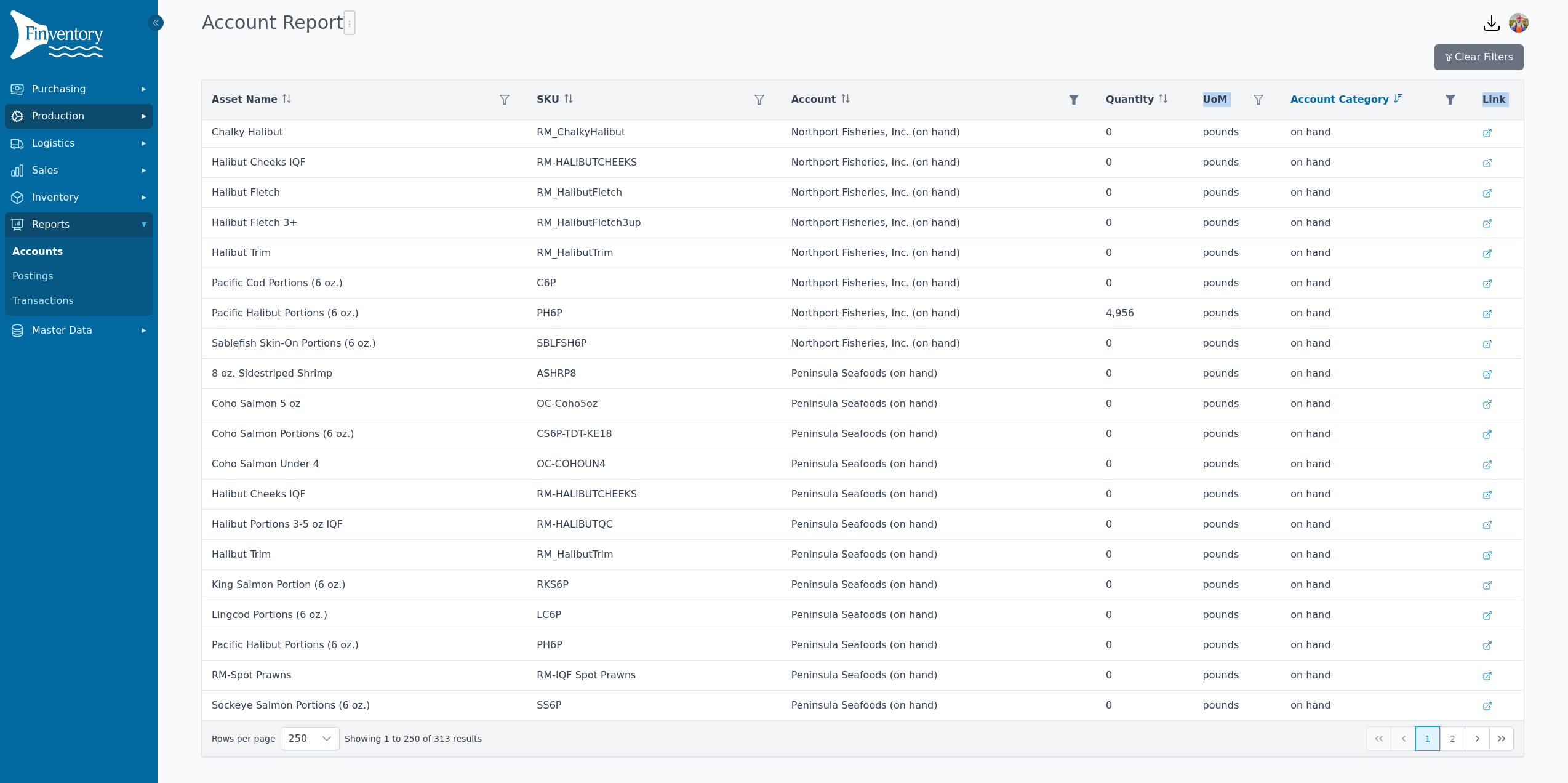
click at [87, 109] on span "Production" at bounding box center [81, 116] width 98 height 15
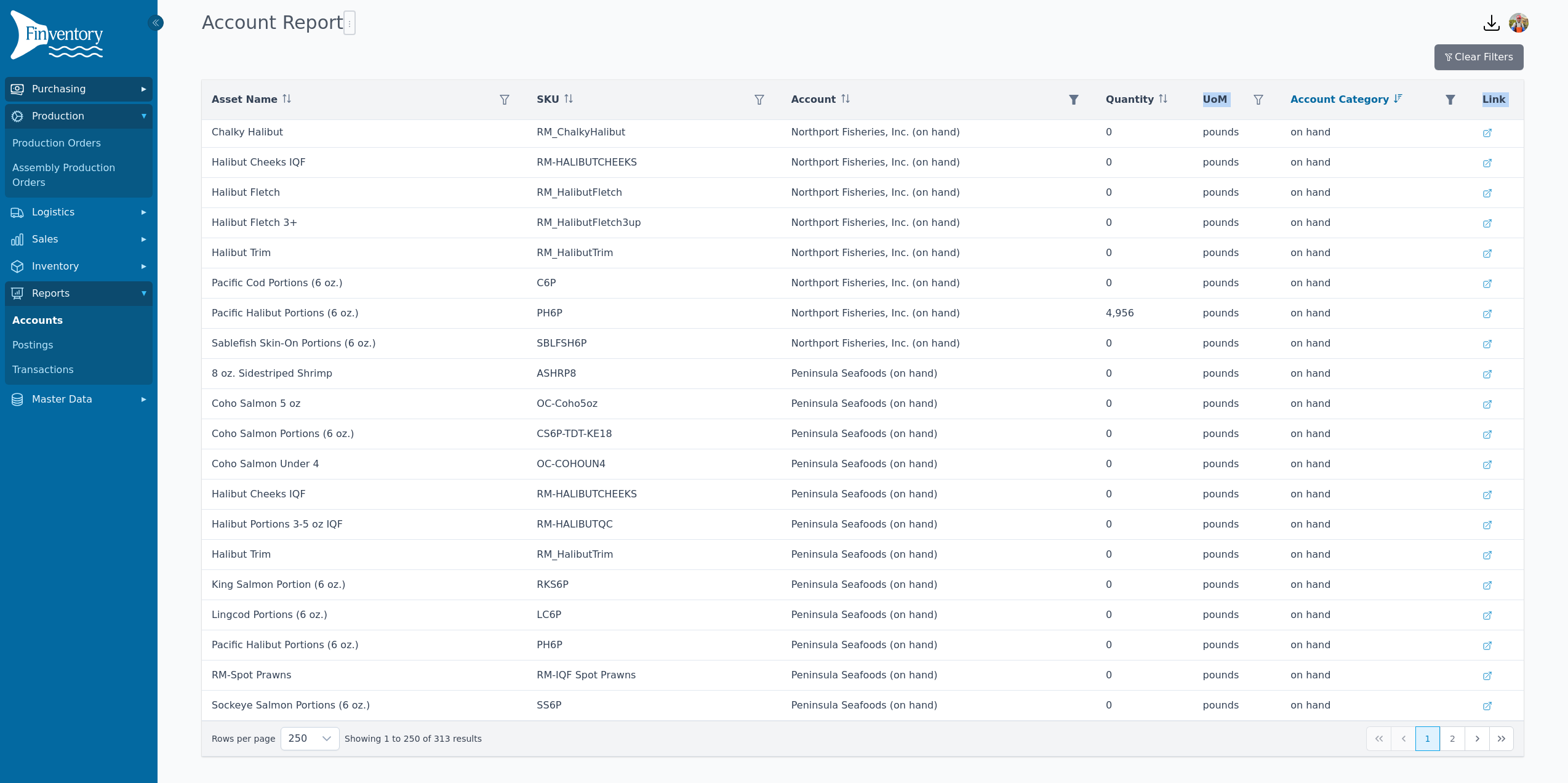
click at [78, 88] on span "Purchasing" at bounding box center [81, 89] width 98 height 15
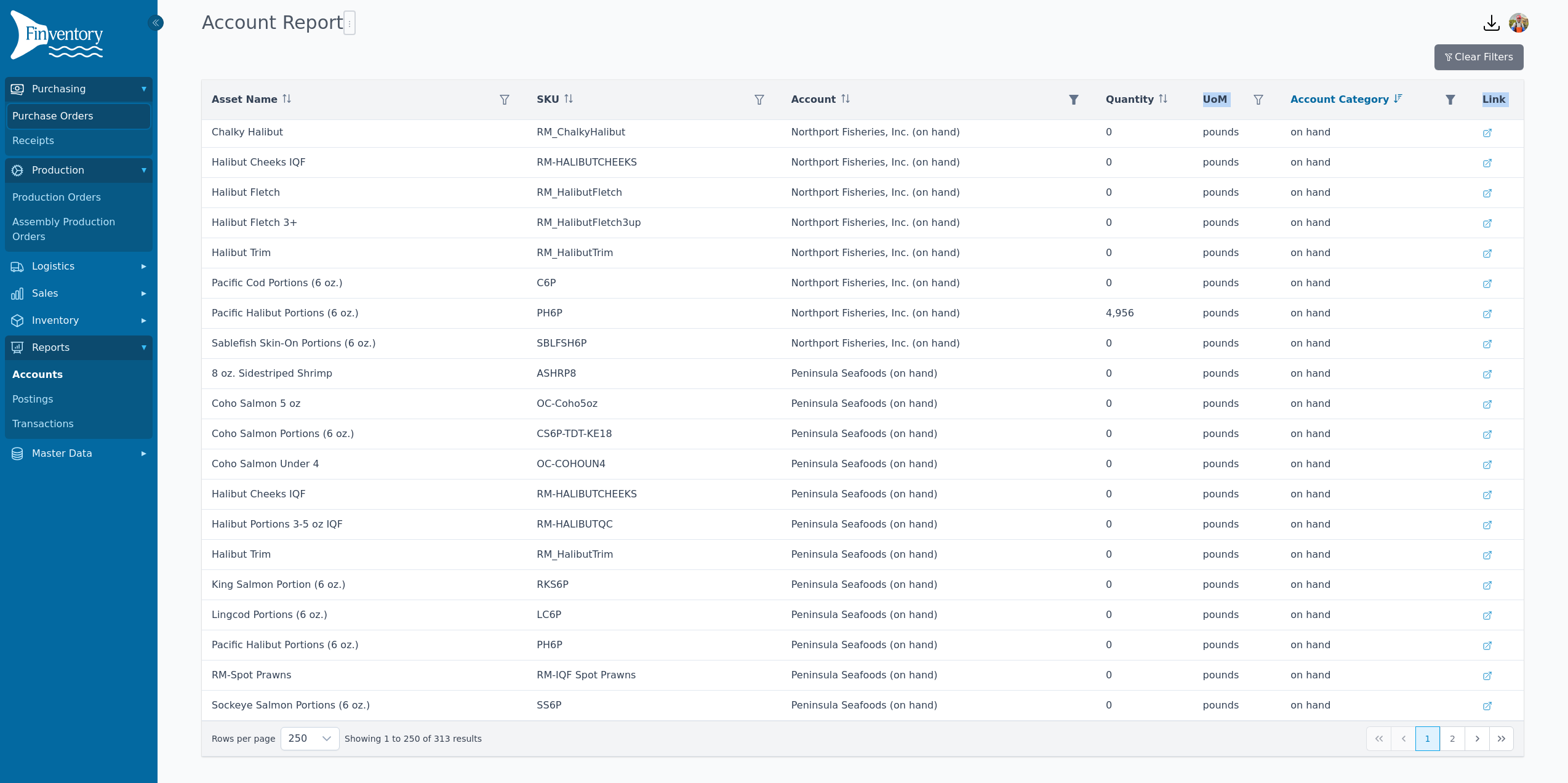
click at [80, 119] on link "Purchase Orders" at bounding box center [79, 116] width 143 height 25
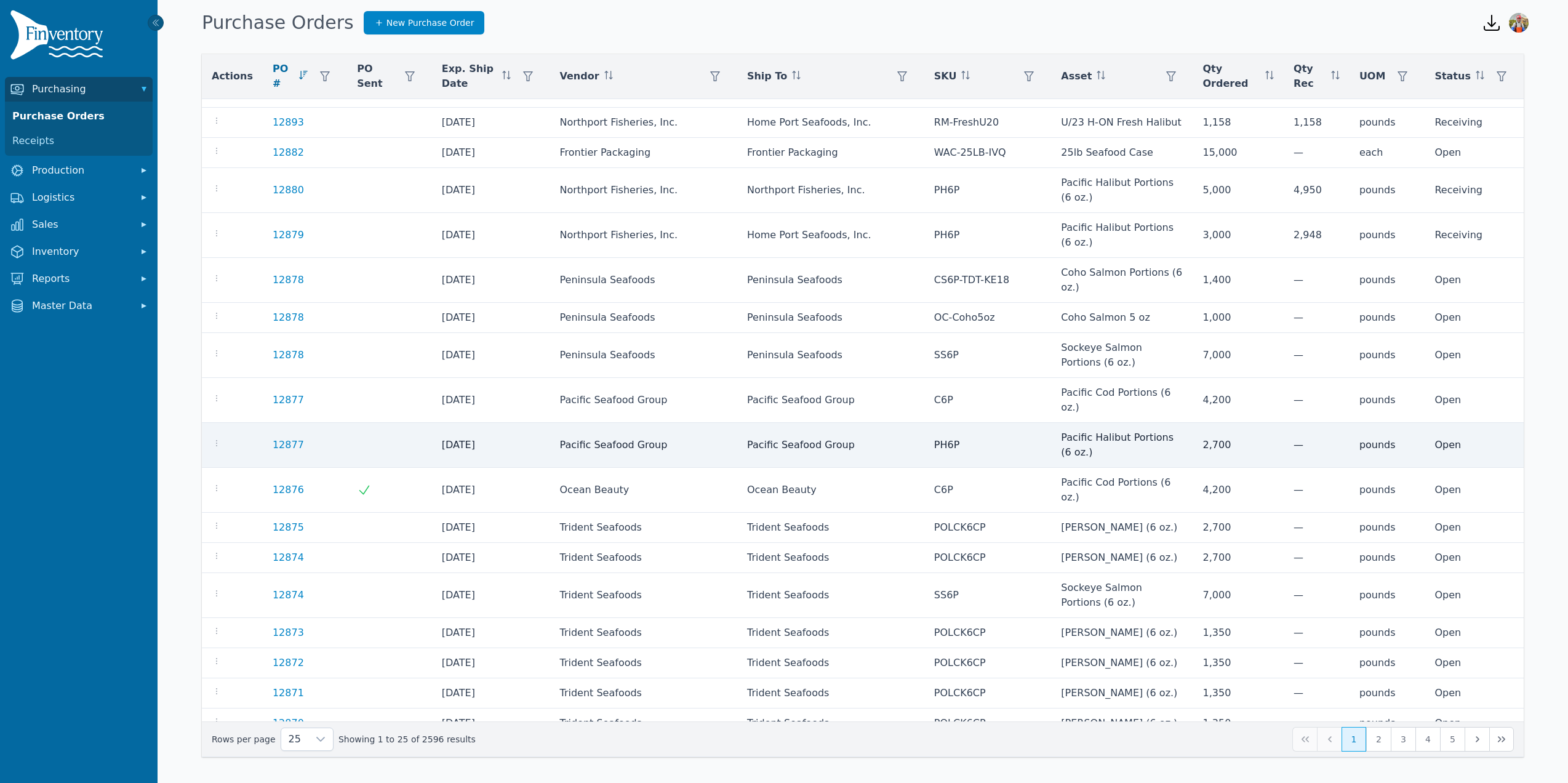
scroll to position [215, 0]
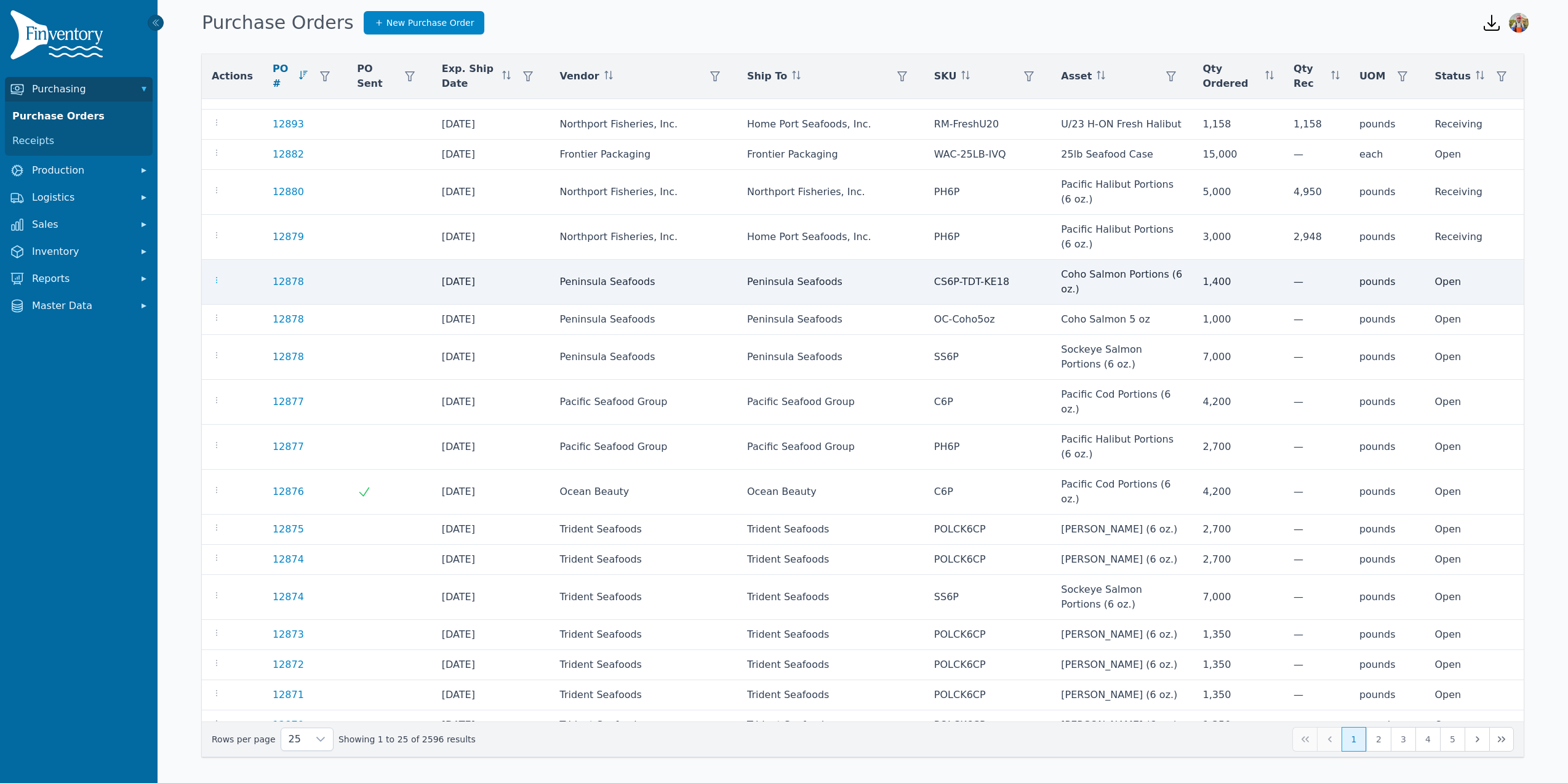
click at [214, 285] on icon "button" at bounding box center [216, 280] width 10 height 10
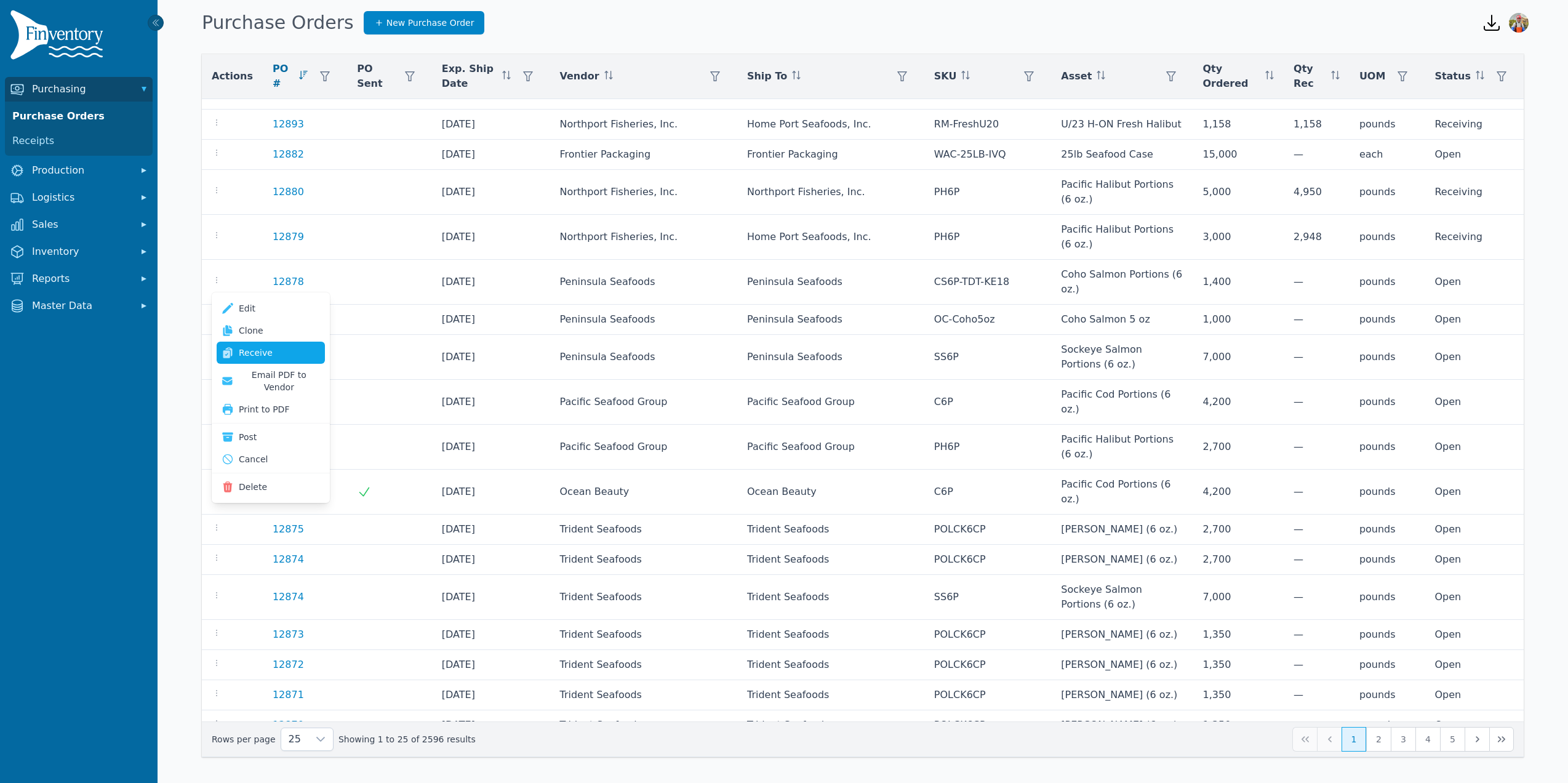
click at [245, 354] on link "Receive" at bounding box center [270, 352] width 108 height 22
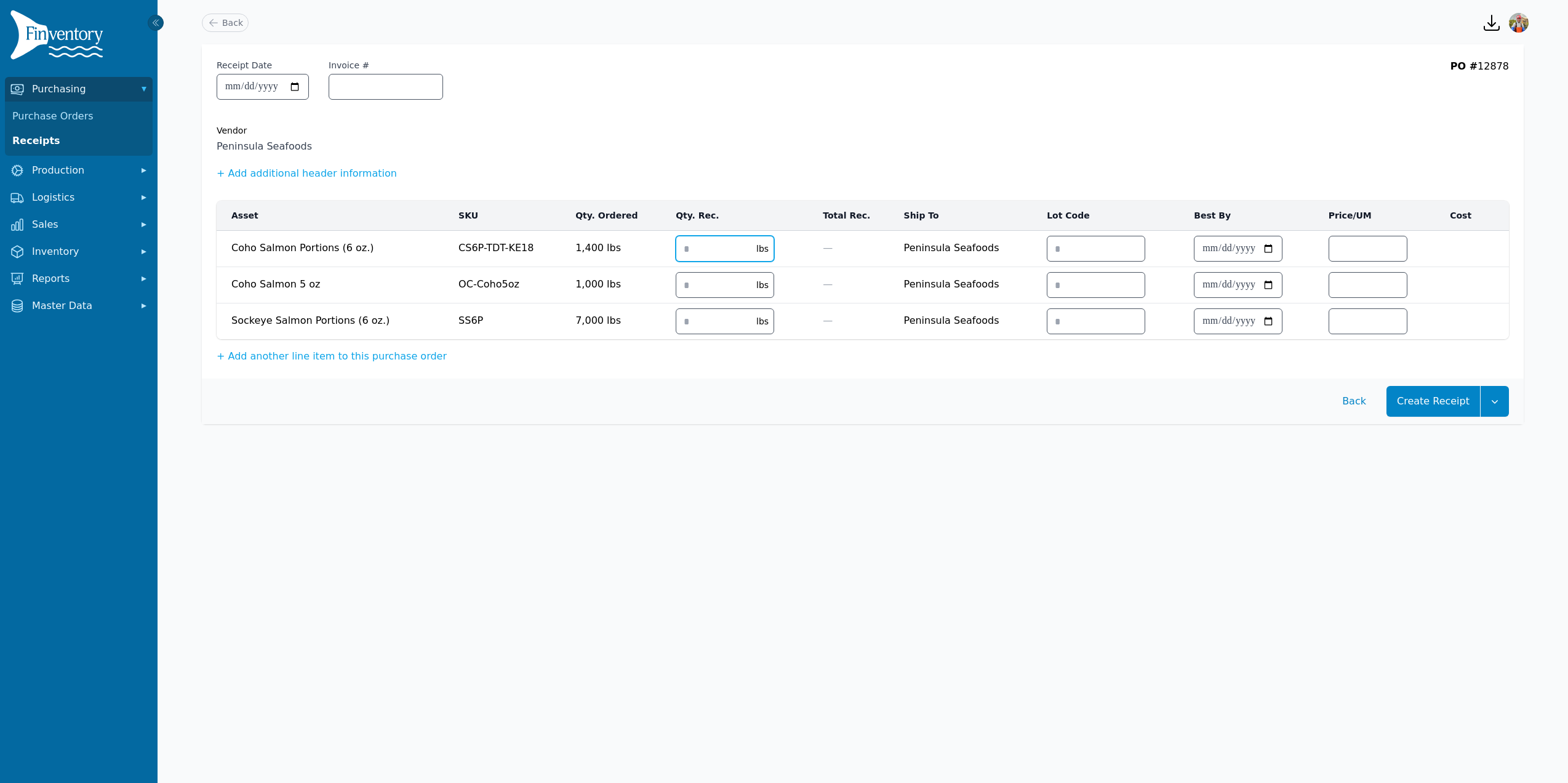
click at [689, 239] on input "number" at bounding box center [712, 249] width 72 height 25
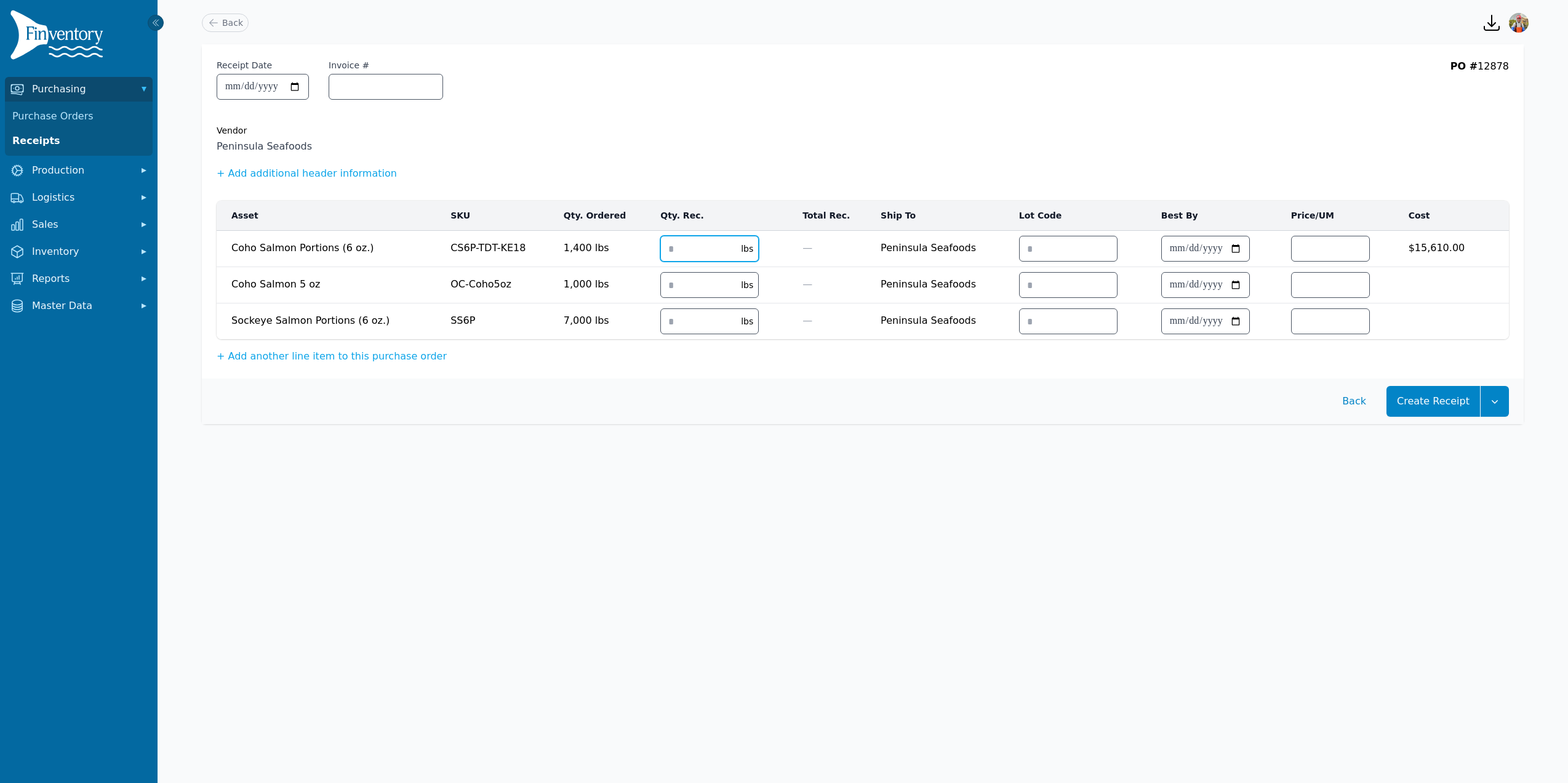
type input "****"
click at [661, 279] on input "number" at bounding box center [697, 285] width 72 height 25
type input "****"
click at [690, 325] on input "number" at bounding box center [697, 322] width 72 height 25
type input "****"
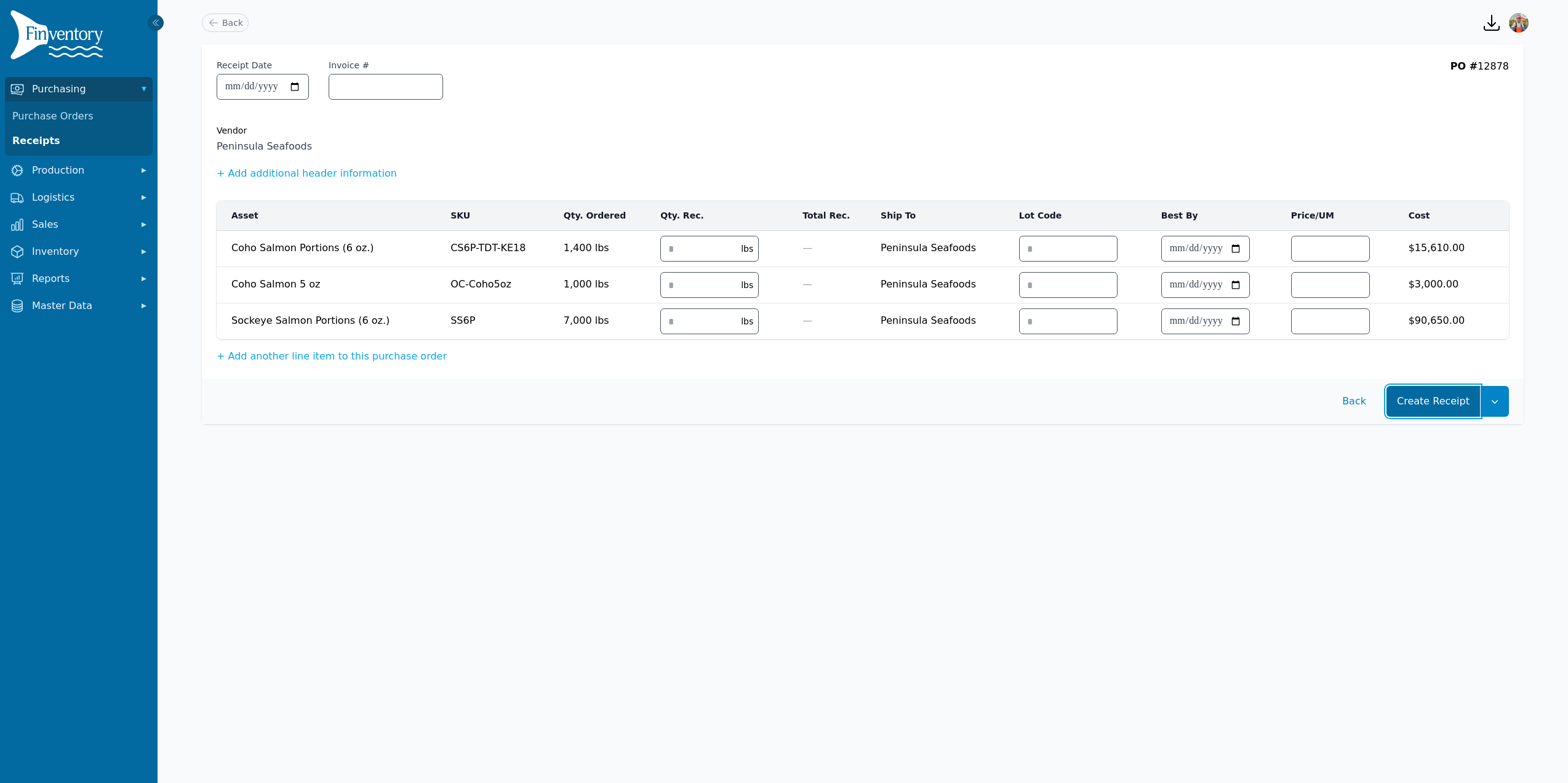
click at [1438, 397] on button "Create Receipt" at bounding box center [1433, 401] width 94 height 30
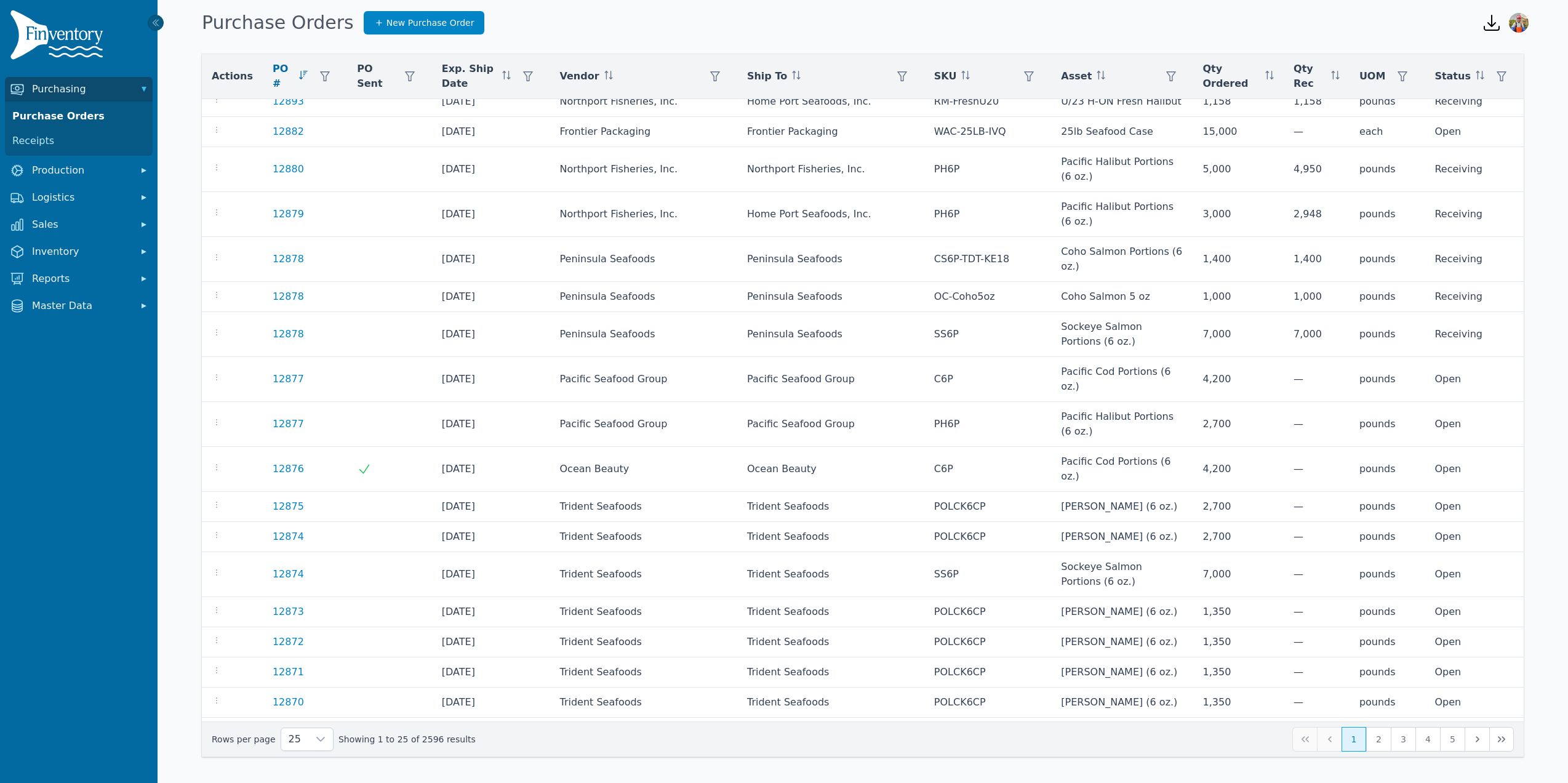
scroll to position [284, 0]
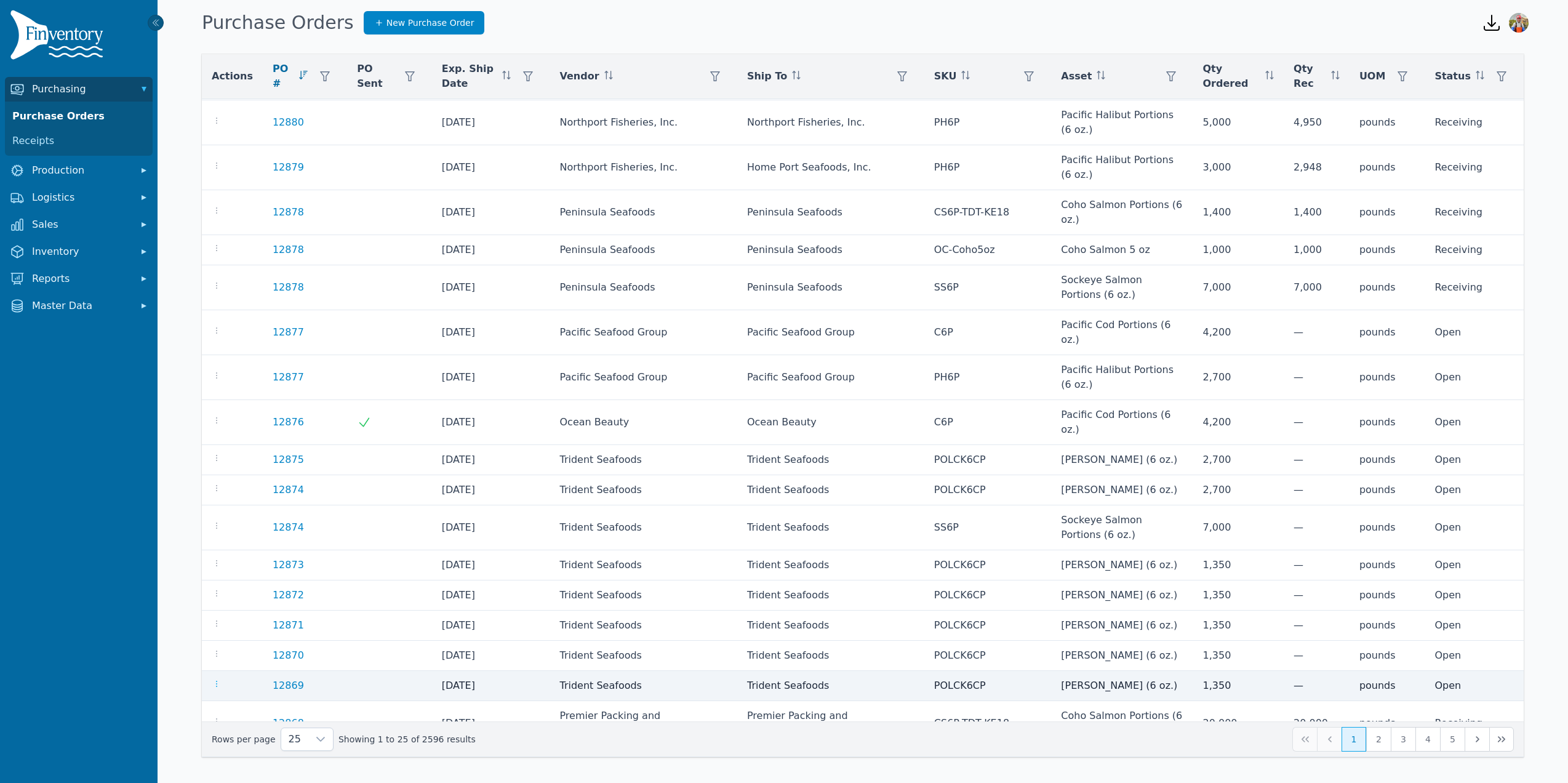
click at [217, 679] on icon "button" at bounding box center [216, 684] width 10 height 10
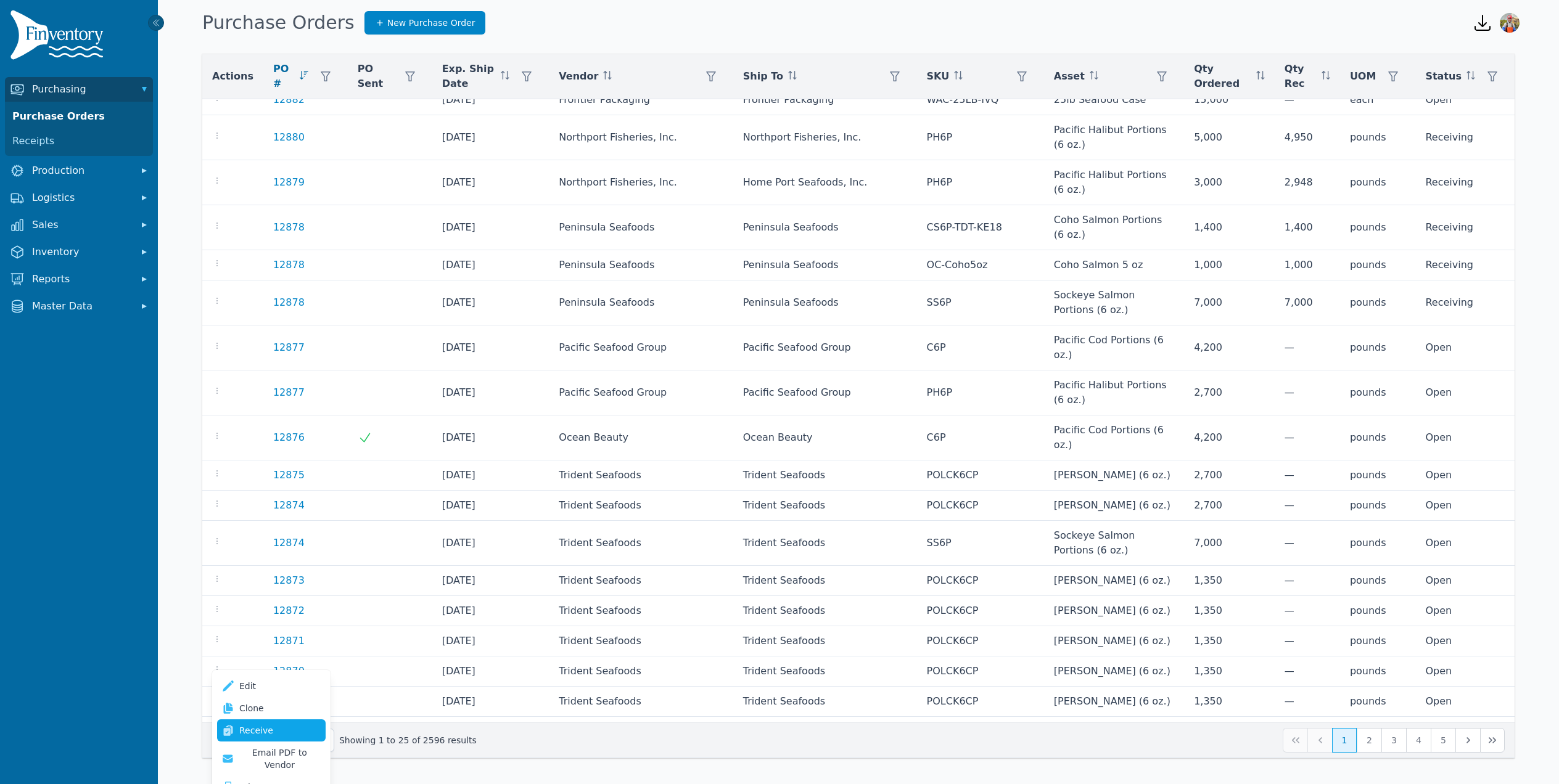
click at [248, 725] on link "Receive" at bounding box center [270, 730] width 108 height 22
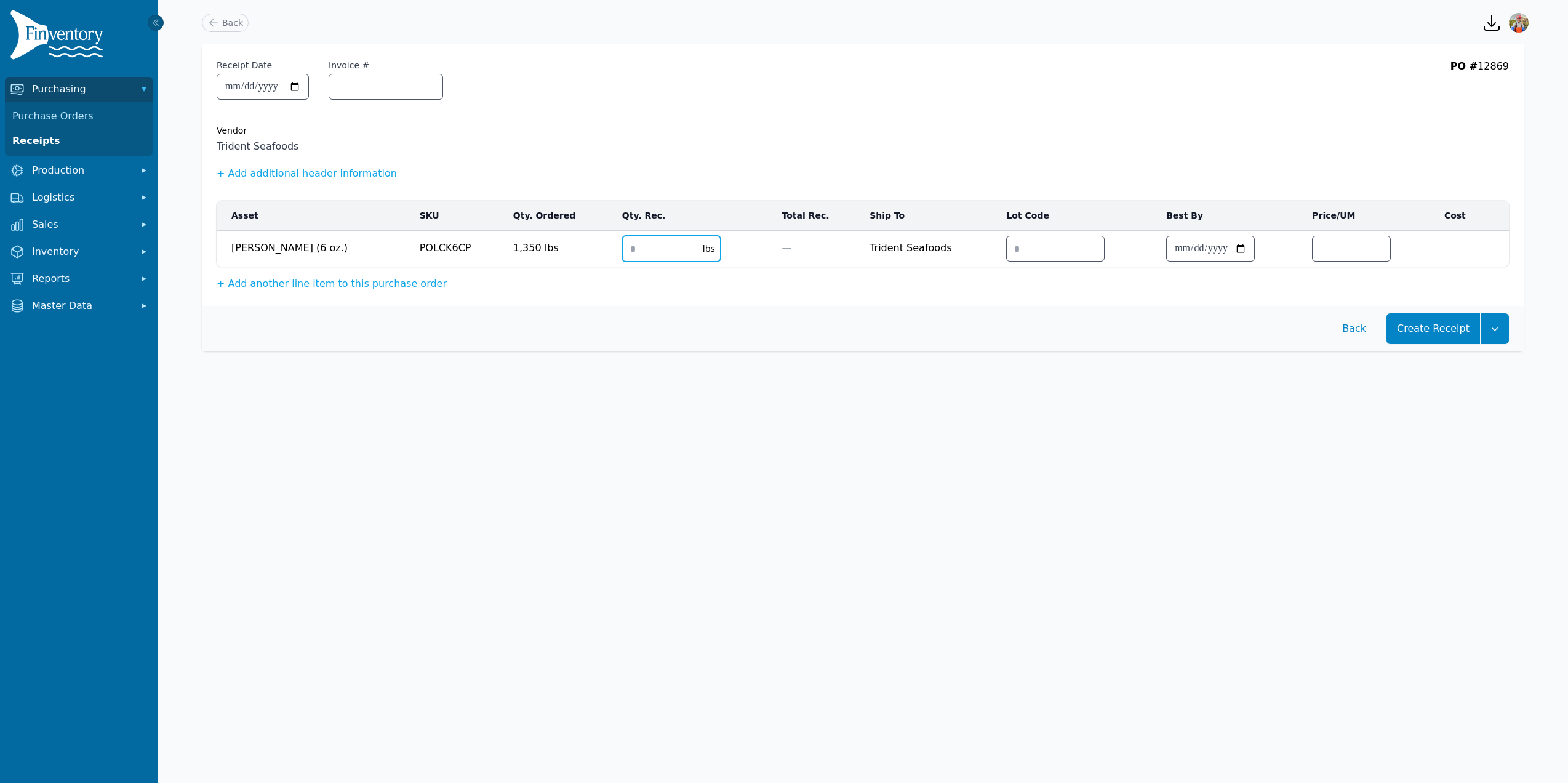
click at [623, 251] on input "number" at bounding box center [658, 249] width 72 height 25
type input "****"
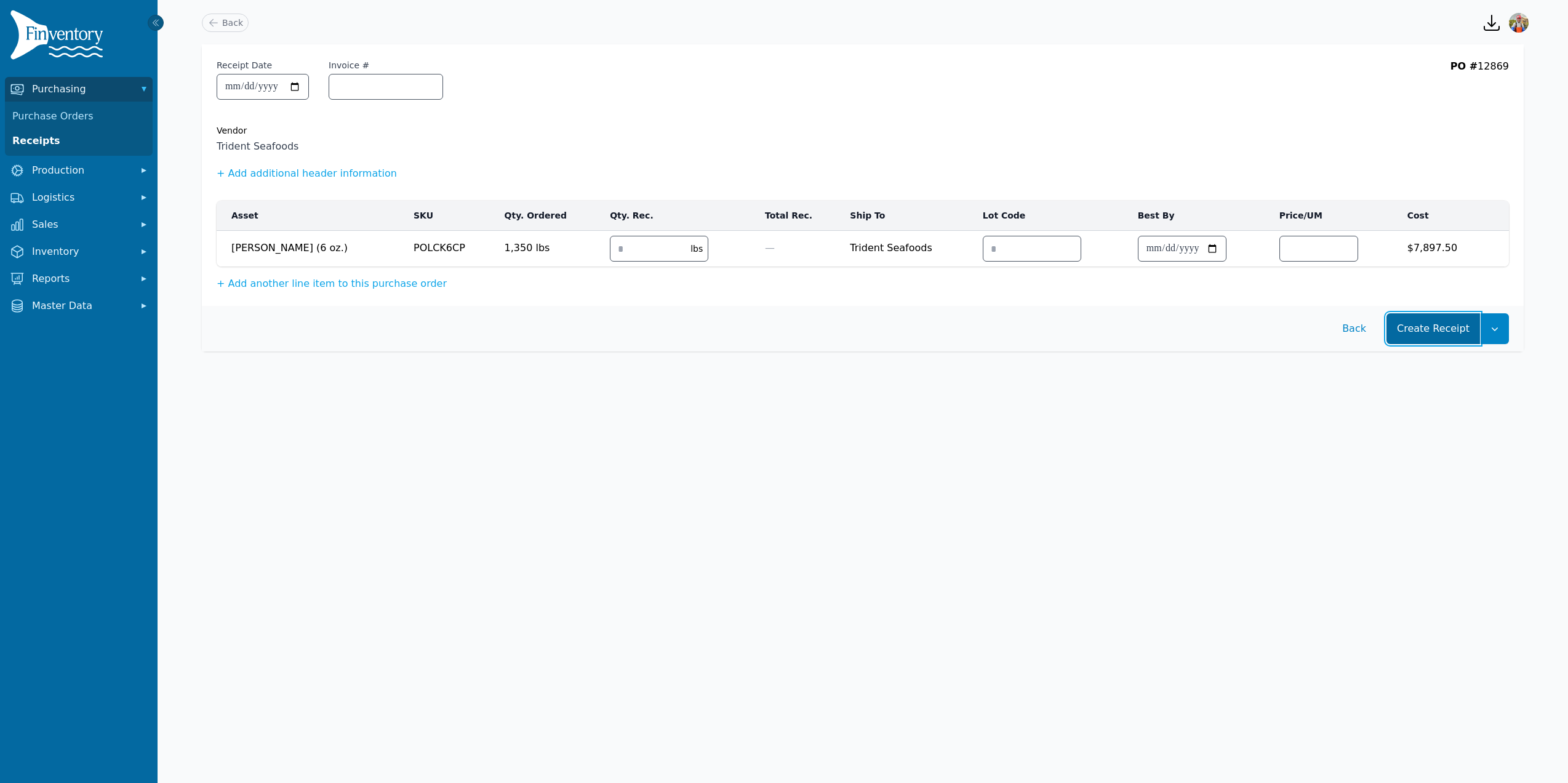
click at [1429, 337] on button "Create Receipt" at bounding box center [1433, 329] width 94 height 30
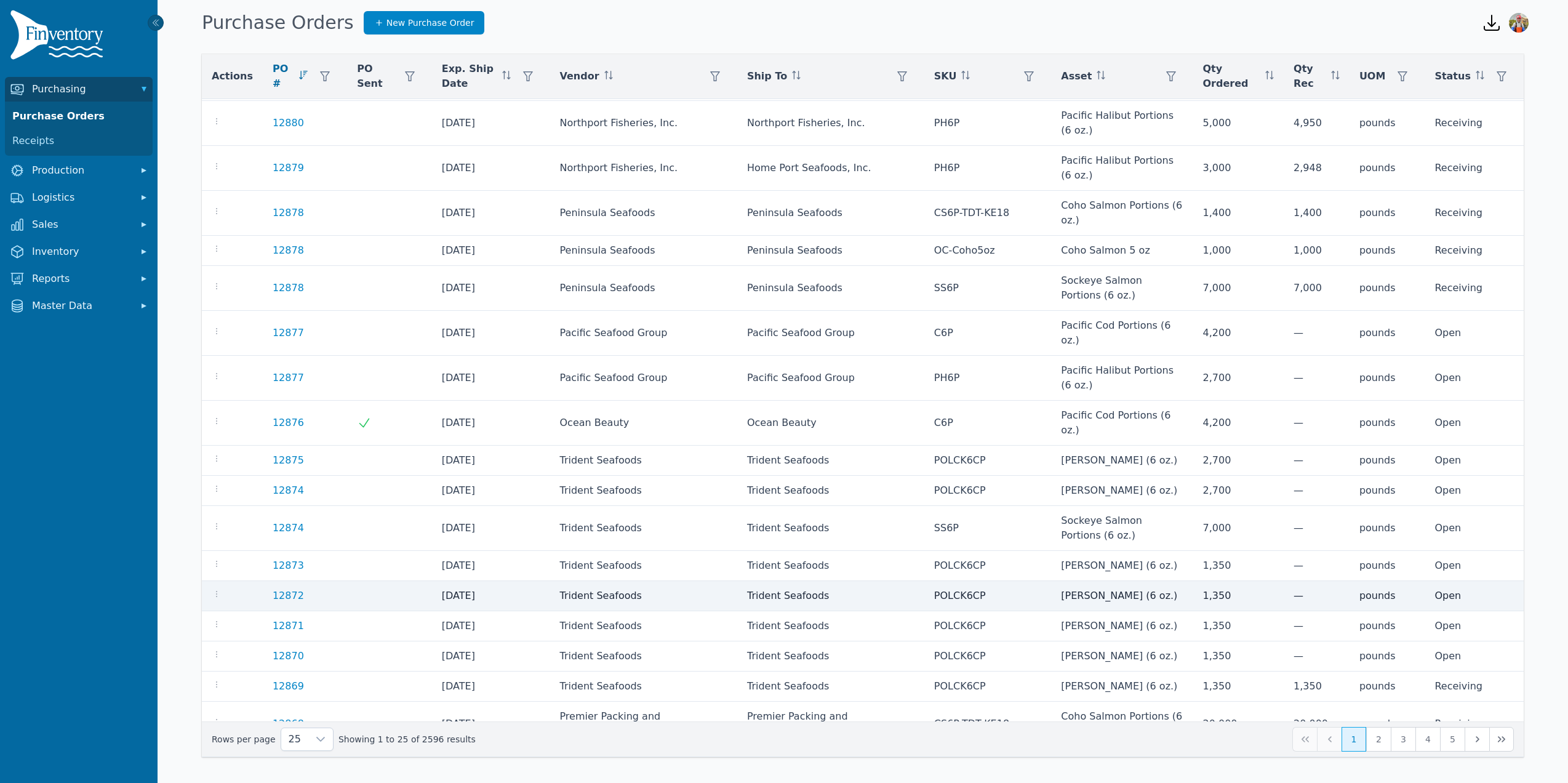
scroll to position [284, 0]
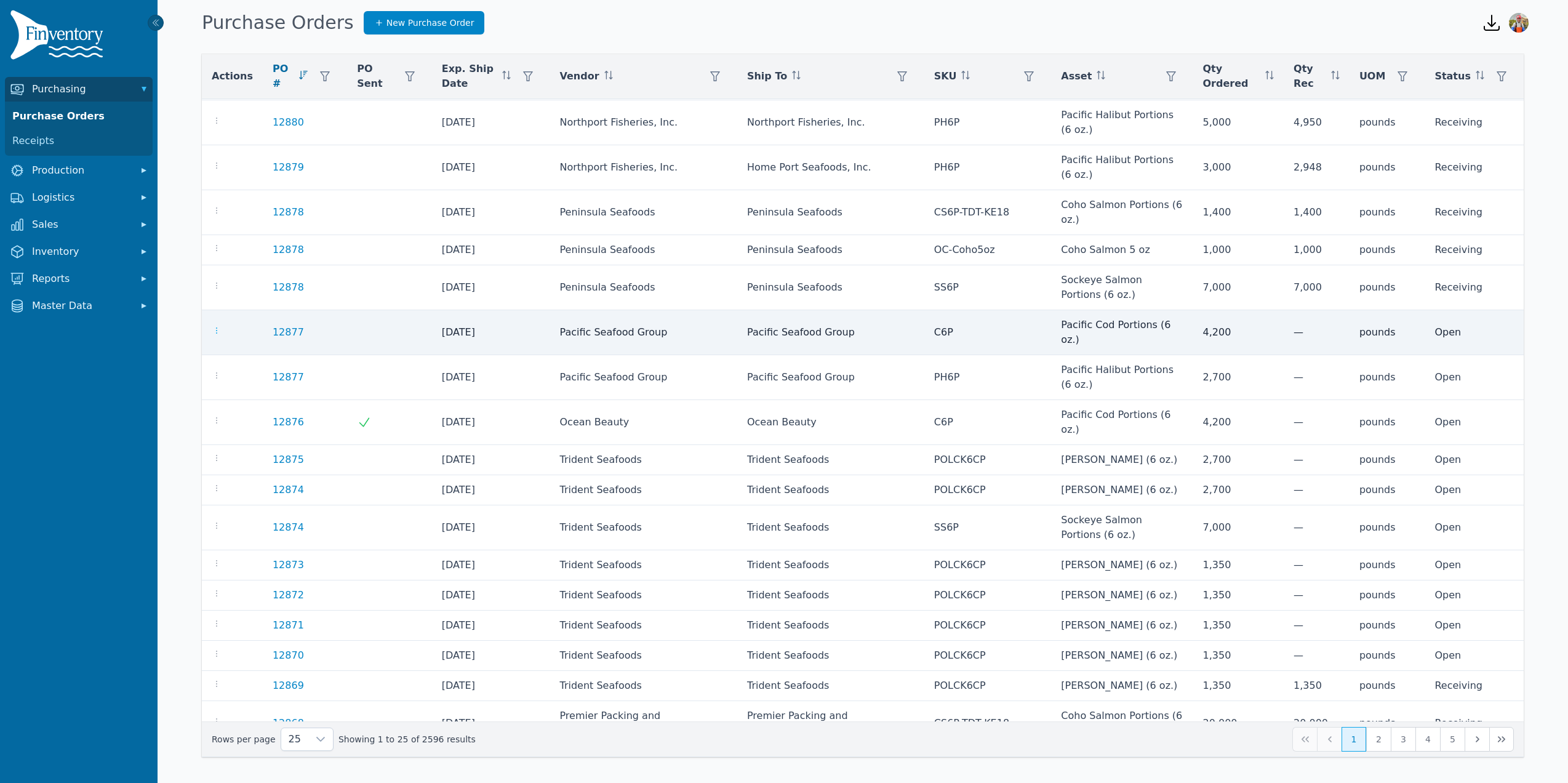
click at [218, 325] on icon "button" at bounding box center [216, 330] width 10 height 10
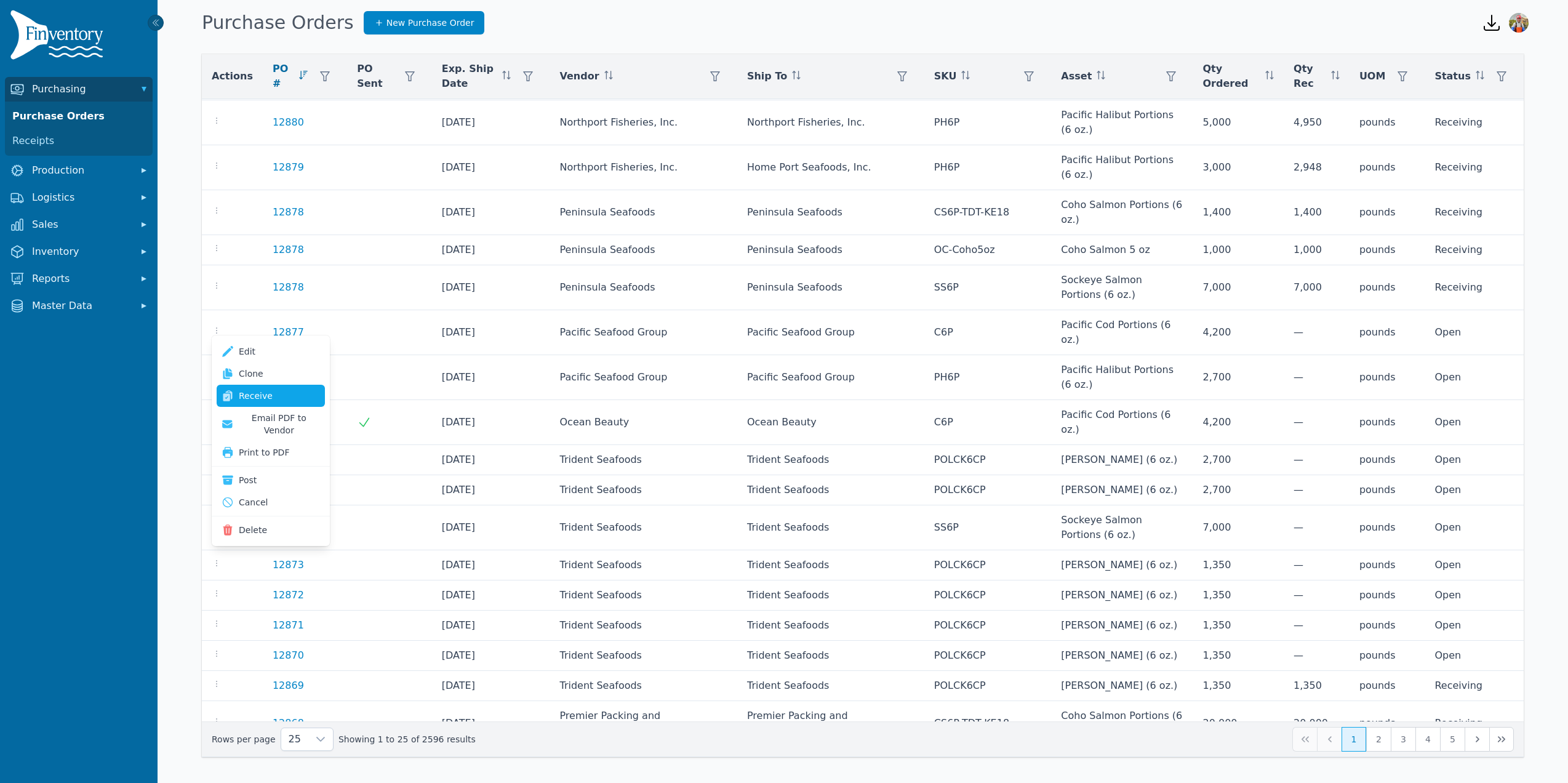
click at [254, 388] on link "Receive" at bounding box center [270, 396] width 108 height 22
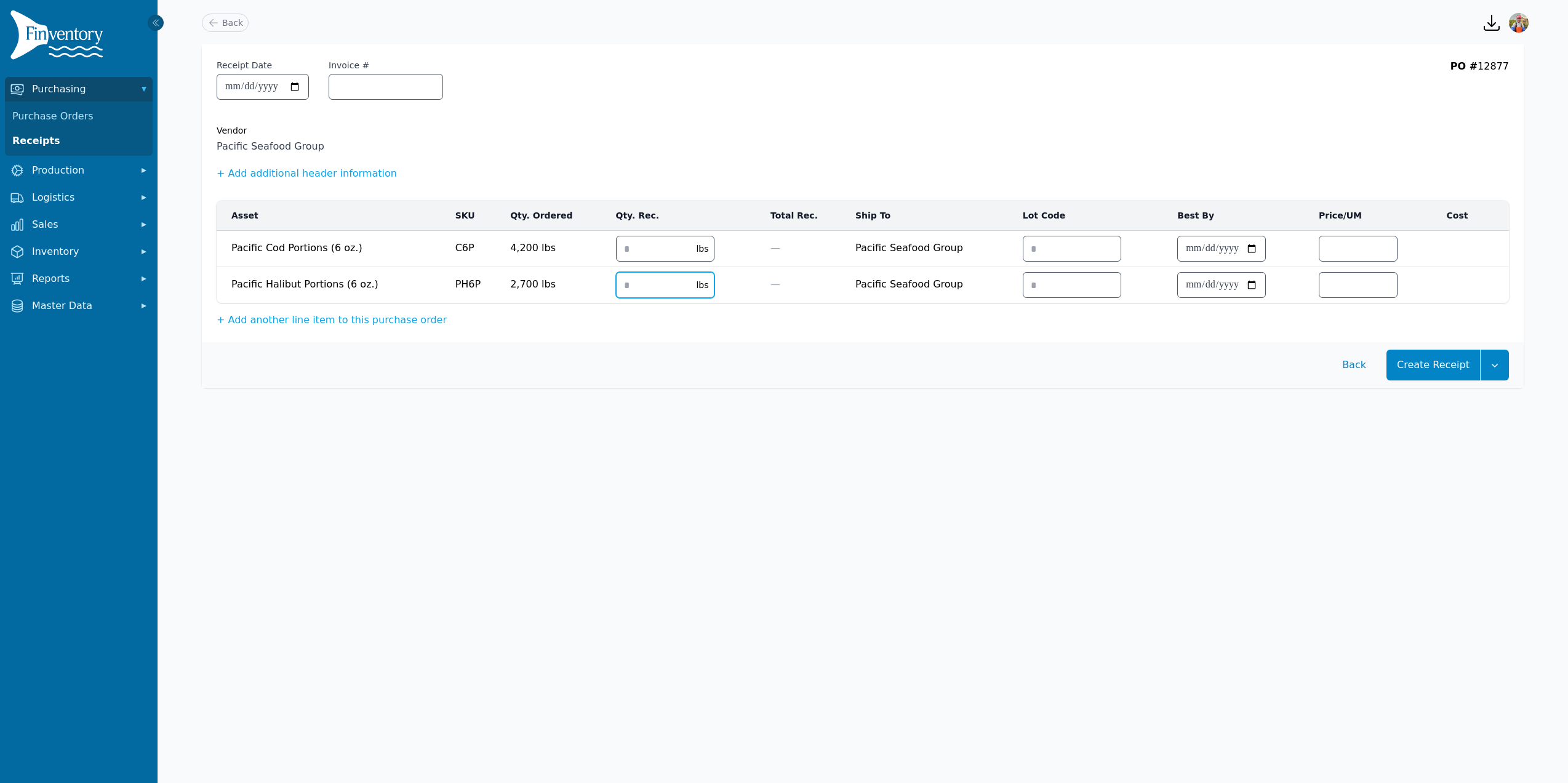
click at [631, 279] on input "number" at bounding box center [652, 285] width 72 height 25
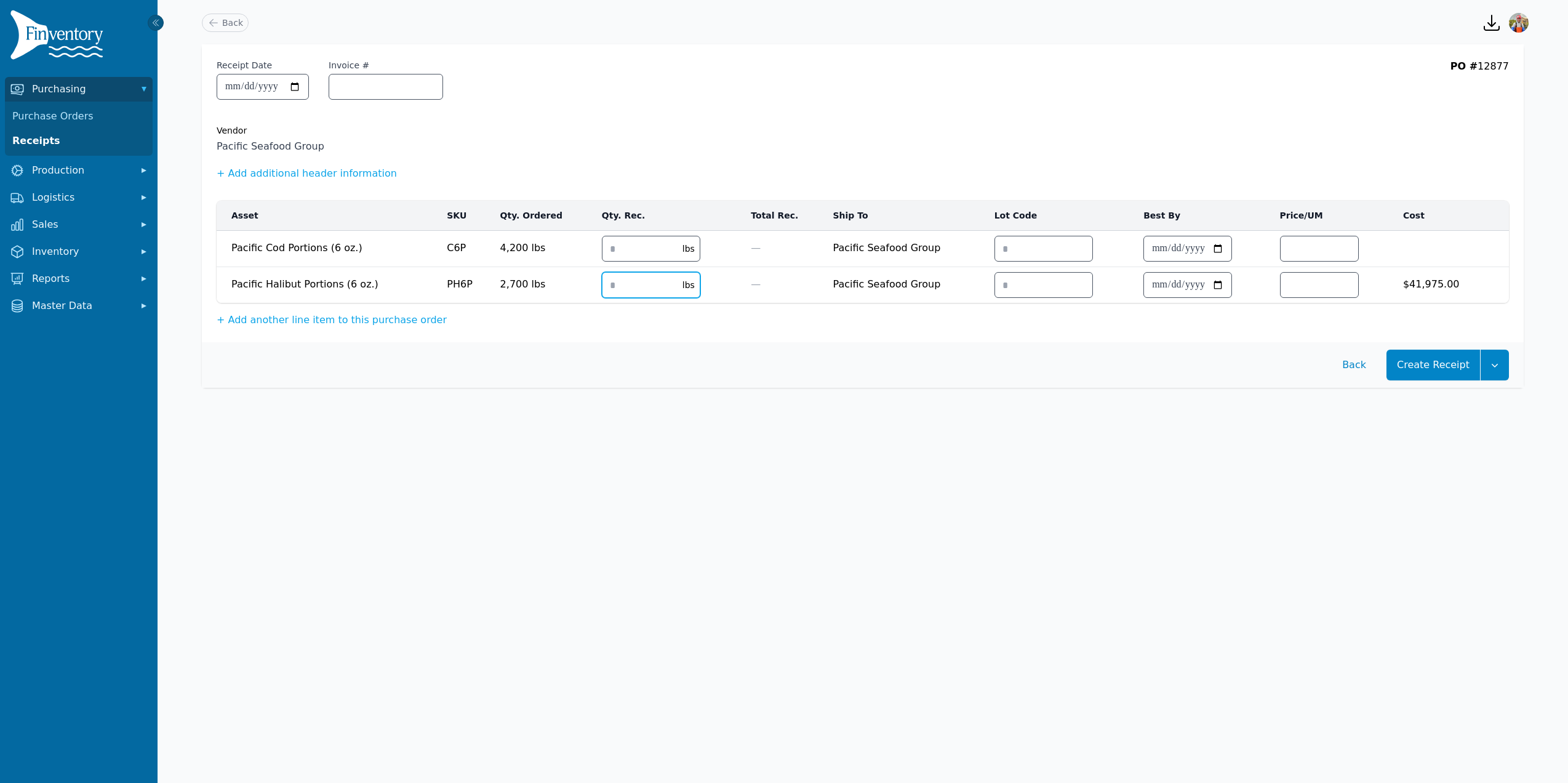
type input "****"
click at [608, 245] on input "number" at bounding box center [638, 249] width 72 height 25
type input "****"
click at [1404, 365] on button "Create Receipt" at bounding box center [1433, 365] width 94 height 30
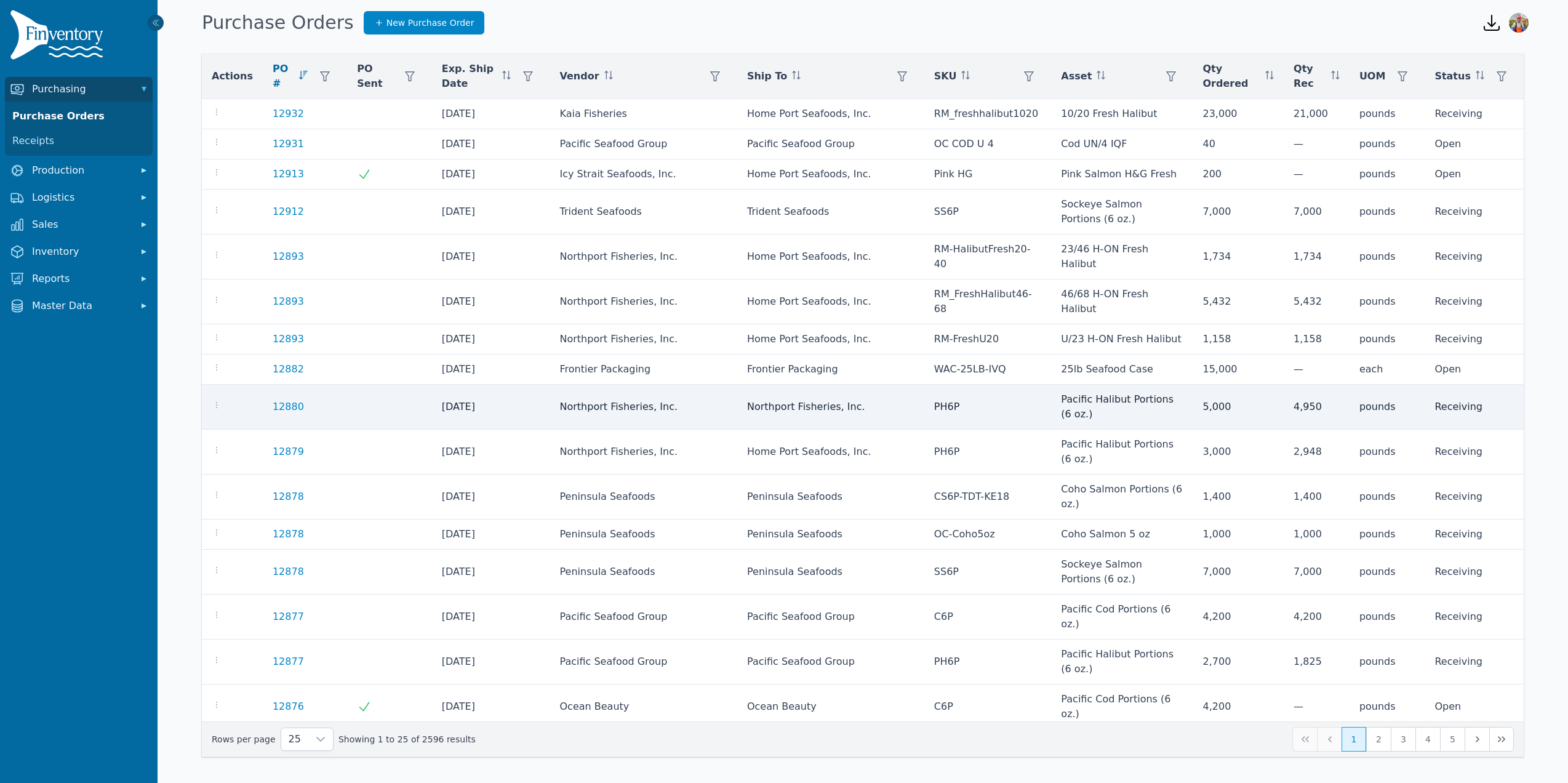
scroll to position [284, 0]
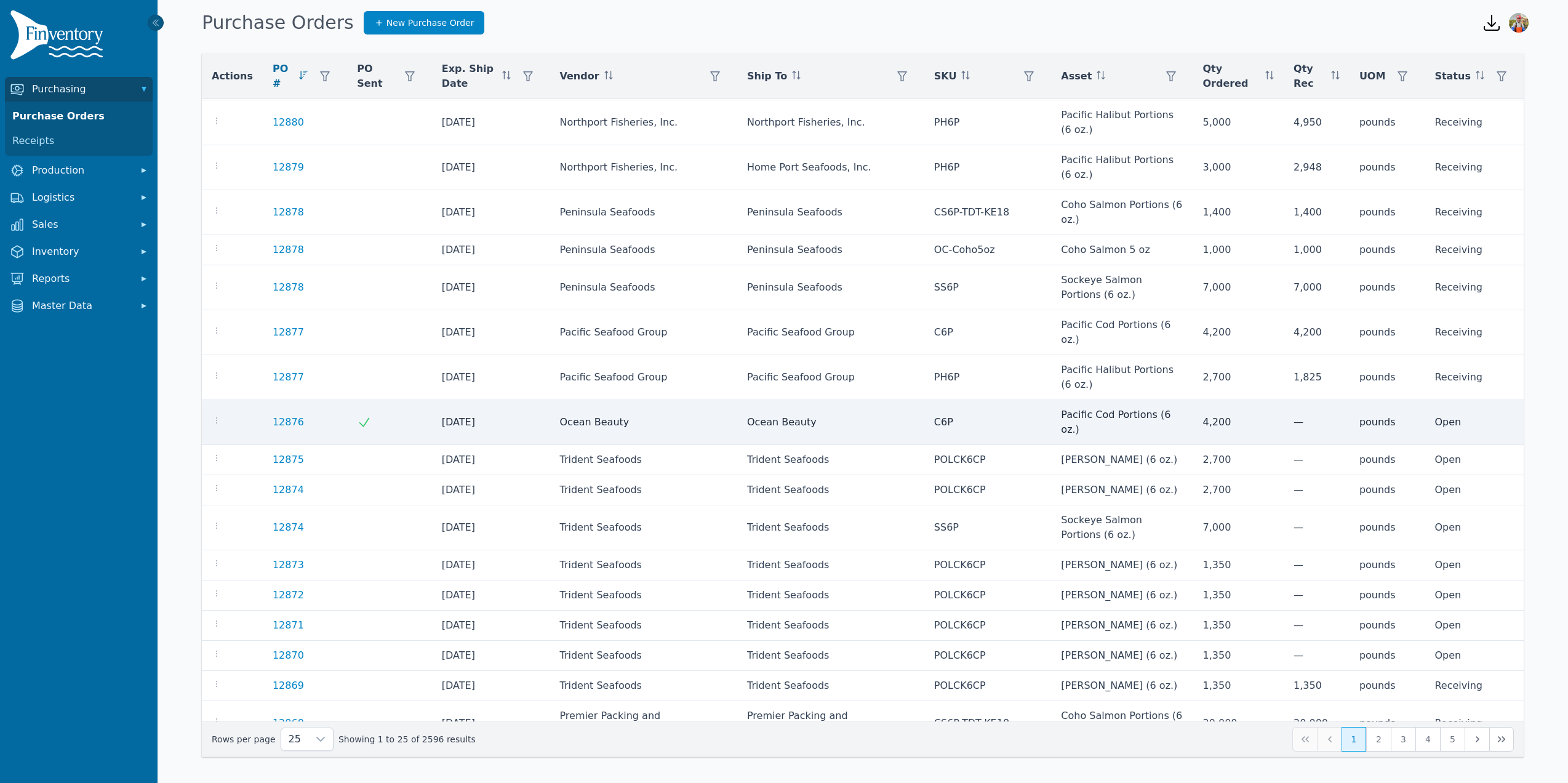
click at [212, 415] on div at bounding box center [232, 422] width 41 height 15
click at [216, 417] on icon "button" at bounding box center [216, 420] width 1 height 6
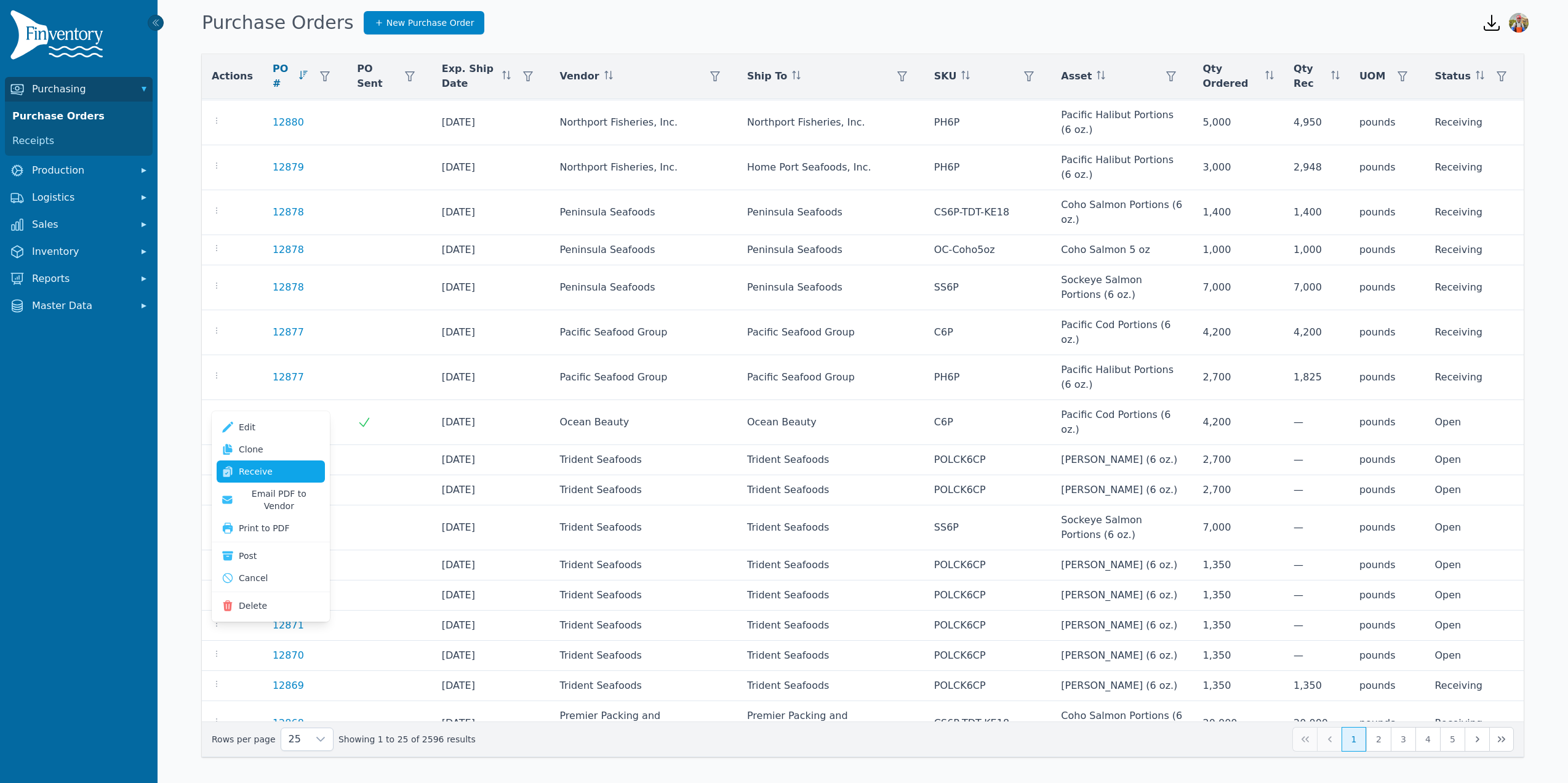
click at [267, 474] on link "Receive" at bounding box center [270, 471] width 108 height 22
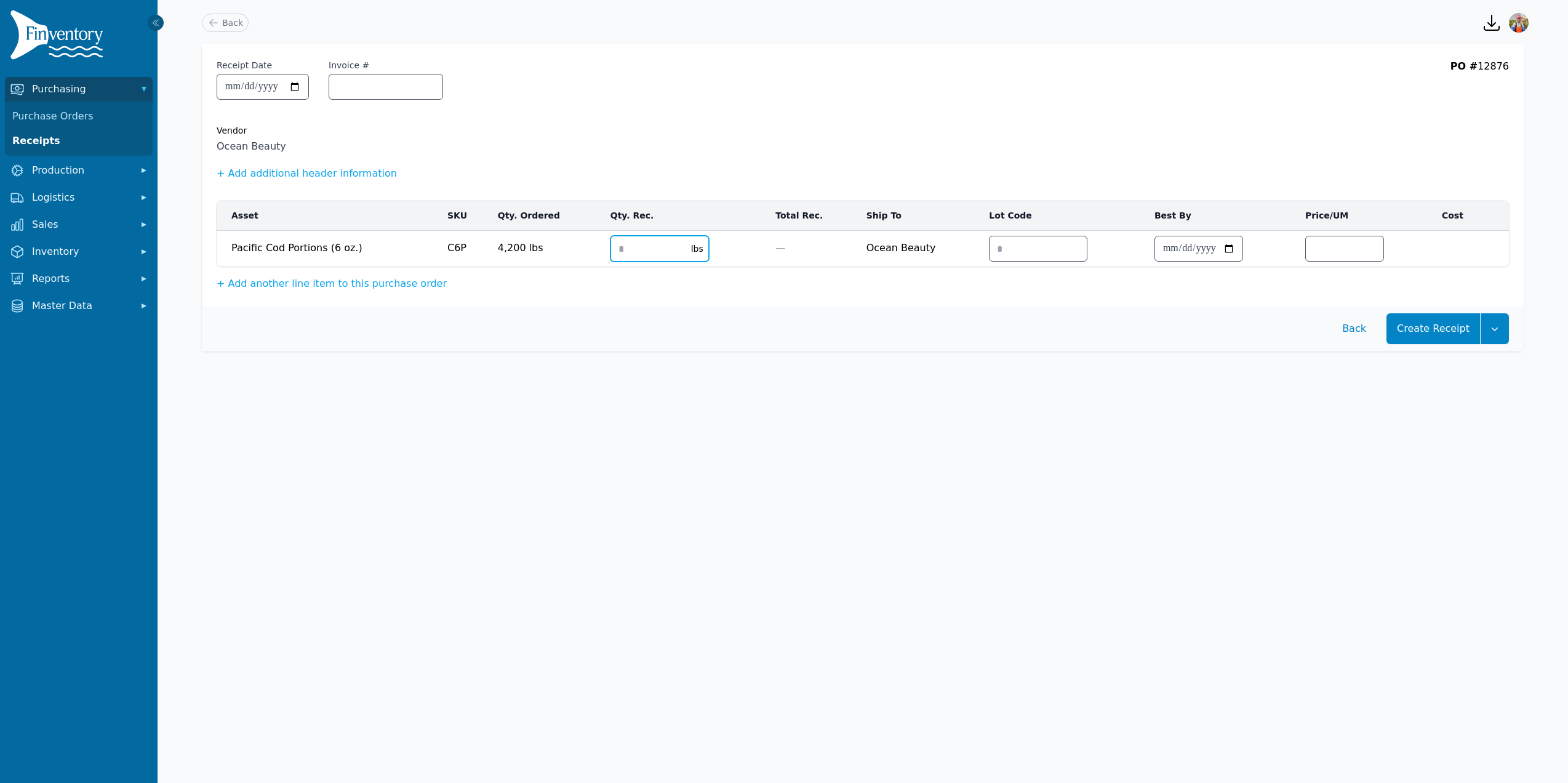
click at [622, 250] on input "number" at bounding box center [647, 249] width 72 height 25
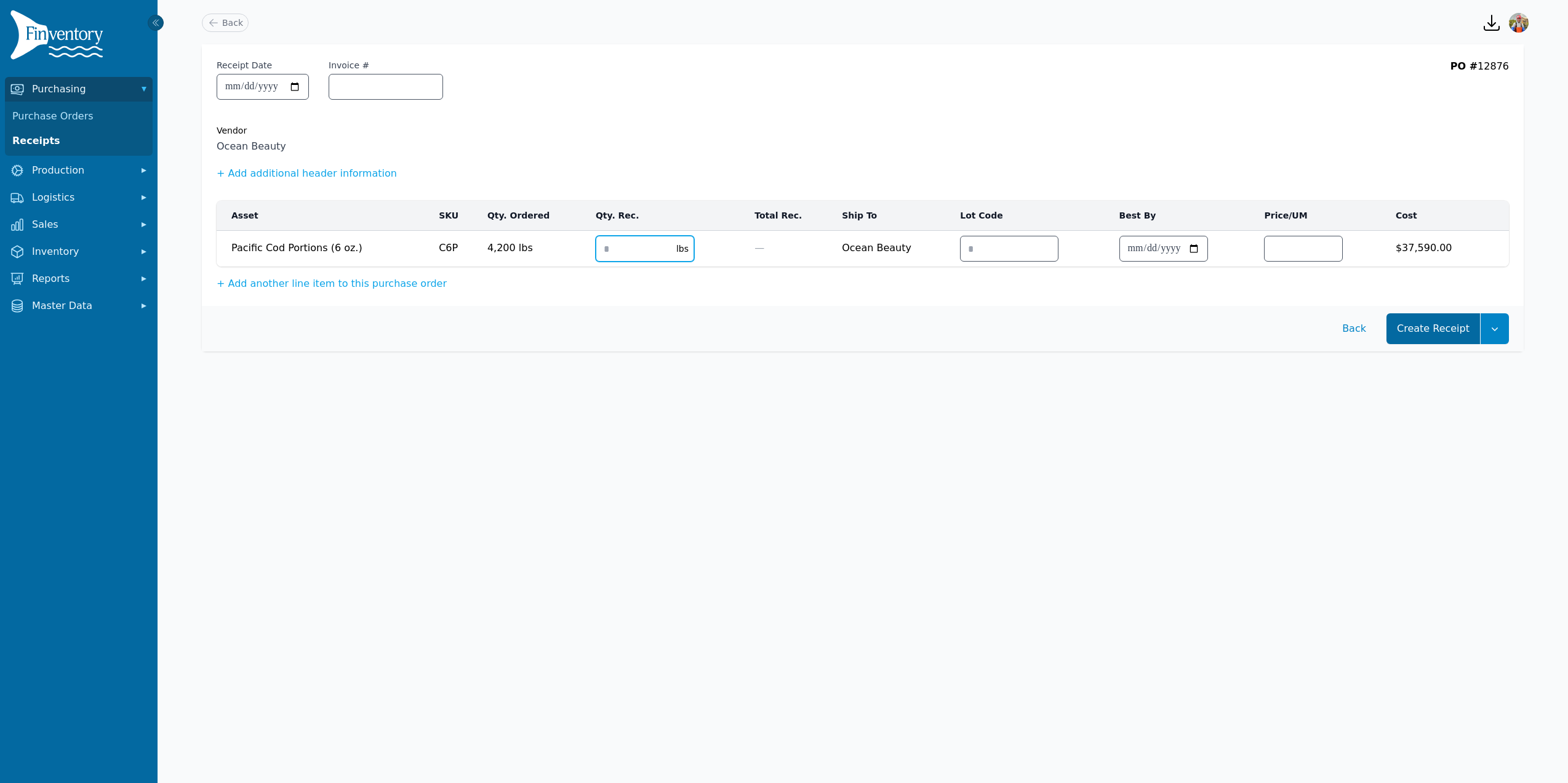
type input "****"
click at [1408, 325] on button "Create Receipt" at bounding box center [1433, 329] width 94 height 30
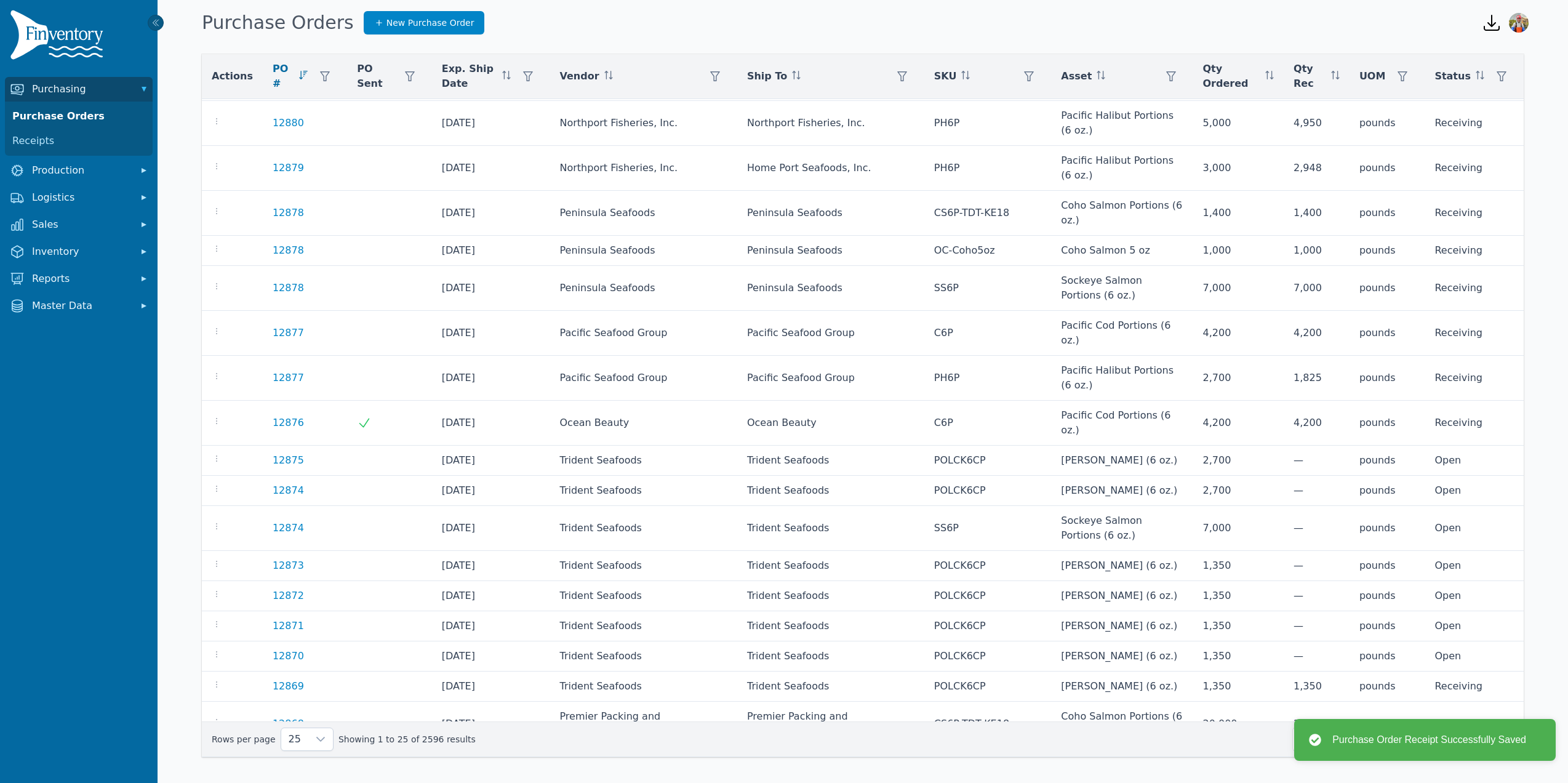
scroll to position [284, 0]
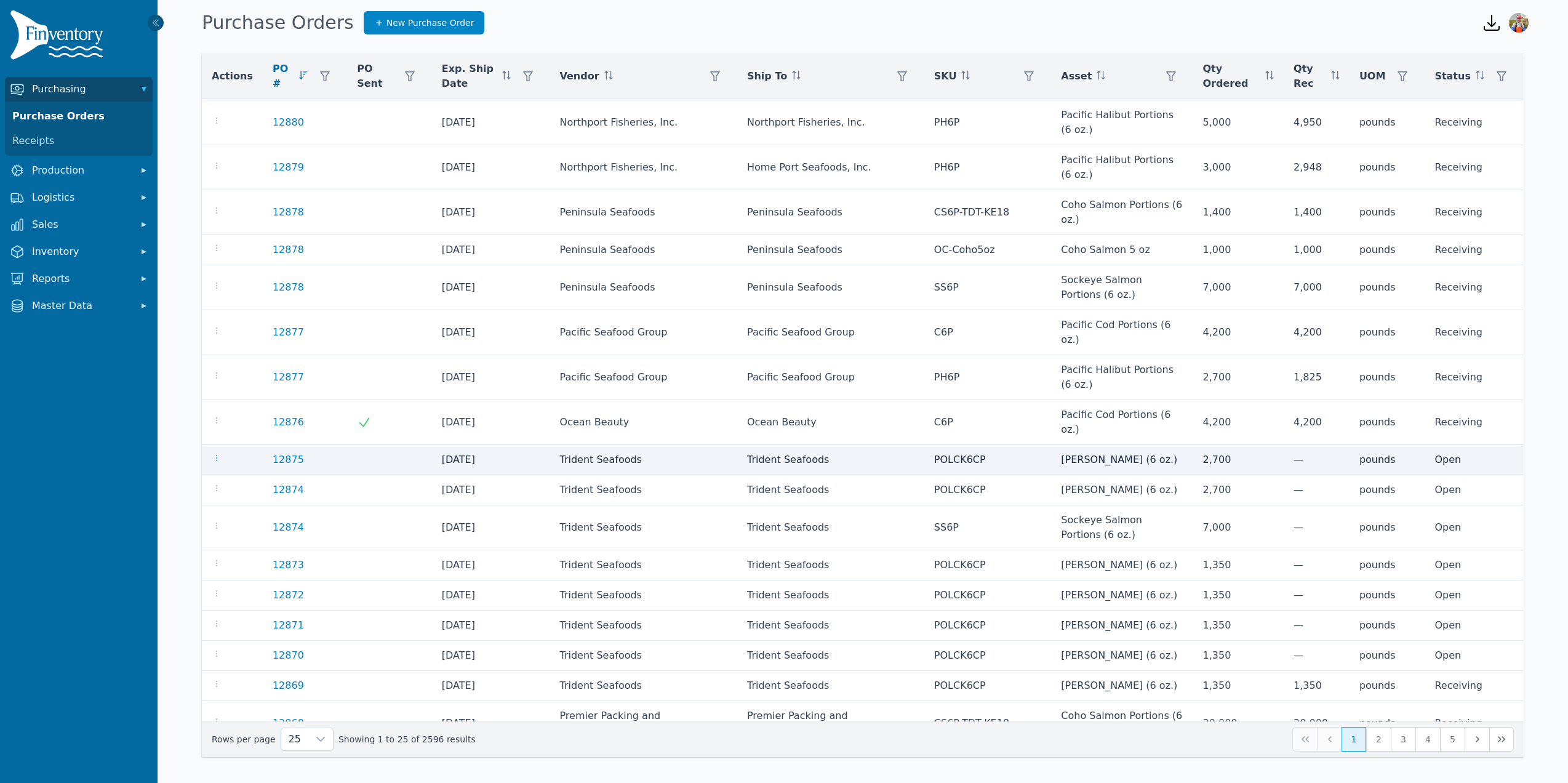
click at [214, 453] on icon "button" at bounding box center [216, 458] width 10 height 10
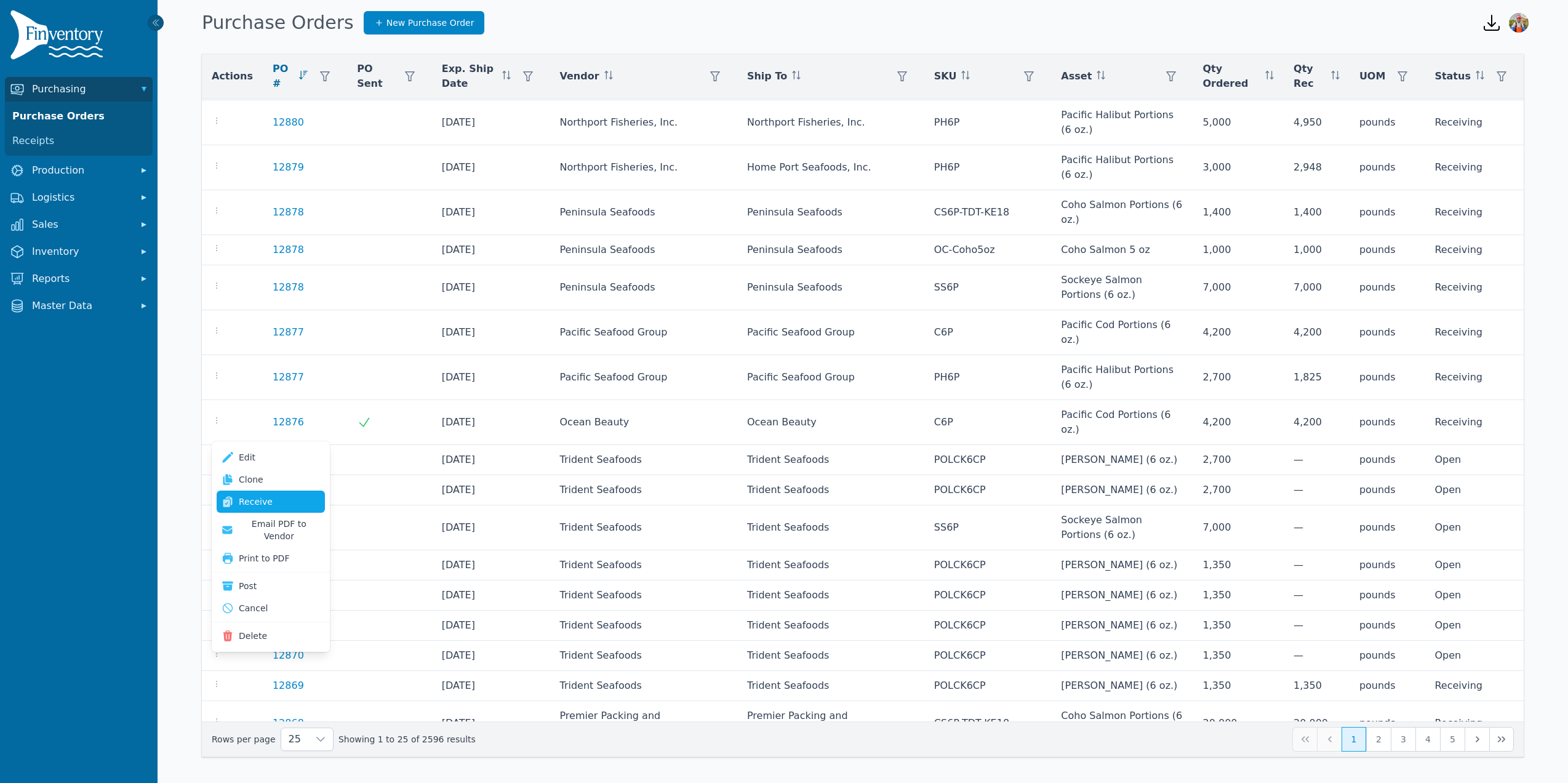
click at [244, 495] on link "Receive" at bounding box center [270, 501] width 108 height 22
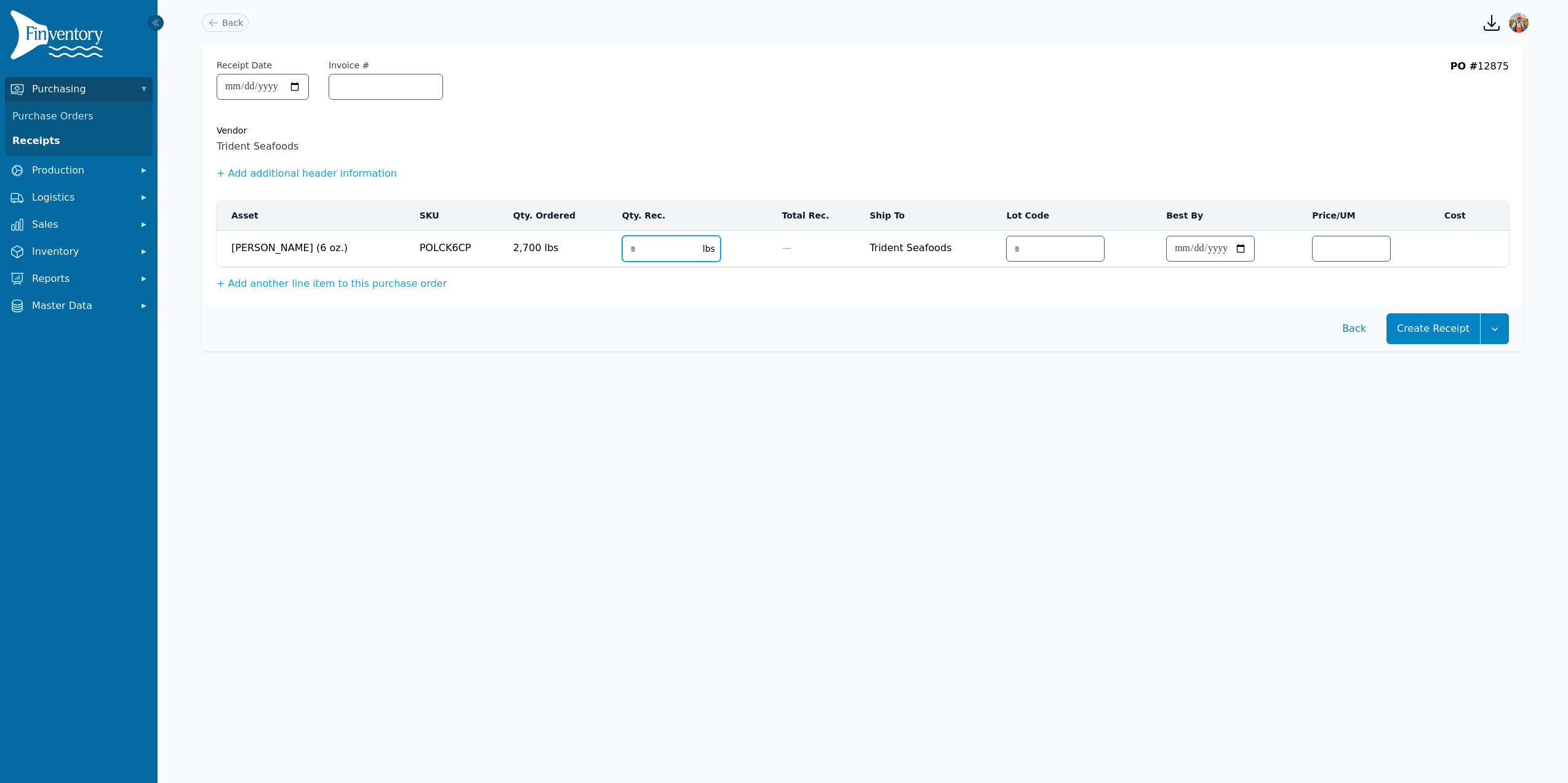
click at [623, 248] on input "number" at bounding box center [658, 249] width 72 height 25
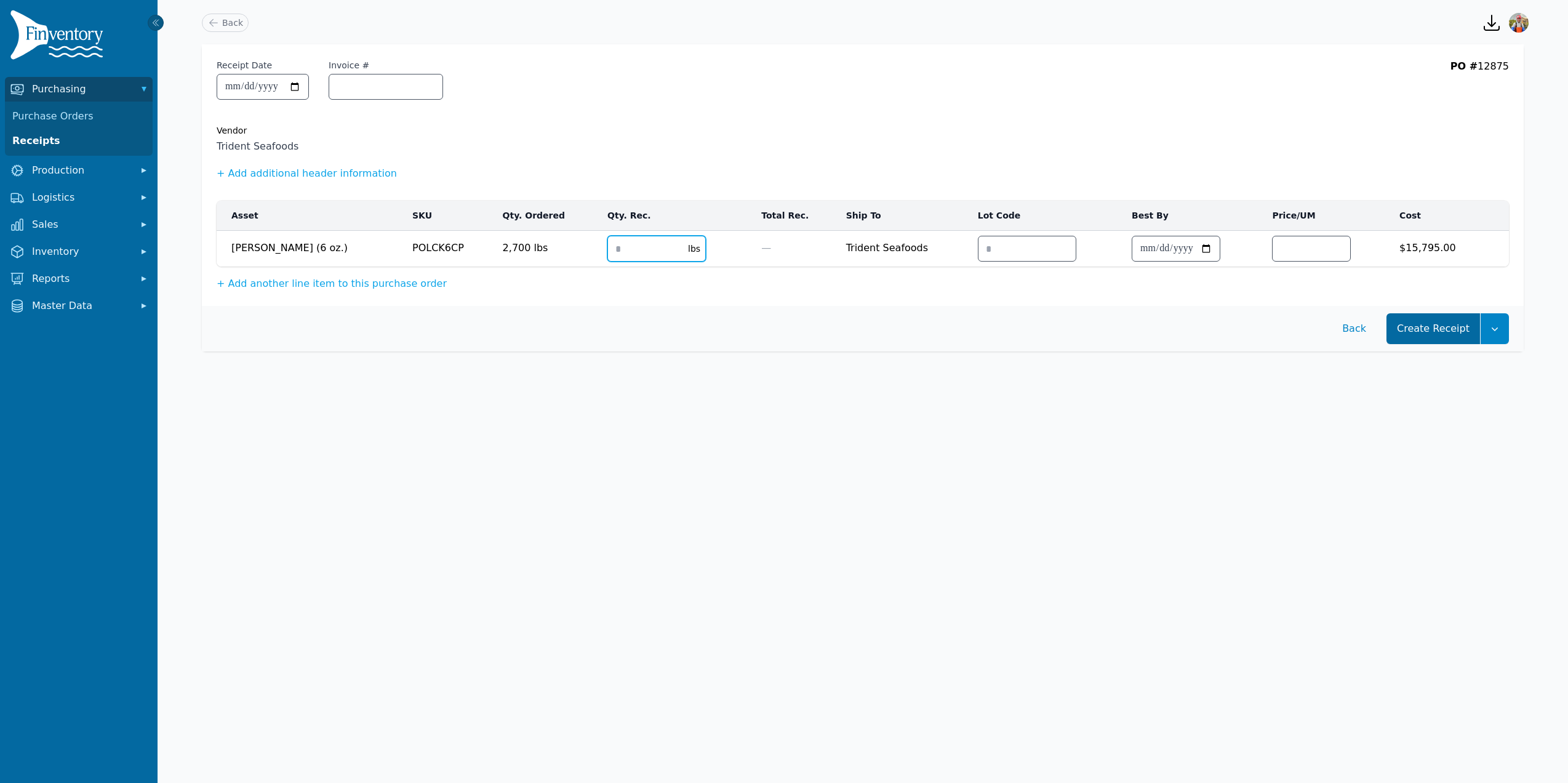
type input "****"
click at [1435, 322] on button "Create Receipt" at bounding box center [1433, 329] width 94 height 30
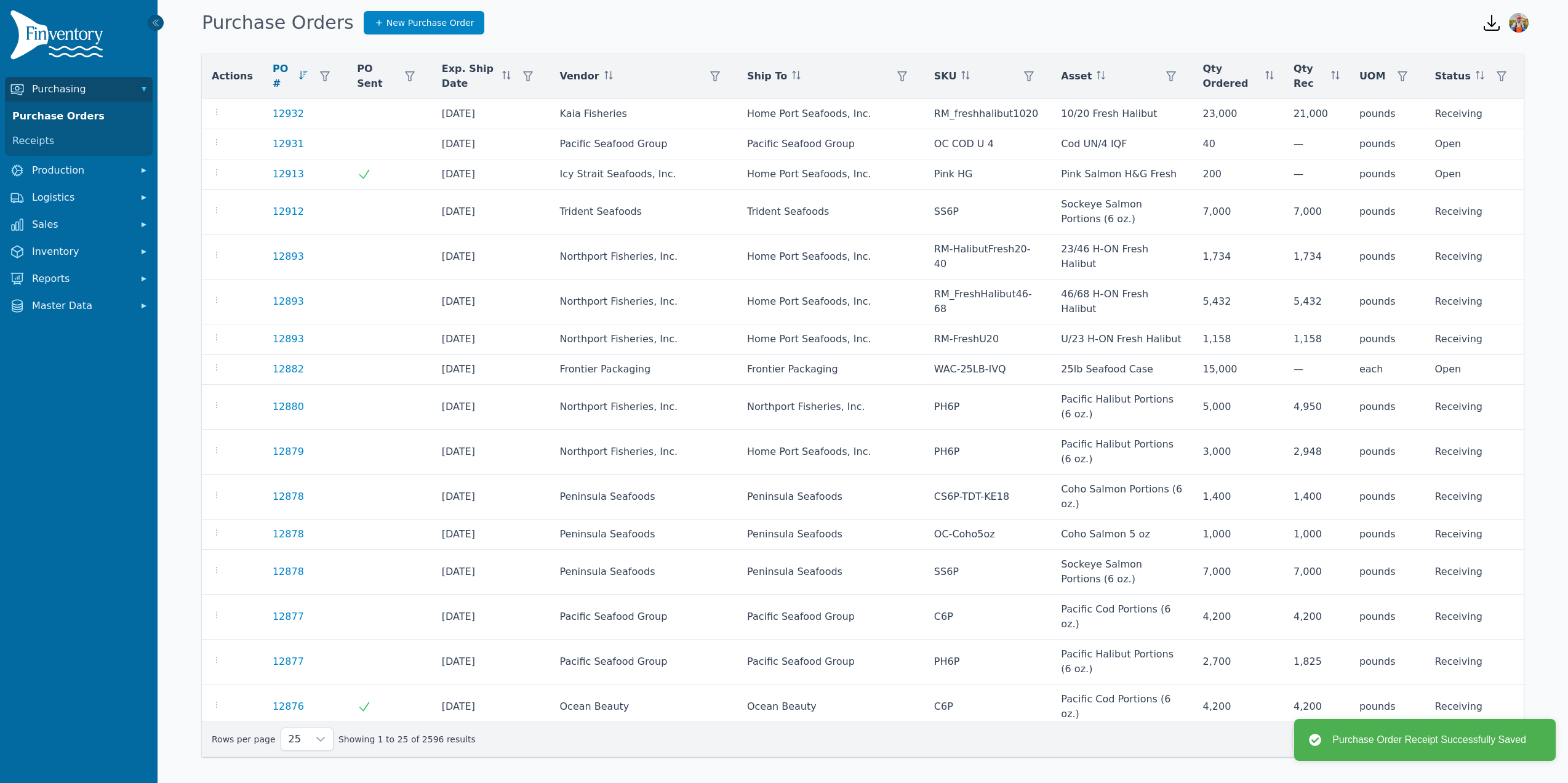
scroll to position [284, 0]
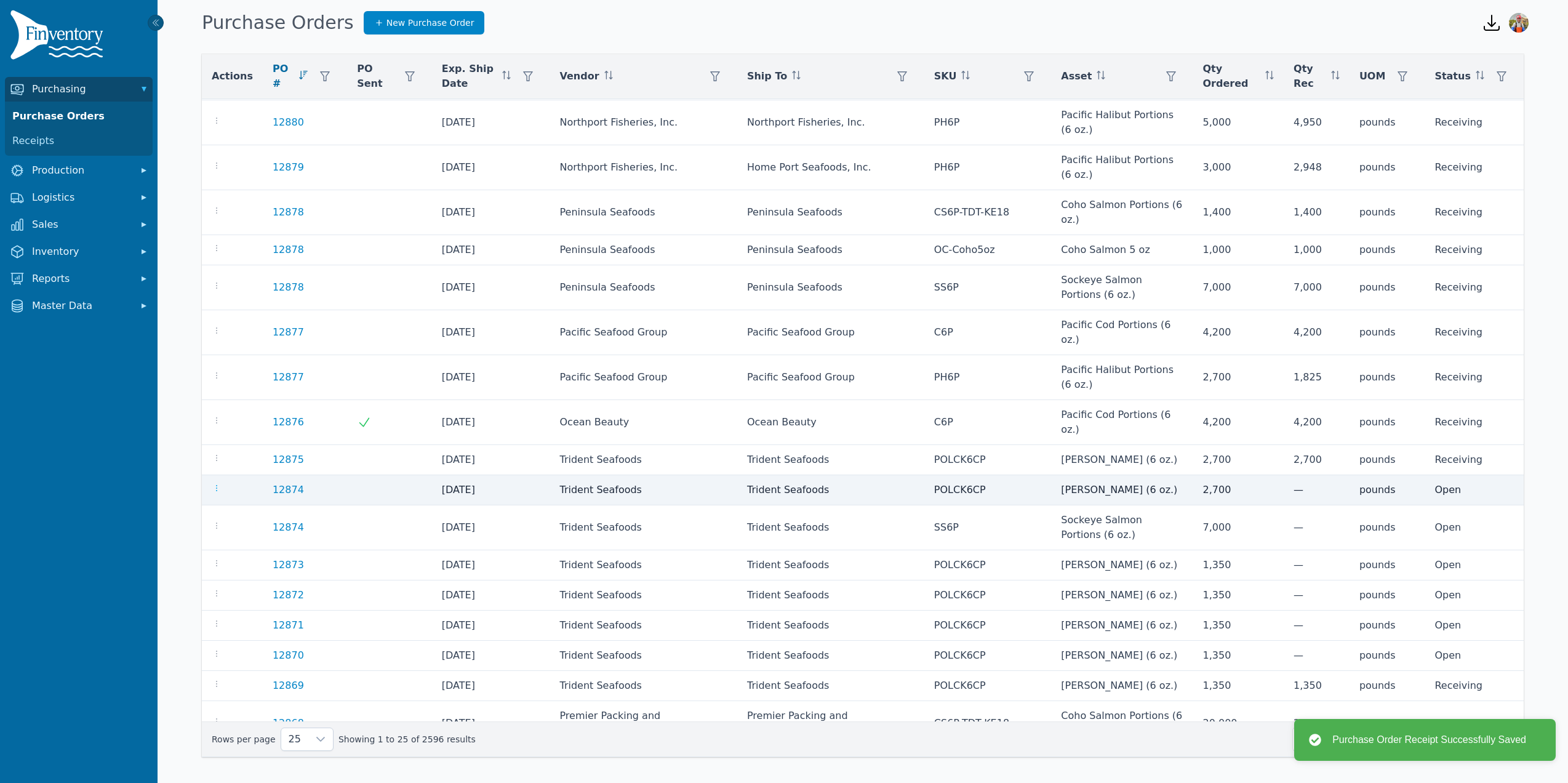
click at [217, 484] on icon "button" at bounding box center [216, 488] width 10 height 10
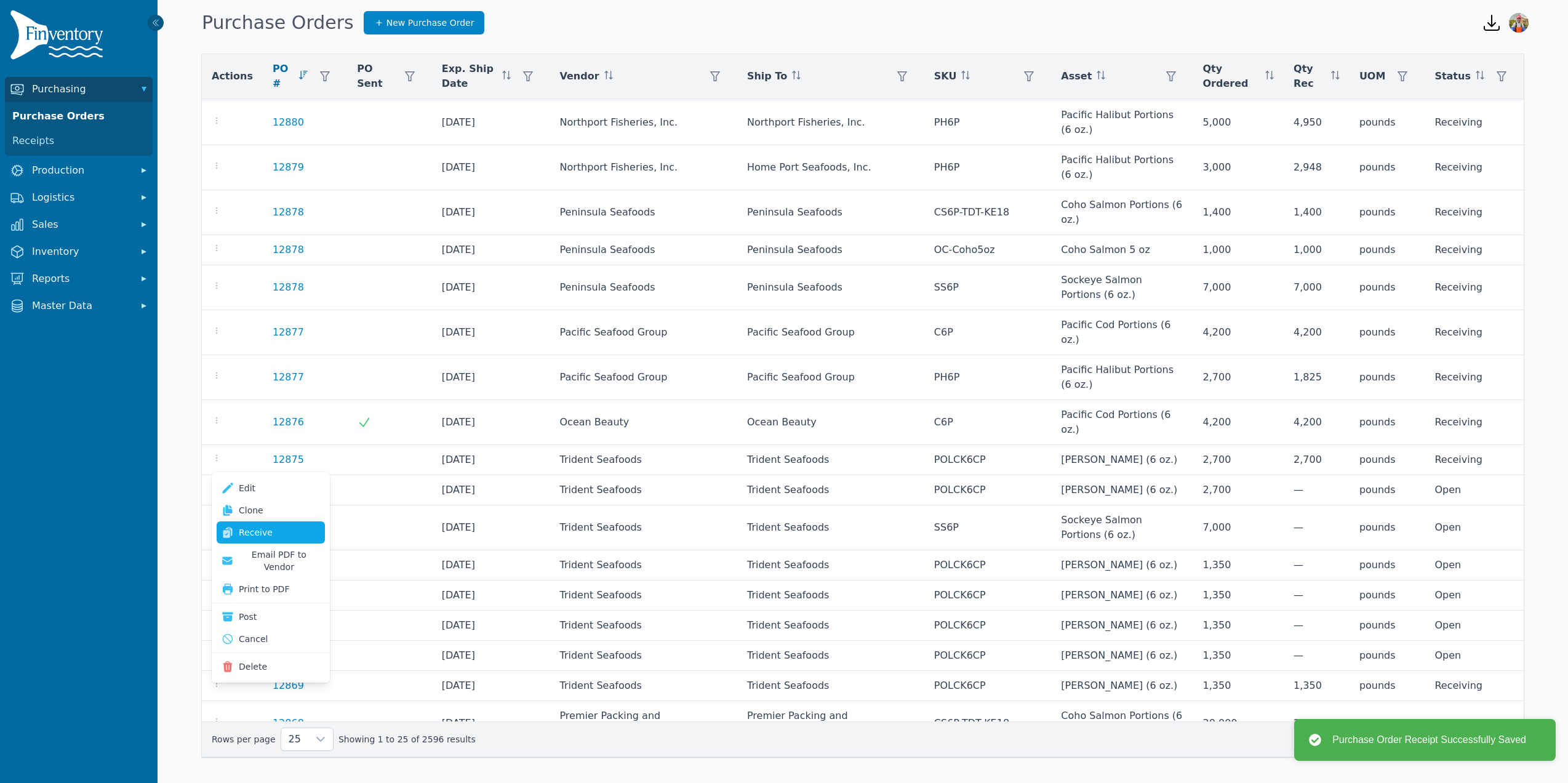
click at [268, 537] on link "Receive" at bounding box center [270, 532] width 108 height 22
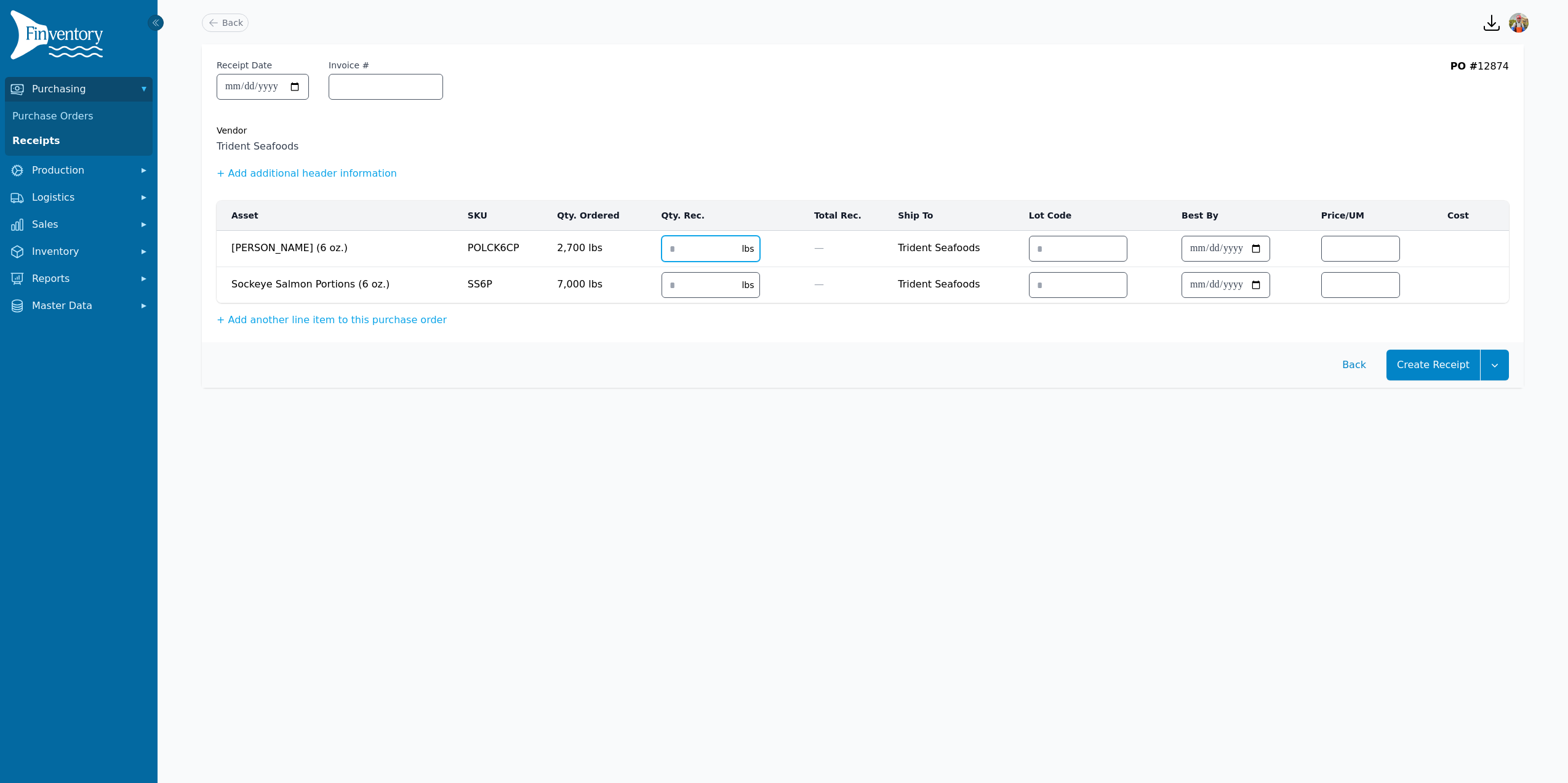
type input "*"
click at [704, 254] on input "*" at bounding box center [698, 249] width 72 height 25
click at [692, 249] on input "*" at bounding box center [695, 249] width 72 height 25
type input "***"
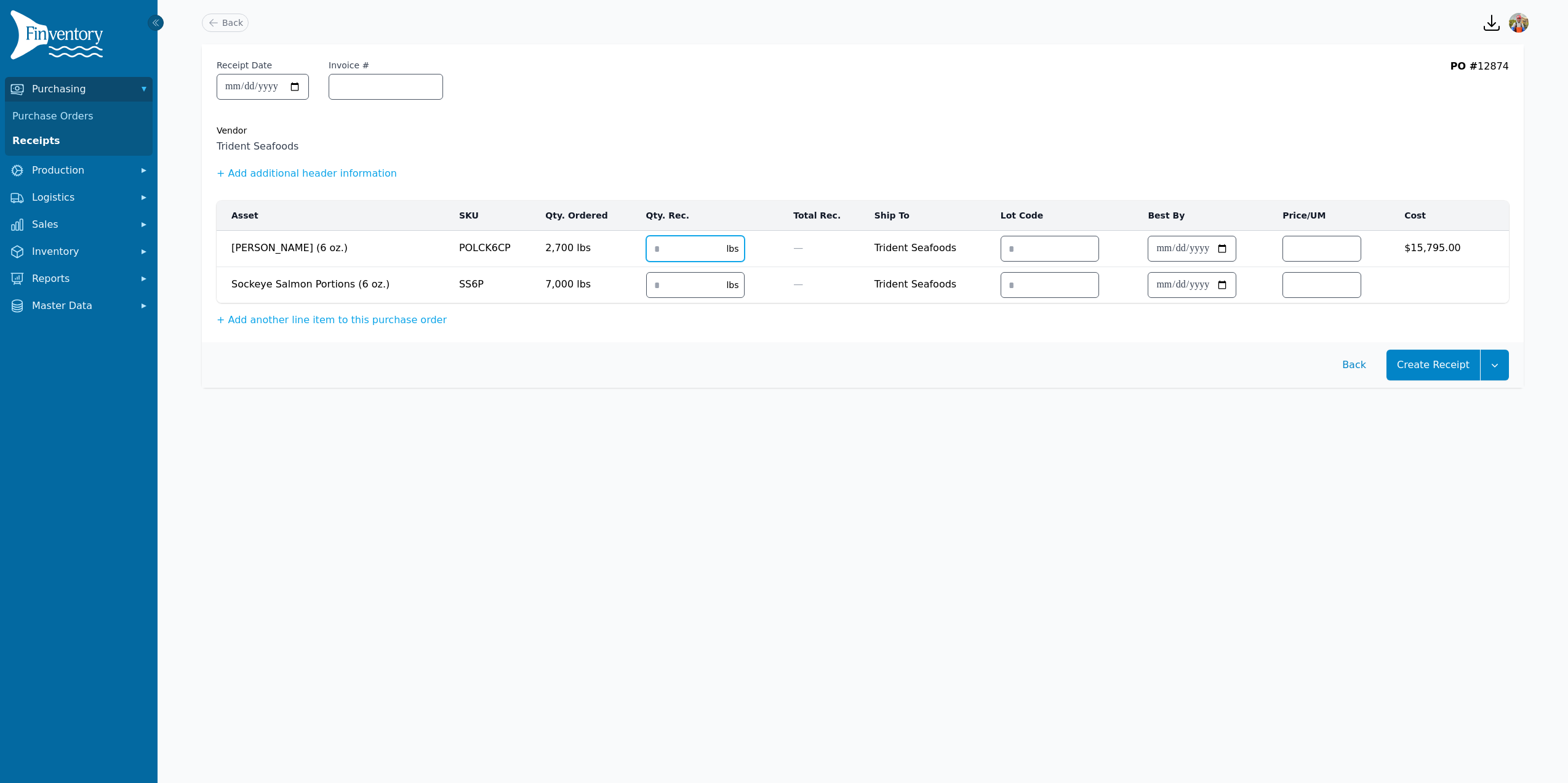
type input "****"
drag, startPoint x: 630, startPoint y: 295, endPoint x: 669, endPoint y: 276, distance: 43.4
click at [639, 295] on td "lbs" at bounding box center [712, 285] width 147 height 37
click at [669, 276] on input "number" at bounding box center [683, 285] width 72 height 25
type input "*"
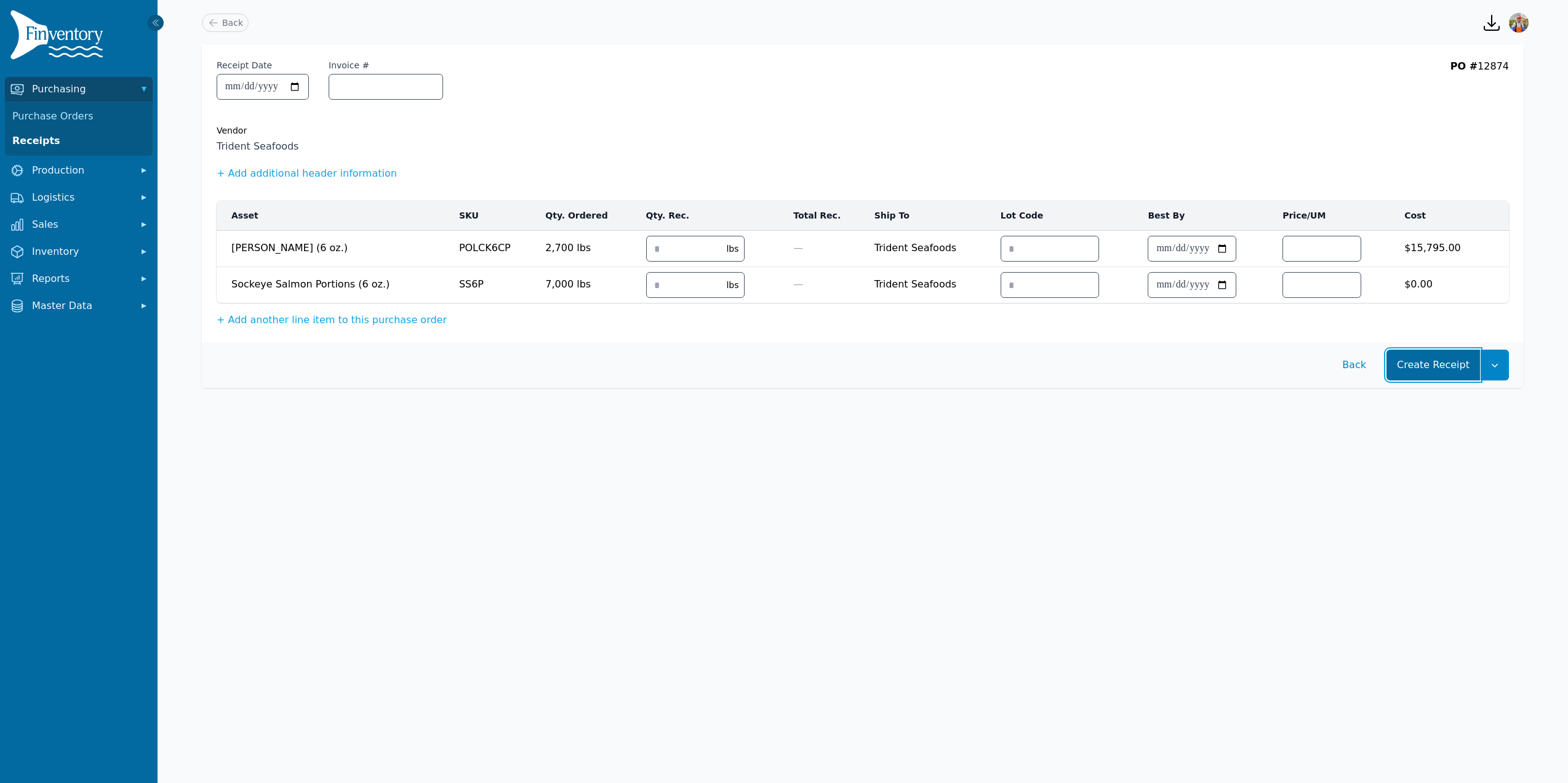
click at [1395, 374] on button "Create Receipt" at bounding box center [1433, 365] width 94 height 30
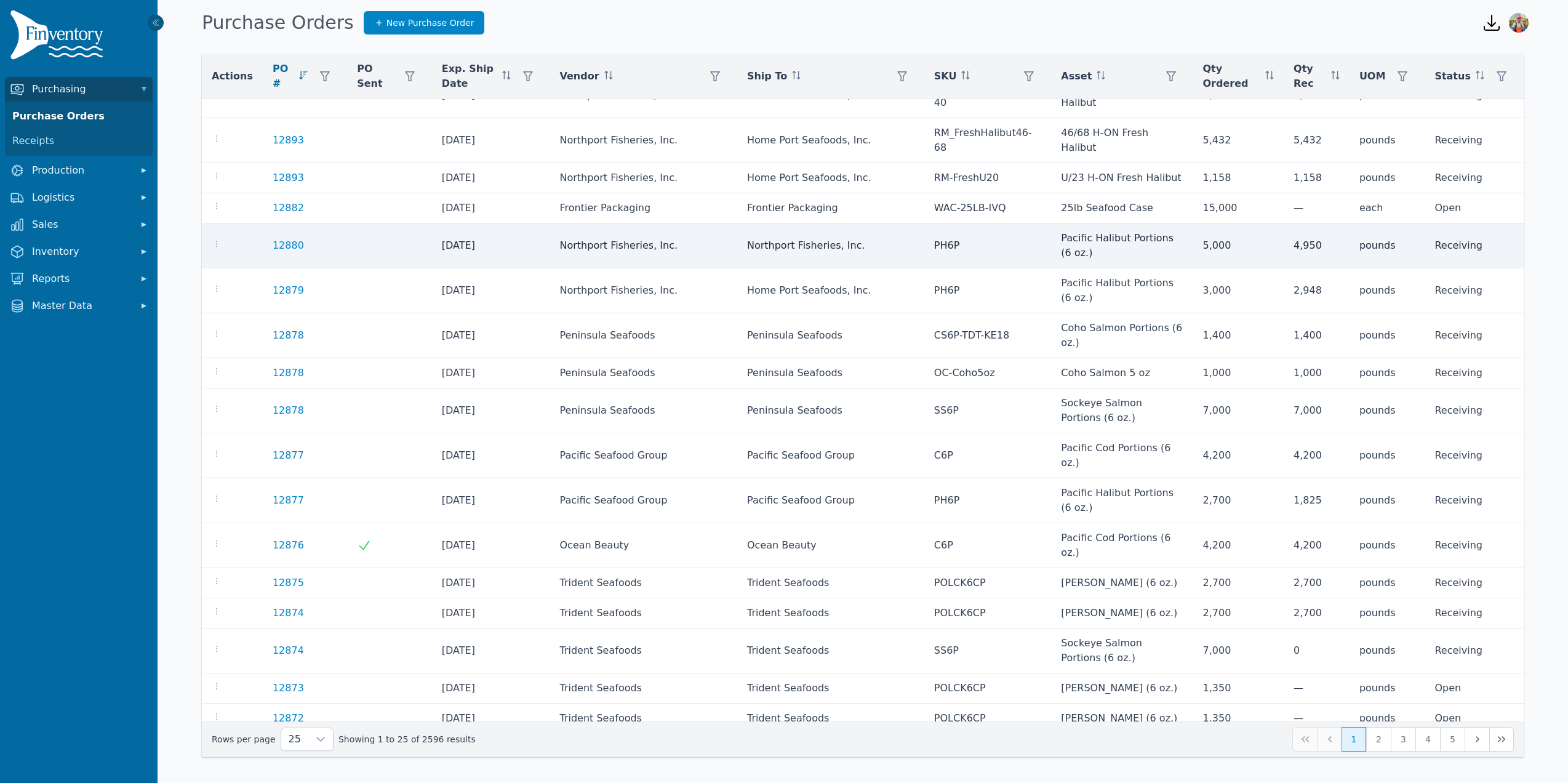
scroll to position [284, 0]
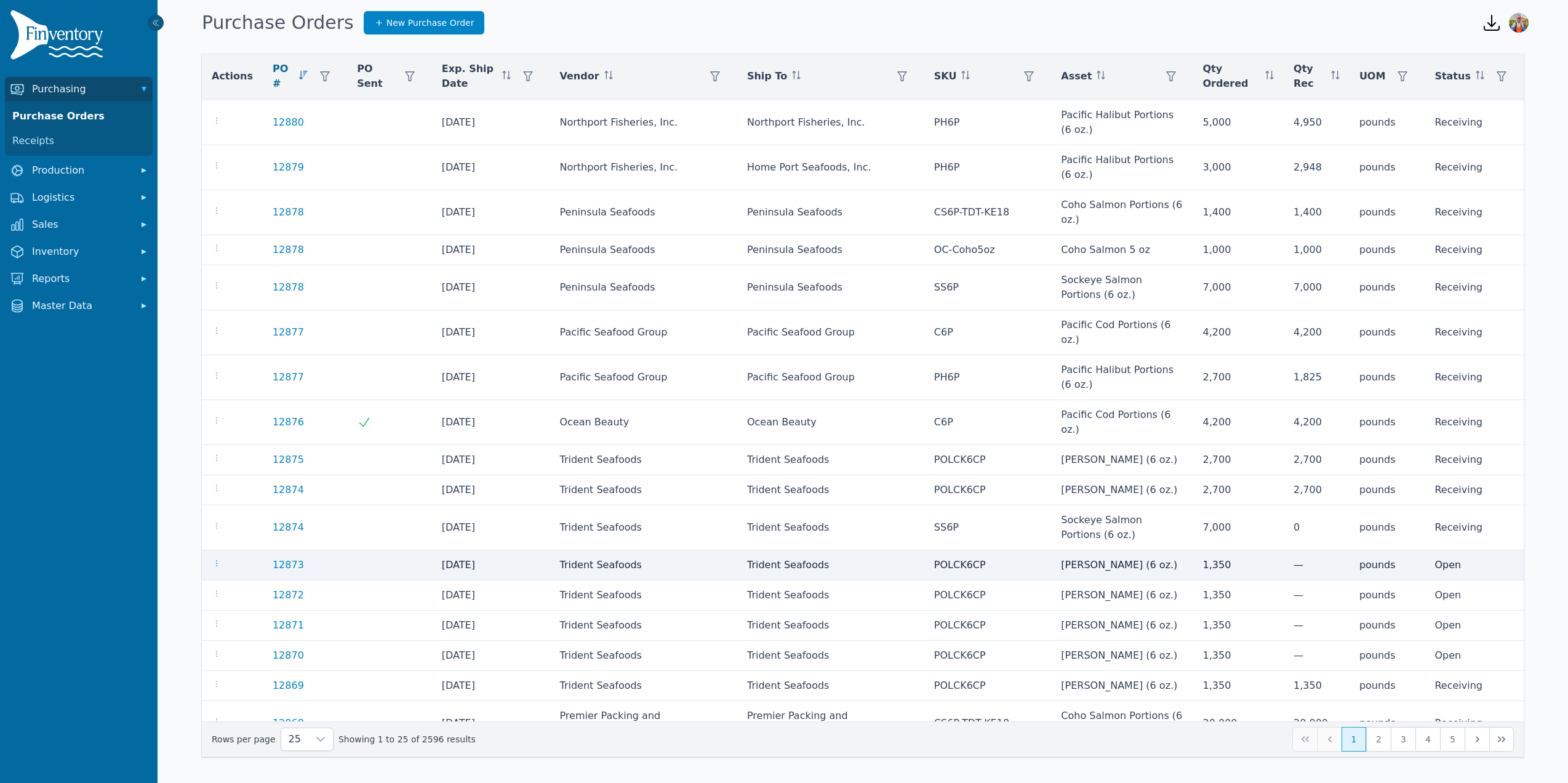
click at [214, 559] on icon "button" at bounding box center [216, 563] width 10 height 10
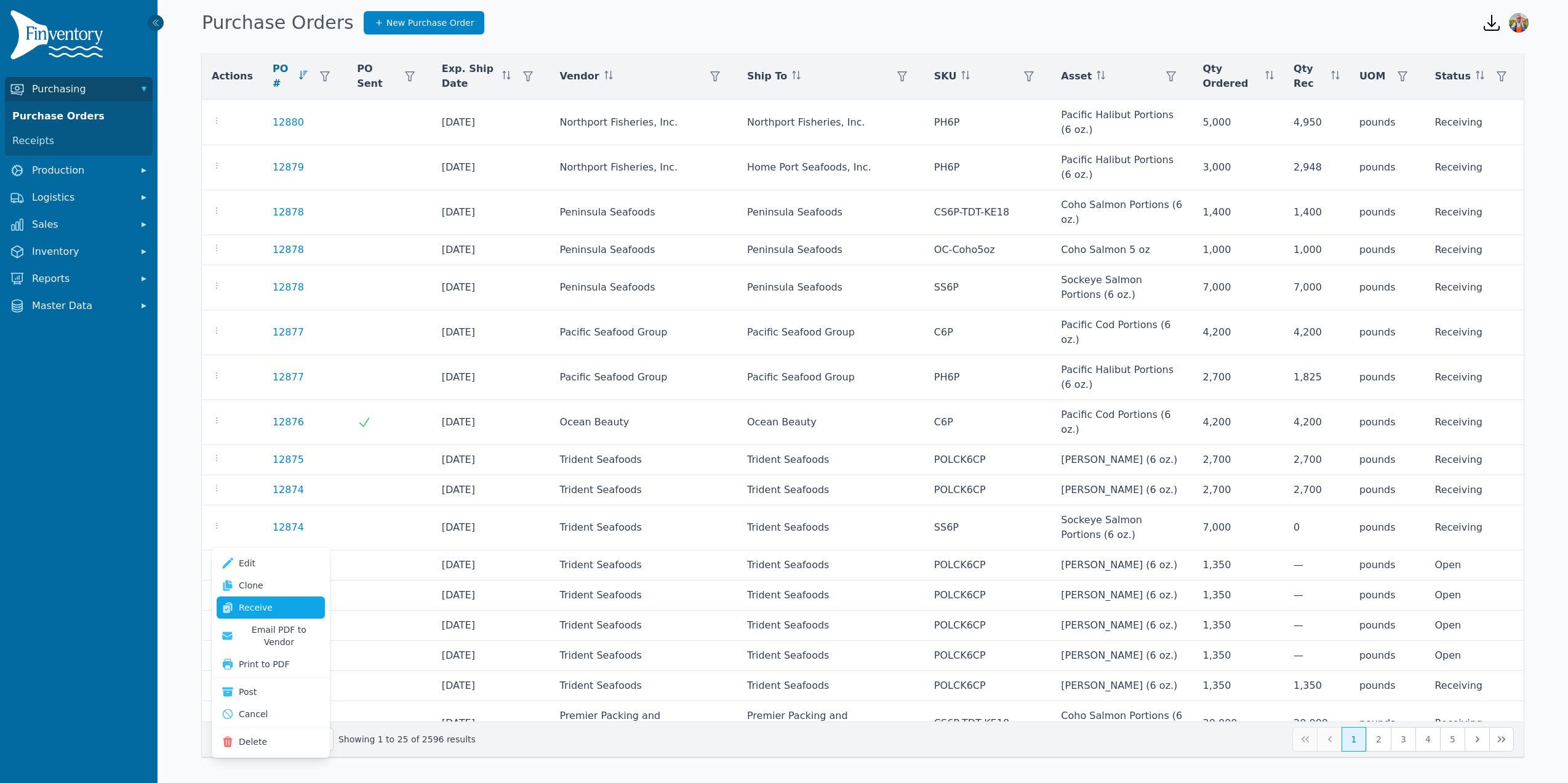
click at [294, 606] on link "Receive" at bounding box center [270, 607] width 108 height 22
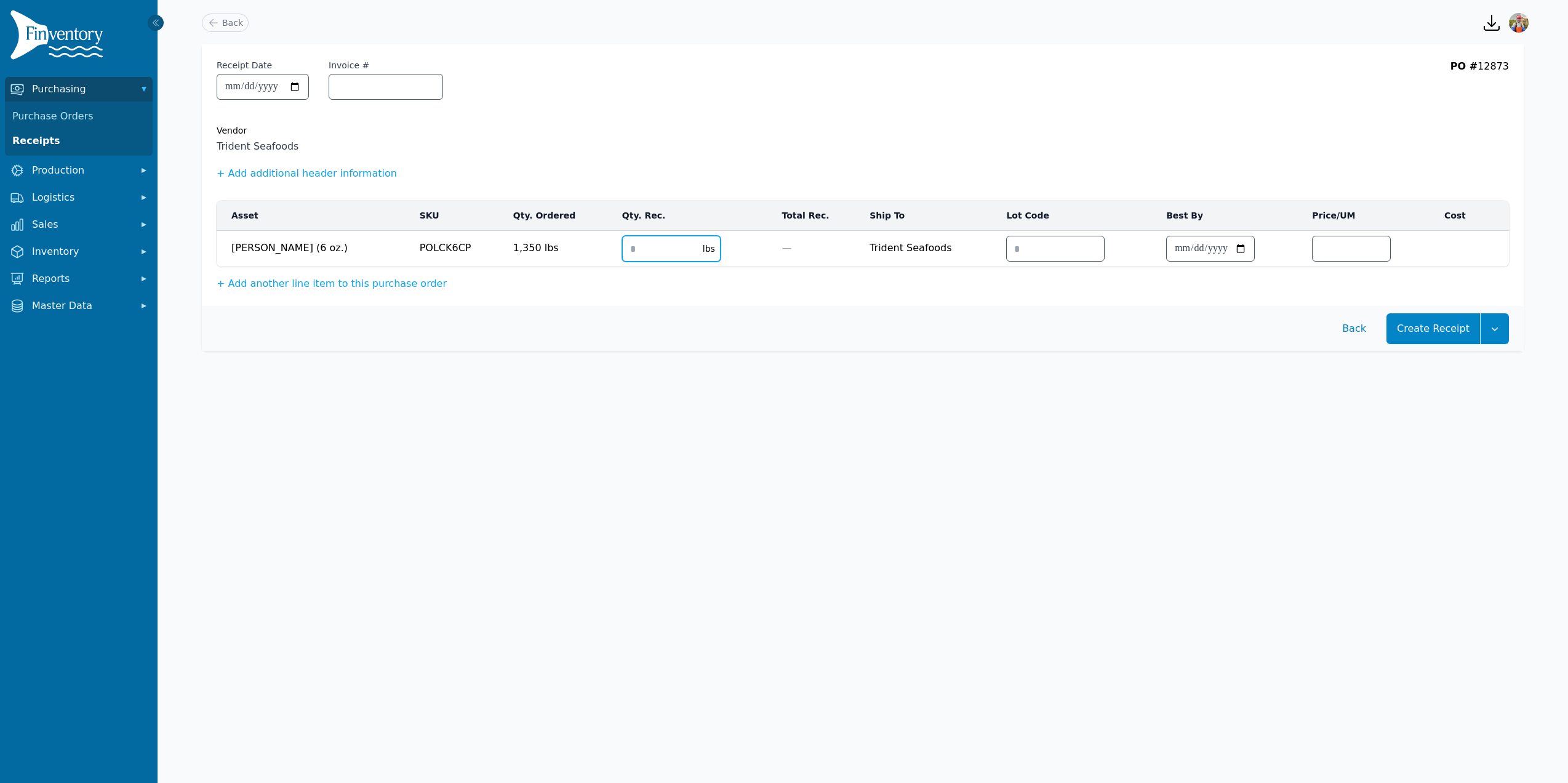
click at [623, 247] on input "number" at bounding box center [658, 249] width 72 height 25
type input "*"
type input "****"
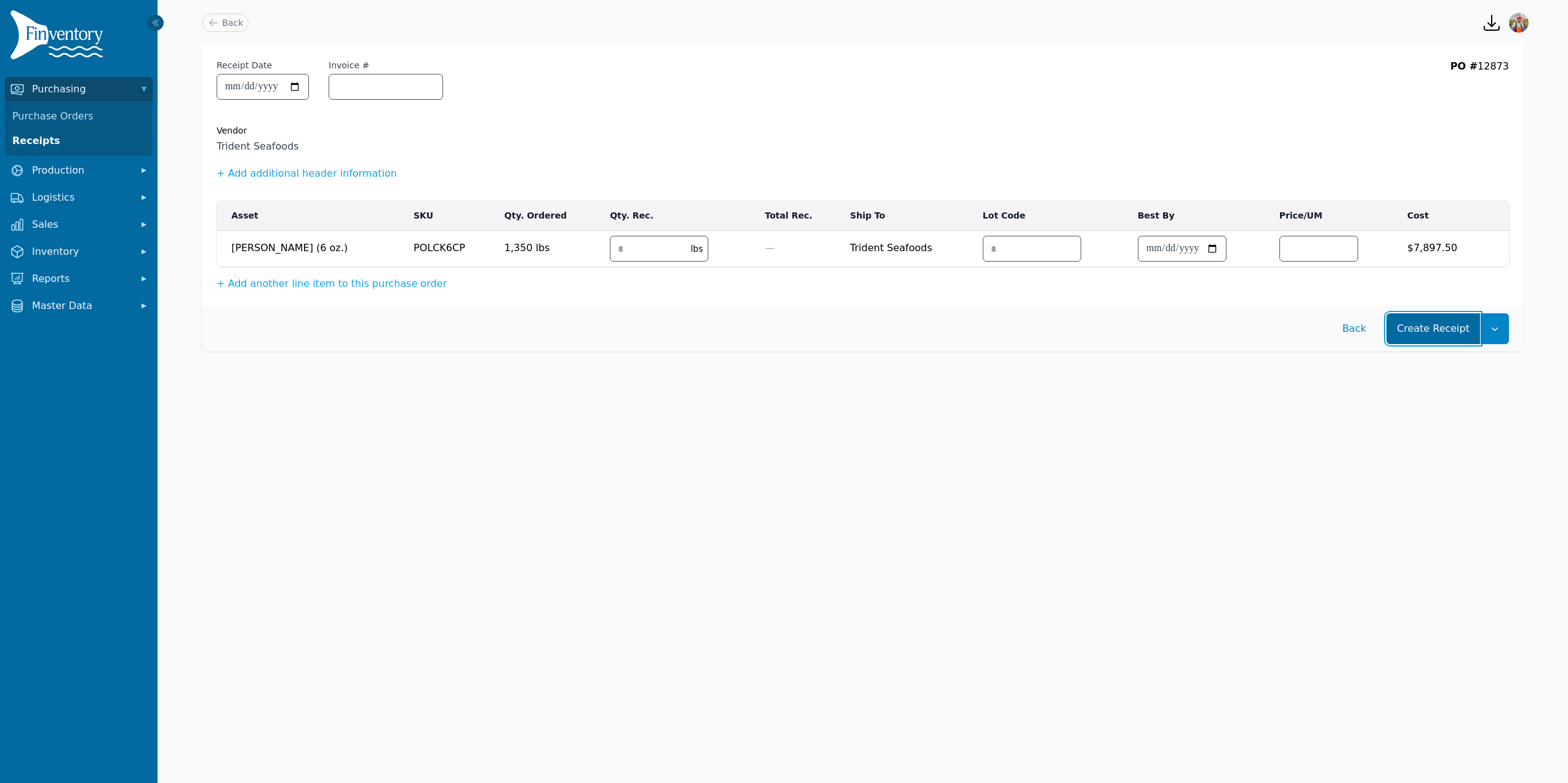
click at [1416, 333] on button "Create Receipt" at bounding box center [1433, 329] width 94 height 30
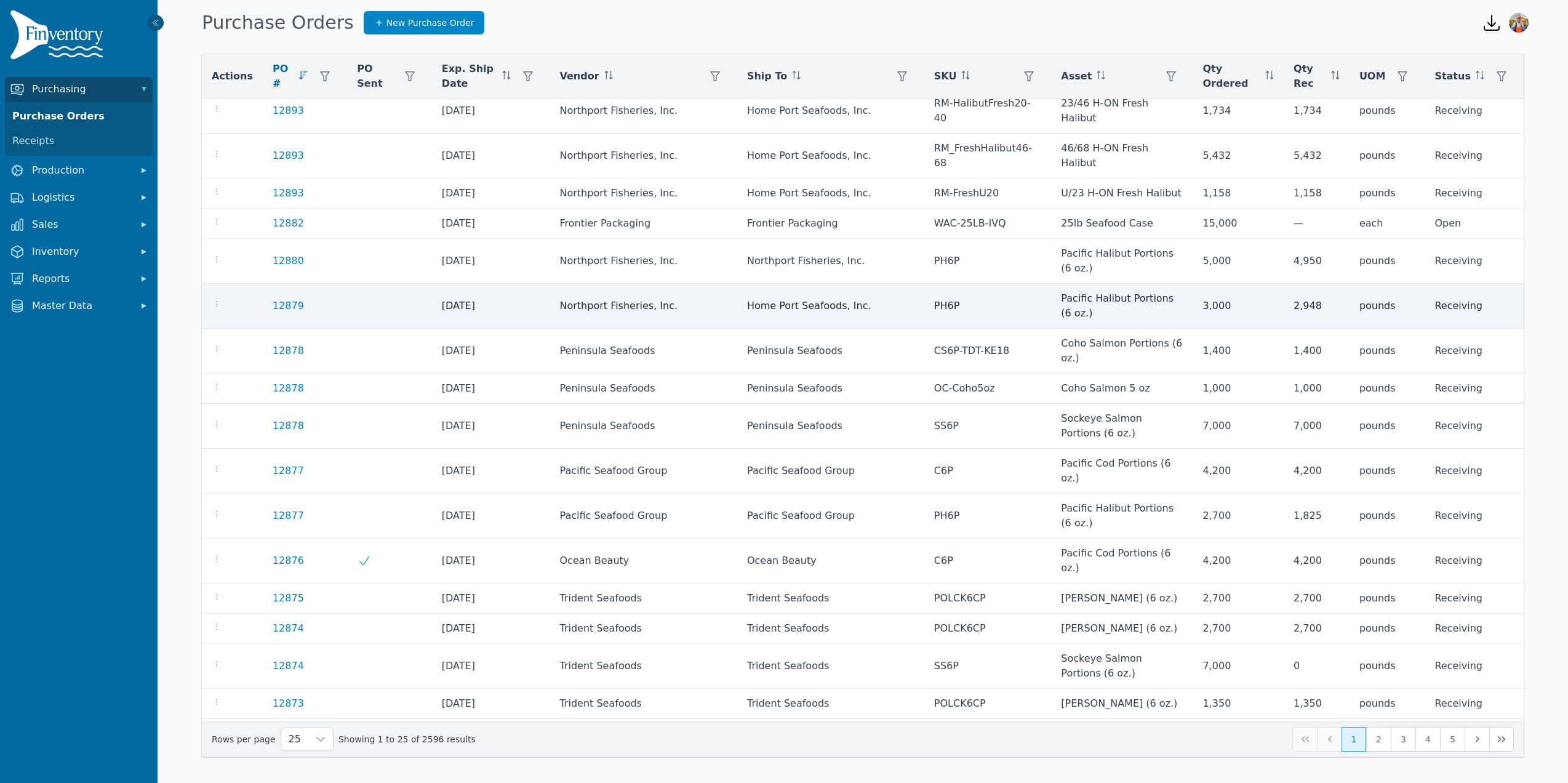
scroll to position [284, 0]
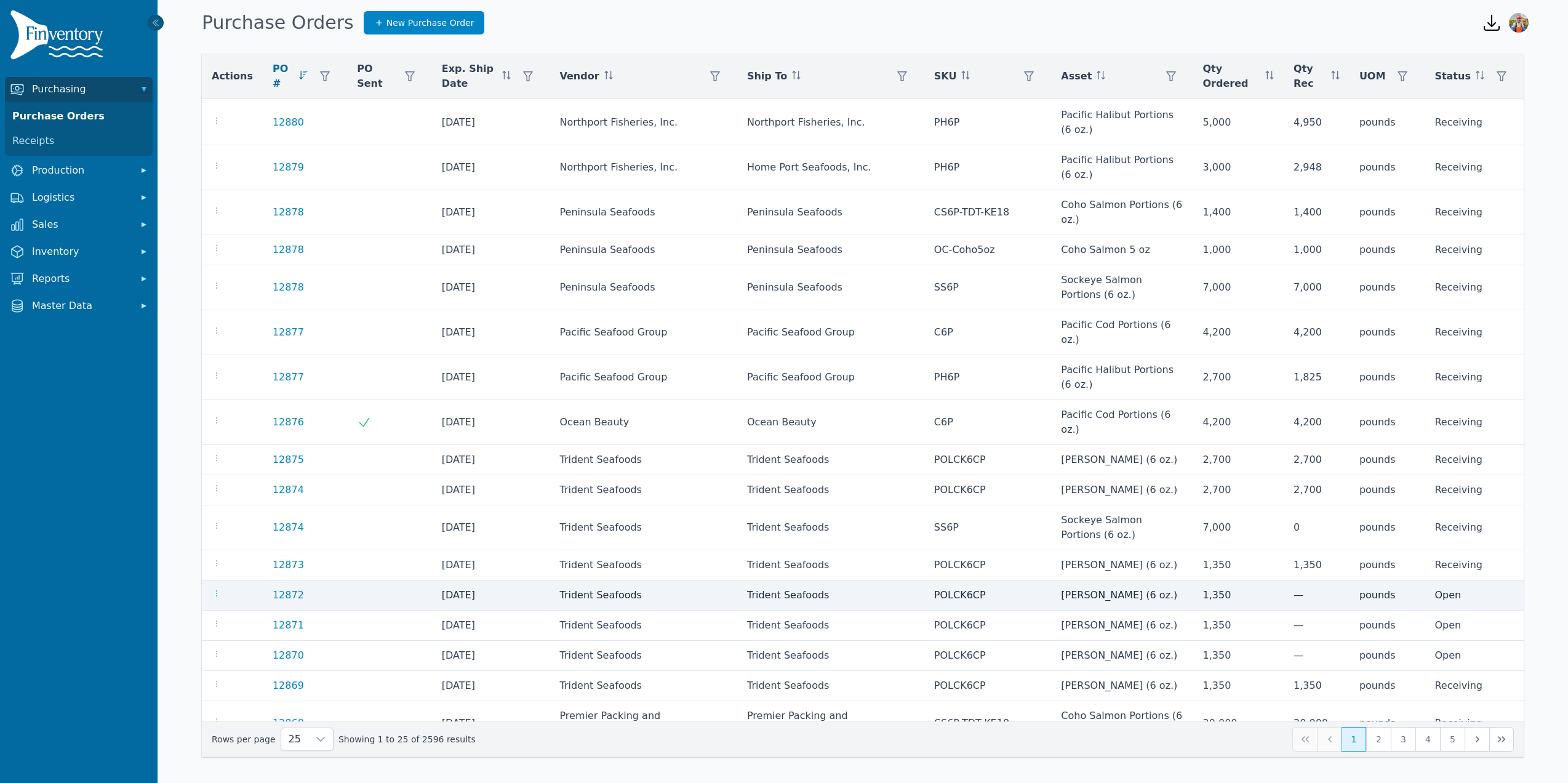
click at [216, 588] on icon "button" at bounding box center [216, 593] width 10 height 10
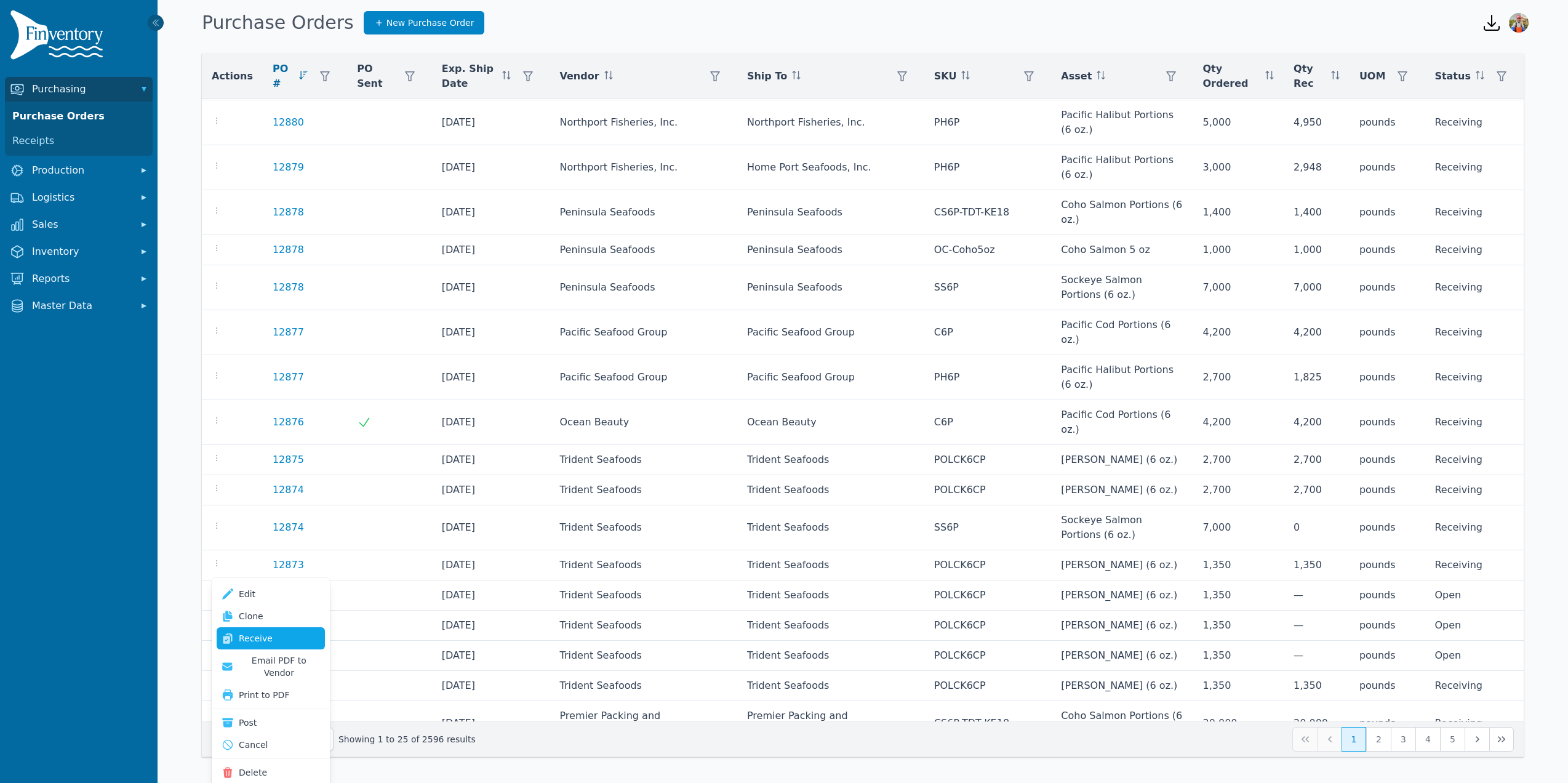
click at [266, 638] on link "Receive" at bounding box center [270, 638] width 108 height 22
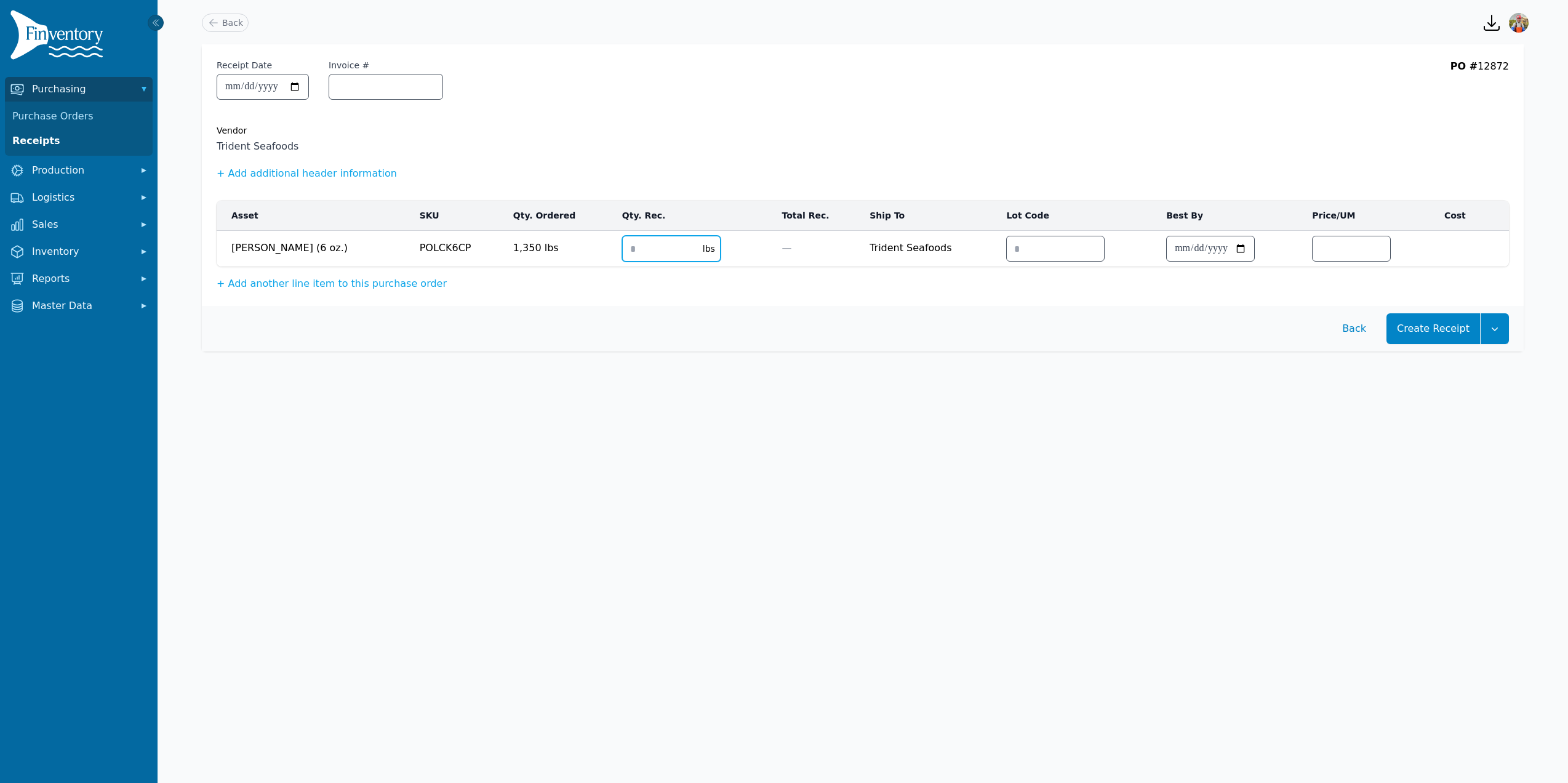
click at [623, 248] on input "number" at bounding box center [658, 249] width 72 height 25
type input "****"
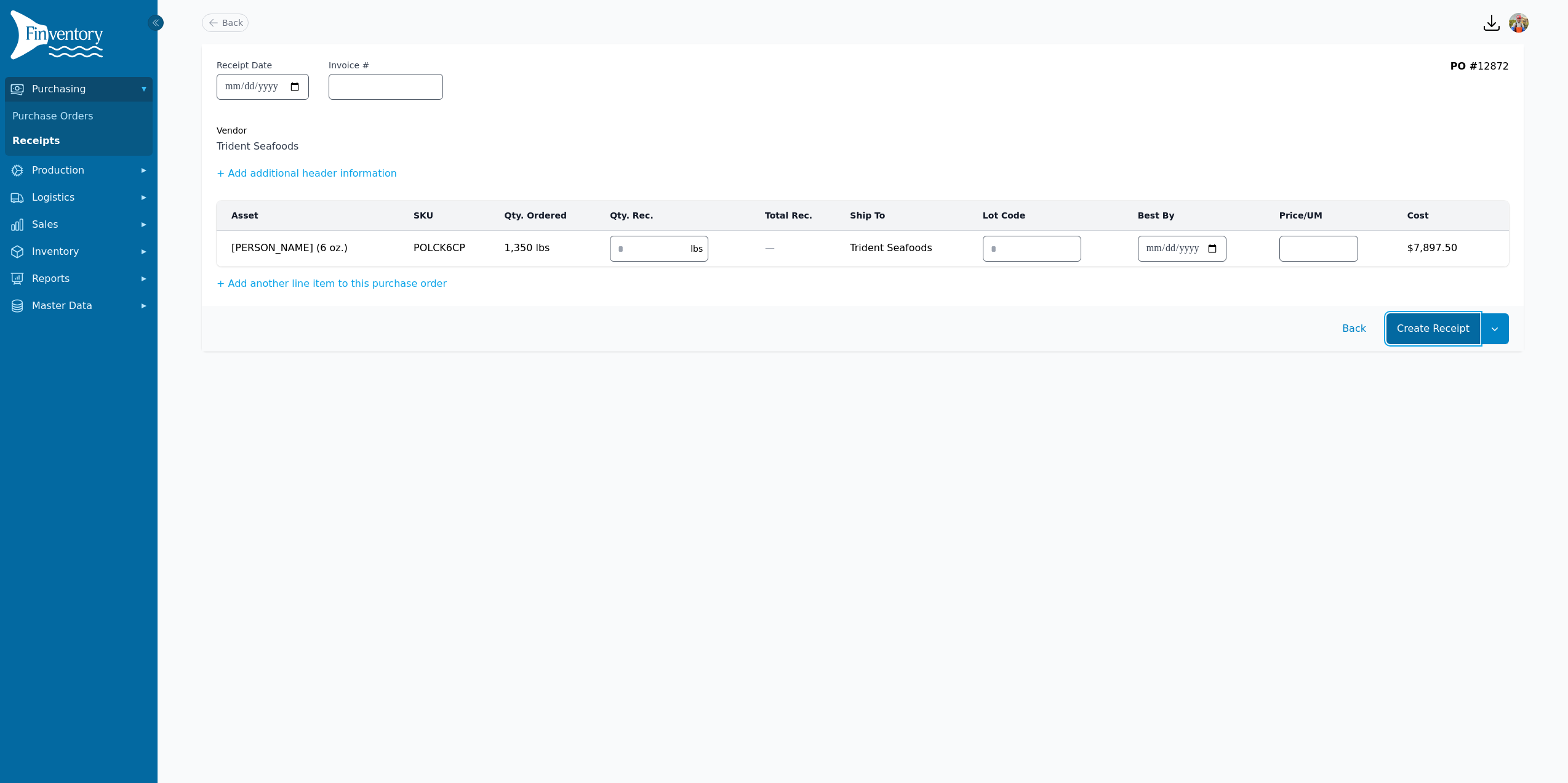
click at [1427, 322] on button "Create Receipt" at bounding box center [1433, 329] width 94 height 30
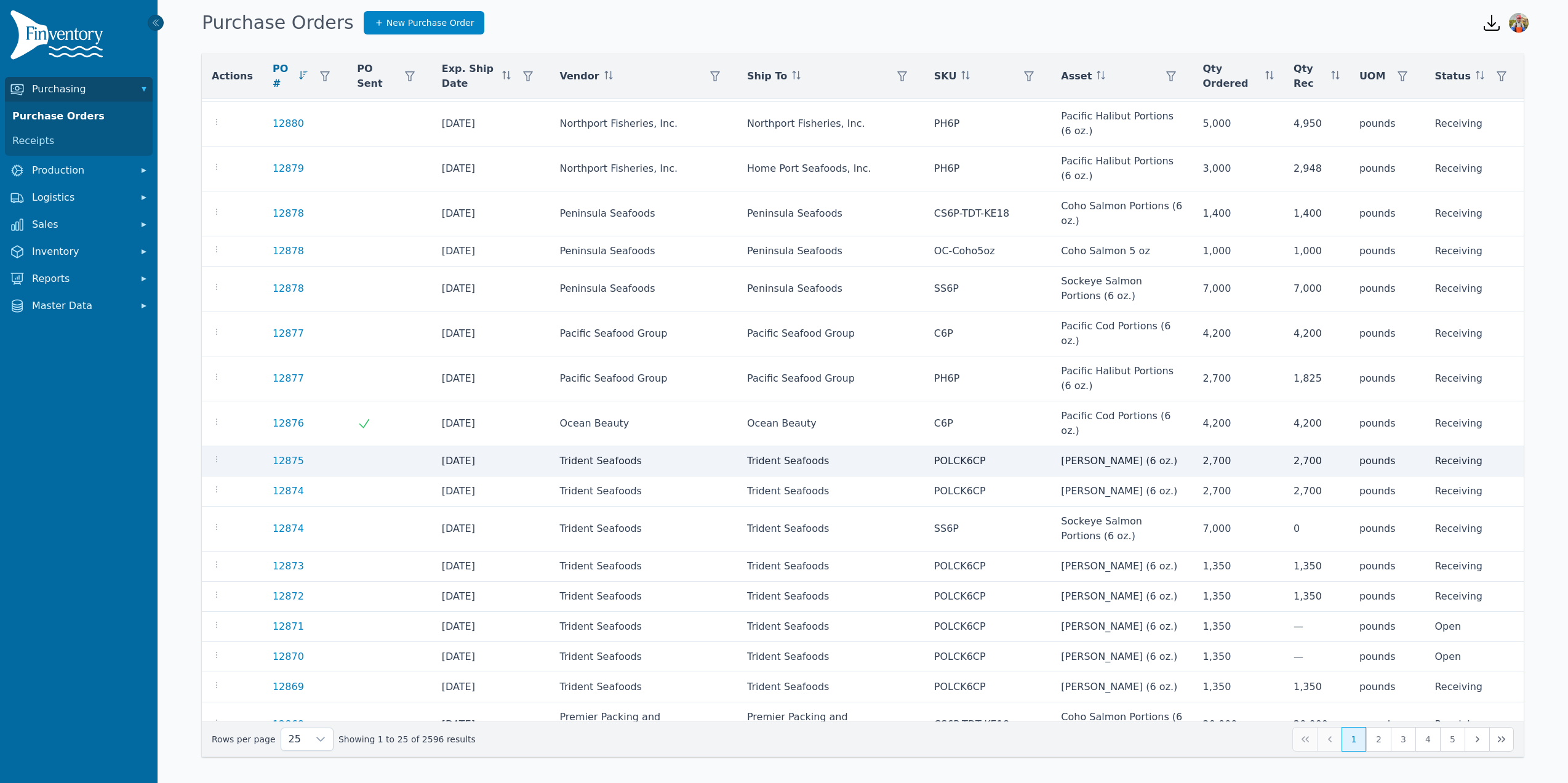
scroll to position [284, 0]
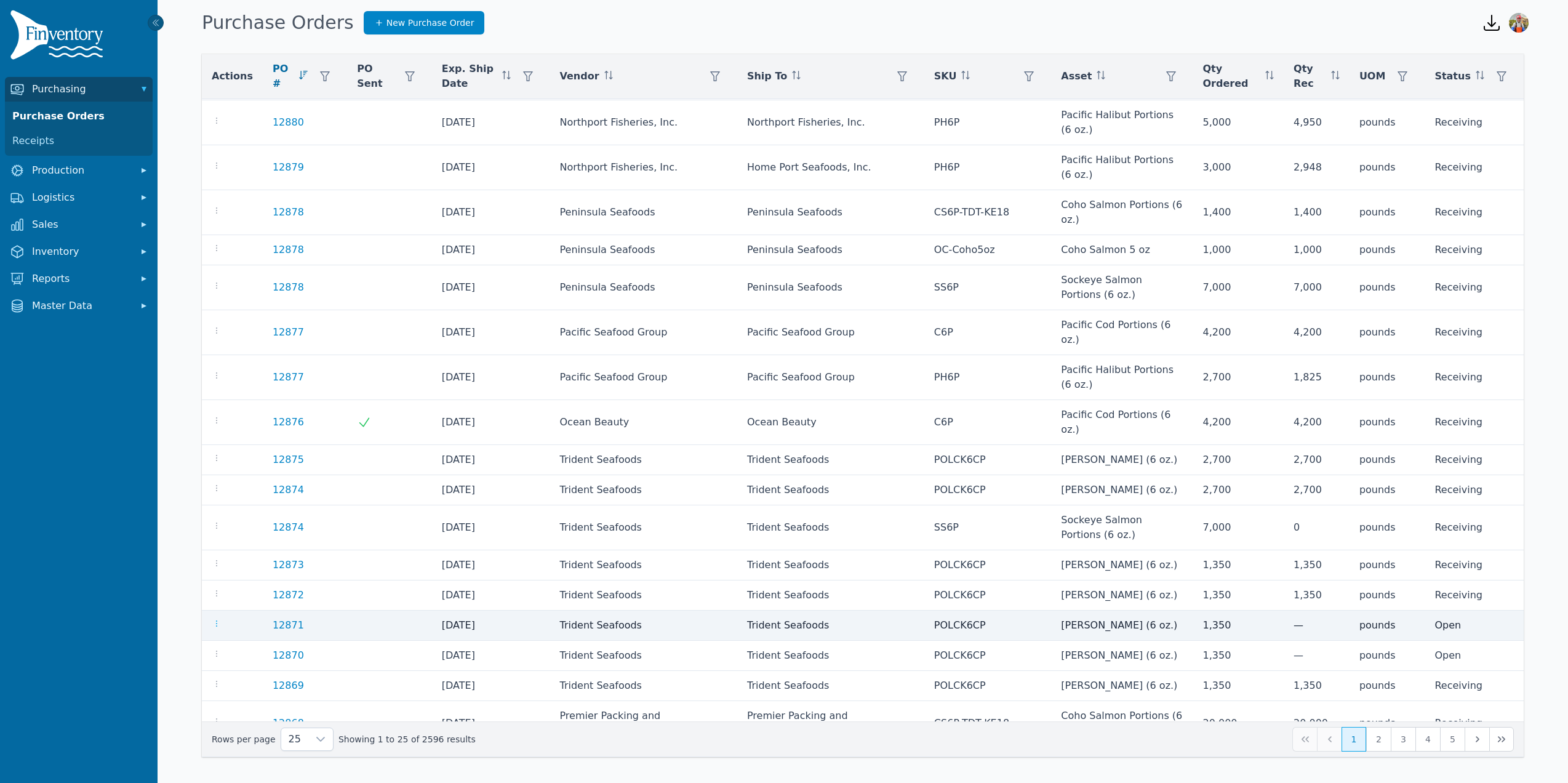
click at [218, 619] on icon "button" at bounding box center [216, 623] width 10 height 10
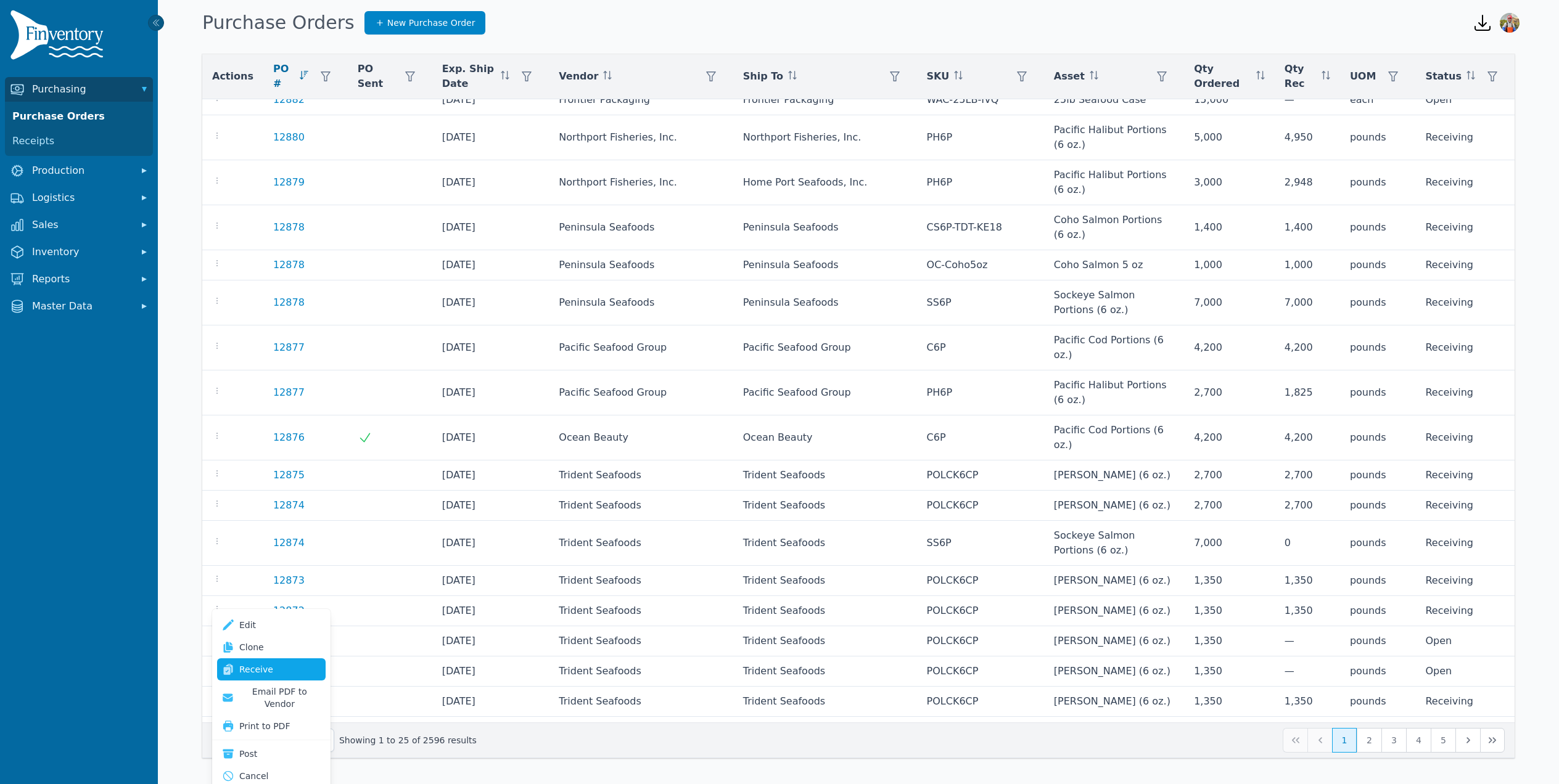
click at [244, 666] on link "Receive" at bounding box center [270, 669] width 108 height 22
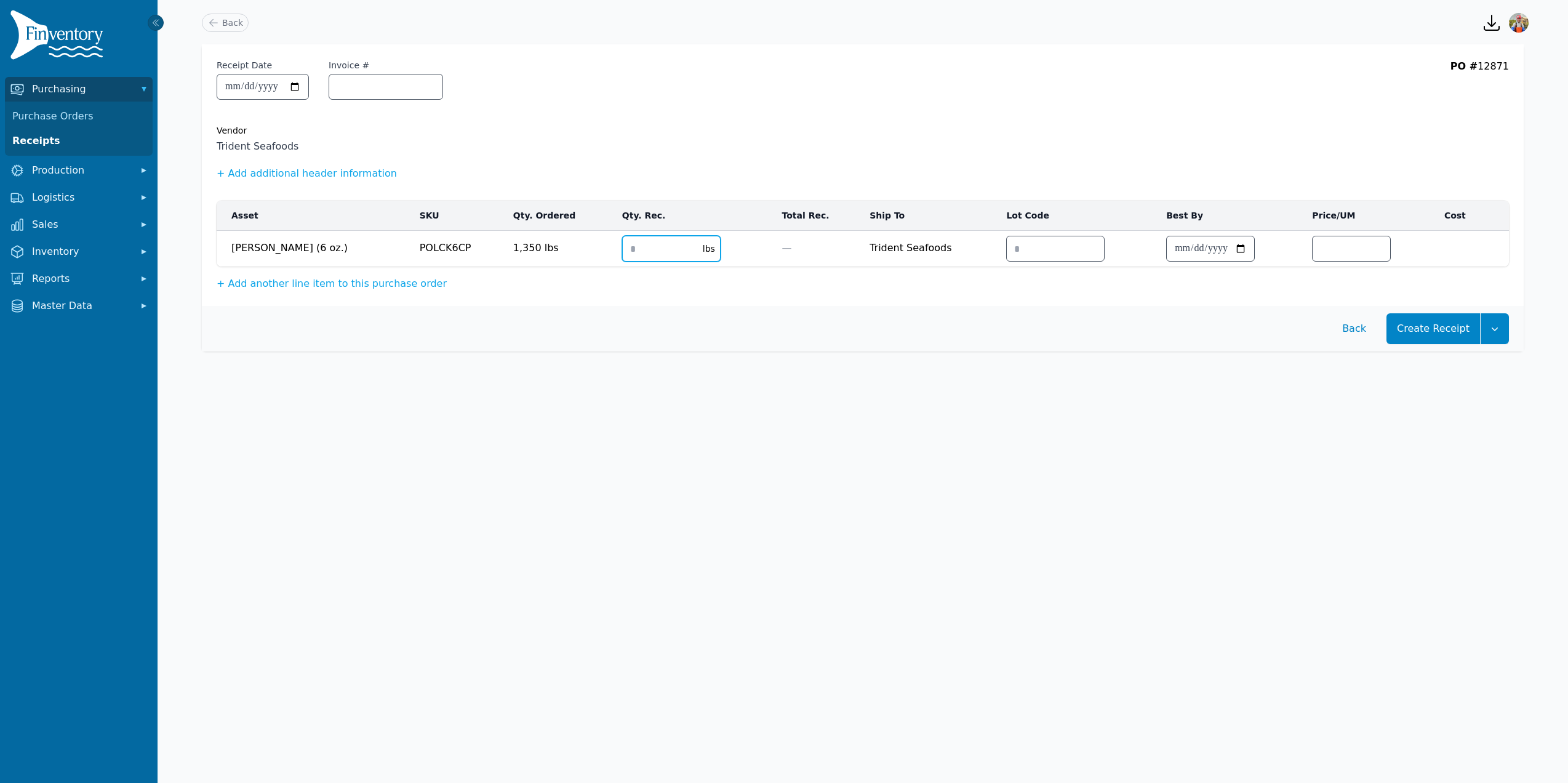
click at [623, 244] on input "number" at bounding box center [658, 249] width 72 height 25
type input "***"
type input "****"
click at [1409, 347] on div "Create Receipt Back" at bounding box center [863, 328] width 1322 height 46
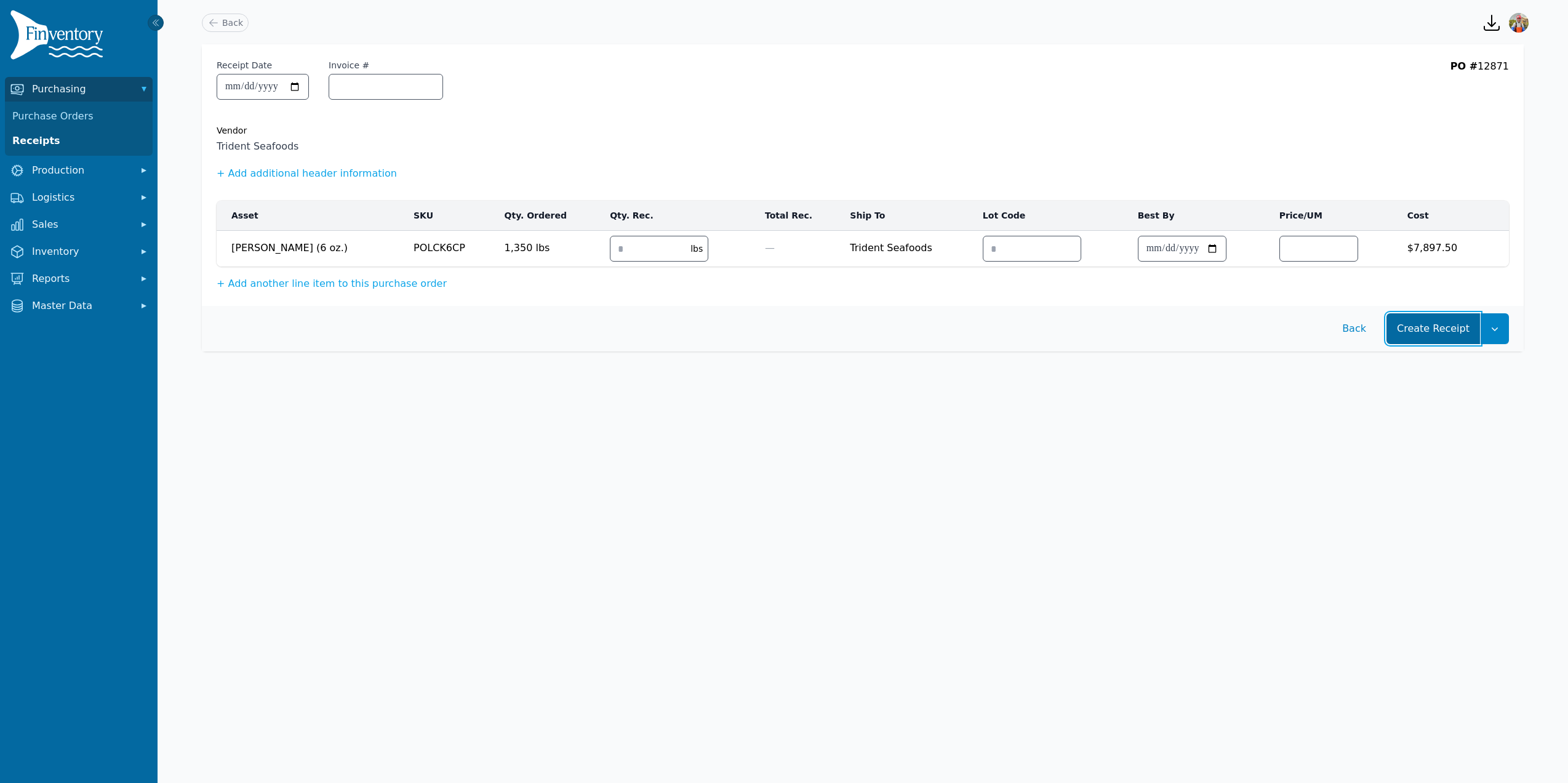
click at [1413, 341] on button "Create Receipt" at bounding box center [1433, 329] width 94 height 30
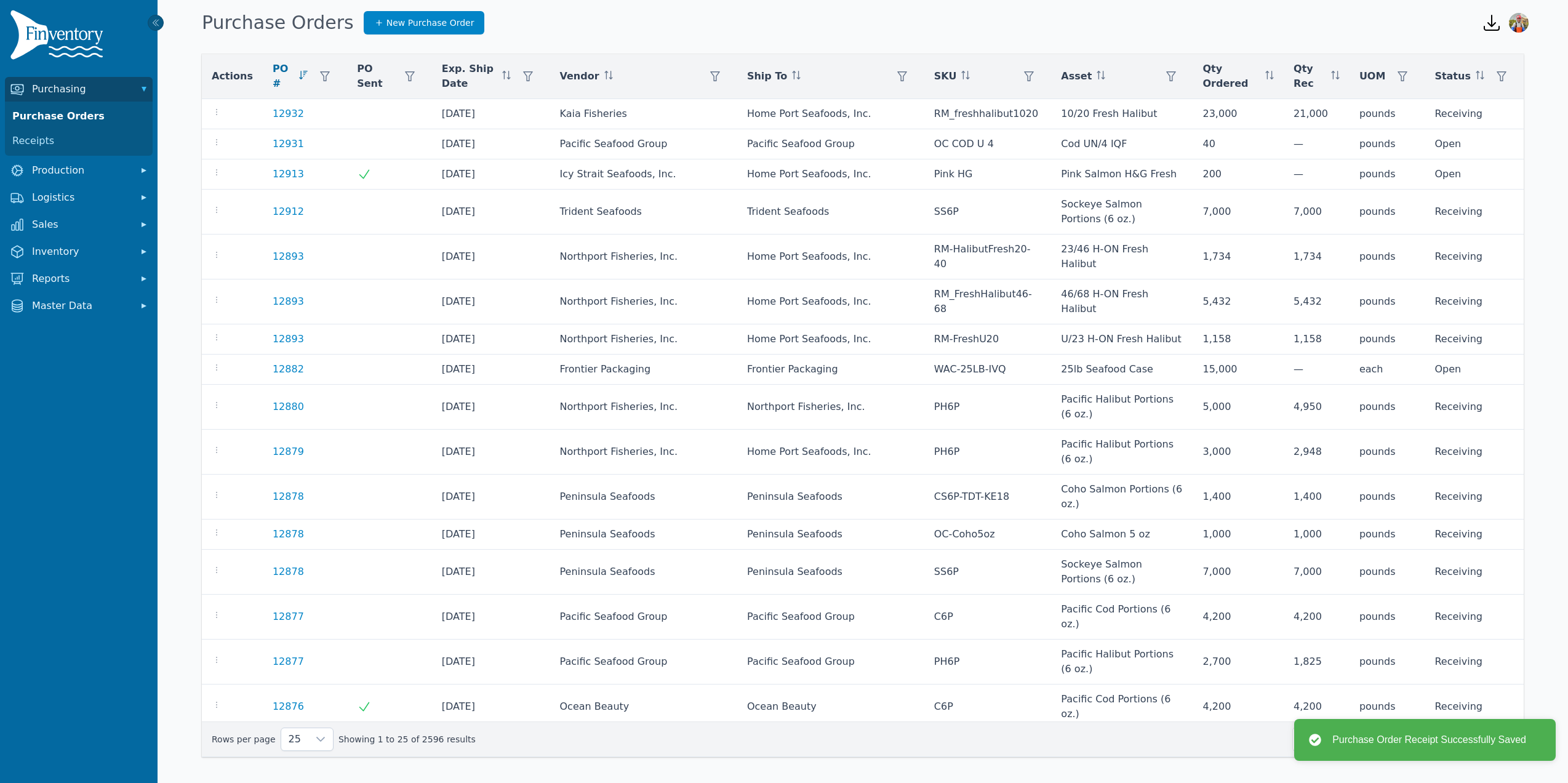
scroll to position [284, 0]
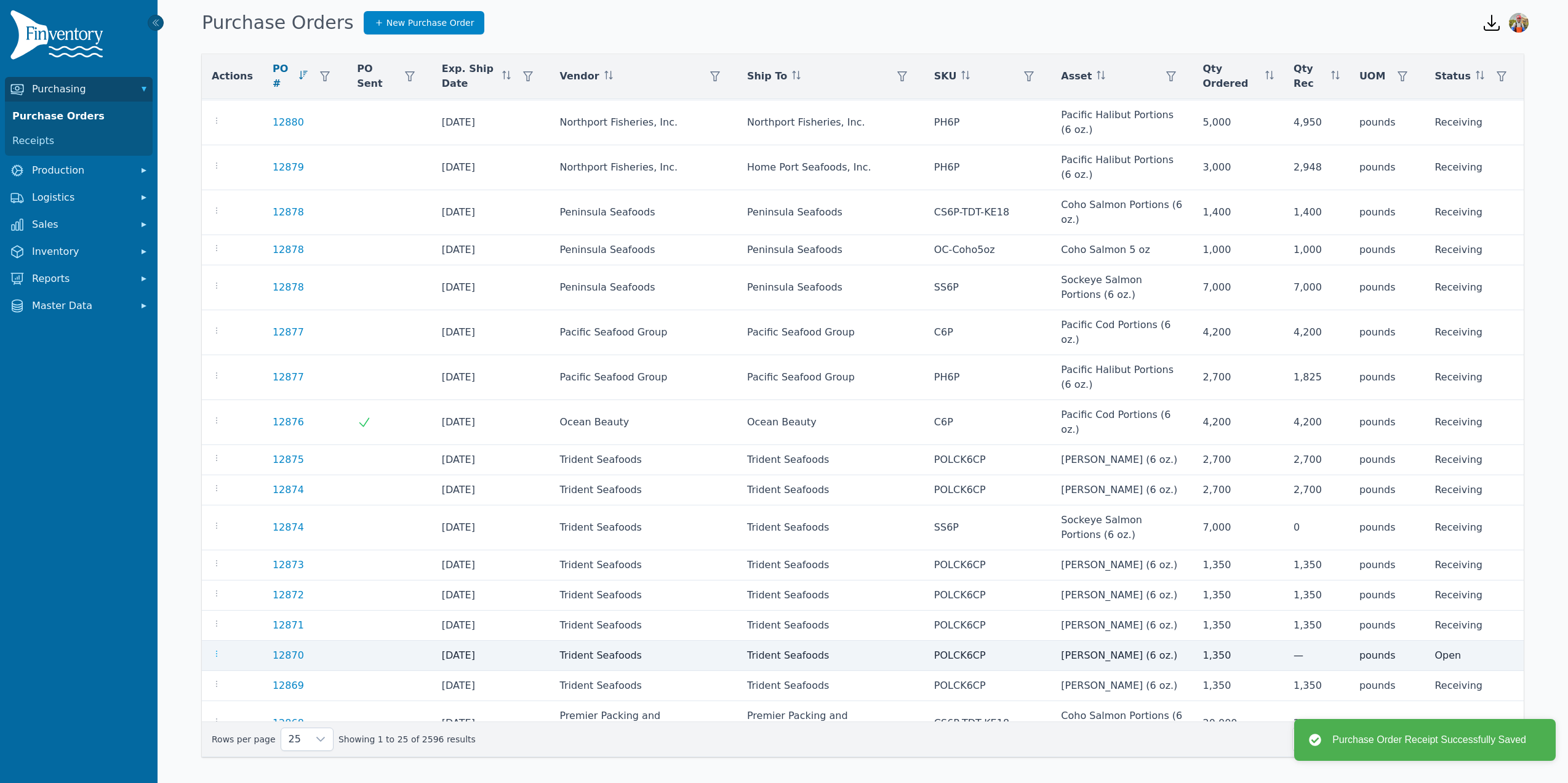
click at [216, 651] on icon "button" at bounding box center [216, 653] width 1 height 6
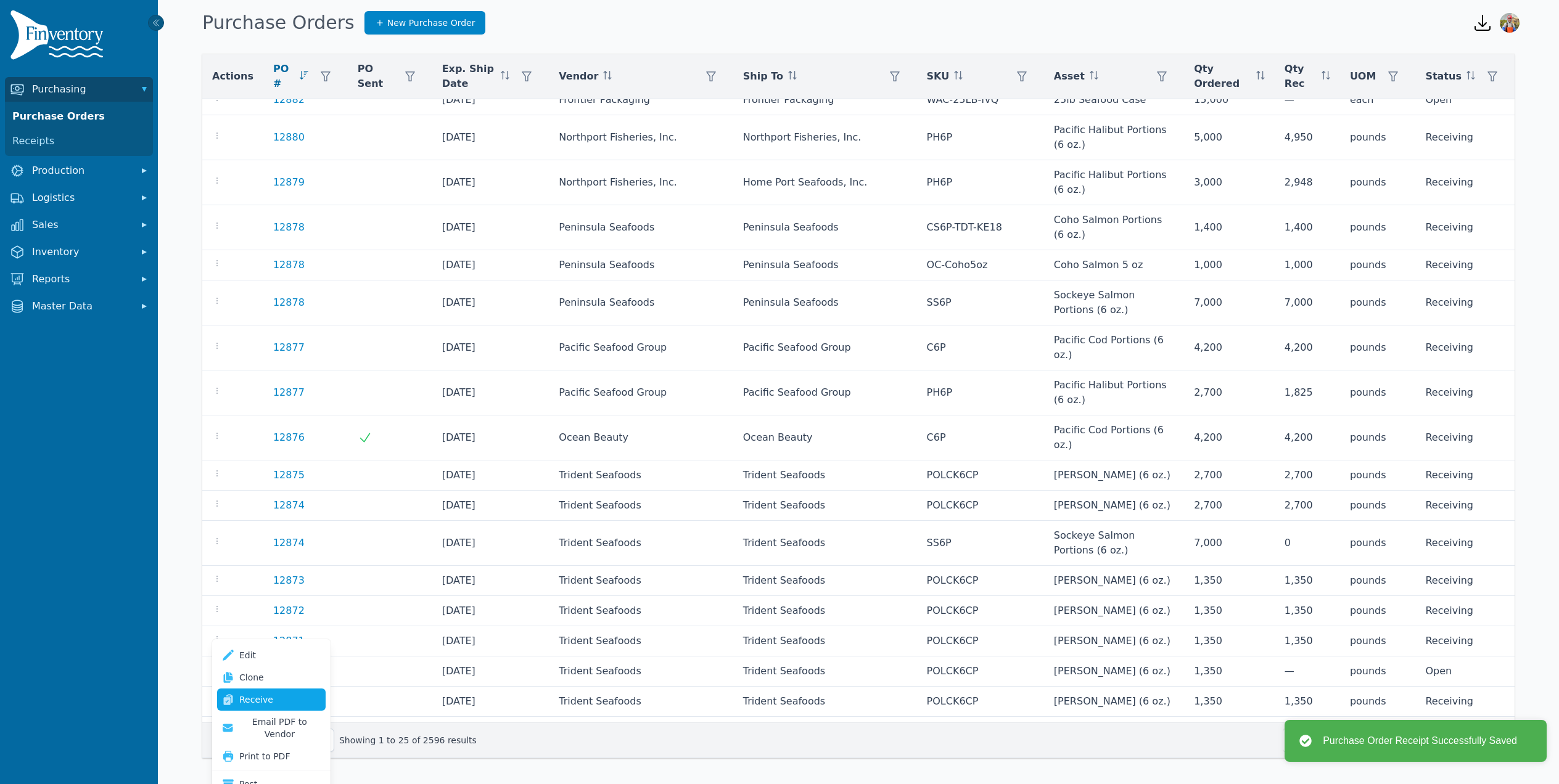
click at [274, 701] on link "Receive" at bounding box center [270, 699] width 108 height 22
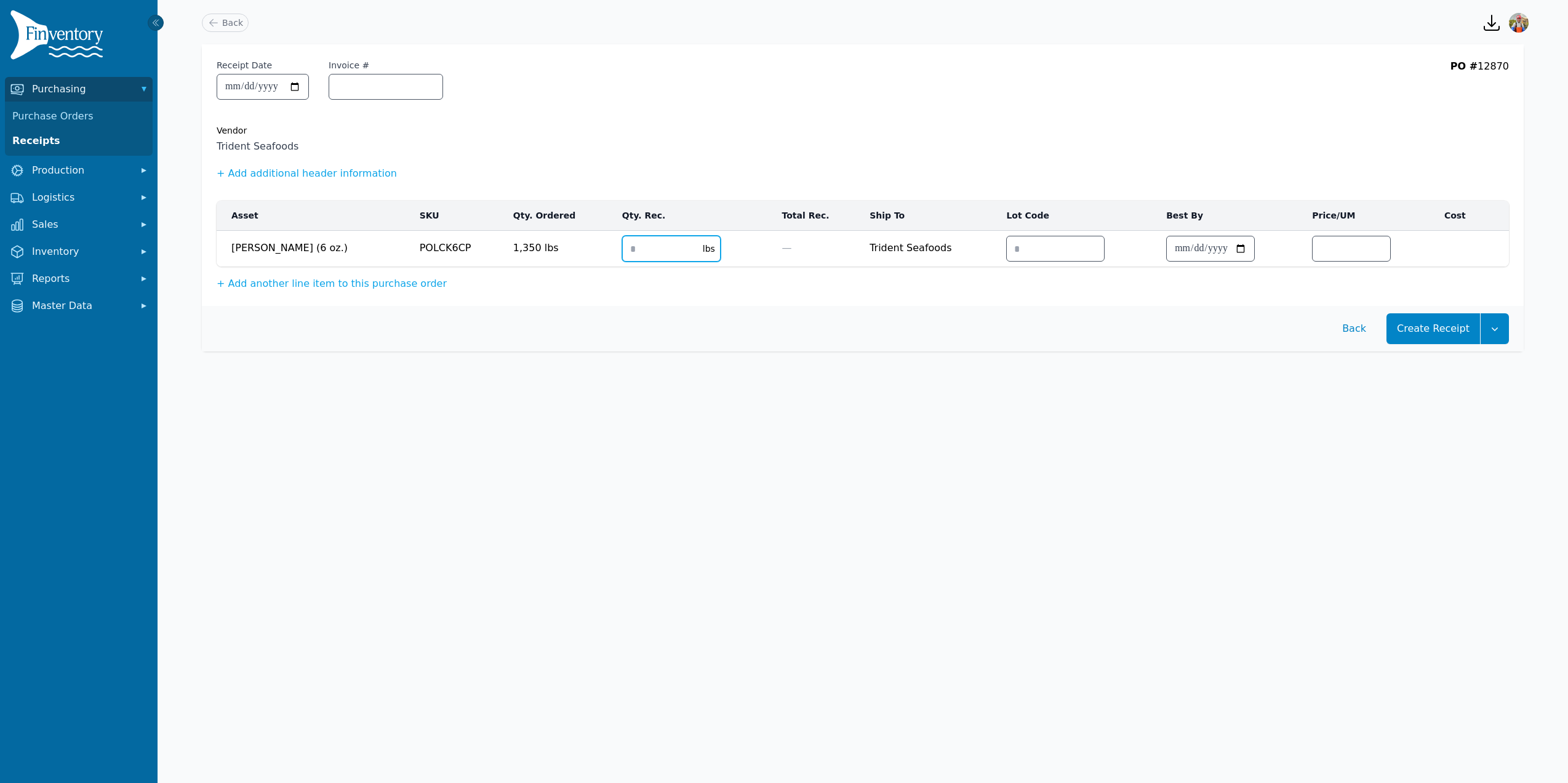
click at [623, 250] on input "number" at bounding box center [658, 249] width 72 height 25
type input "****"
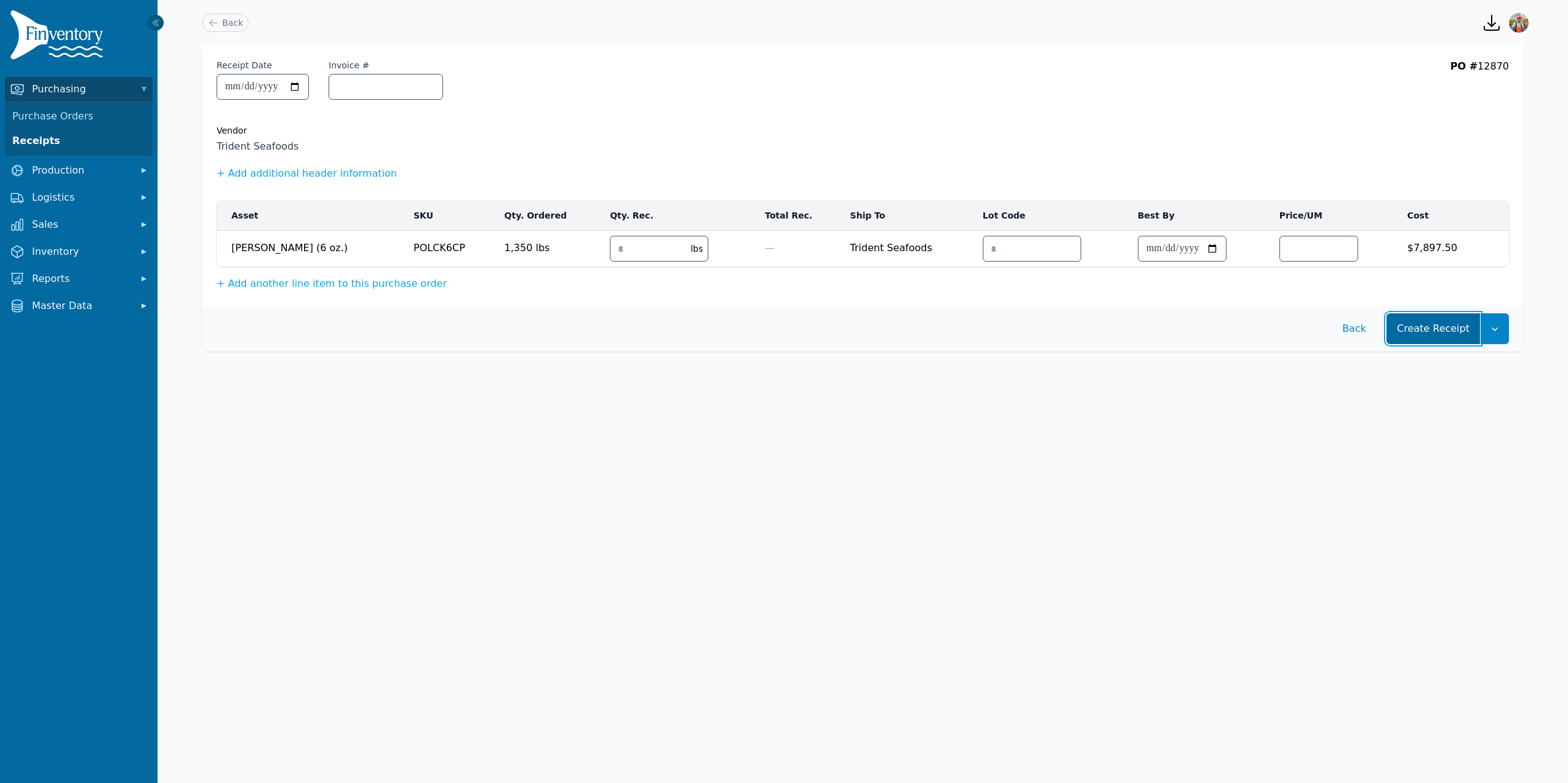
click at [1429, 325] on button "Create Receipt" at bounding box center [1433, 329] width 94 height 30
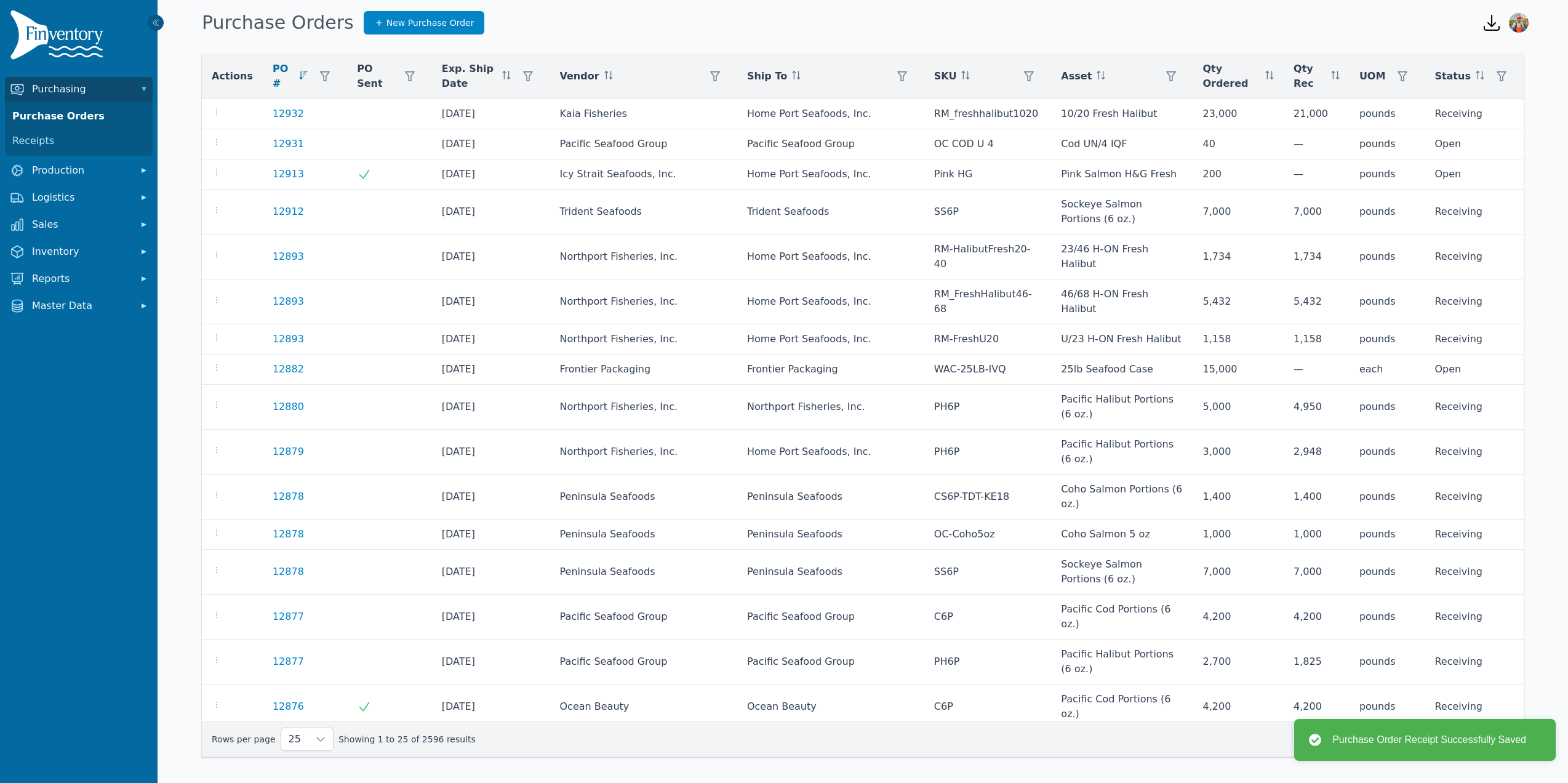
scroll to position [284, 0]
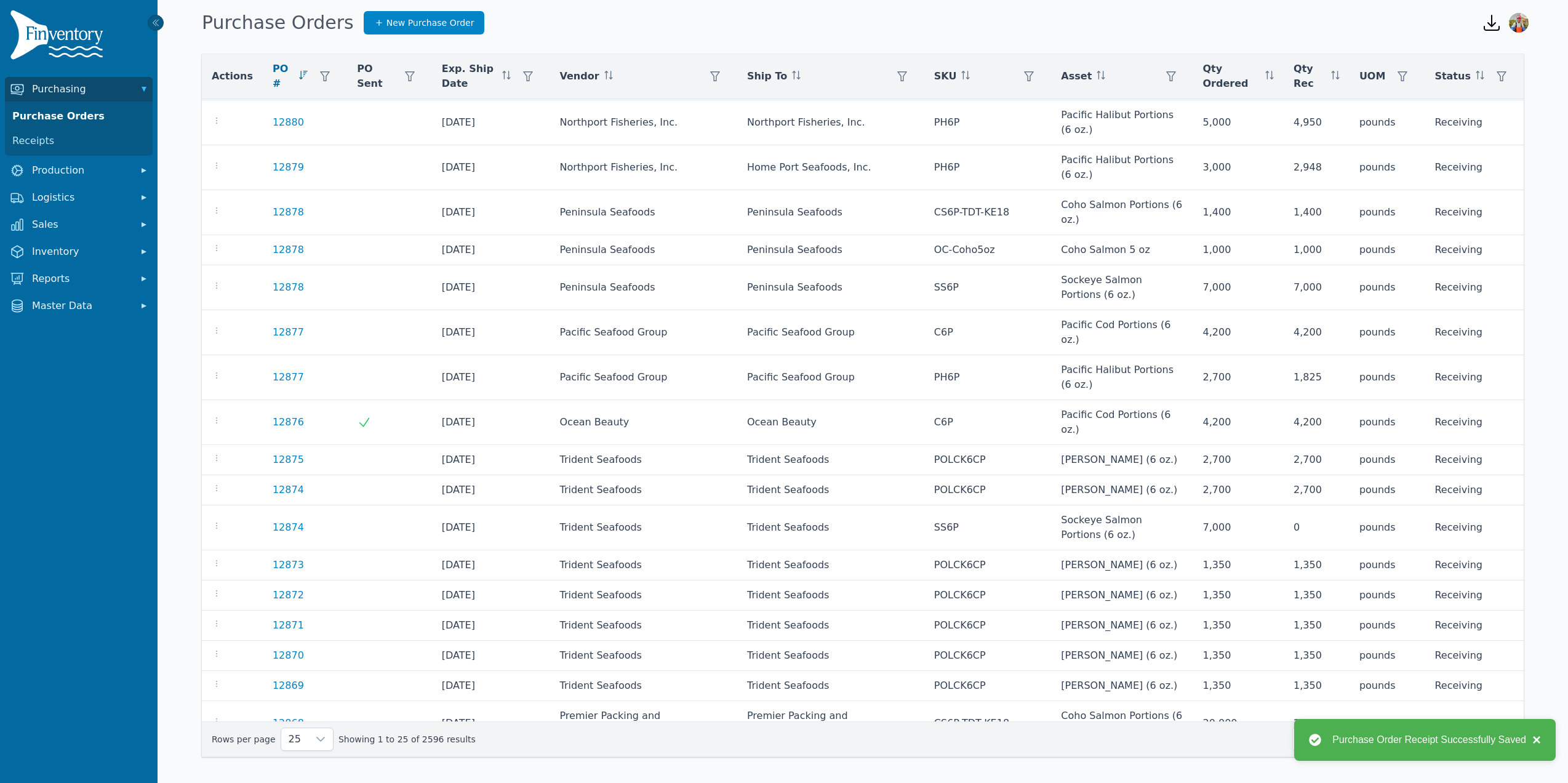
click at [1536, 744] on button "×" at bounding box center [1533, 740] width 15 height 15
click at [1381, 745] on button "2" at bounding box center [1379, 739] width 25 height 25
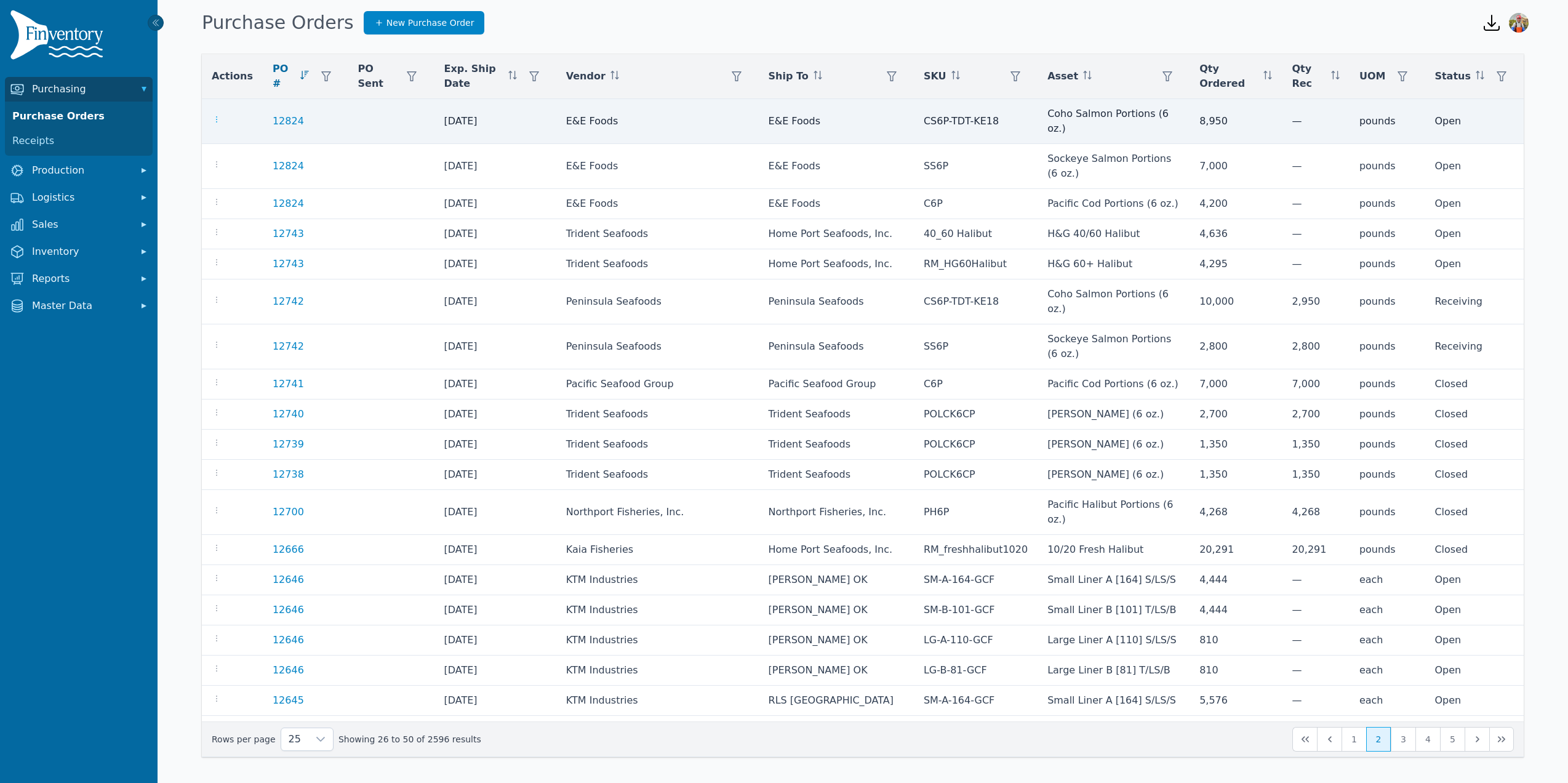
click at [216, 116] on icon "button" at bounding box center [216, 119] width 1 height 6
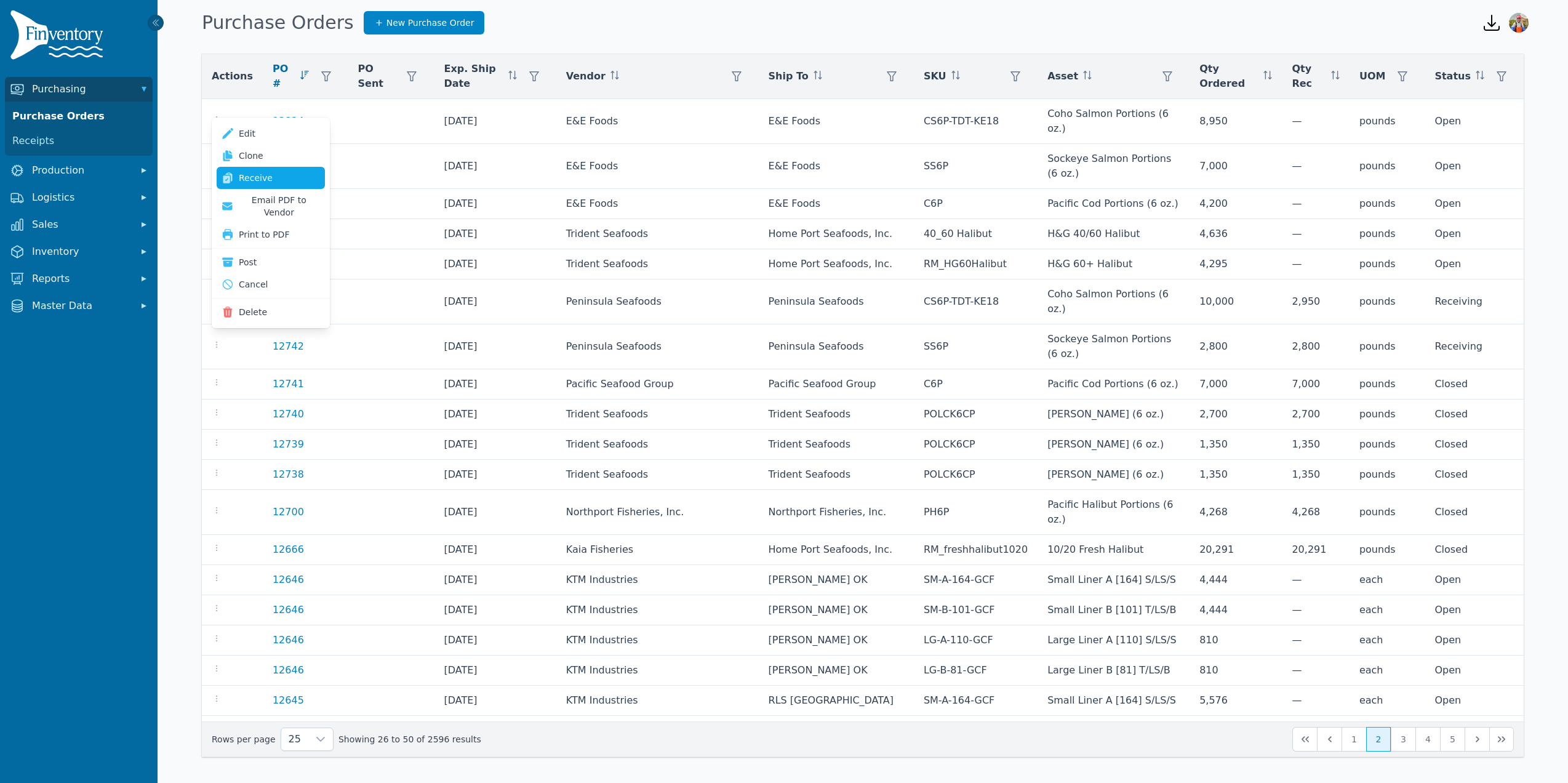
click at [243, 187] on link "Receive" at bounding box center [270, 178] width 108 height 22
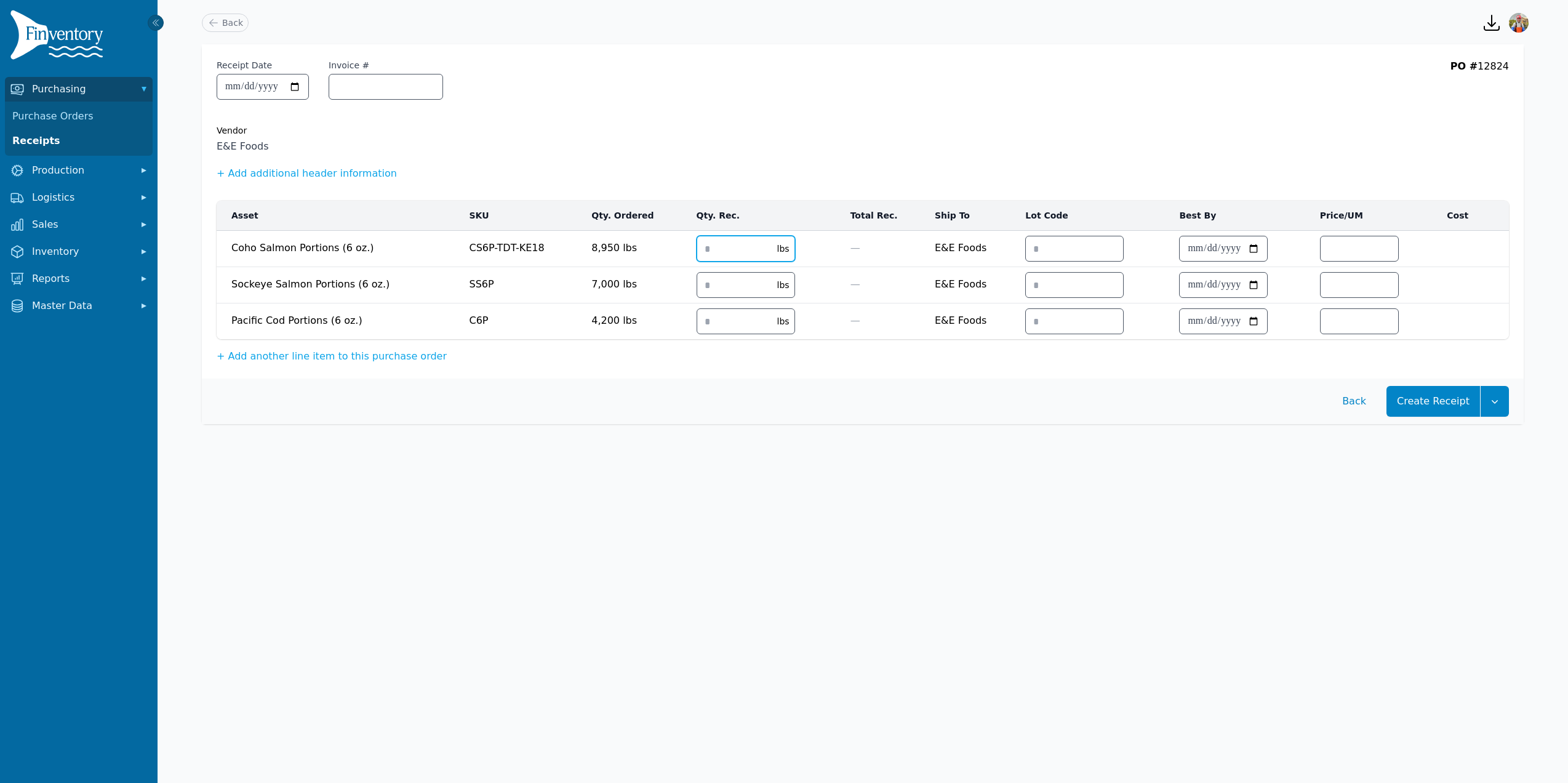
click at [709, 248] on input "number" at bounding box center [733, 249] width 72 height 25
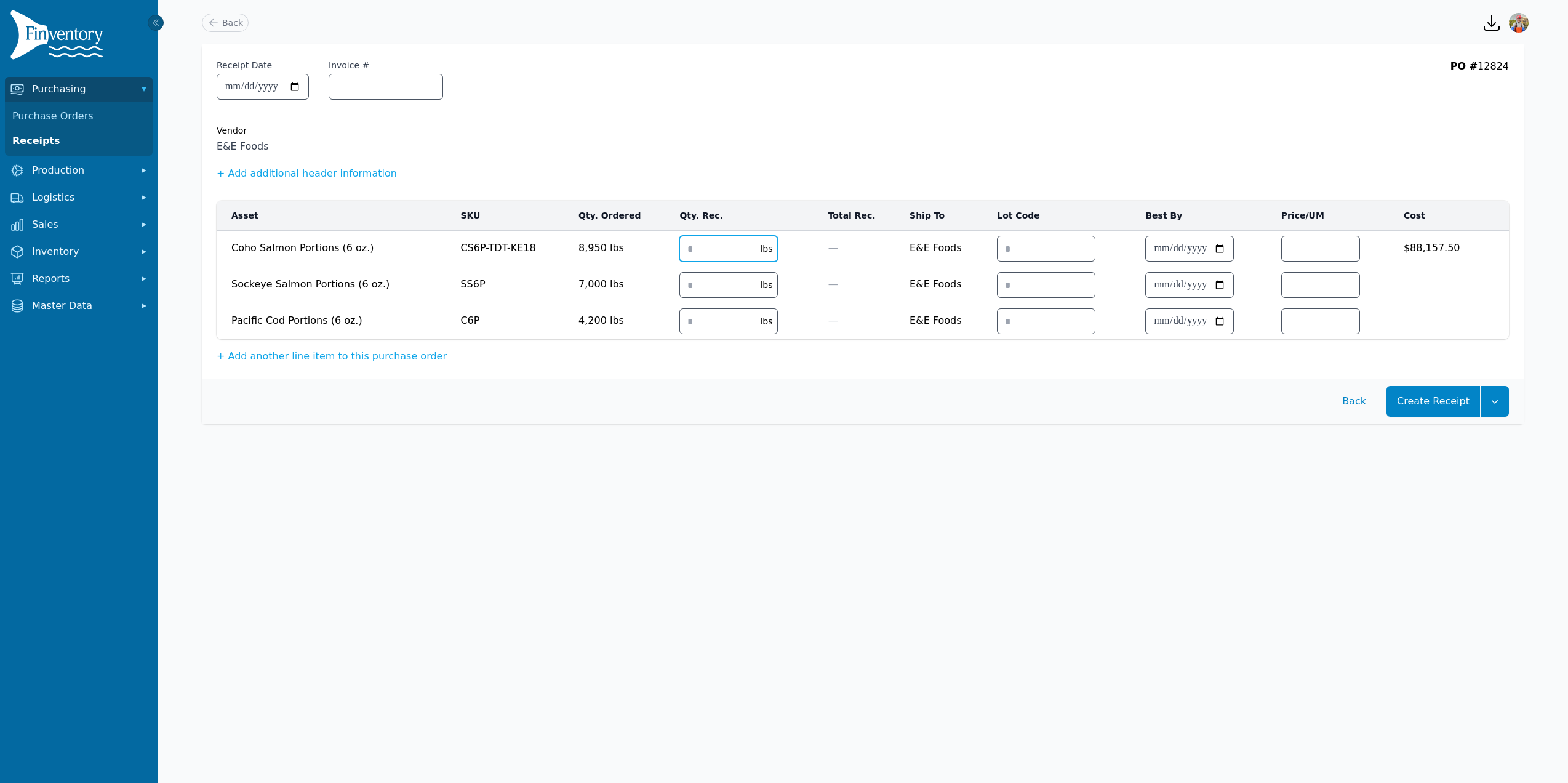
type input "****"
click at [680, 291] on input "number" at bounding box center [716, 285] width 72 height 25
type input "****"
click at [689, 324] on input "number" at bounding box center [716, 322] width 72 height 25
type input "****"
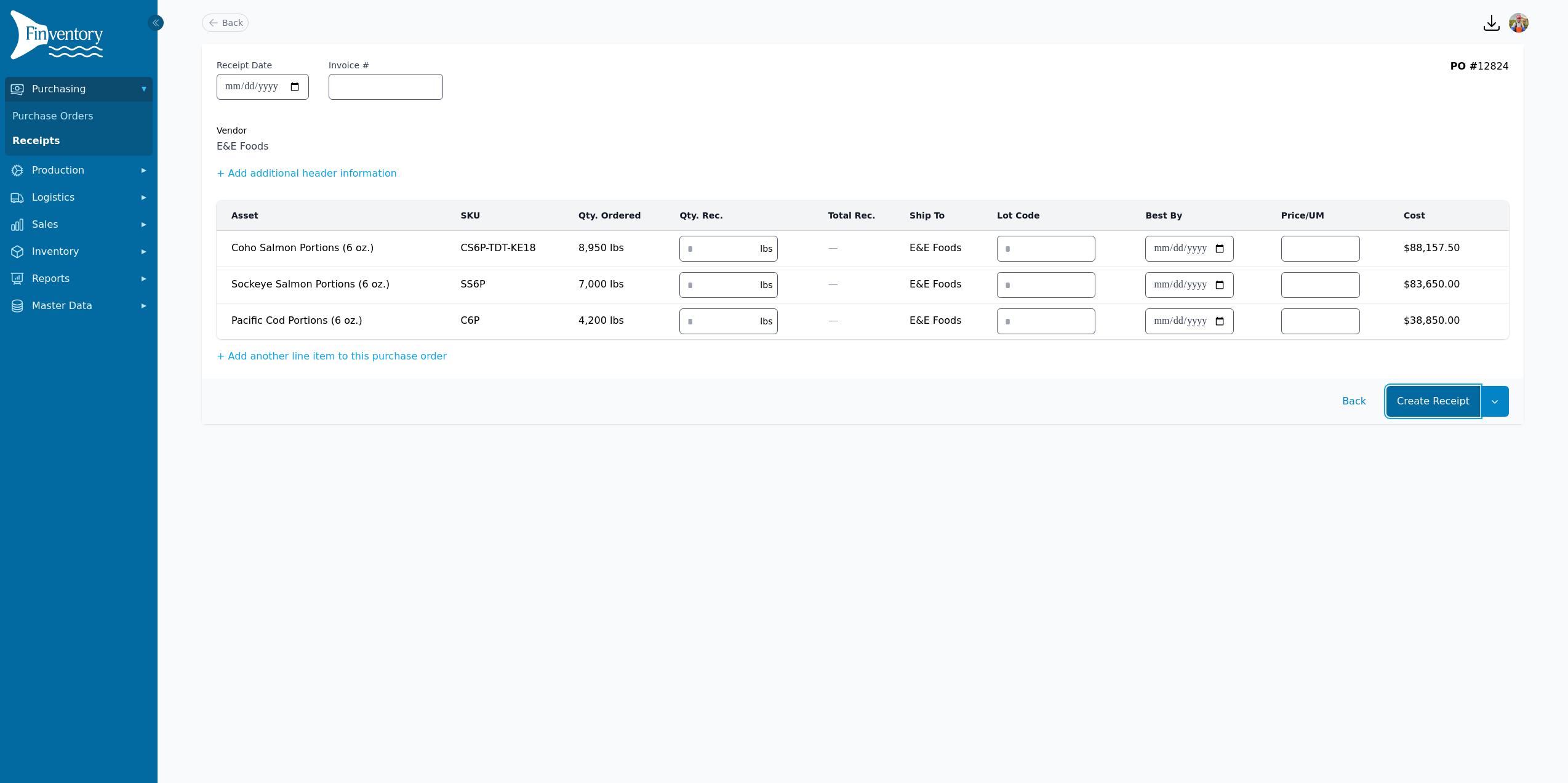
click at [1439, 400] on button "Create Receipt" at bounding box center [1433, 401] width 94 height 30
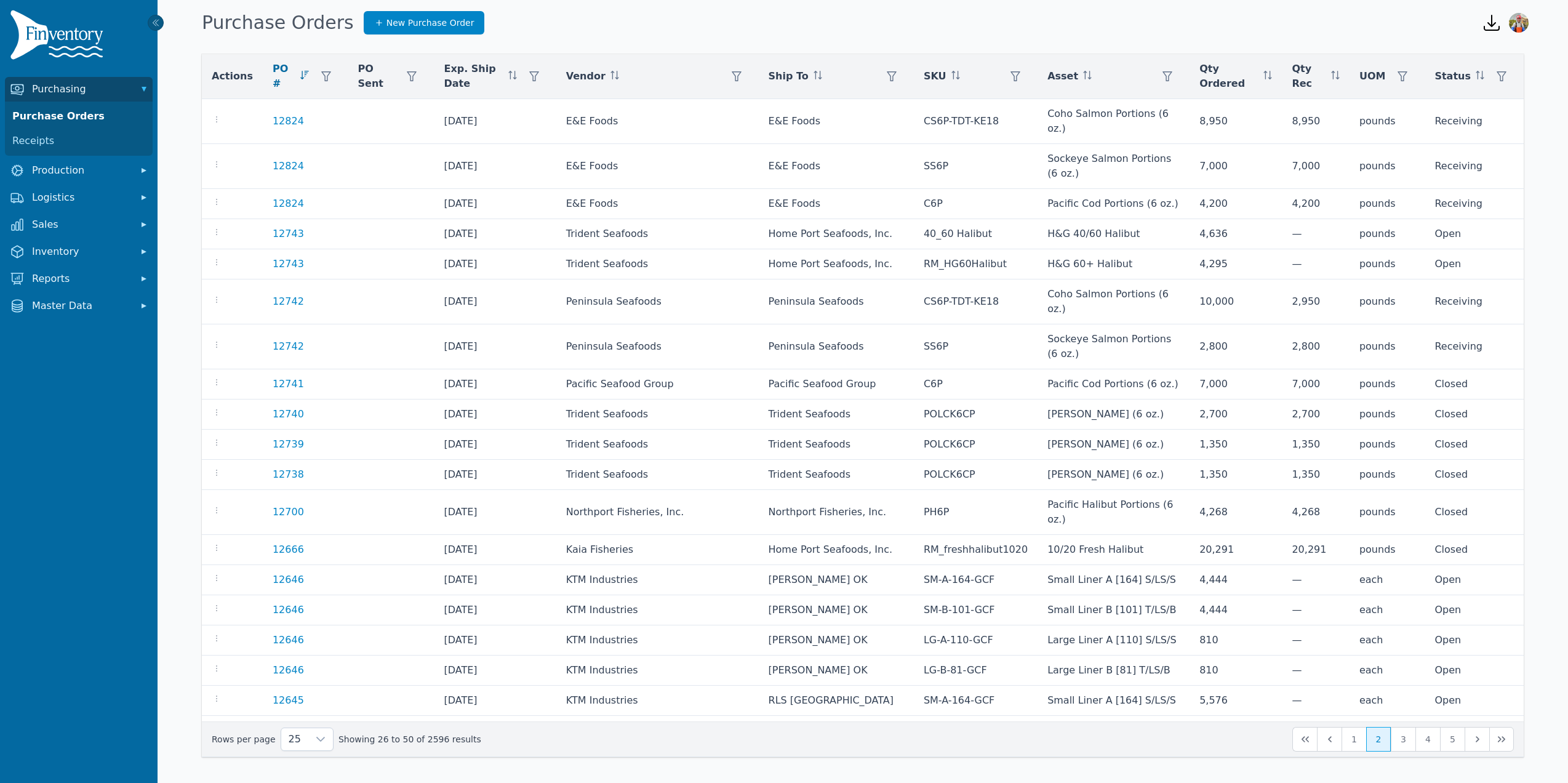
click at [106, 322] on nav "Purchasing Purchase Orders Receipts Production Logistics Sales Inventory Report…" at bounding box center [79, 430] width 157 height 707
click at [99, 317] on button "Master Data" at bounding box center [79, 307] width 147 height 25
click at [61, 335] on link "Accounts" at bounding box center [79, 333] width 143 height 25
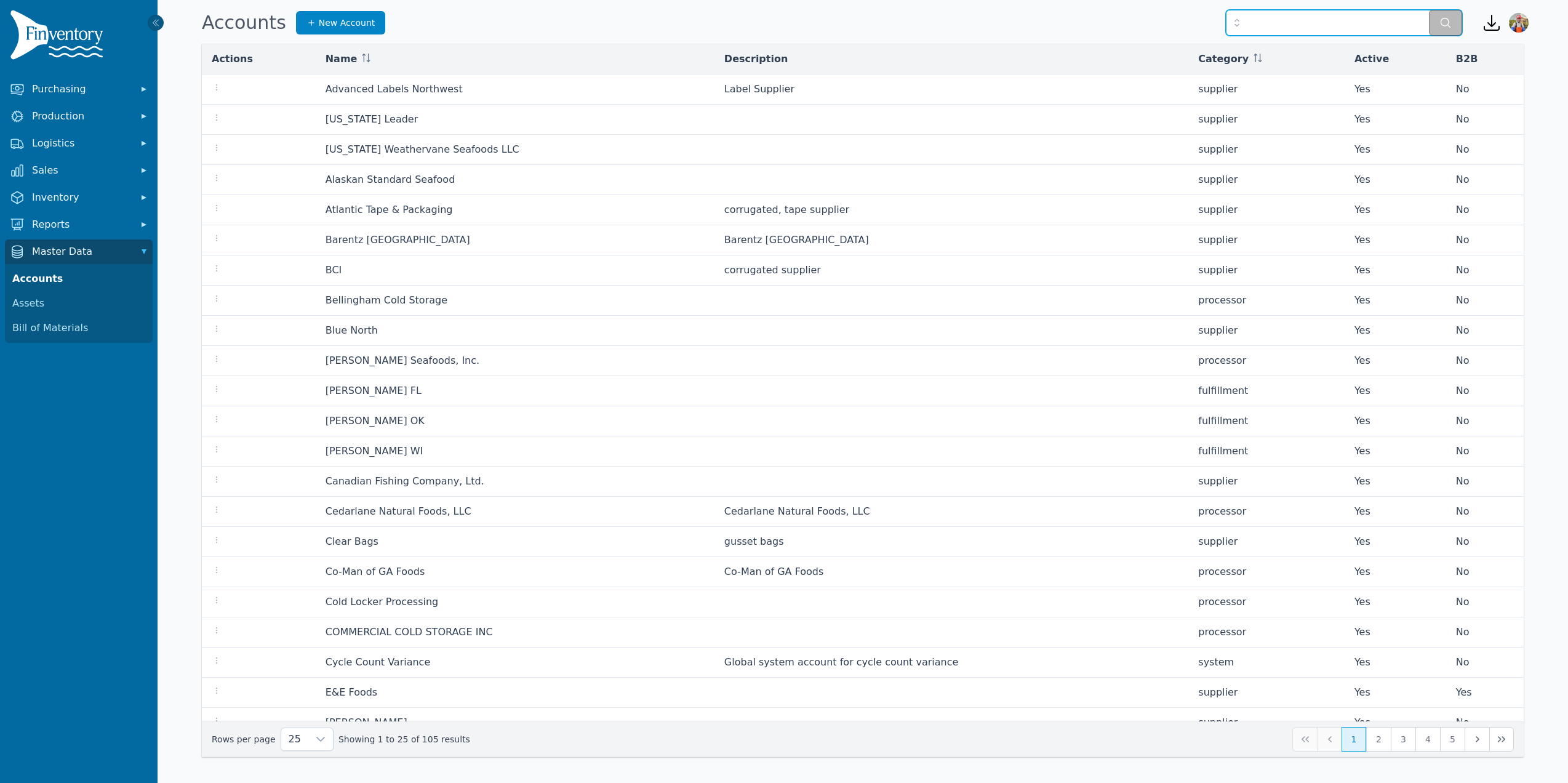
click at [1340, 15] on input "text" at bounding box center [1344, 22] width 237 height 26
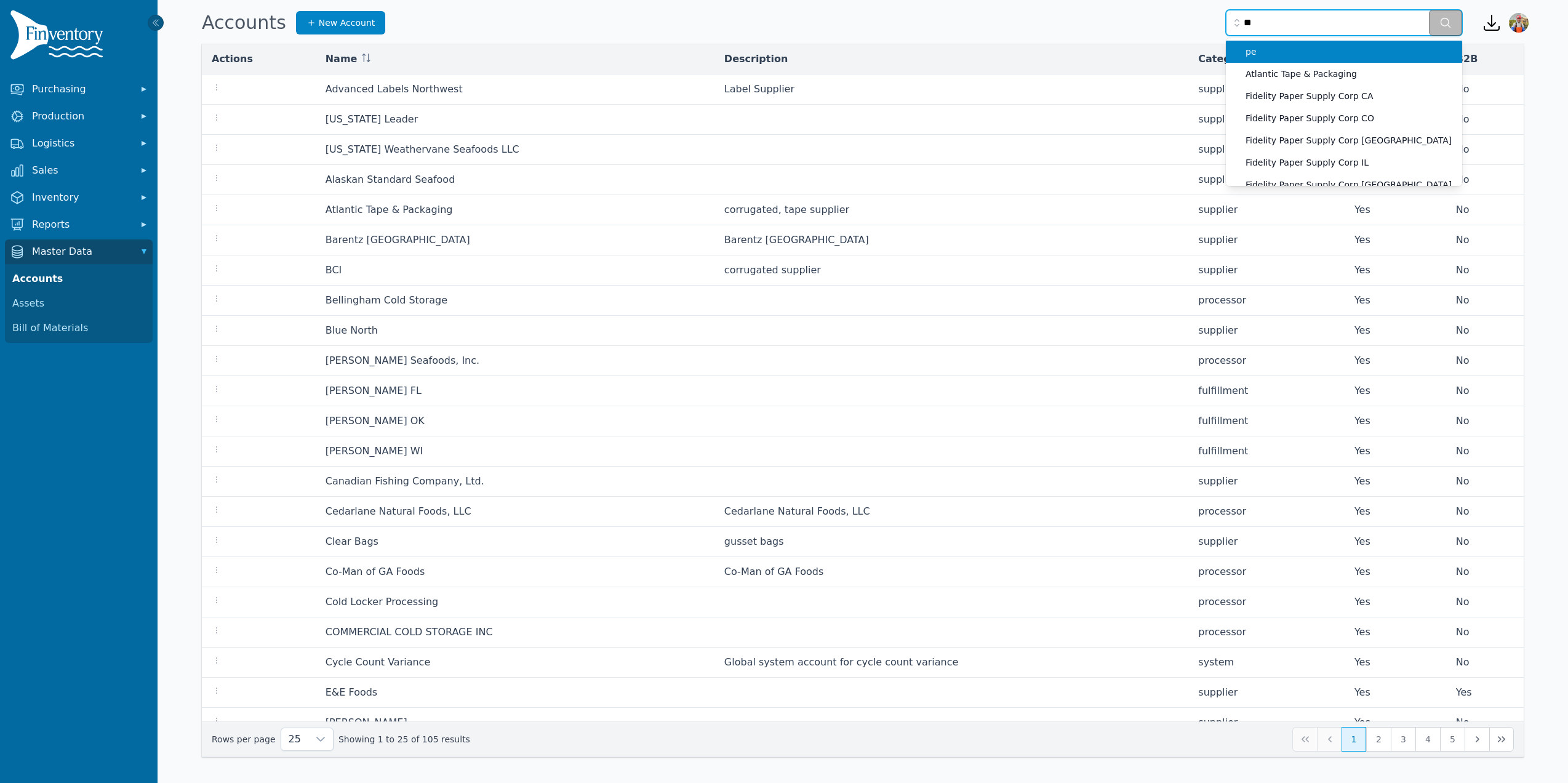
type input "*"
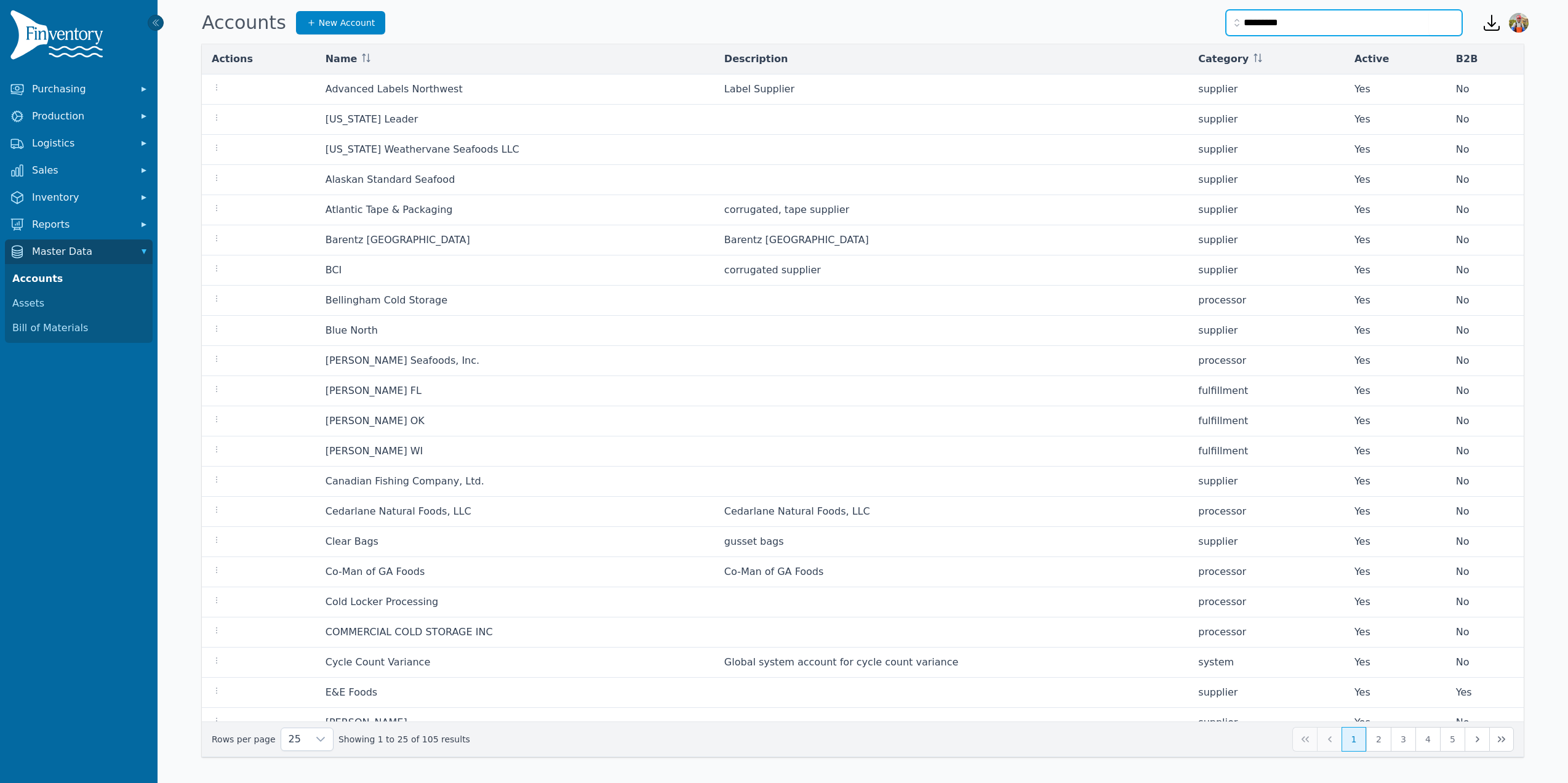
type input "*********"
click at [1429, 10] on button "submit" at bounding box center [1445, 22] width 33 height 26
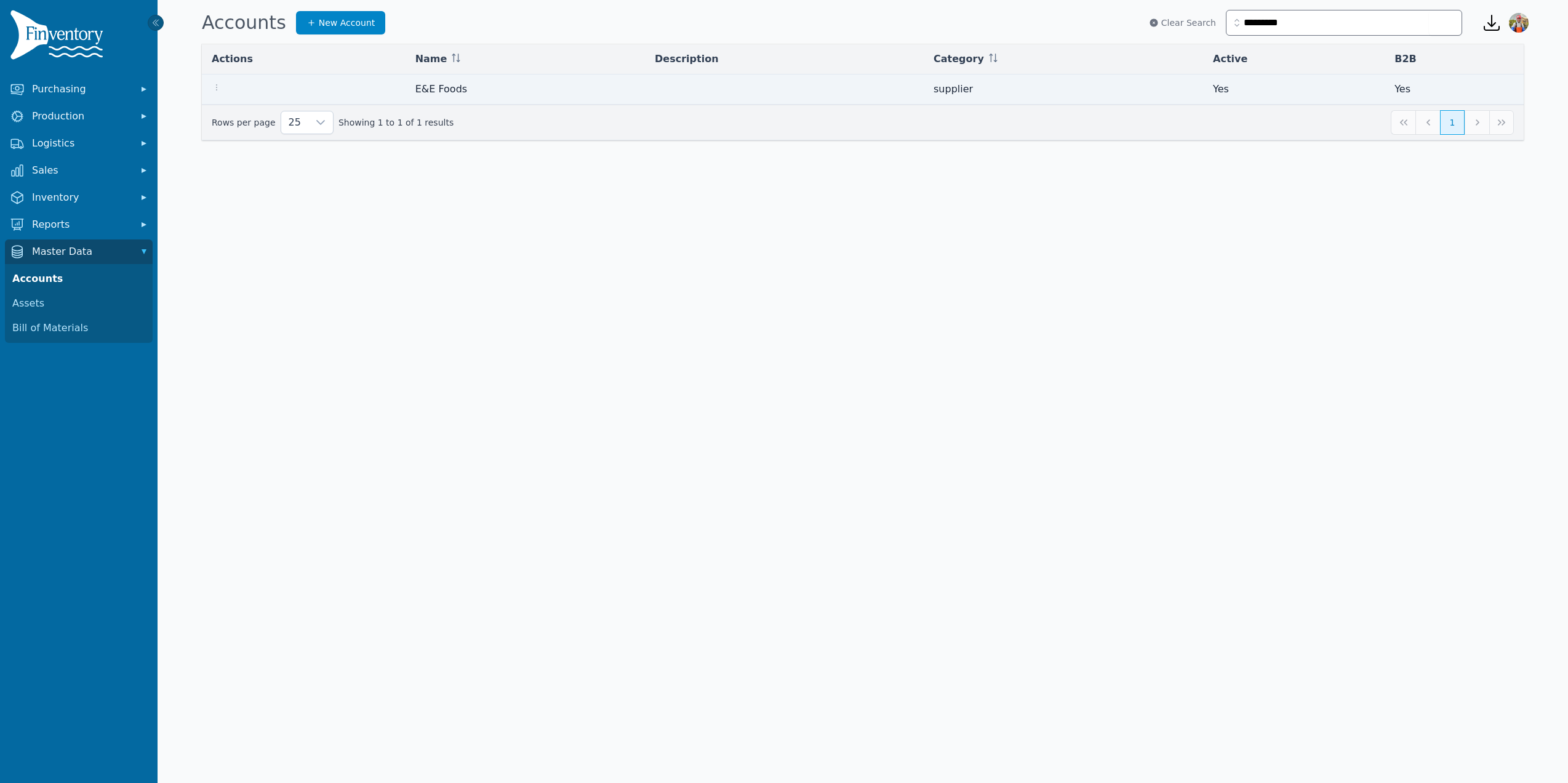
click at [464, 85] on td "E&E Foods" at bounding box center [525, 89] width 239 height 30
click at [454, 83] on link "E&E Foods" at bounding box center [441, 88] width 52 height 12
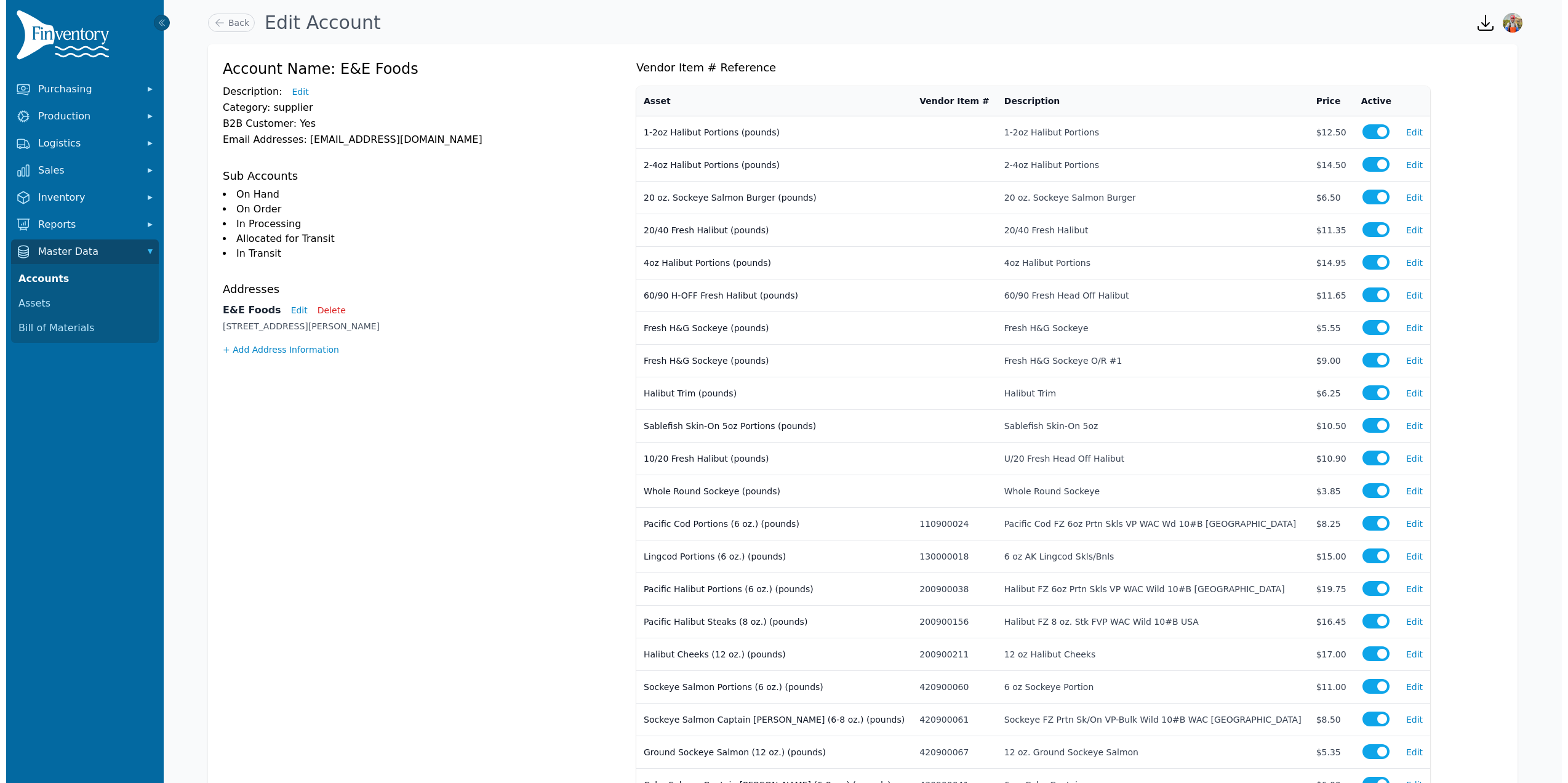
scroll to position [156, 0]
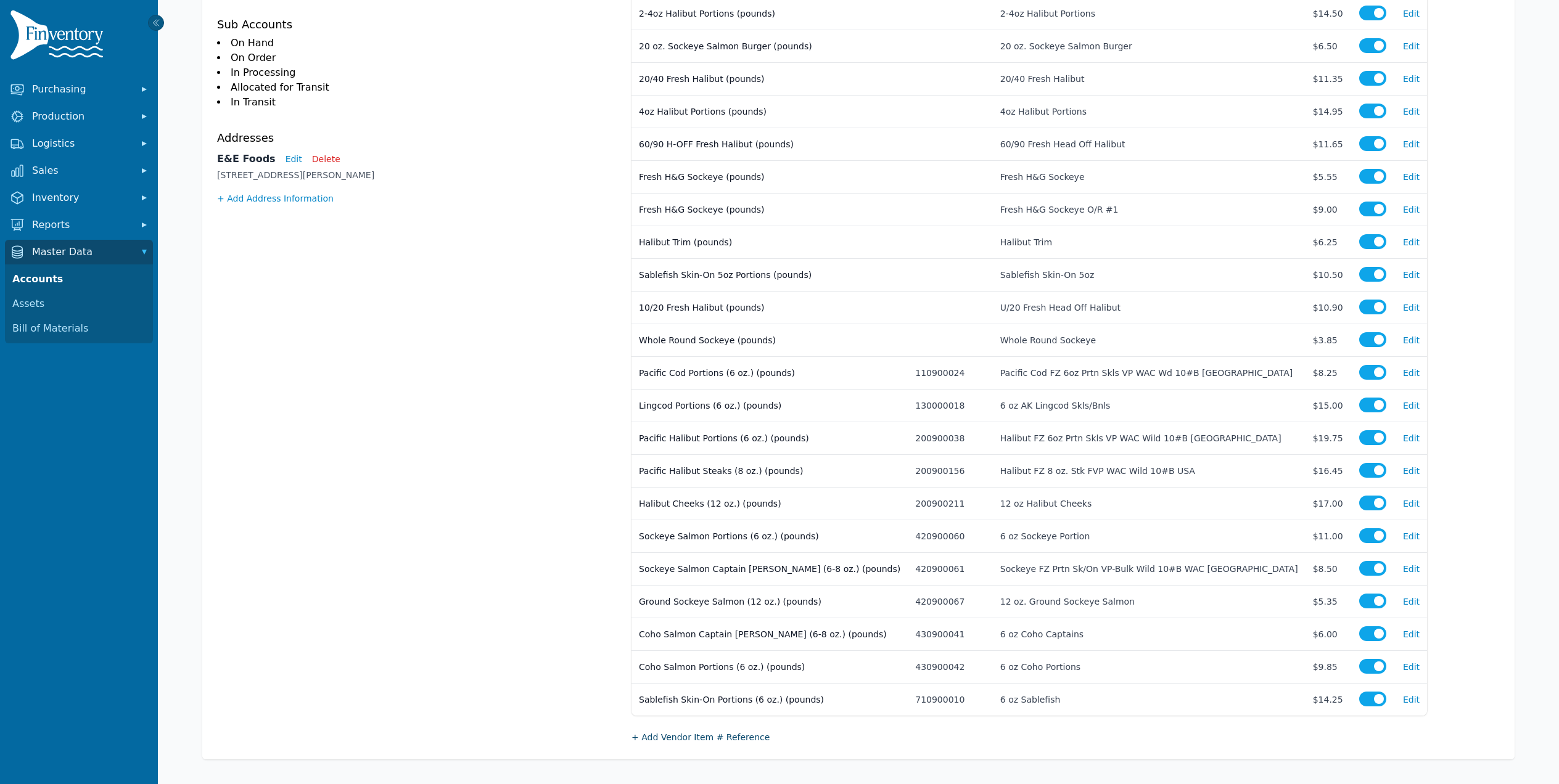
click at [734, 736] on button "+ Add Vendor Item # Reference" at bounding box center [700, 737] width 138 height 13
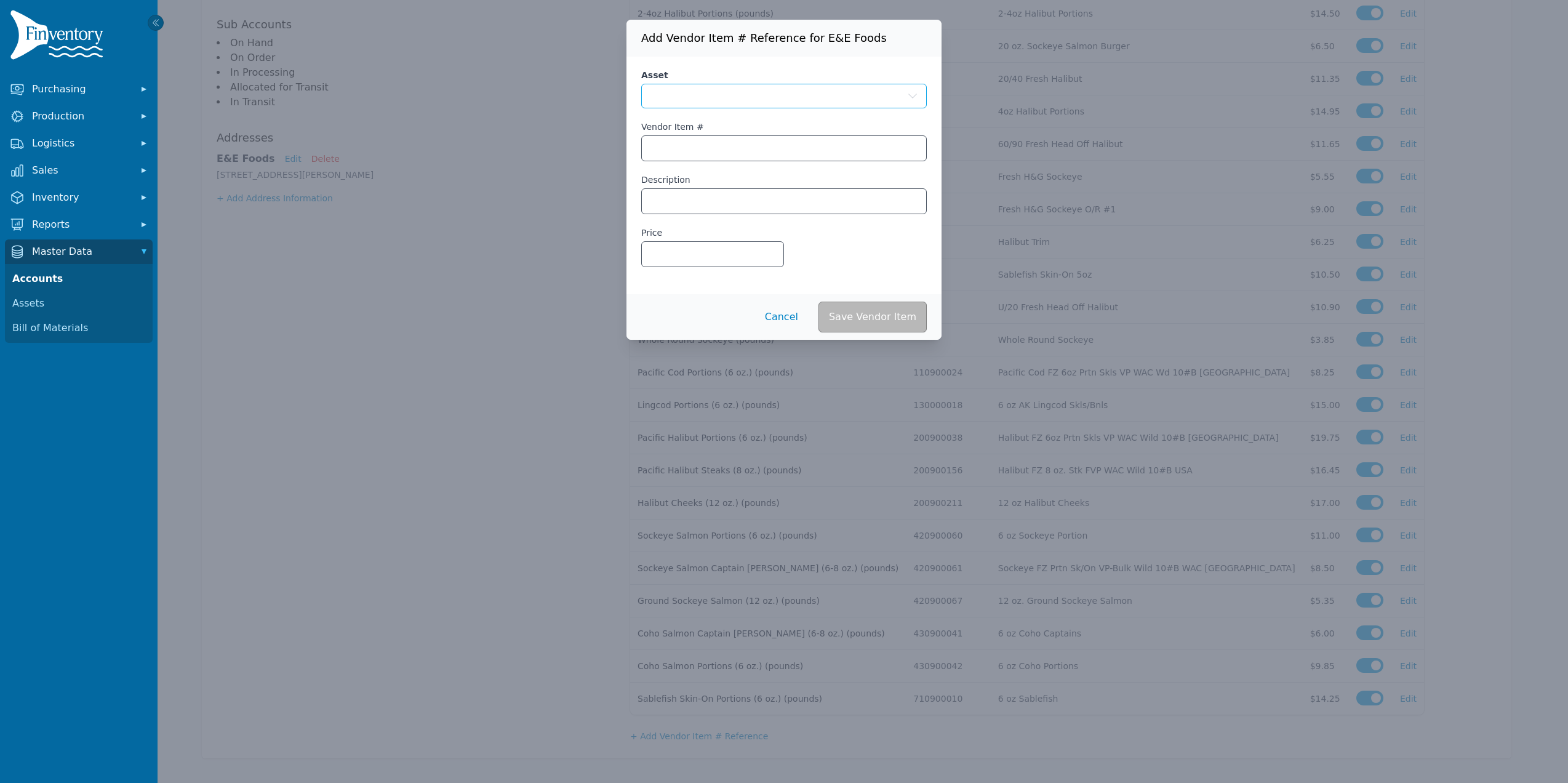
click at [747, 95] on button "button" at bounding box center [784, 97] width 286 height 25
type input "*******"
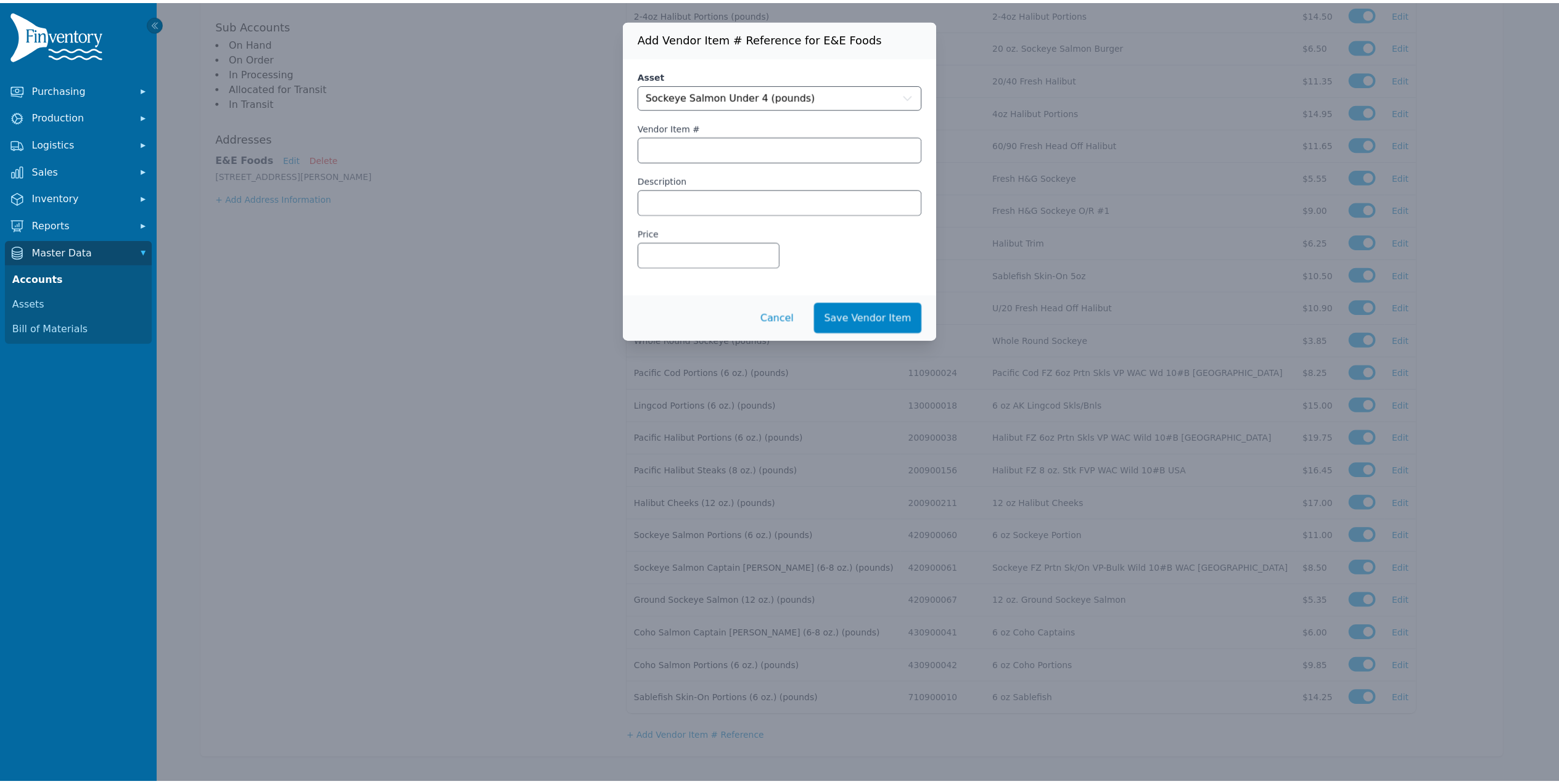
scroll to position [0, 0]
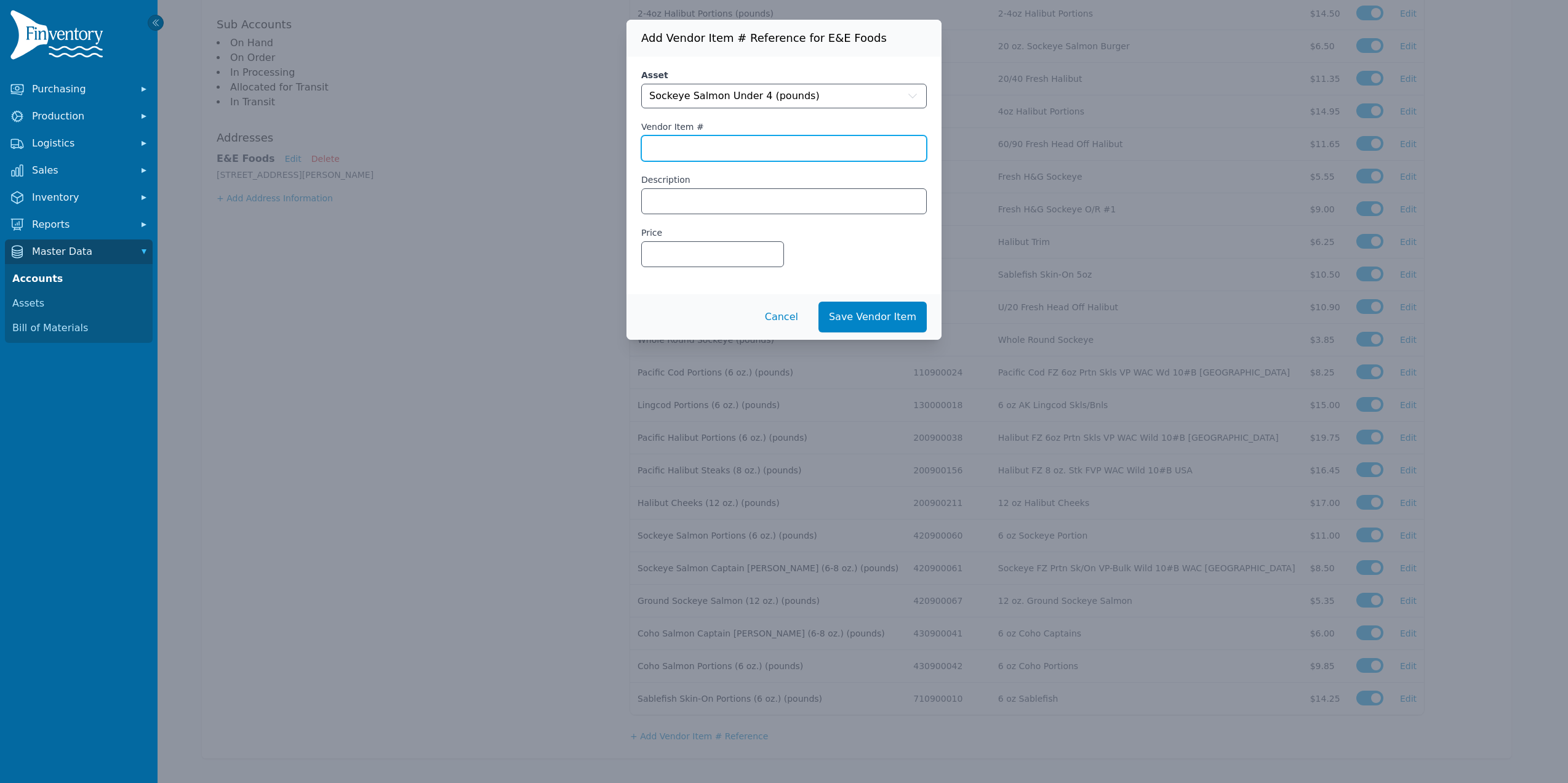
click at [747, 141] on input "Vendor Item #" at bounding box center [784, 148] width 284 height 25
click at [677, 190] on input "Description" at bounding box center [784, 201] width 284 height 25
type input "**********"
click at [700, 247] on input "Price" at bounding box center [712, 255] width 141 height 25
type input "****"
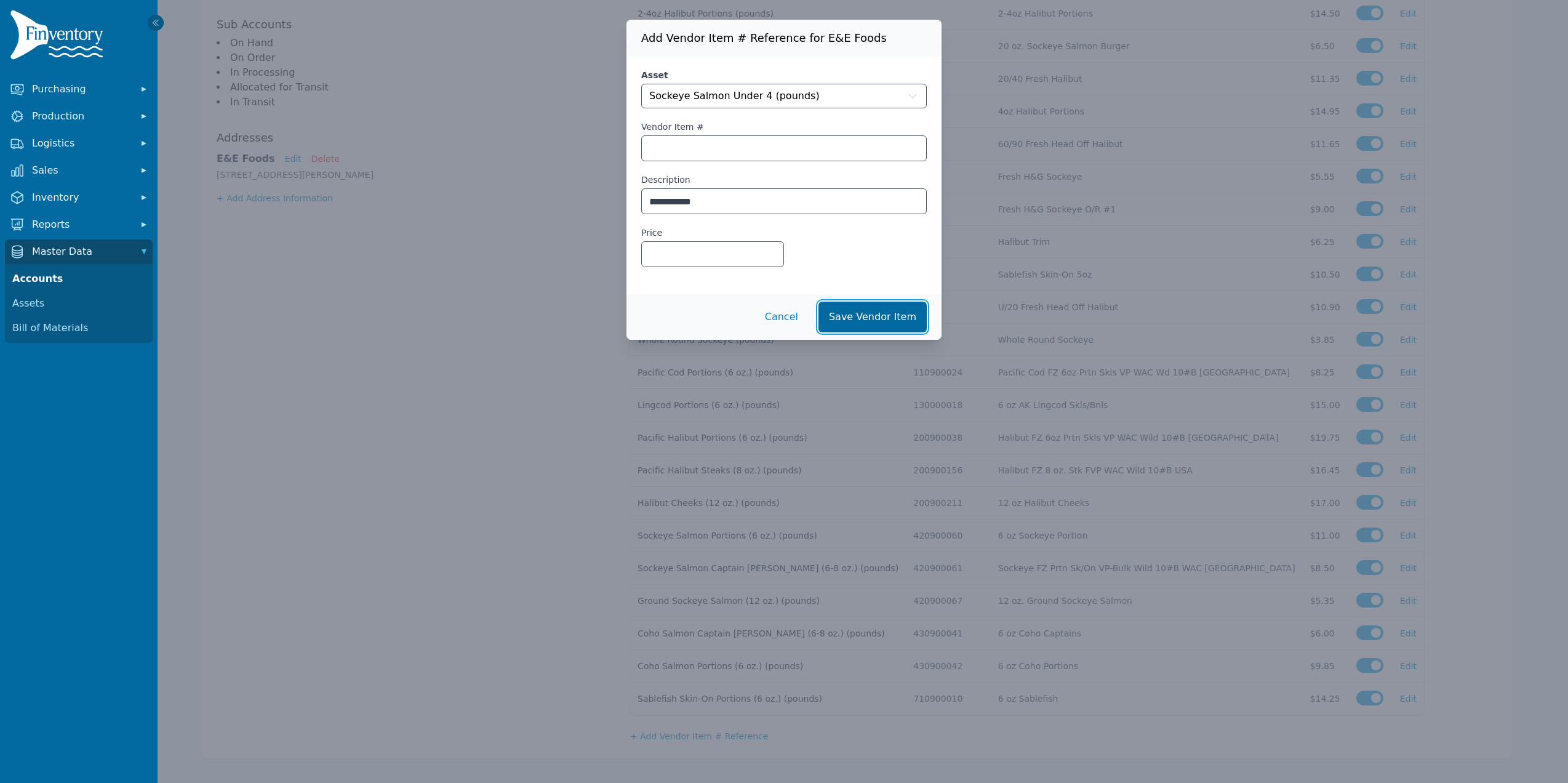
click at [874, 311] on button "Save Vendor Item" at bounding box center [872, 317] width 108 height 30
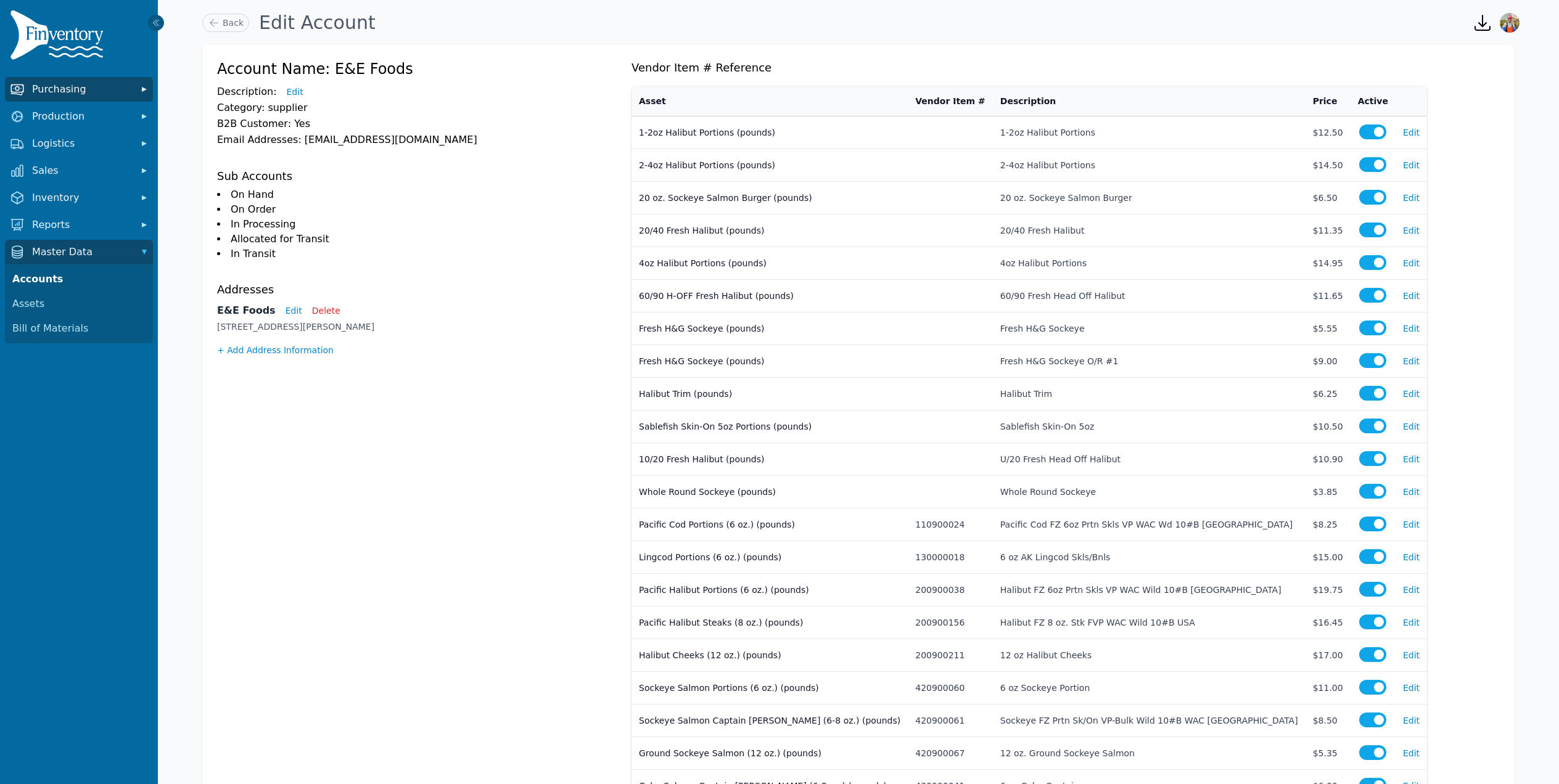
click at [64, 87] on span "Purchasing" at bounding box center [81, 89] width 99 height 15
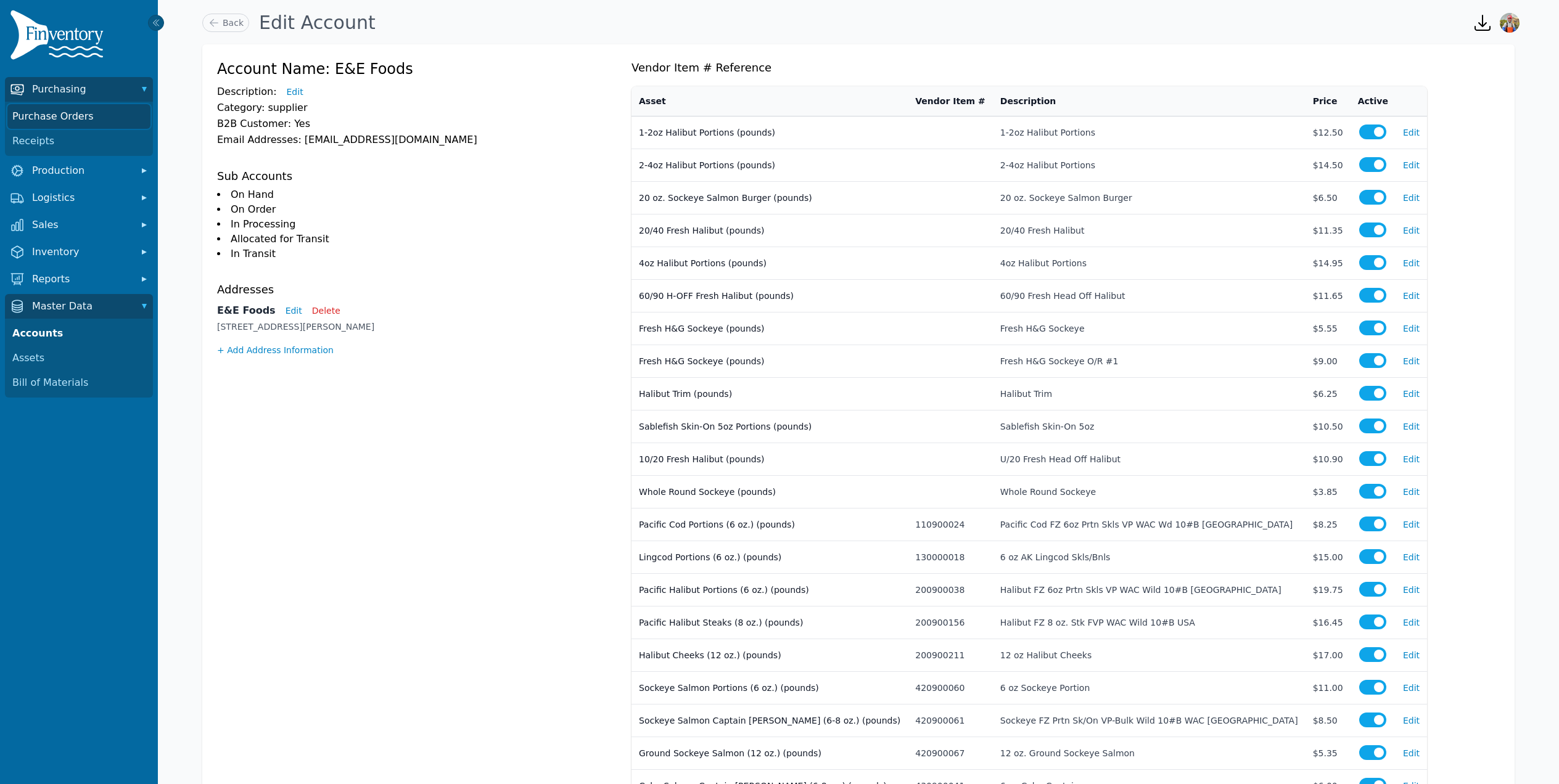
click at [76, 115] on link "Purchase Orders" at bounding box center [79, 116] width 143 height 25
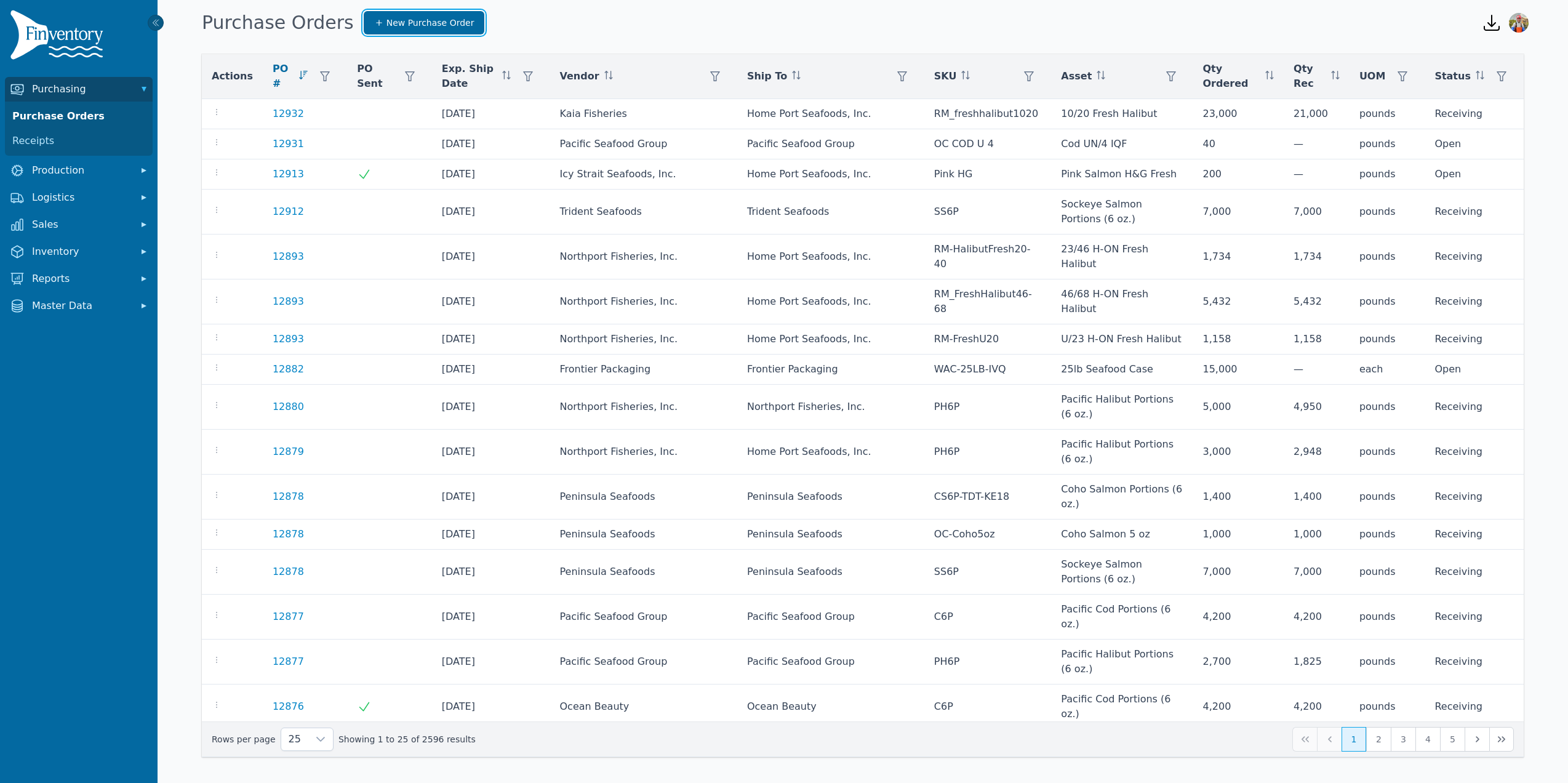
click at [428, 14] on link "New Purchase Order" at bounding box center [424, 22] width 122 height 23
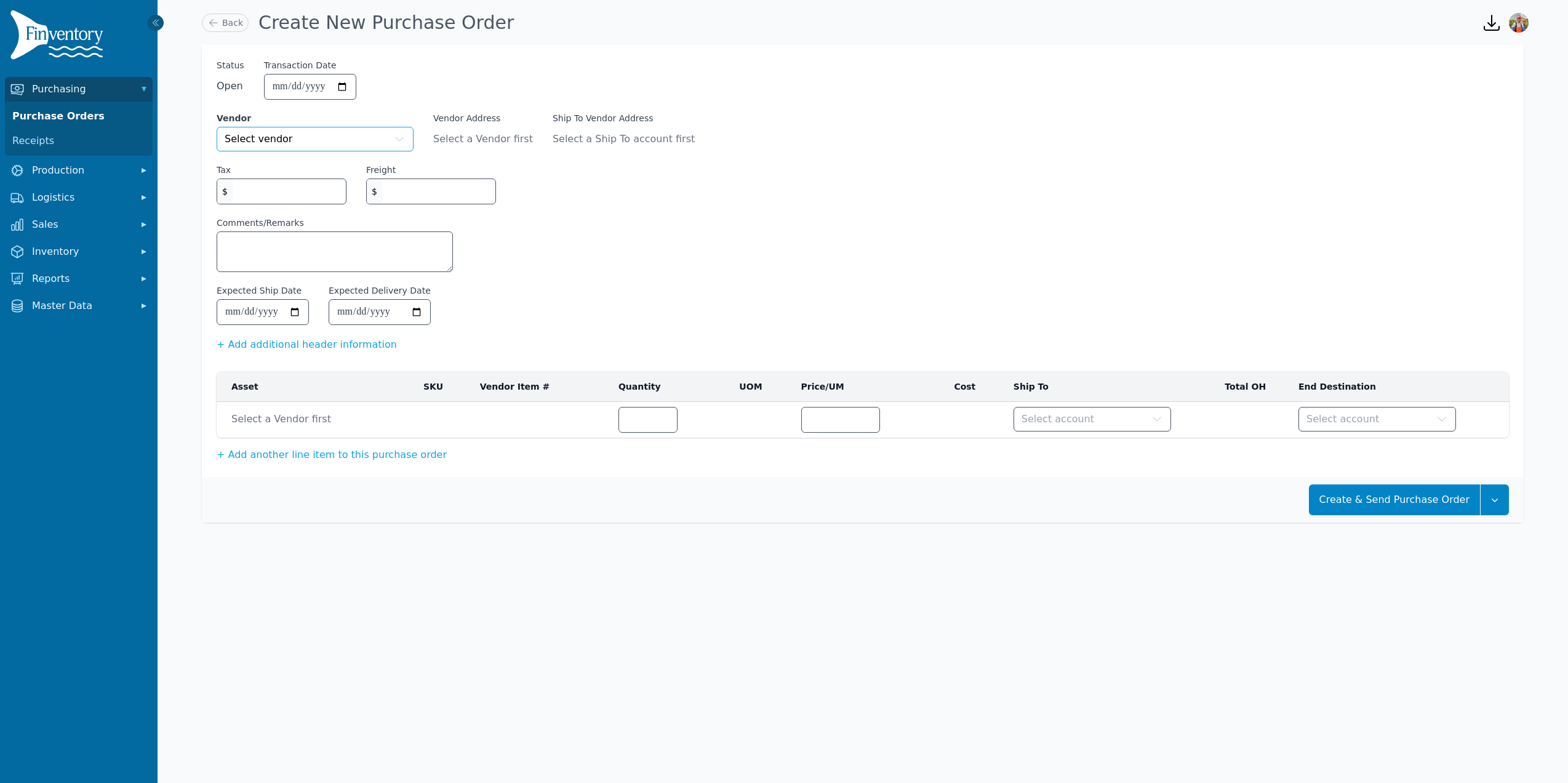
click at [322, 130] on button "Select vendor" at bounding box center [314, 139] width 197 height 25
type input "**"
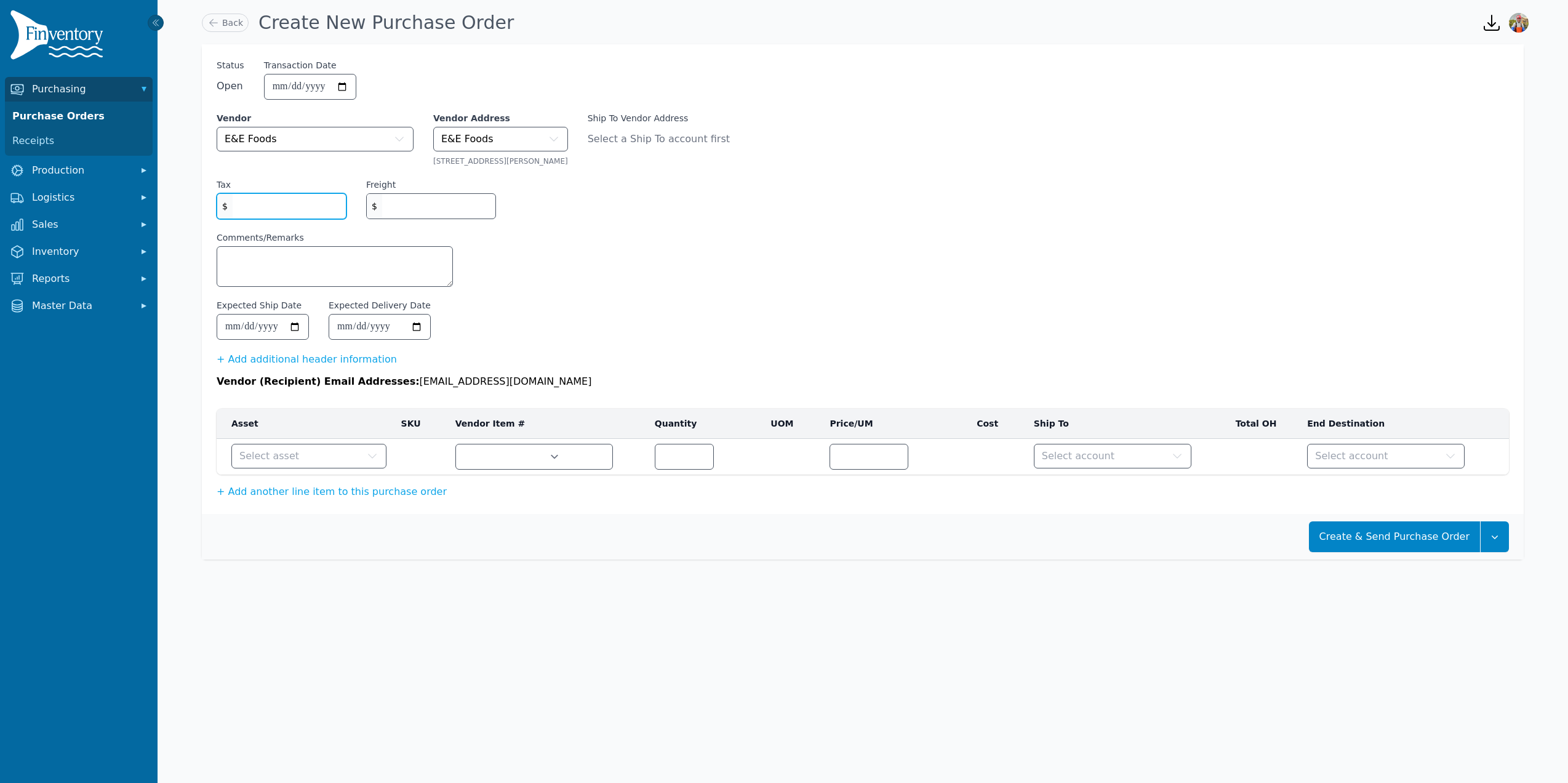
click at [310, 210] on input "Tax" at bounding box center [289, 206] width 113 height 25
type input "*"
click at [413, 201] on input "Freight" at bounding box center [439, 206] width 113 height 25
type input "*"
click at [400, 253] on textarea "Comments/Remarks" at bounding box center [334, 266] width 235 height 39
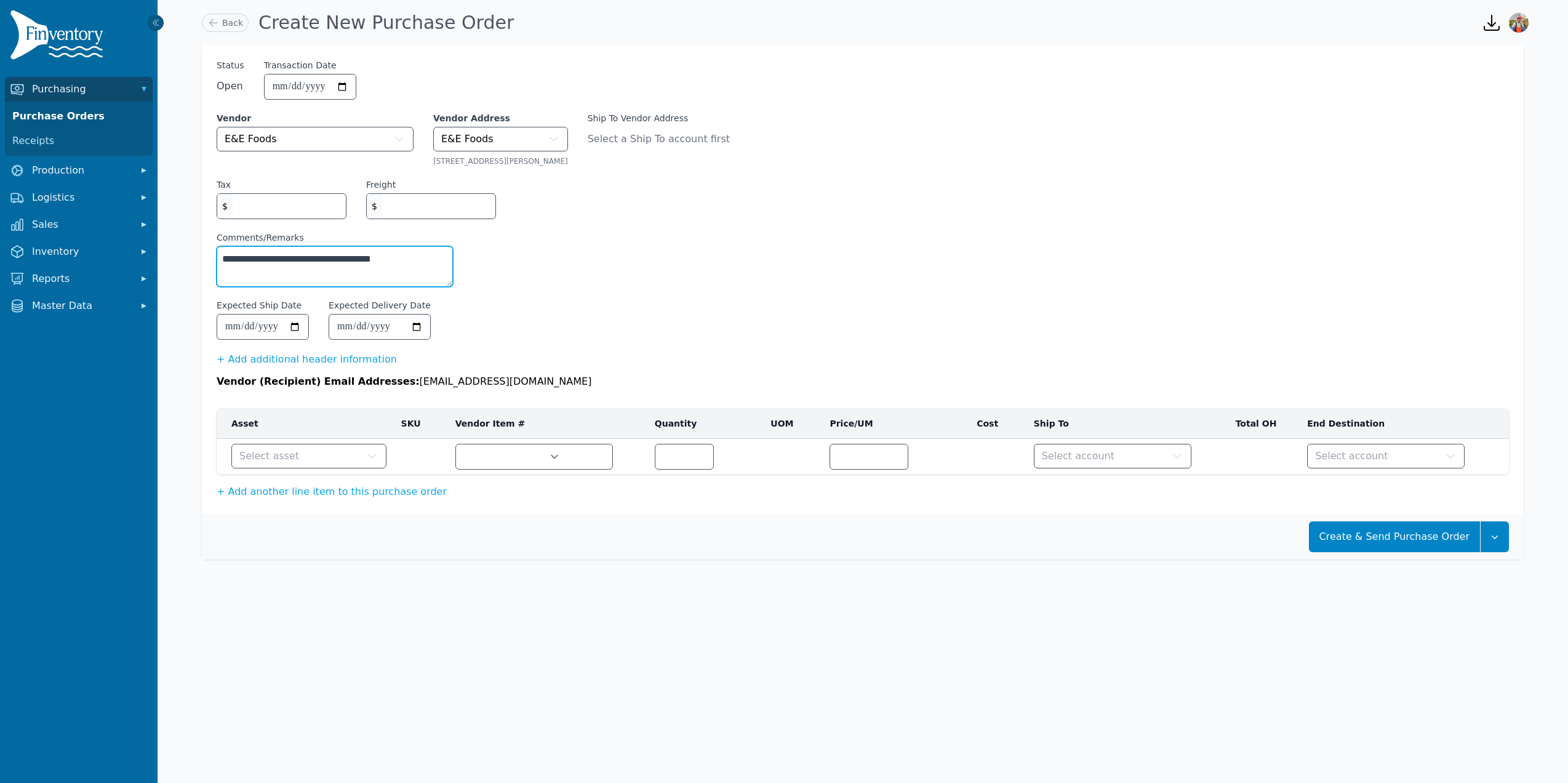
type textarea "**********"
click at [302, 330] on input "Expected Ship Date" at bounding box center [263, 327] width 91 height 25
type input "**********"
click at [405, 262] on textarea "**********" at bounding box center [334, 266] width 235 height 39
type textarea "**********"
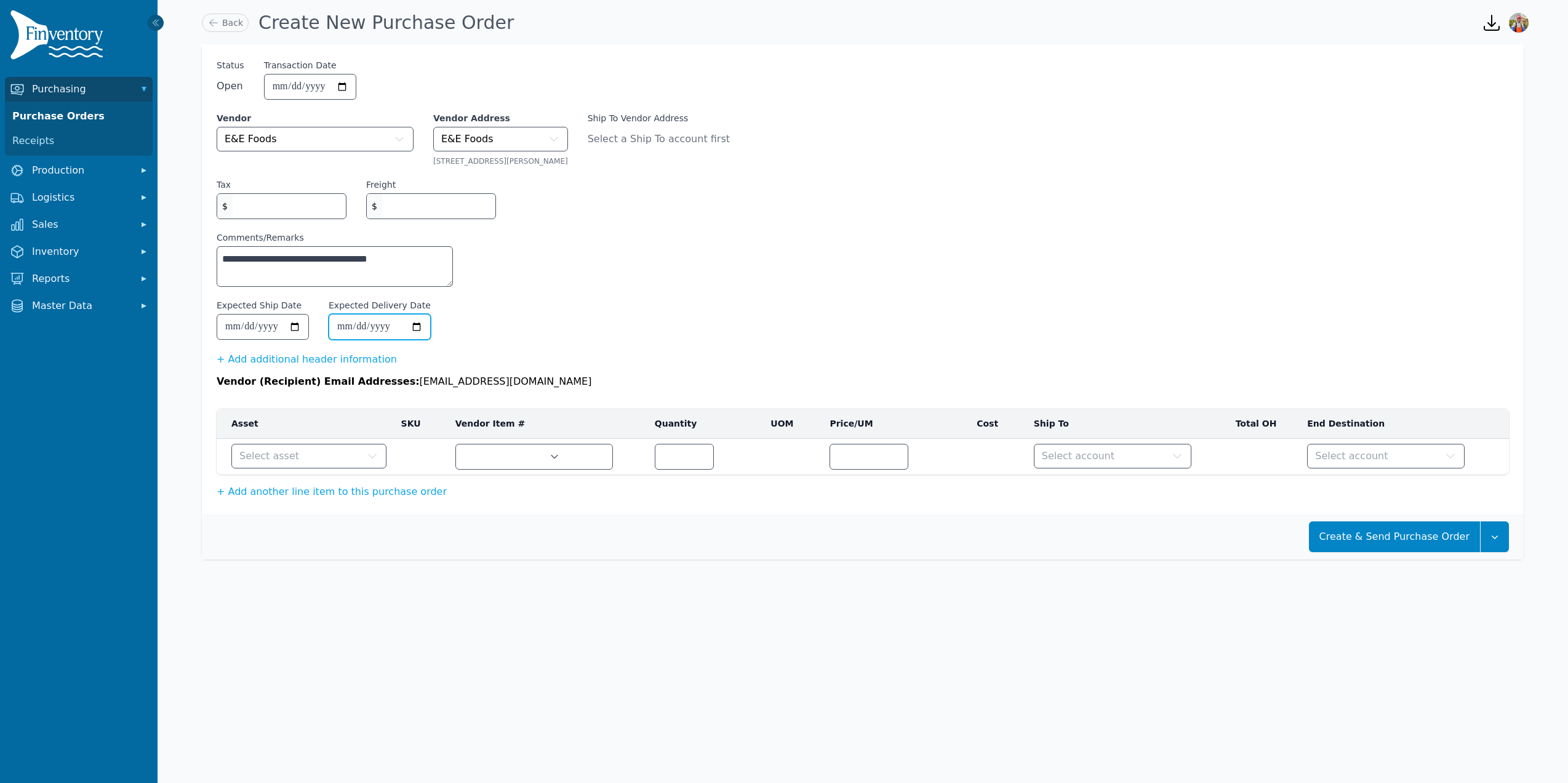
click at [424, 326] on input "Expected Delivery Date" at bounding box center [380, 327] width 101 height 25
type input "**********"
click at [345, 458] on button "Select asset" at bounding box center [309, 457] width 155 height 25
type input "******"
type input "****"
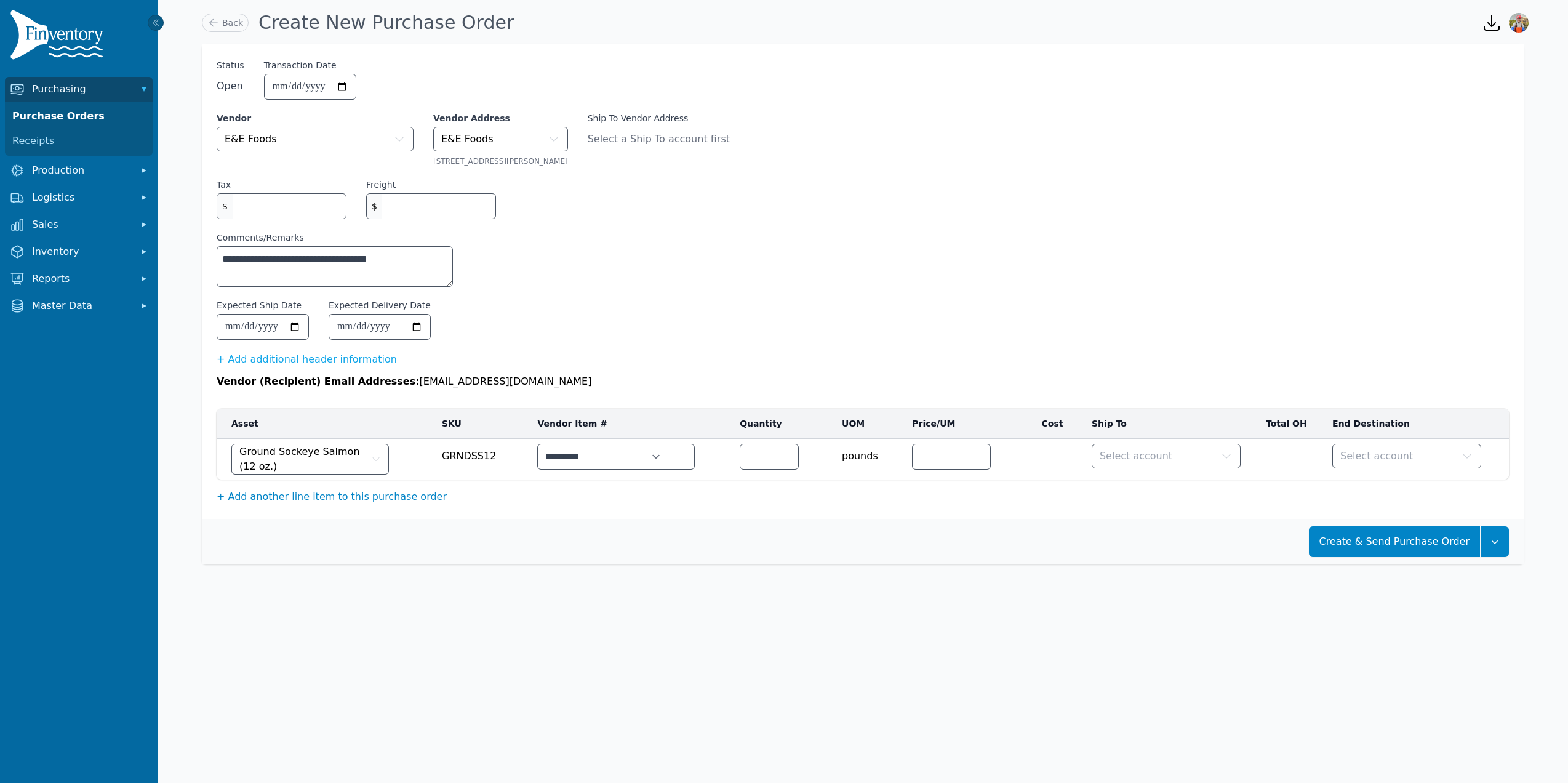
click at [307, 503] on button "+ Add another line item to this purchase order" at bounding box center [331, 497] width 231 height 15
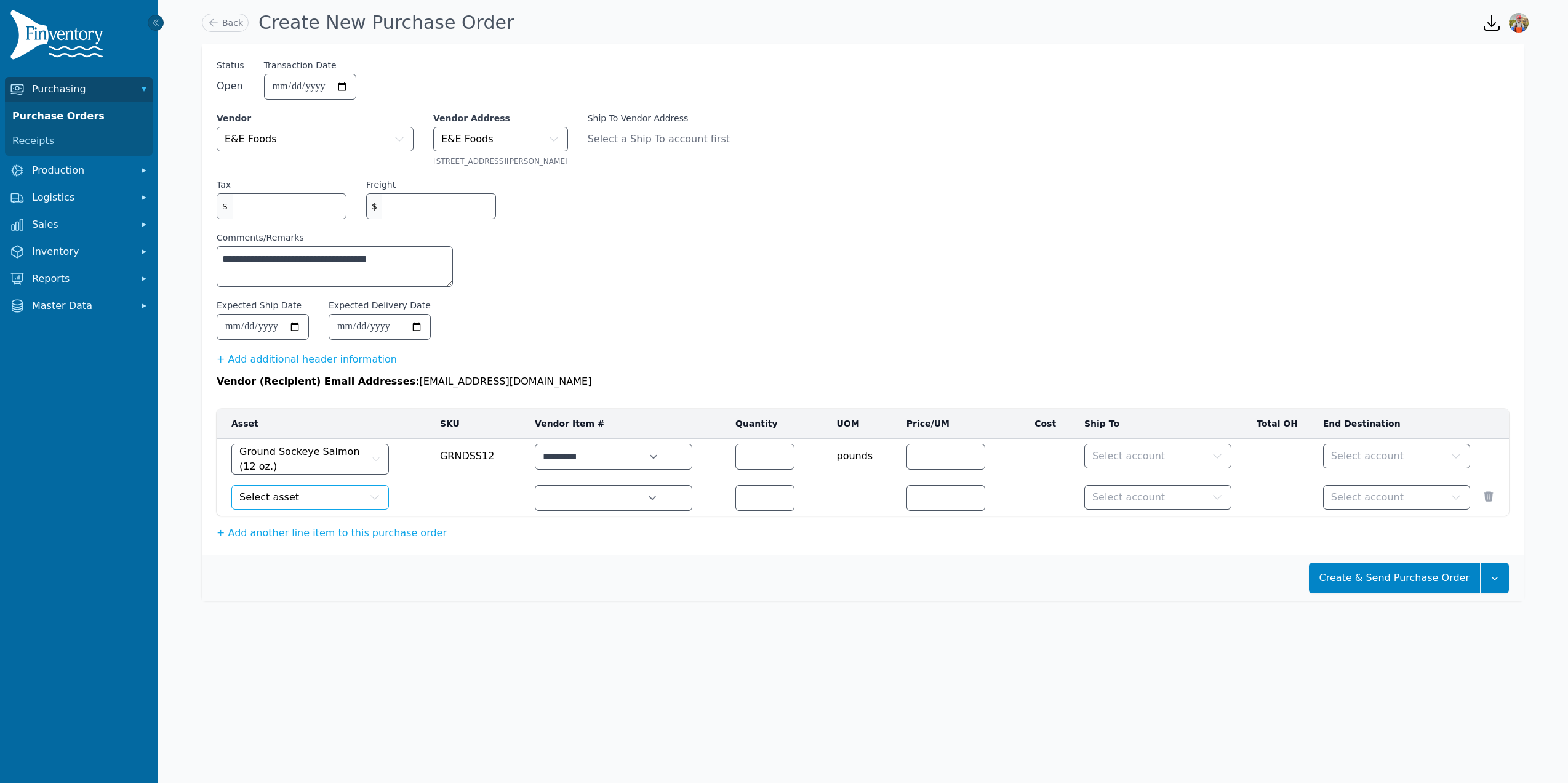
click at [309, 490] on button "Select asset" at bounding box center [310, 498] width 157 height 25
type input "*******"
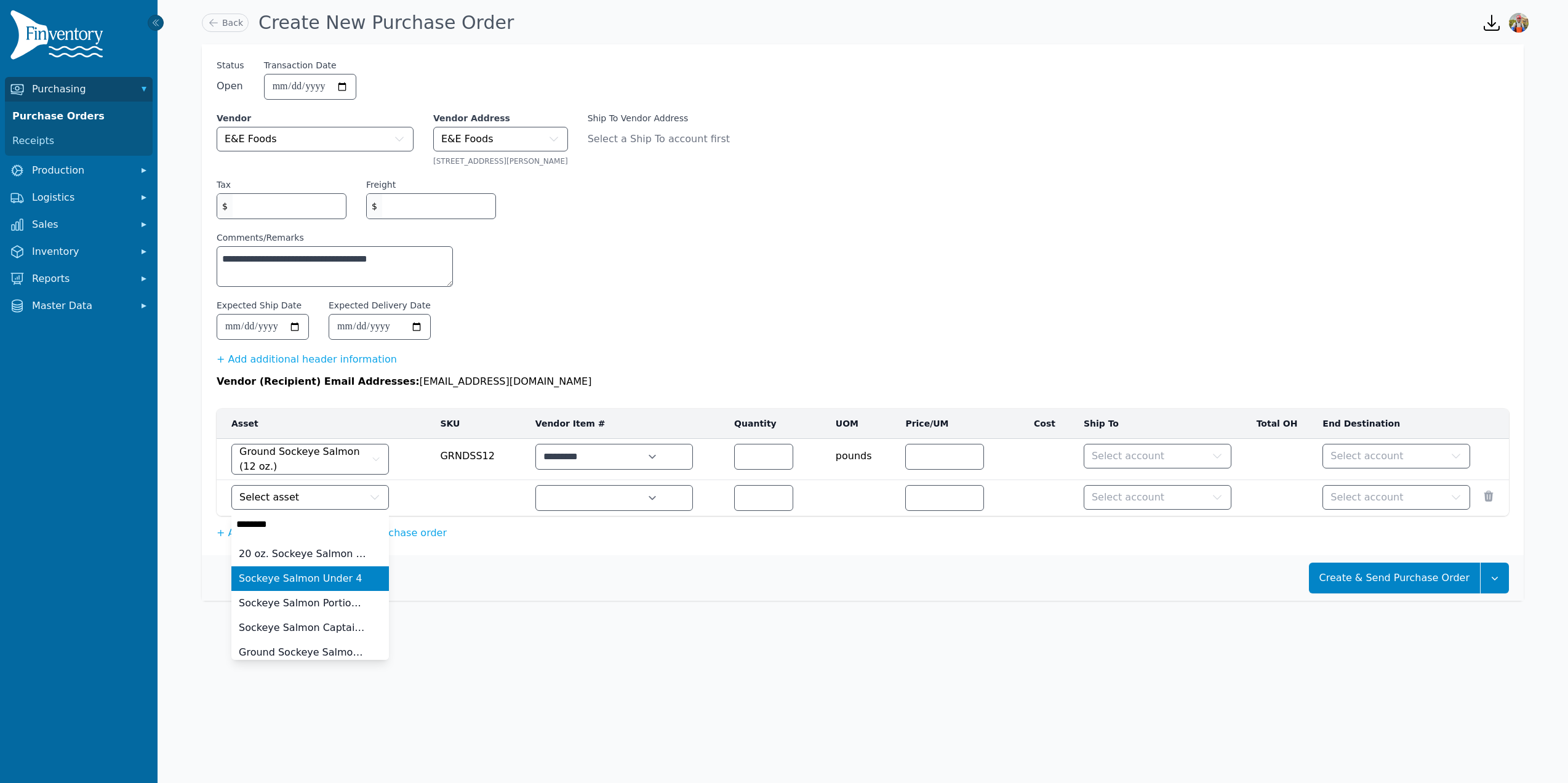
type input "****"
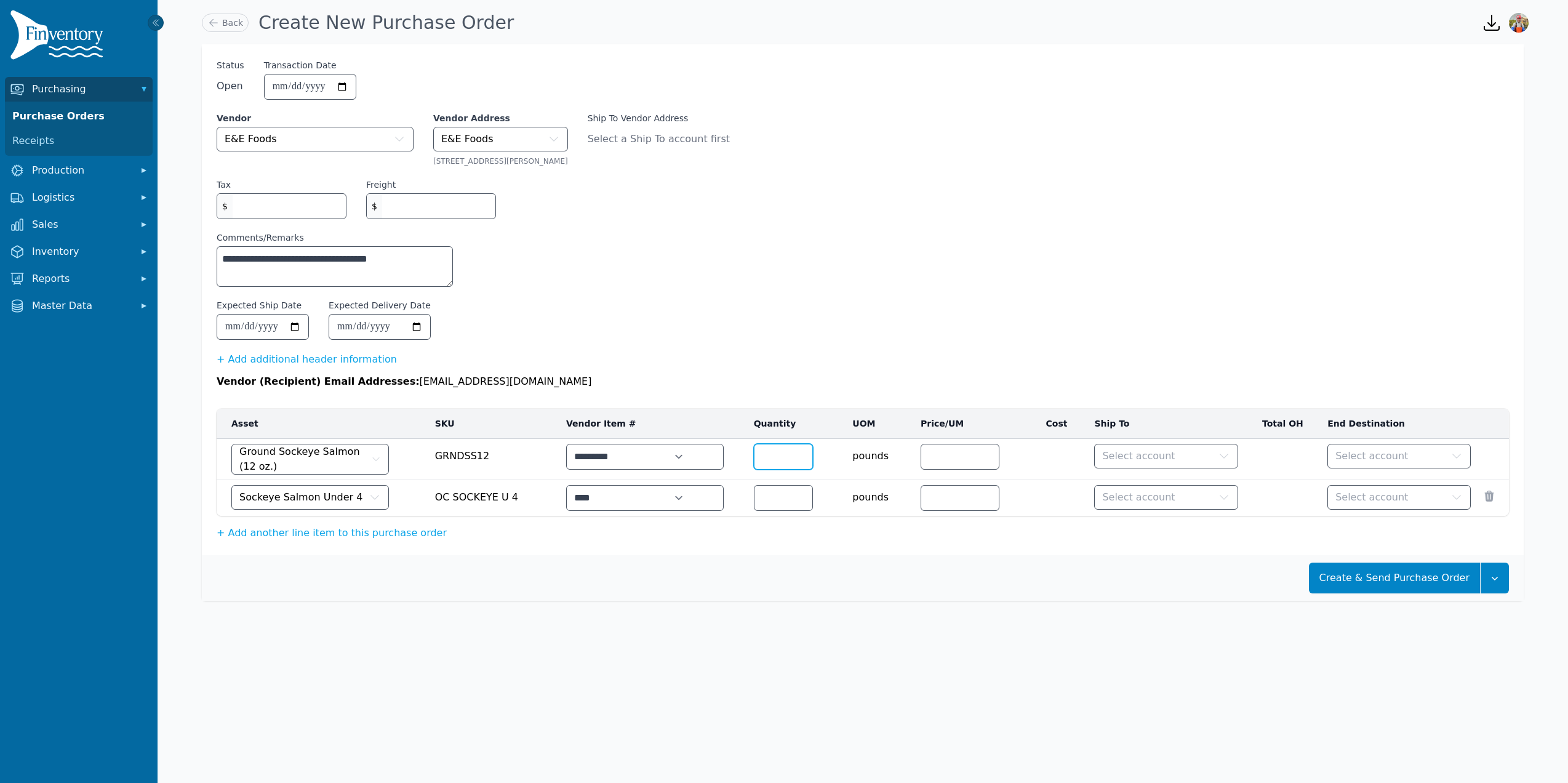
click at [754, 458] on input "number" at bounding box center [783, 457] width 58 height 25
type input "*"
type input "**"
click at [734, 510] on td at bounding box center [783, 498] width 97 height 37
click at [742, 500] on input "number" at bounding box center [771, 498] width 58 height 25
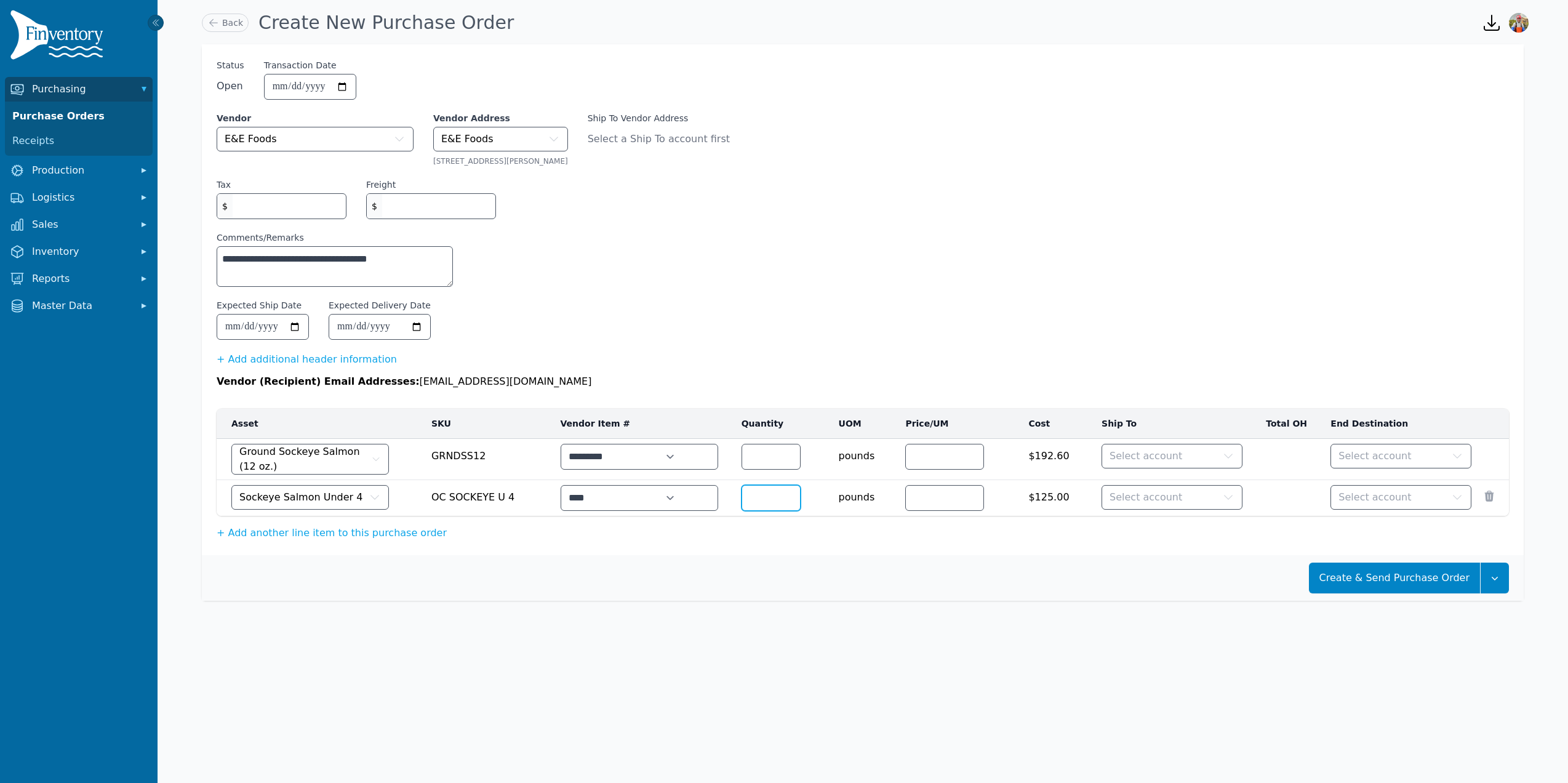
type input "**"
click at [959, 177] on div "**********" at bounding box center [862, 223] width 1292 height 330
click at [1180, 453] on button "Select account" at bounding box center [1172, 457] width 141 height 25
type input "***"
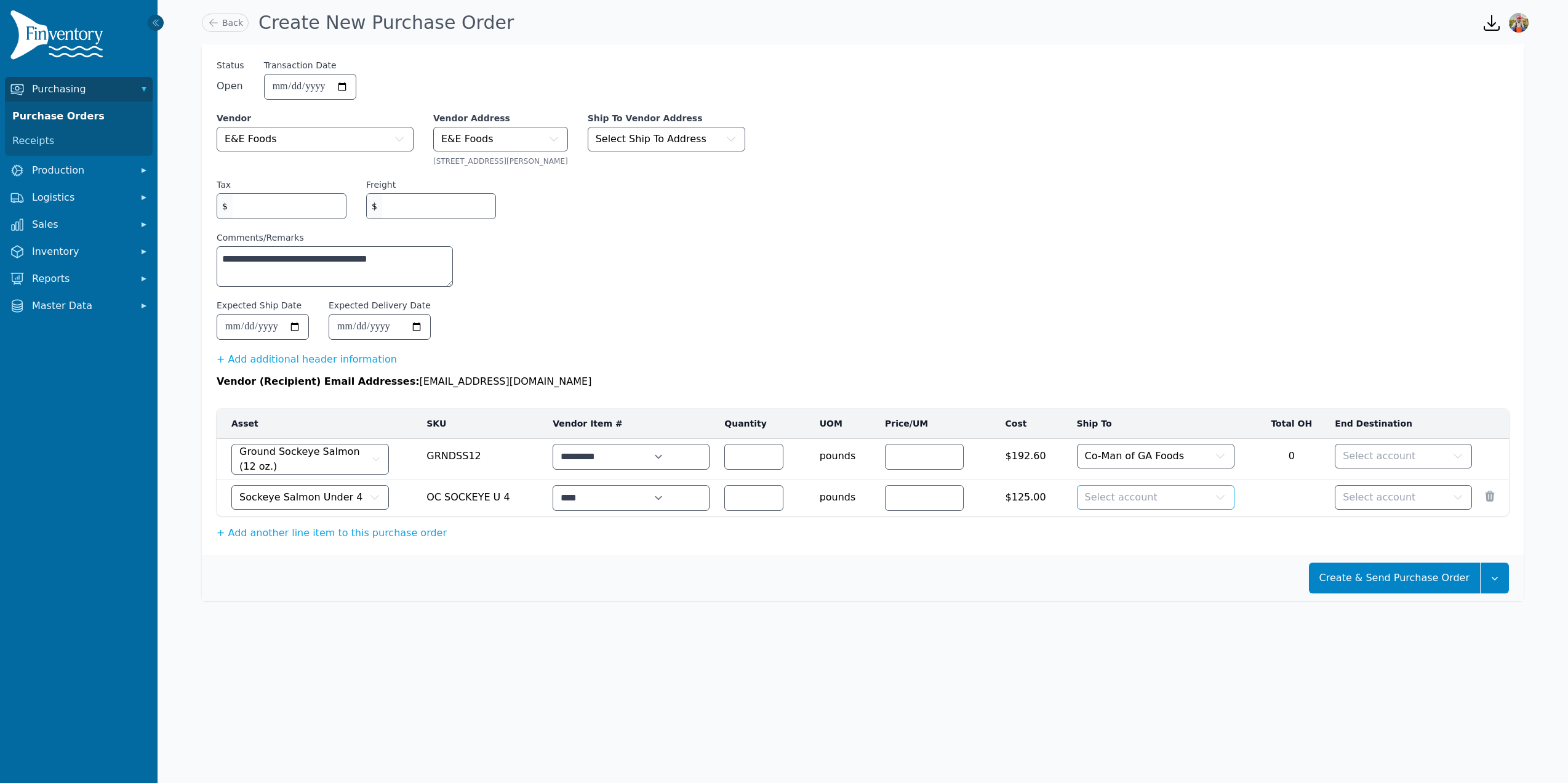
click at [1169, 493] on button "Select account" at bounding box center [1155, 498] width 157 height 25
type input "****"
click at [1354, 442] on td "Select account" at bounding box center [1404, 459] width 152 height 41
click at [1378, 457] on span "Select account" at bounding box center [1379, 456] width 72 height 15
type input "****"
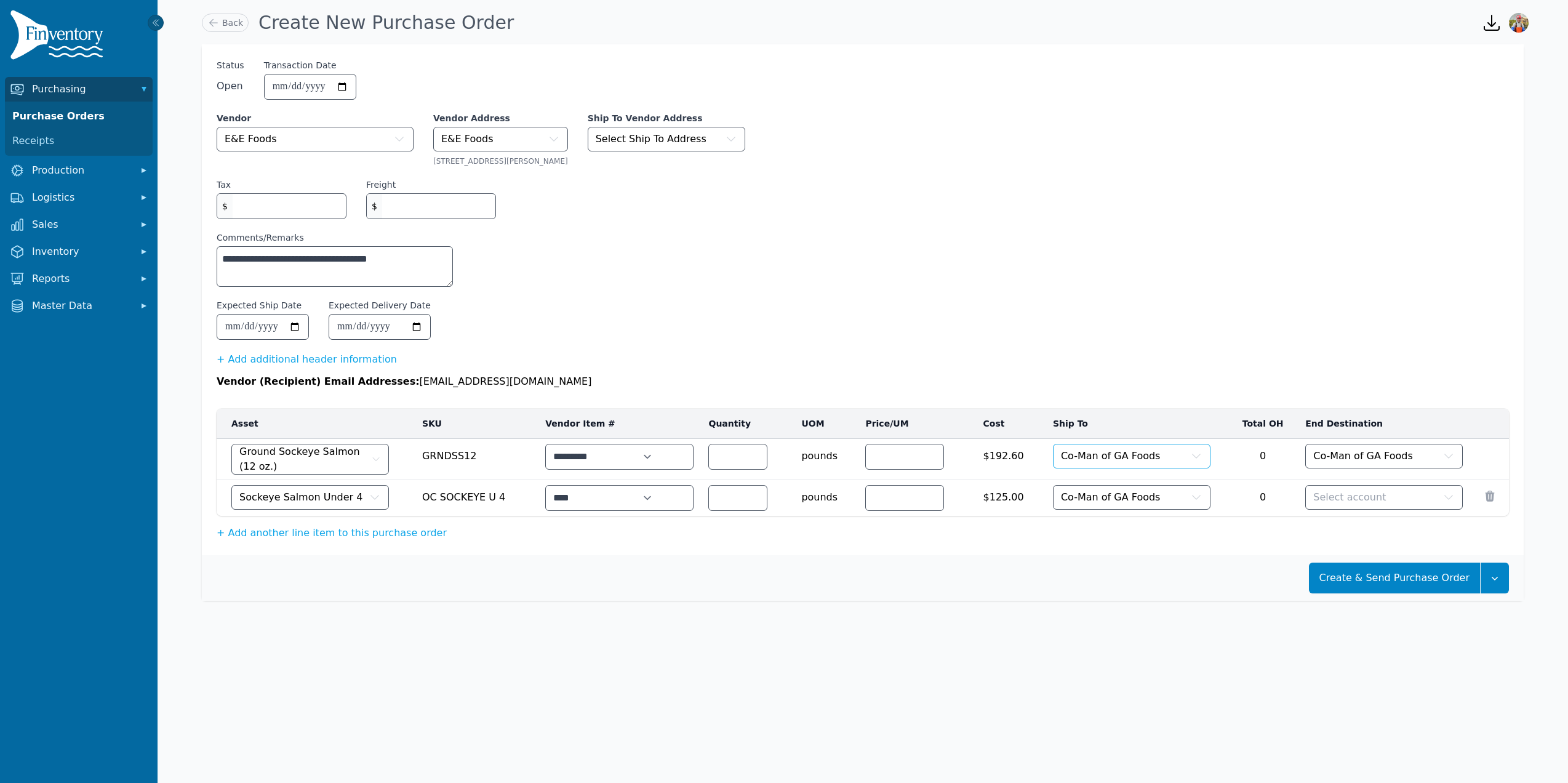
click at [1150, 463] on button "Co-Man of GA Foods" at bounding box center [1132, 457] width 157 height 25
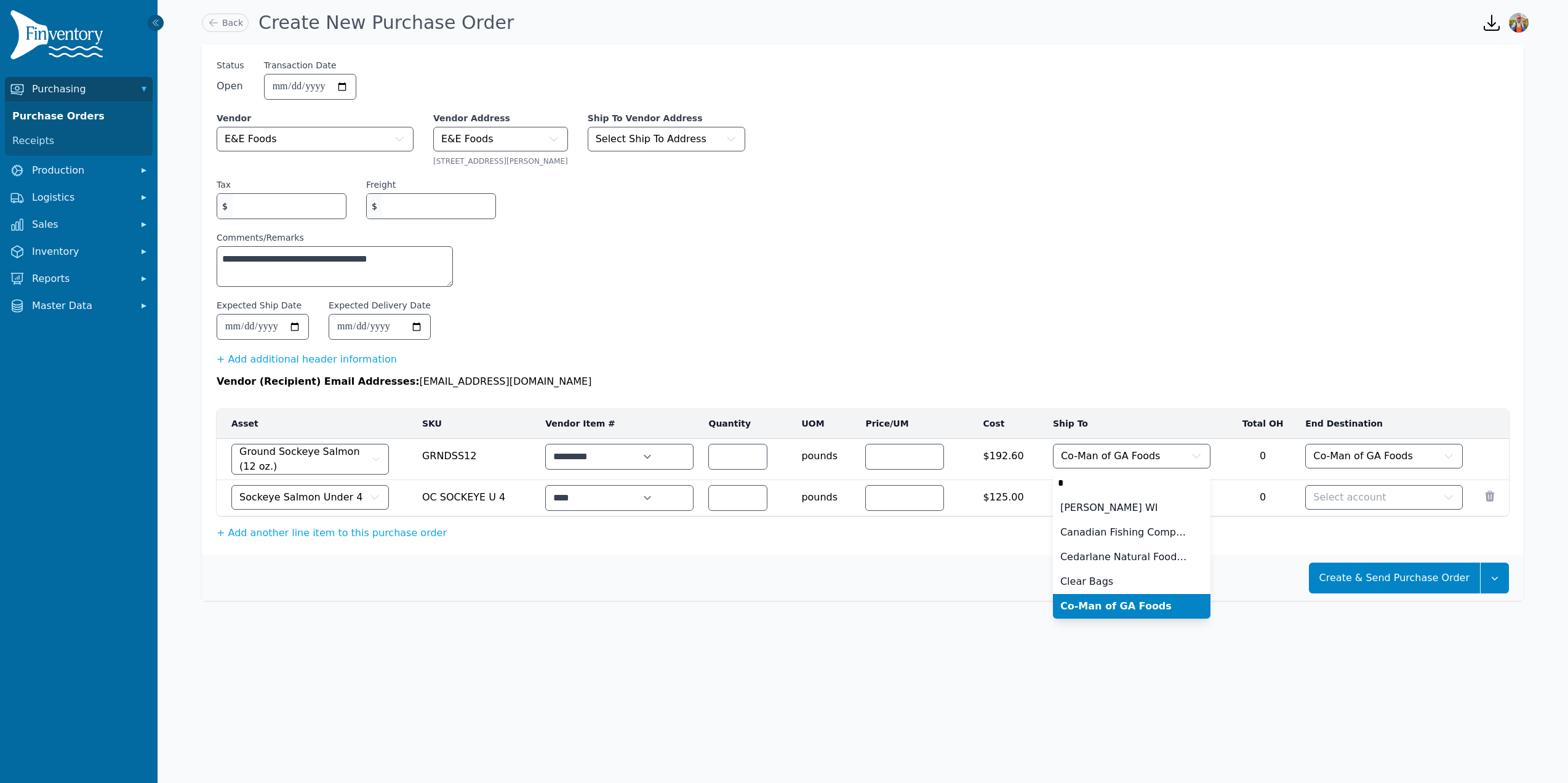
scroll to position [29, 0]
type input "**"
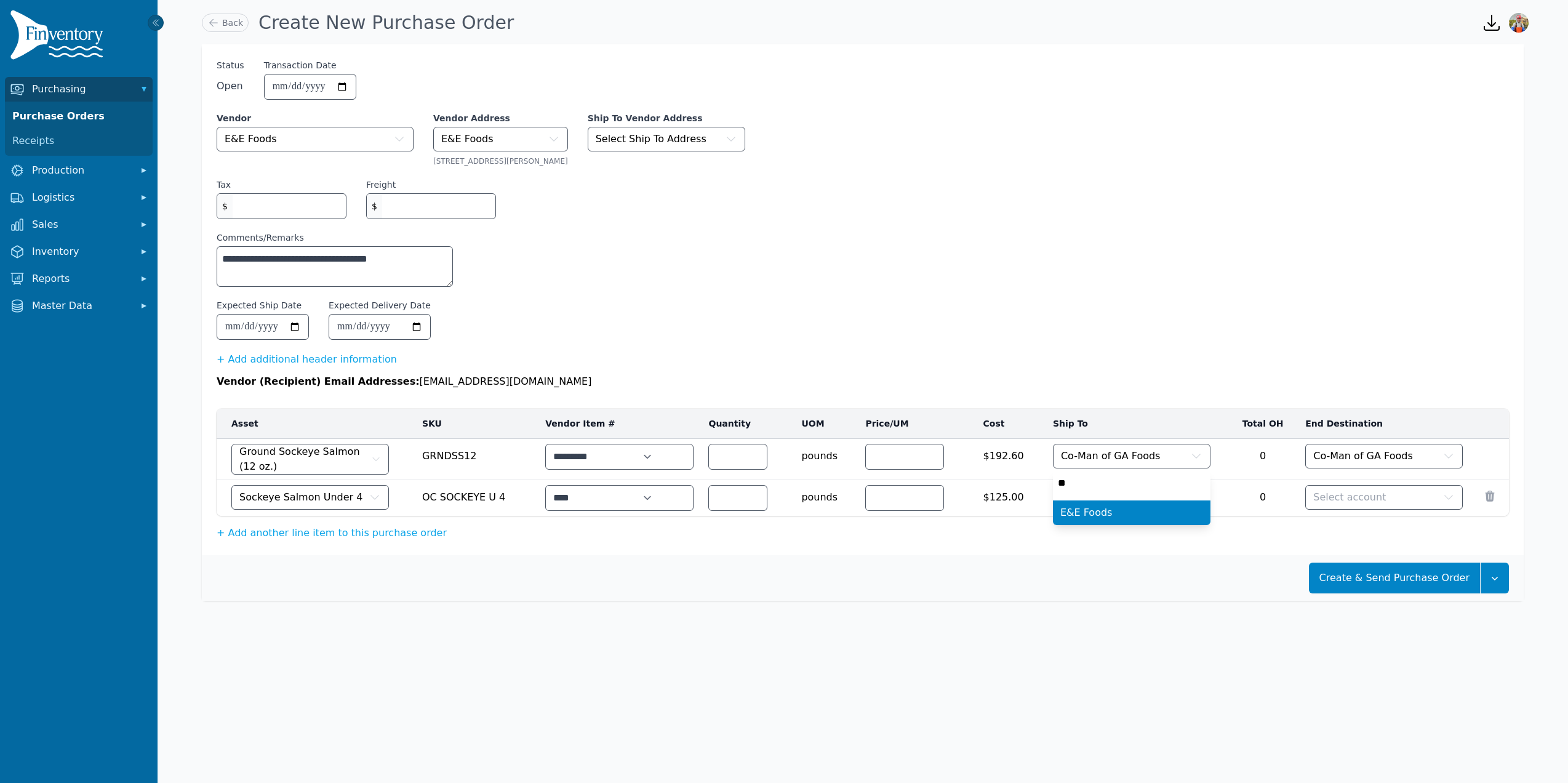
scroll to position [0, 0]
click at [1075, 498] on span "Co-Man of GA Foods" at bounding box center [1111, 497] width 100 height 15
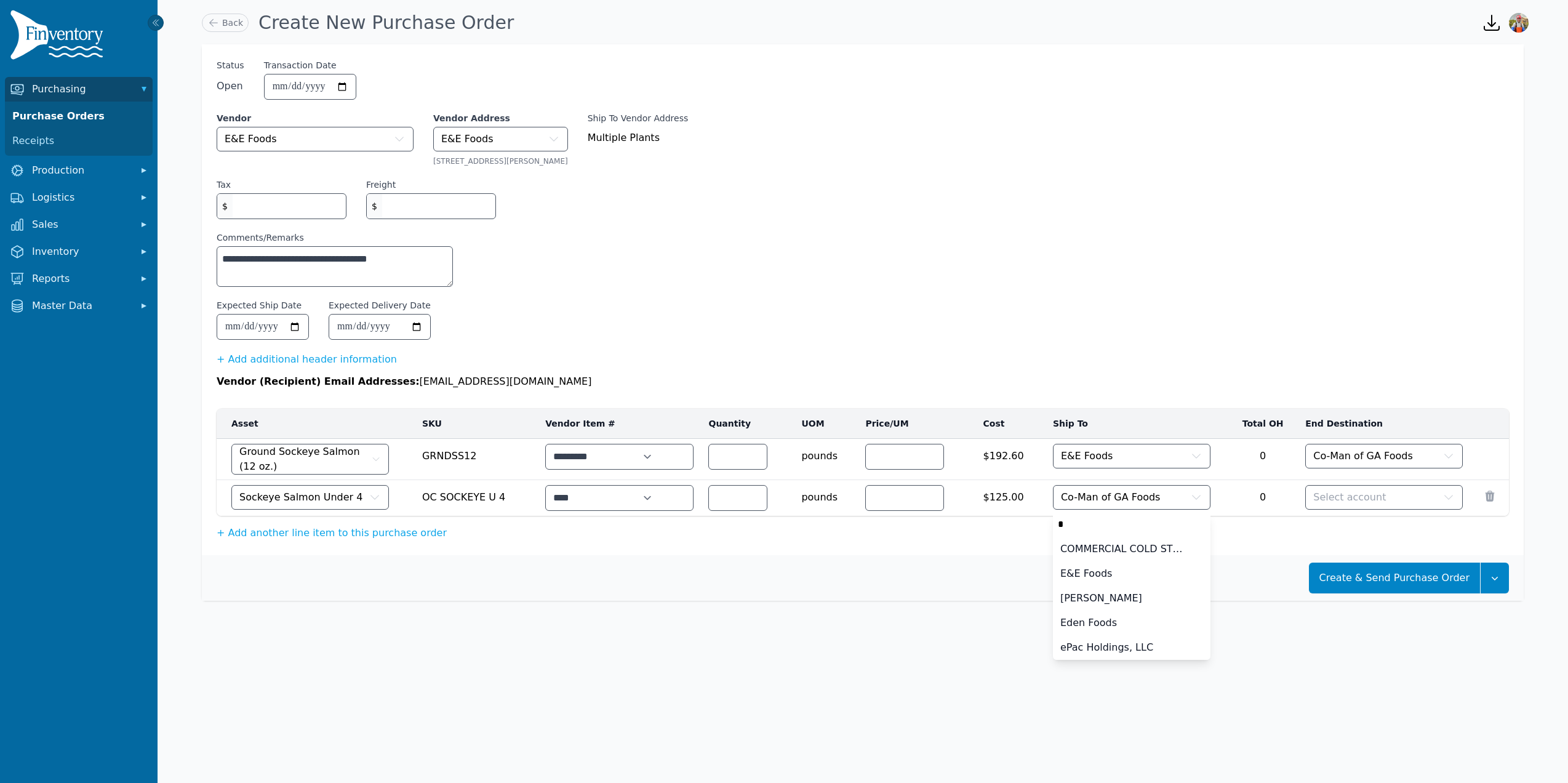
scroll to position [29, 0]
type input "**"
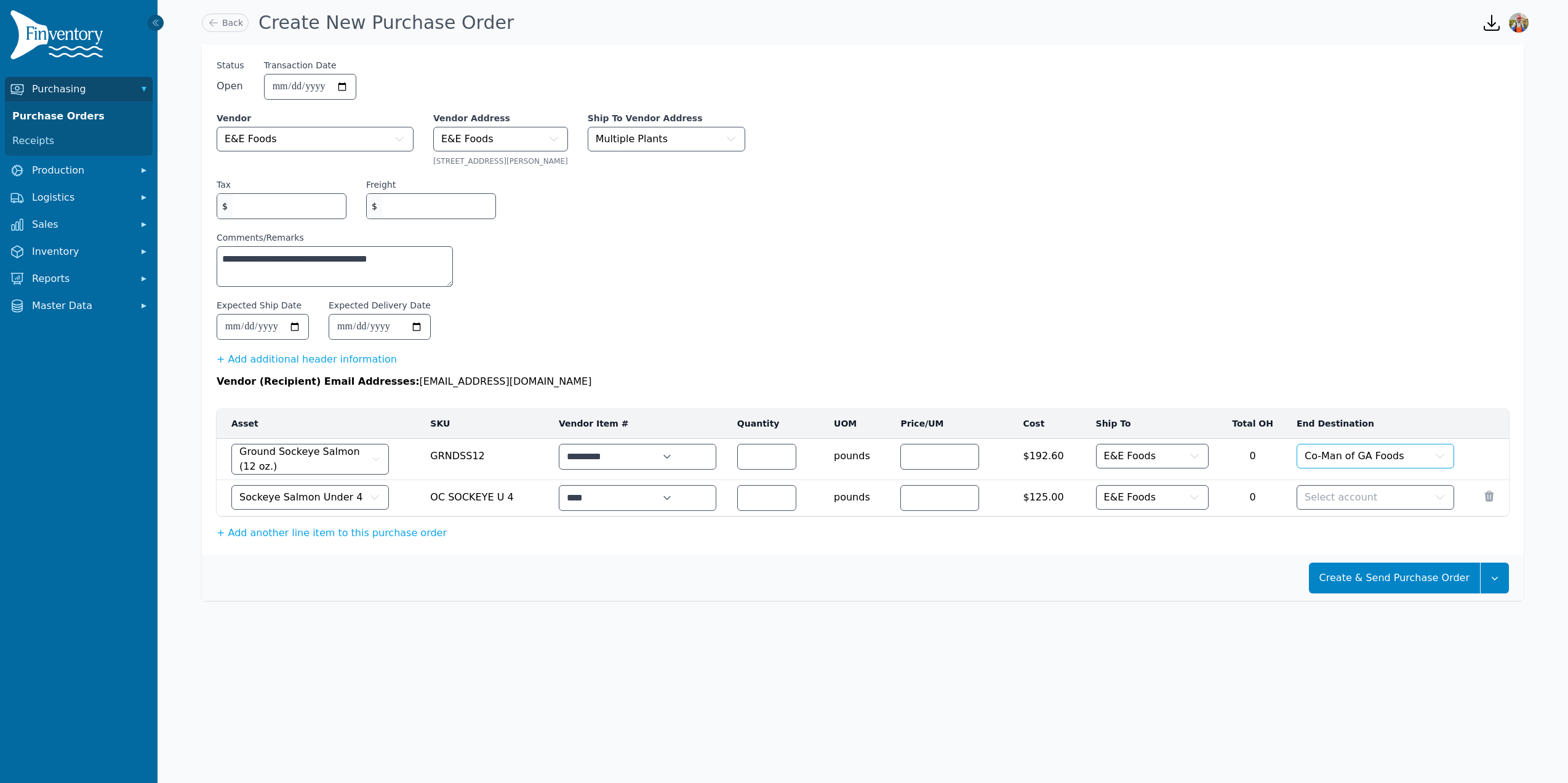
click at [1385, 458] on span "Co-Man of GA Foods" at bounding box center [1354, 456] width 100 height 15
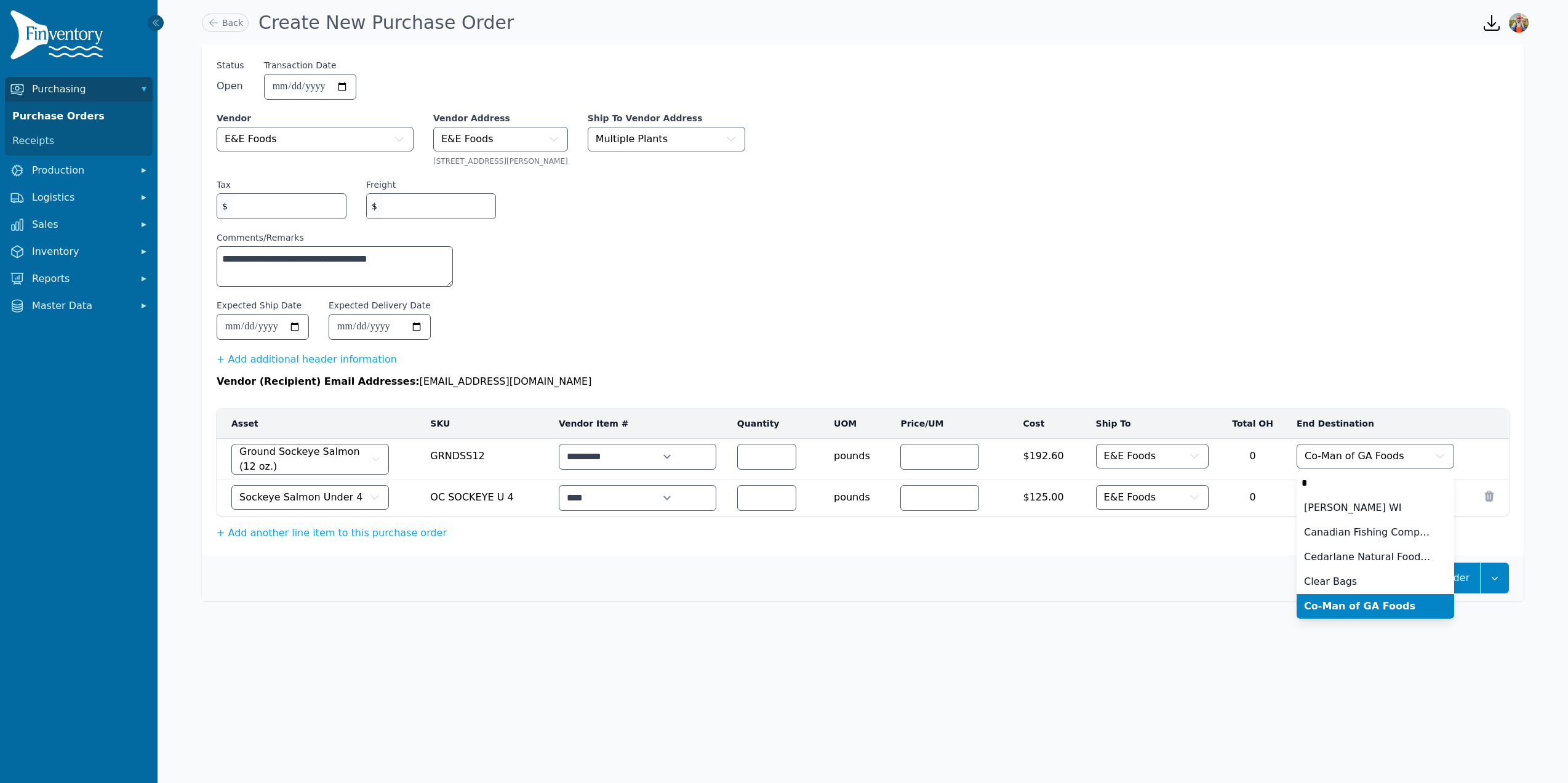
scroll to position [29, 0]
type input "**"
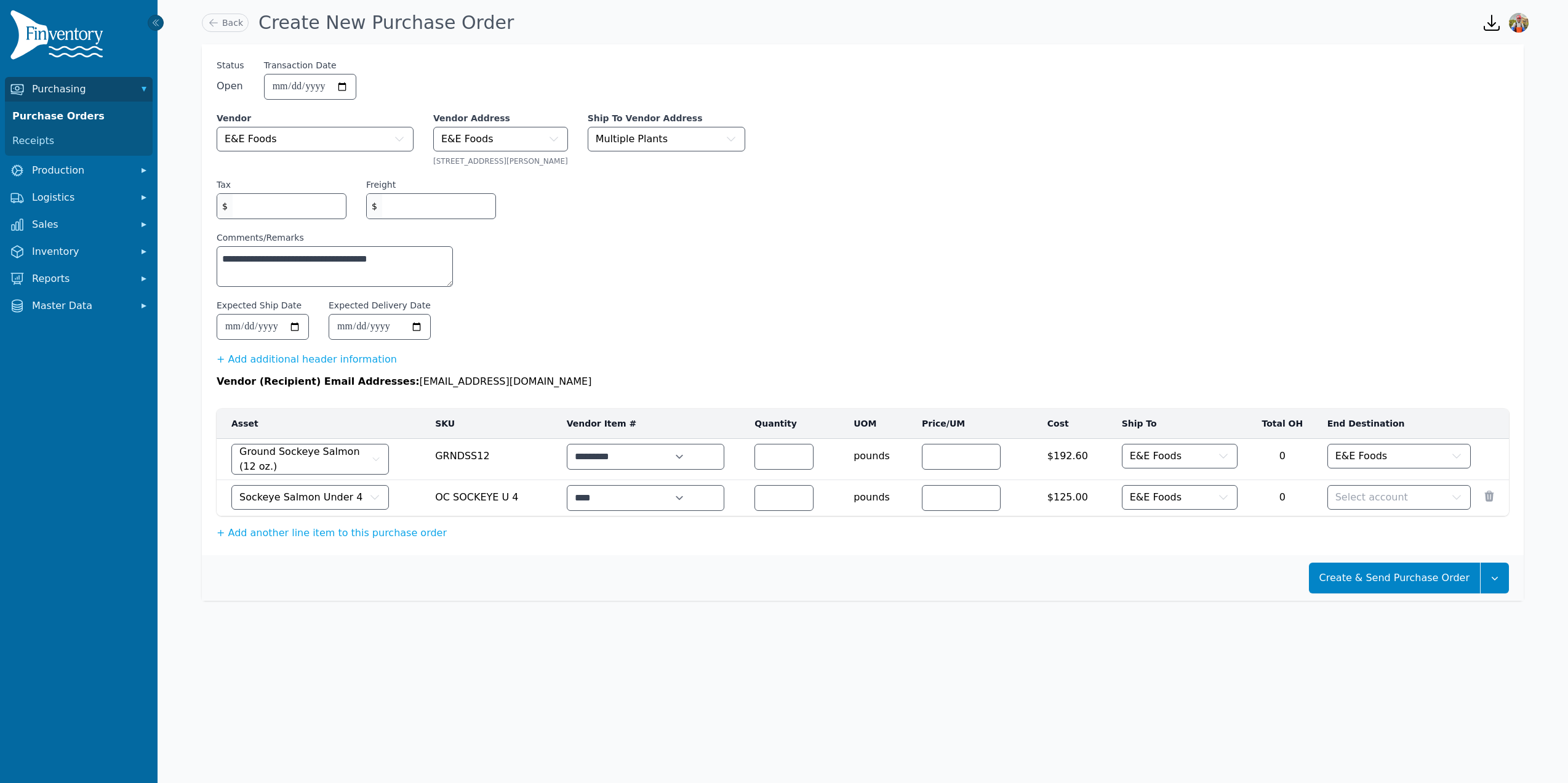
click at [1366, 483] on td "Select account" at bounding box center [1399, 498] width 159 height 37
click at [1371, 495] on span "Select account" at bounding box center [1371, 497] width 72 height 15
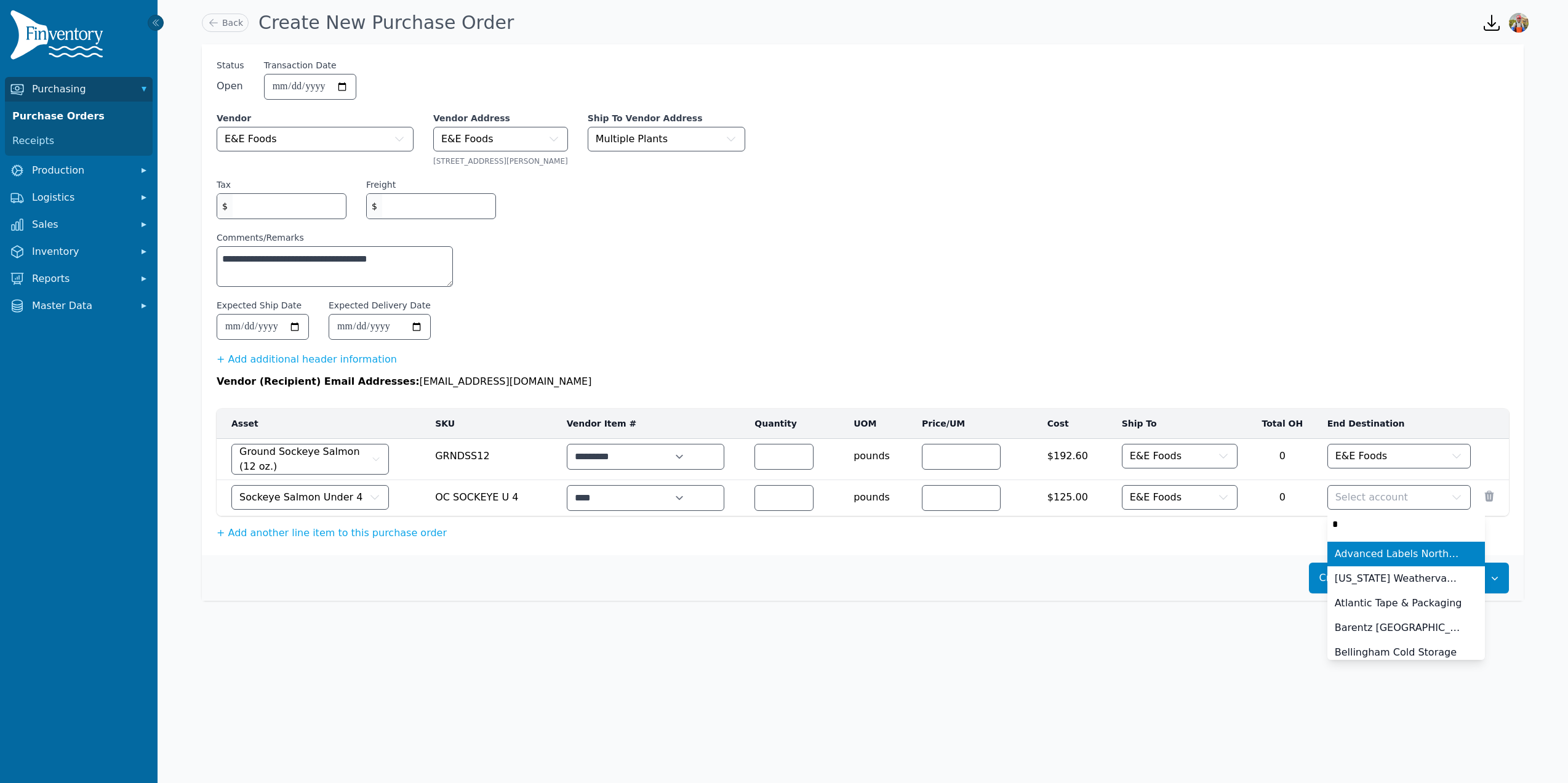
type input "**"
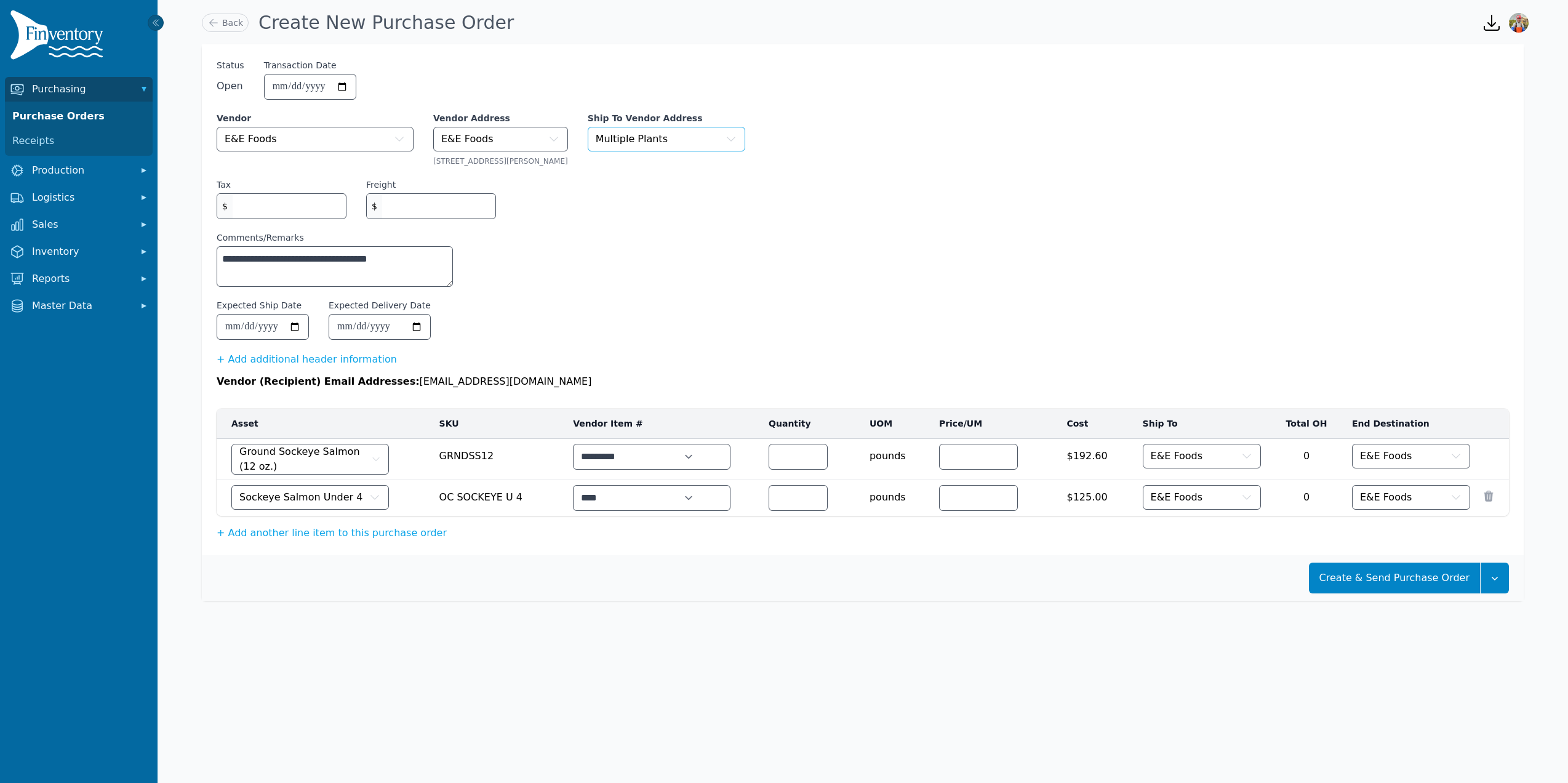
click at [709, 141] on button "Multiple Plants" at bounding box center [667, 139] width 157 height 25
click at [1488, 579] on icon "button" at bounding box center [1495, 578] width 13 height 13
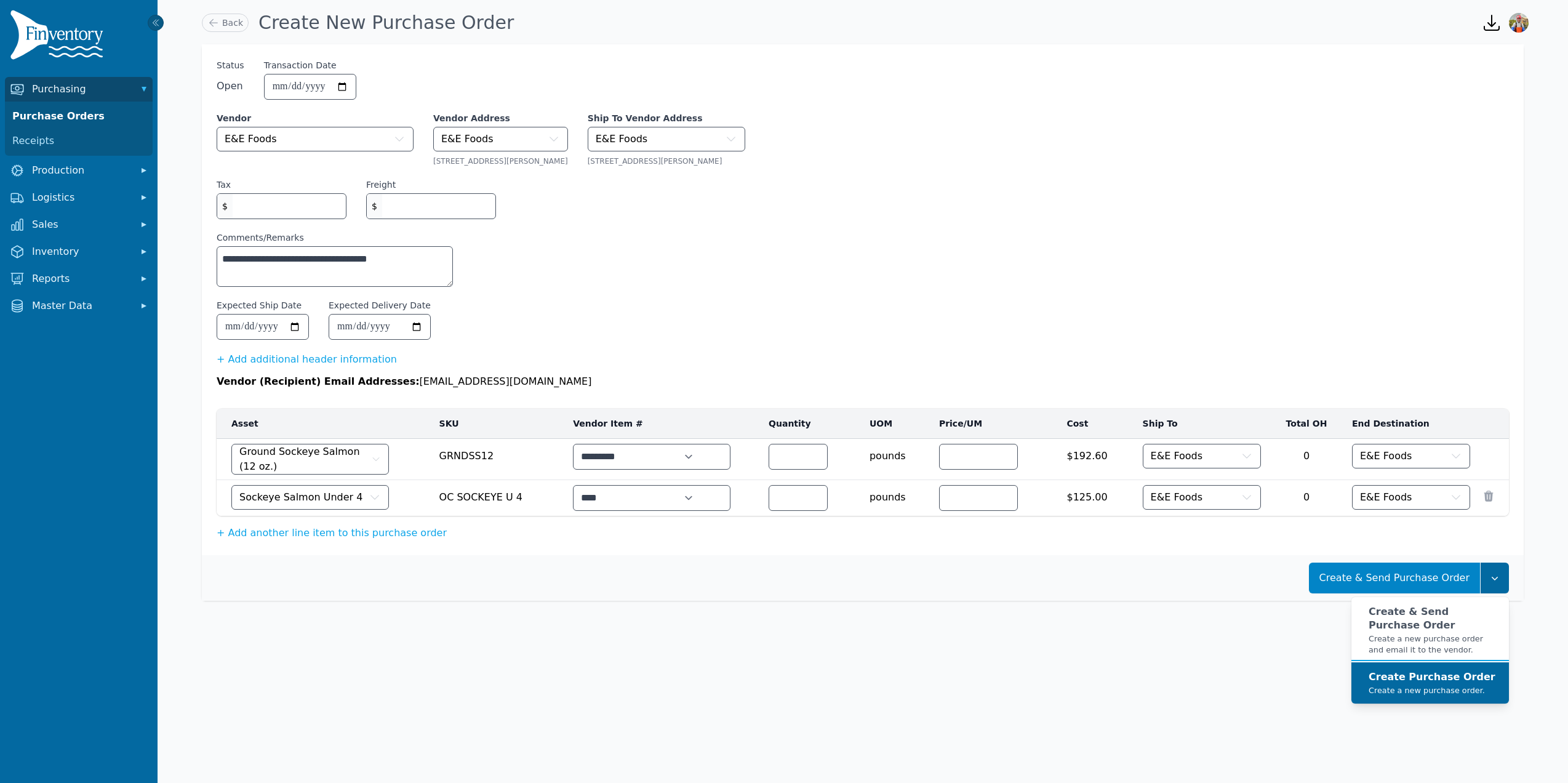
click at [1461, 690] on small "Create a new purchase order." at bounding box center [1432, 691] width 127 height 11
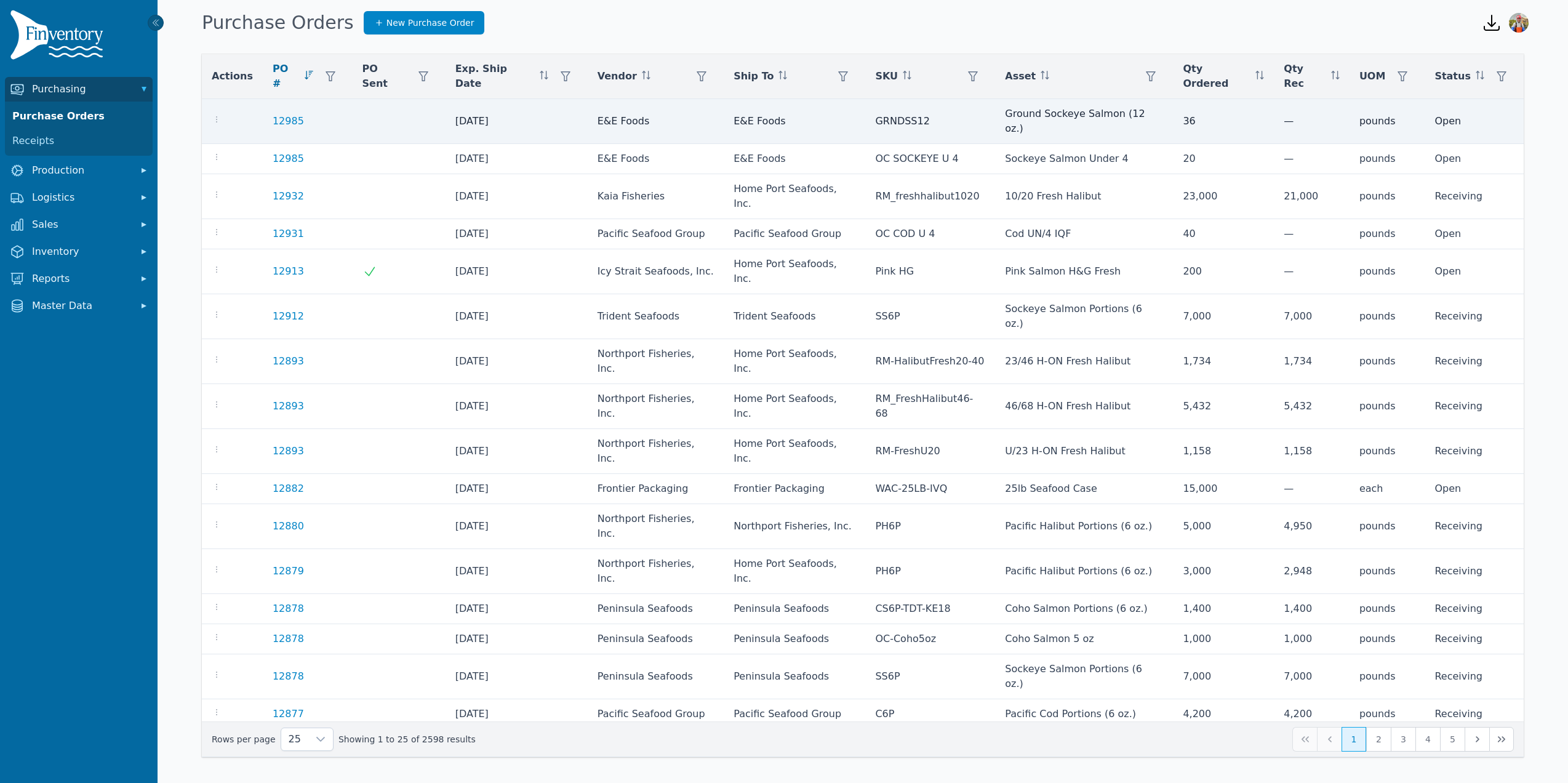
click at [215, 100] on td at bounding box center [232, 122] width 61 height 45
click at [216, 114] on icon "button" at bounding box center [216, 119] width 10 height 10
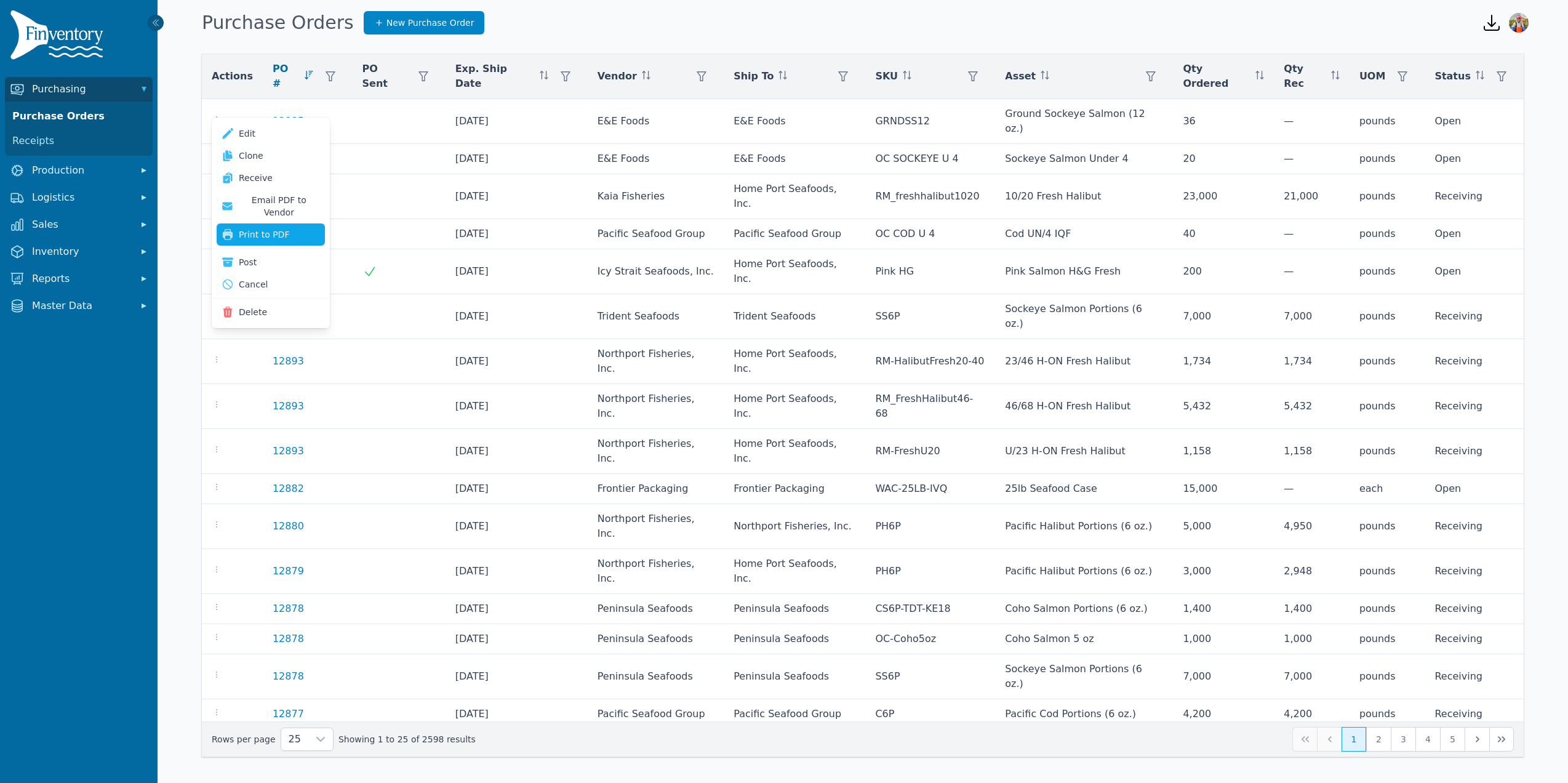
click at [245, 223] on button "Print to PDF" at bounding box center [270, 234] width 108 height 22
